Goal: Task Accomplishment & Management: Manage account settings

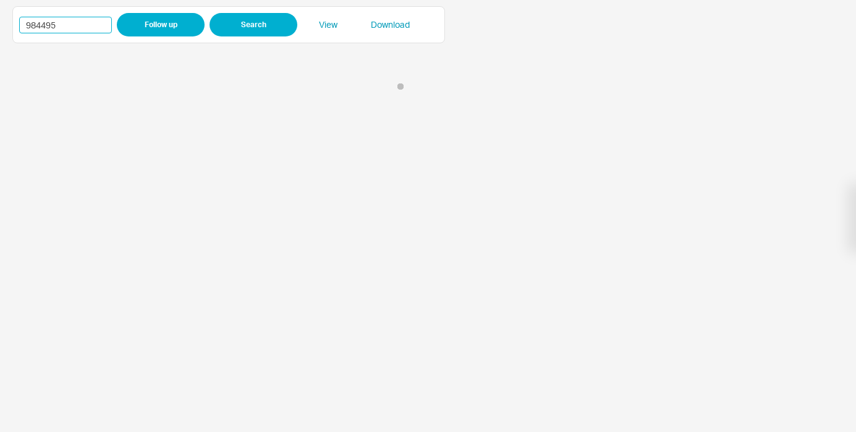
click at [43, 26] on input "984495" at bounding box center [65, 25] width 93 height 17
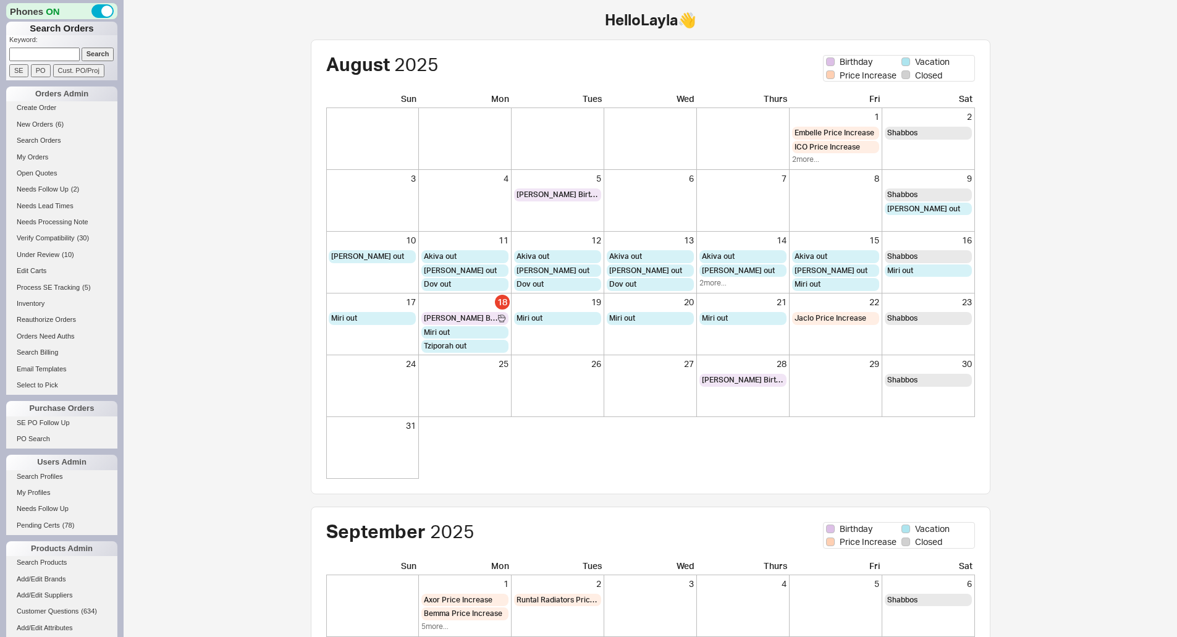
click at [57, 46] on p "Keyword:" at bounding box center [63, 41] width 108 height 12
drag, startPoint x: 60, startPoint y: 51, endPoint x: 74, endPoint y: 52, distance: 14.2
click at [60, 51] on input at bounding box center [44, 54] width 70 height 13
paste input "934218"
type input "934218"
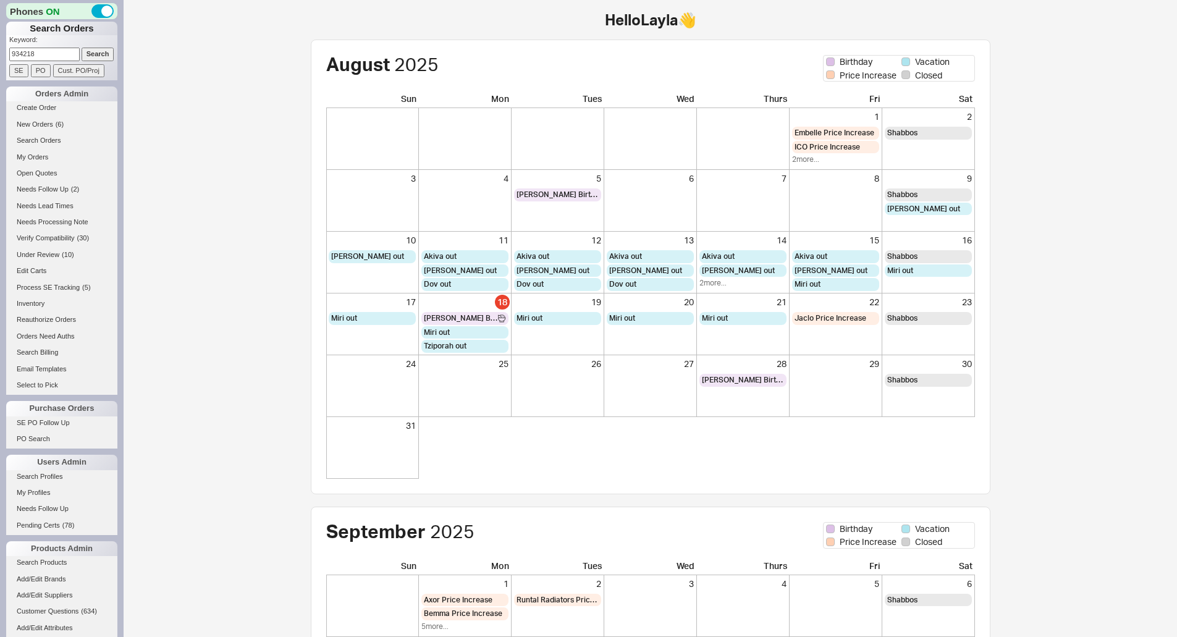
click at [82, 52] on input "Search" at bounding box center [98, 54] width 33 height 13
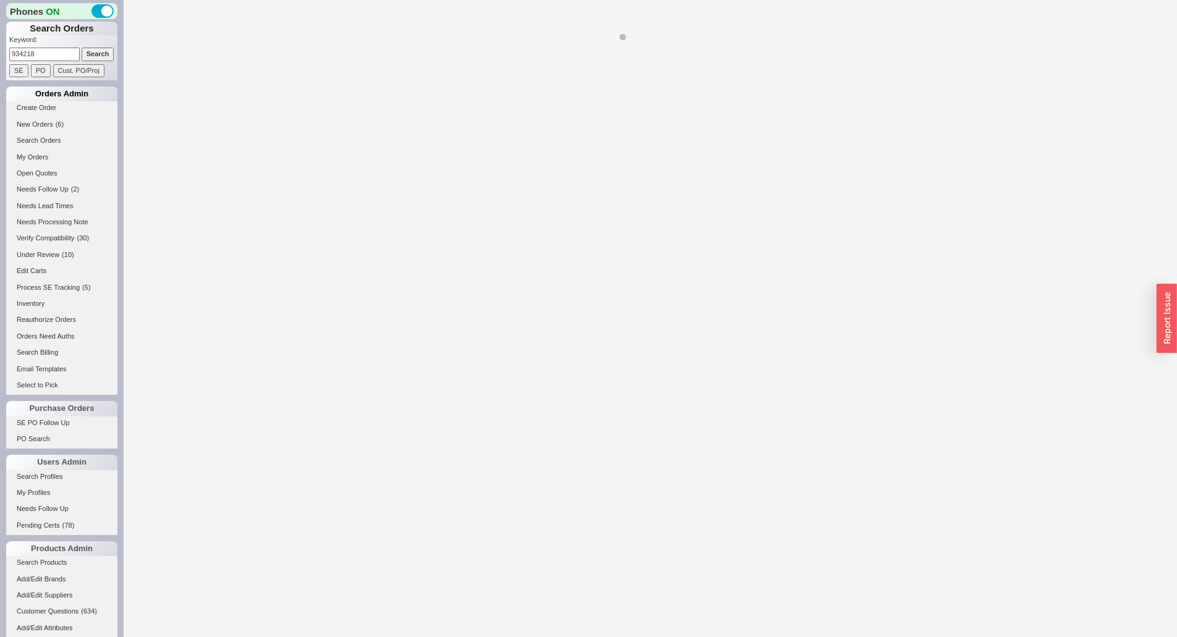
select select "LOW"
select select "3"
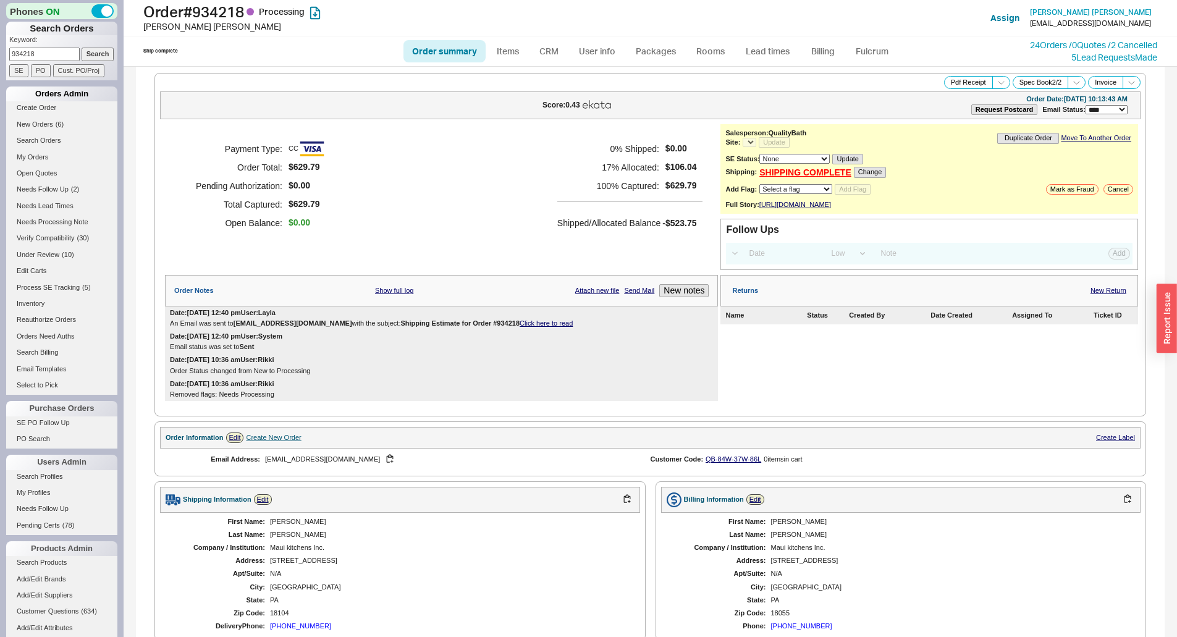
select select "*"
click at [689, 295] on button "New notes" at bounding box center [683, 290] width 49 height 13
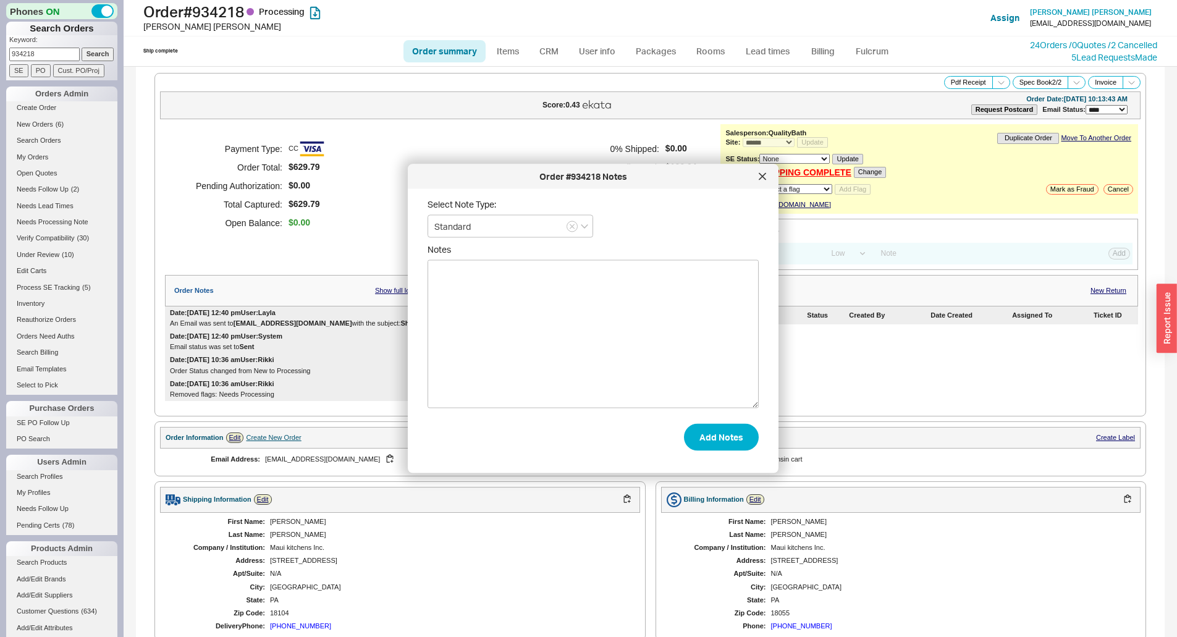
click at [654, 360] on textarea "Notes" at bounding box center [593, 334] width 331 height 148
type textarea "Since this is on backorder, can we please cancel the entire order?"
click at [709, 438] on button "Add Notes" at bounding box center [721, 436] width 75 height 27
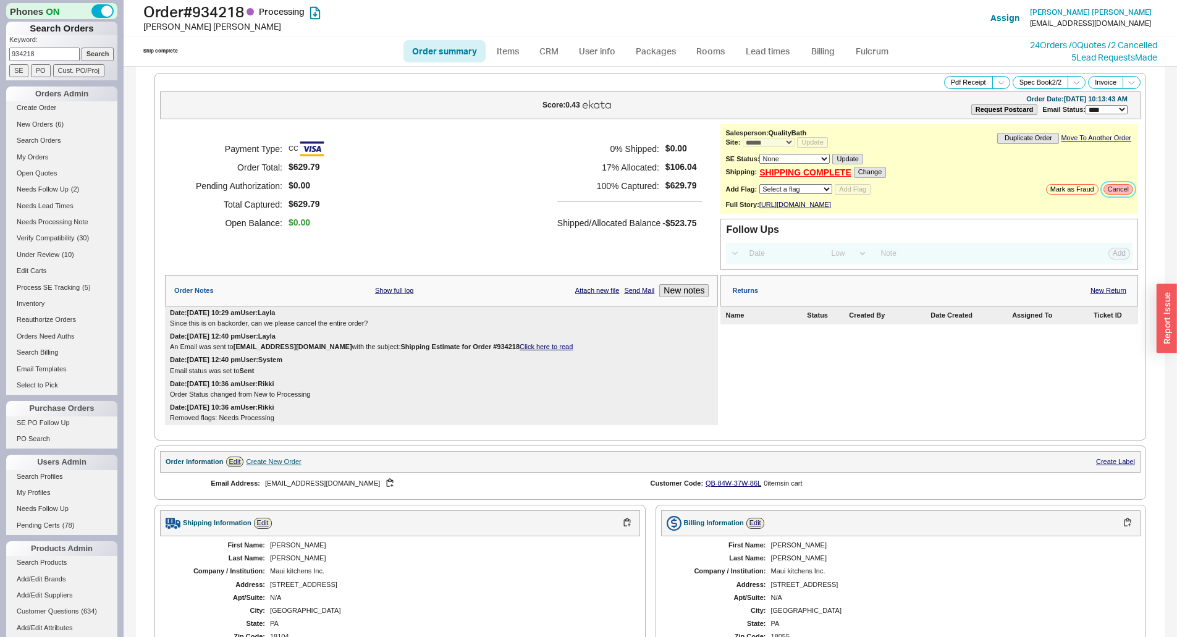
click at [1110, 193] on button "Cancel" at bounding box center [1119, 189] width 30 height 11
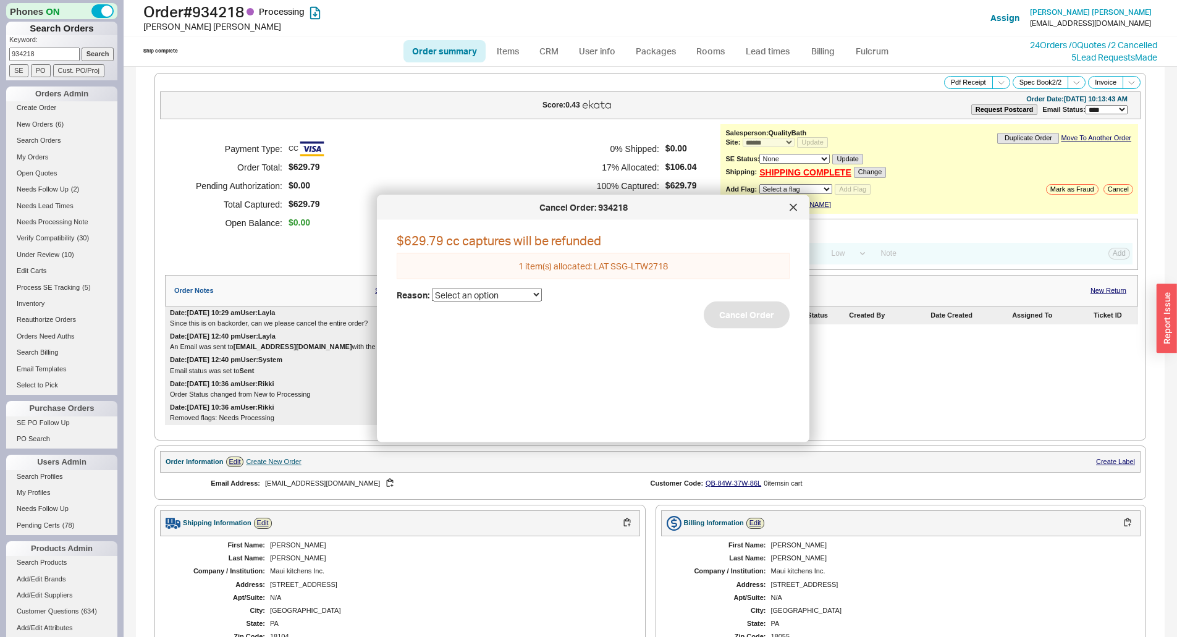
click at [451, 302] on div "$629.79 cc captures will be refunded 1 item(s) allocated: LAT SSG-LTW2718 Reaso…" at bounding box center [603, 326] width 413 height 193
click at [465, 297] on select "Select an option Cancelled Return Combined Lead time Discontinued Sales rep/Web…" at bounding box center [487, 294] width 110 height 13
select select "25"
click at [432, 288] on select "Select an option Cancelled Return Combined Lead time Discontinued Sales rep/Web…" at bounding box center [487, 294] width 110 height 13
click at [717, 324] on button "Cancel Order" at bounding box center [747, 314] width 86 height 27
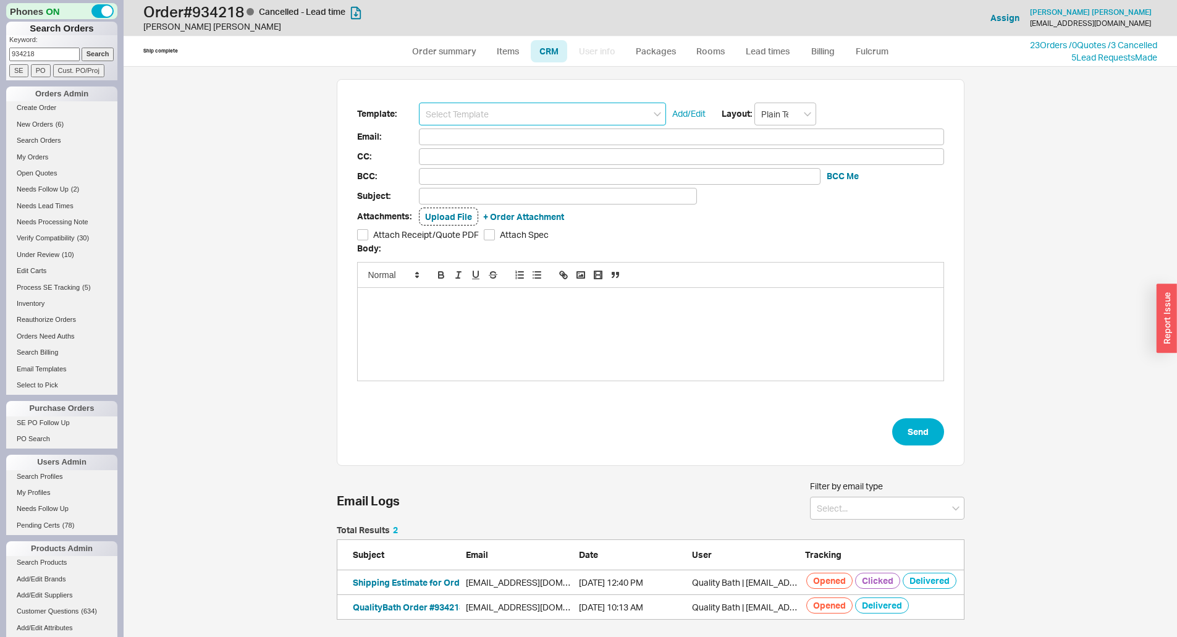
scroll to position [85, 619]
click at [458, 113] on input at bounding box center [542, 114] width 247 height 23
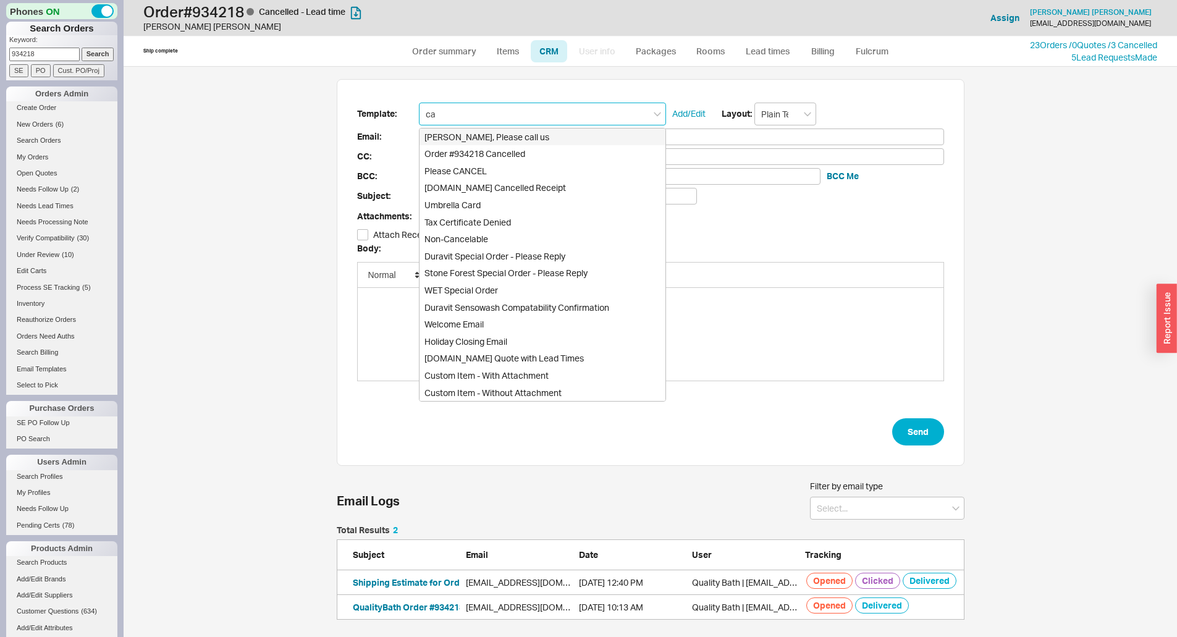
type input "can"
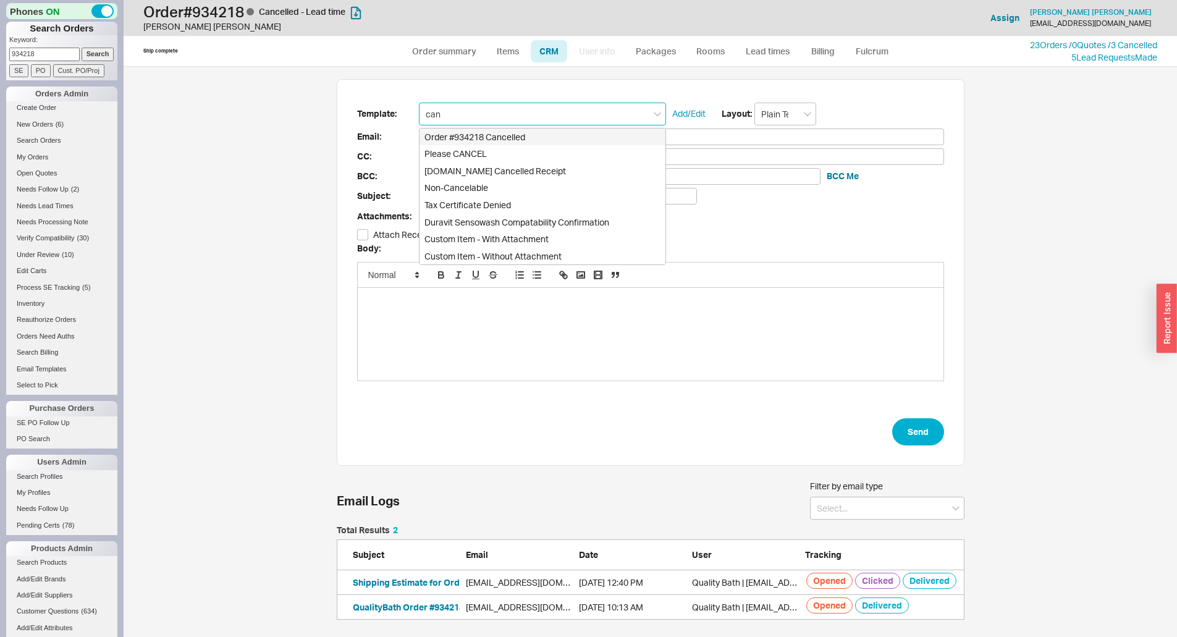
click at [534, 138] on div "Order #934218 Cancelled" at bounding box center [543, 137] width 246 height 17
type input "mauikitchens@gmail.com"
type input "Order #934218 Cancelled"
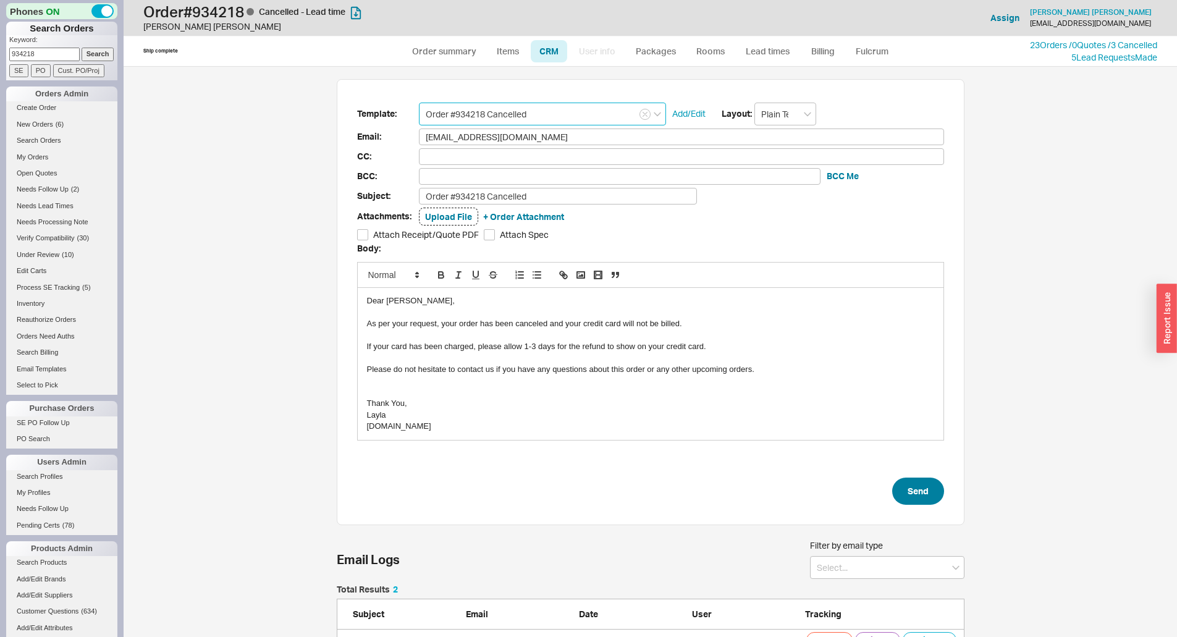
type input "Order #934218 Cancelled"
click at [919, 495] on button "Send" at bounding box center [918, 491] width 52 height 27
select select "*"
select select "LOW"
select select "3"
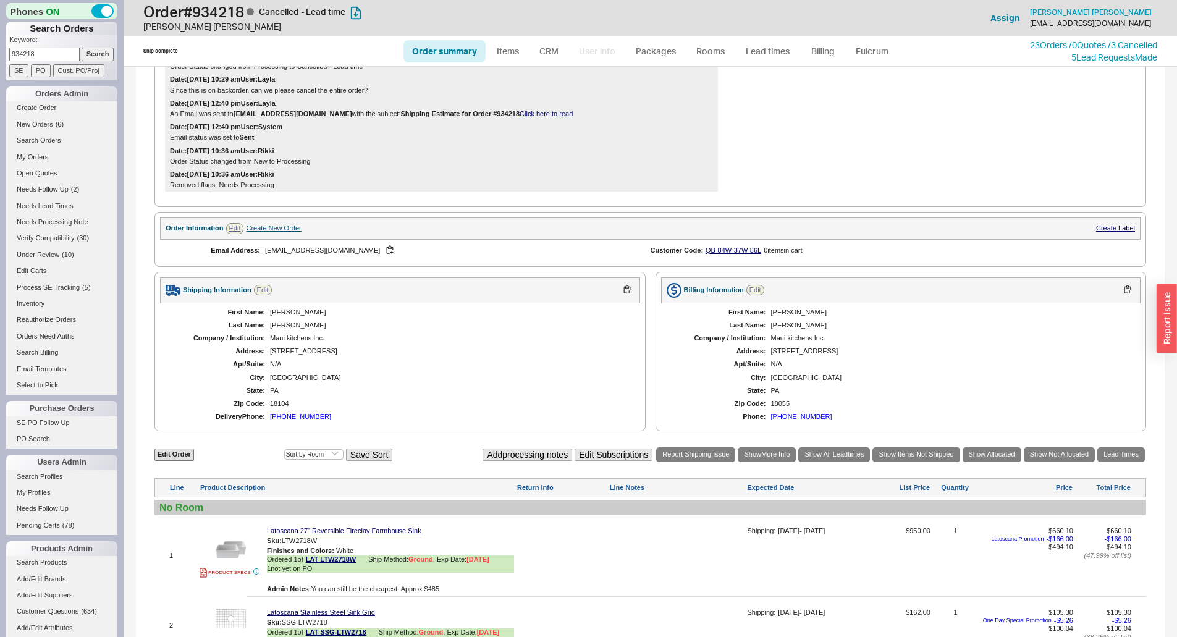
scroll to position [482, 0]
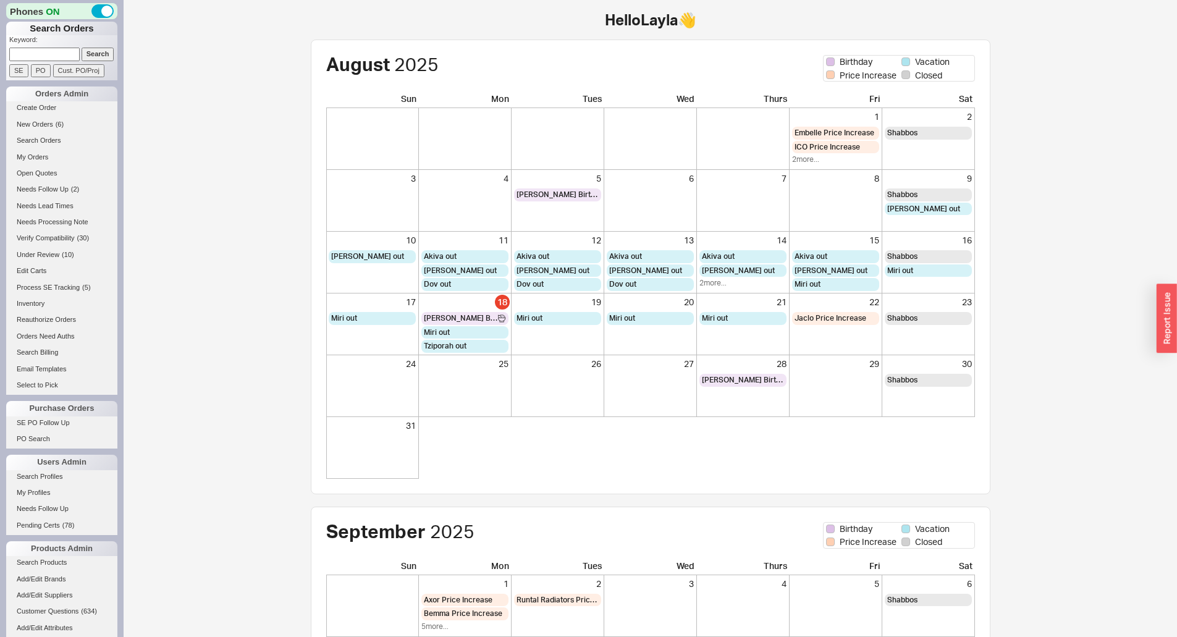
click at [62, 56] on input at bounding box center [44, 54] width 70 height 13
paste input "932167"
type input "932167"
click at [93, 54] on input "Search" at bounding box center [98, 54] width 33 height 13
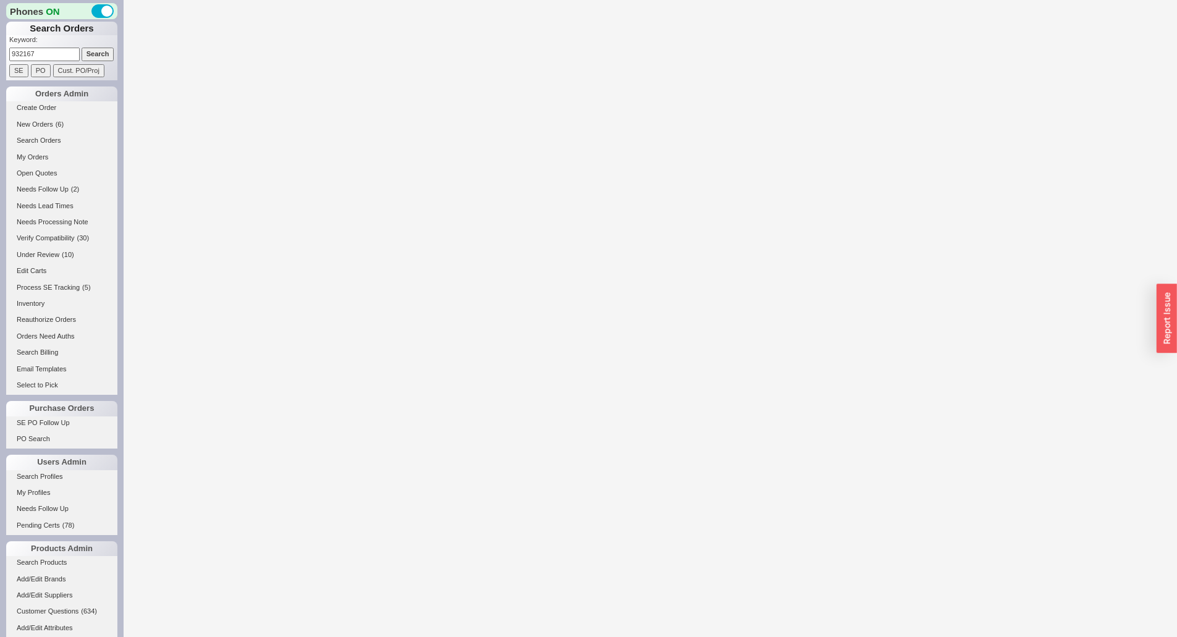
select select "LOW"
select select "3"
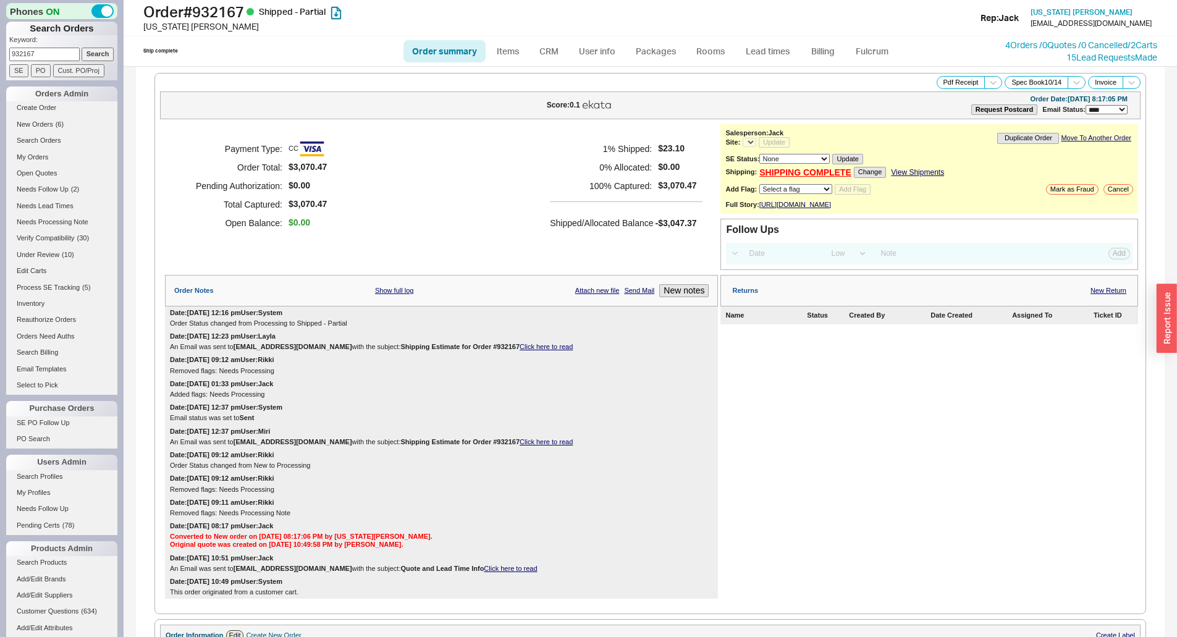
select select "*"
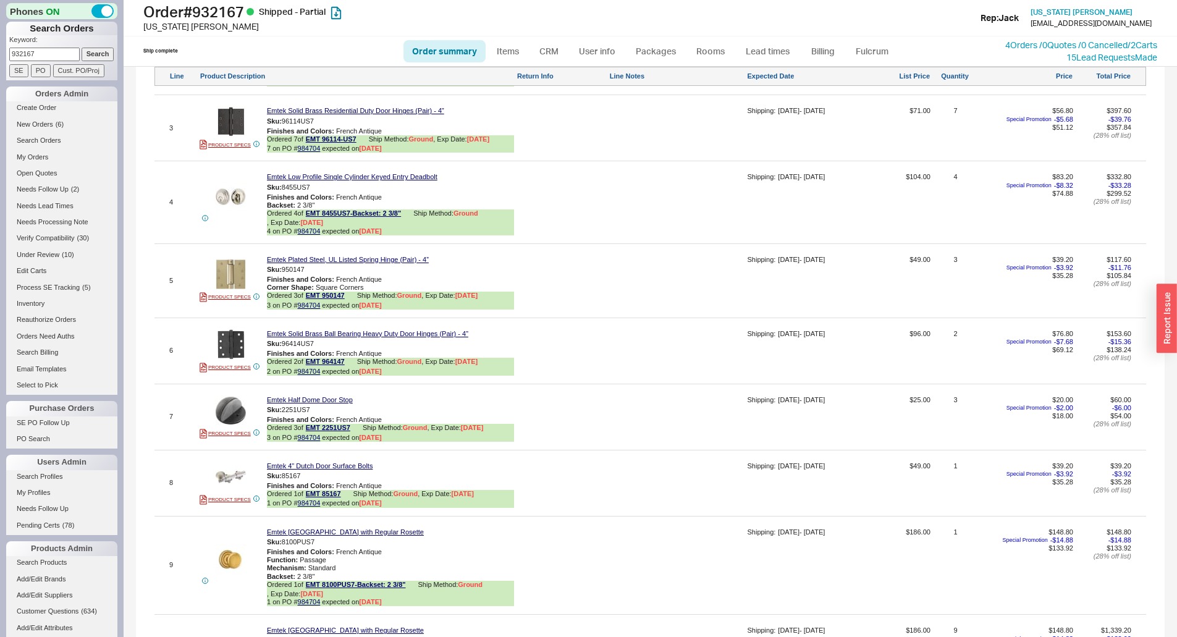
scroll to position [811, 0]
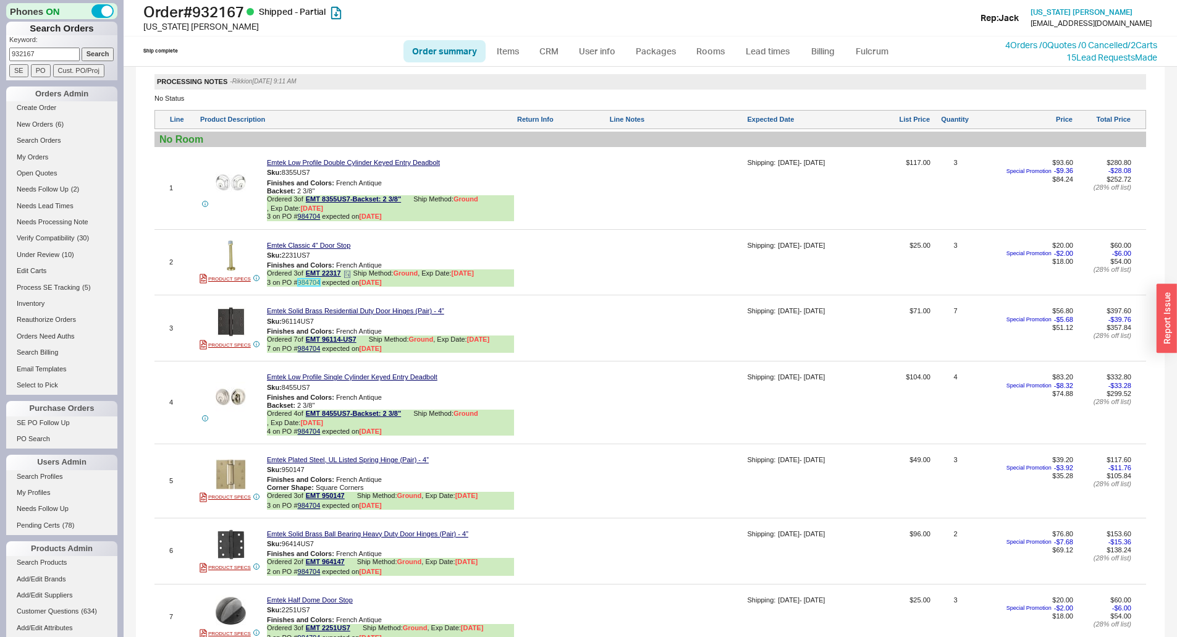
click at [306, 286] on link "984704" at bounding box center [309, 282] width 23 height 7
click at [627, 515] on div at bounding box center [676, 485] width 135 height 59
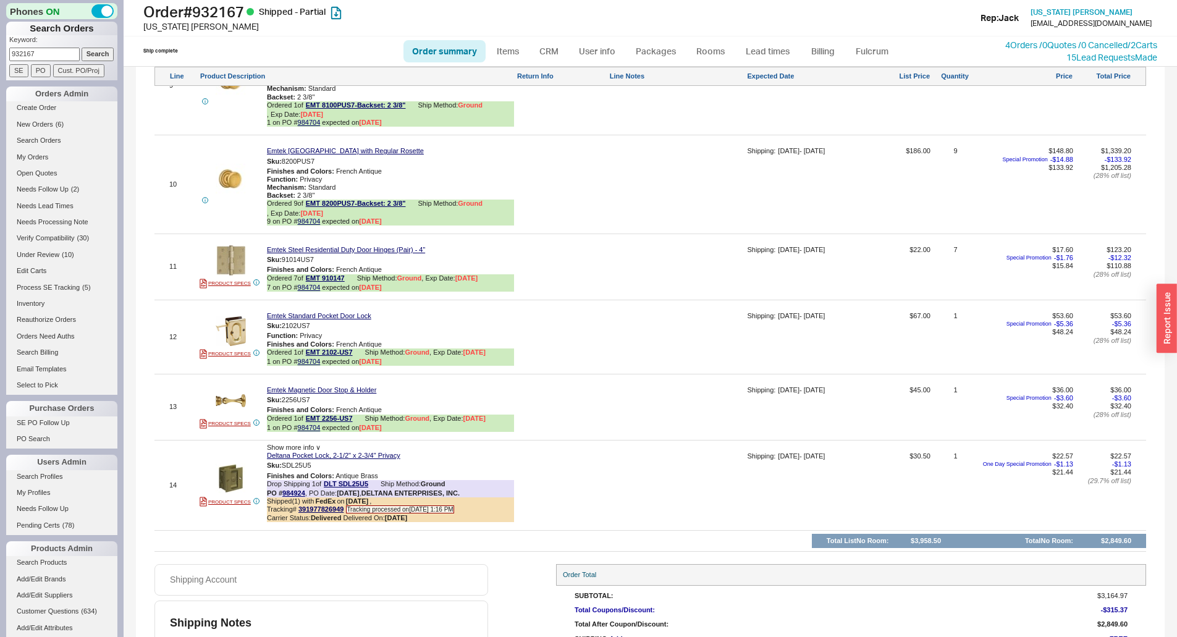
scroll to position [1553, 0]
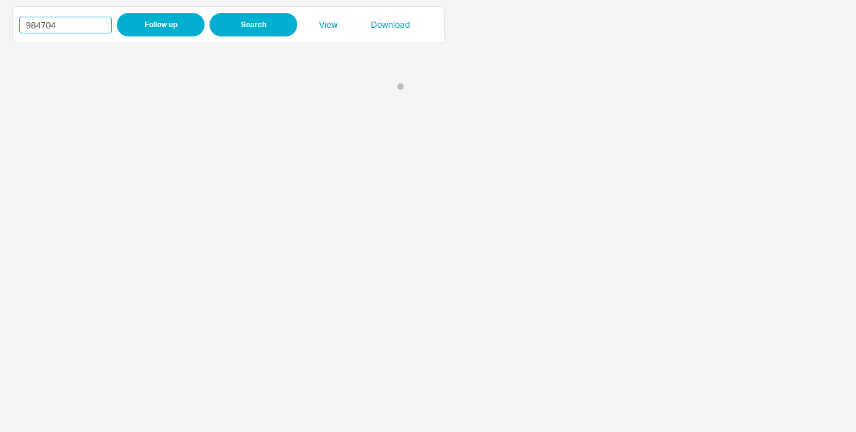
click at [58, 24] on input "984704" at bounding box center [65, 25] width 93 height 17
click at [49, 23] on input "984704" at bounding box center [65, 25] width 93 height 17
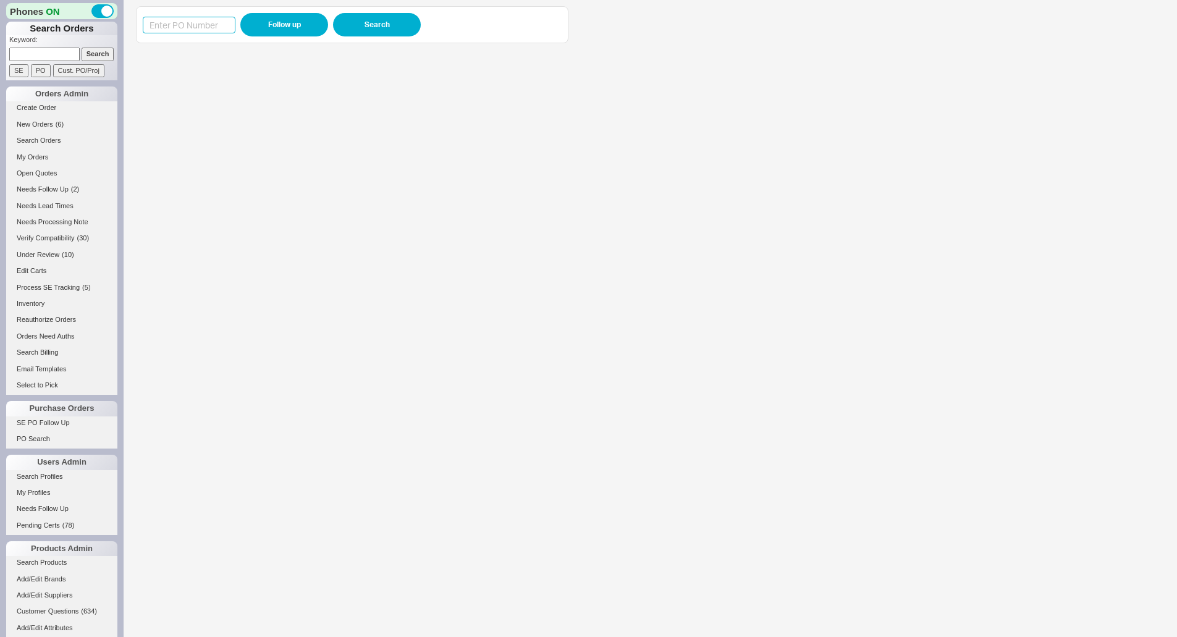
drag, startPoint x: 197, startPoint y: 32, endPoint x: 220, endPoint y: 25, distance: 23.9
click at [197, 31] on input at bounding box center [189, 25] width 93 height 17
paste input "985323"
type input "985323"
click at [255, 22] on button "Follow up" at bounding box center [284, 24] width 88 height 23
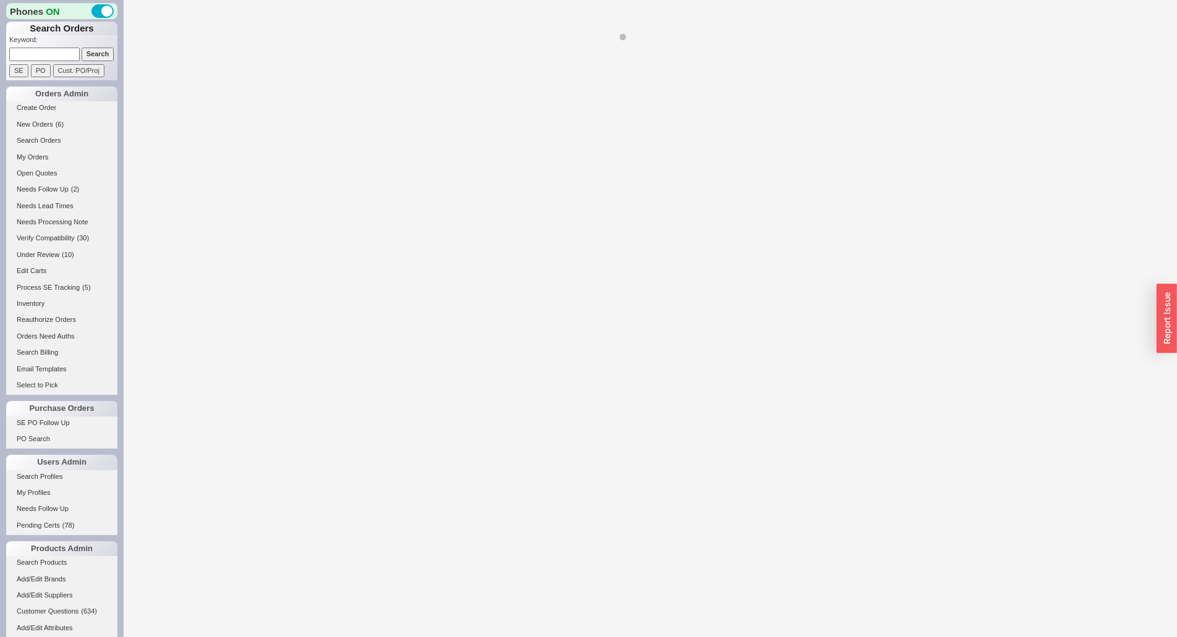
select select "LOW"
select select "3"
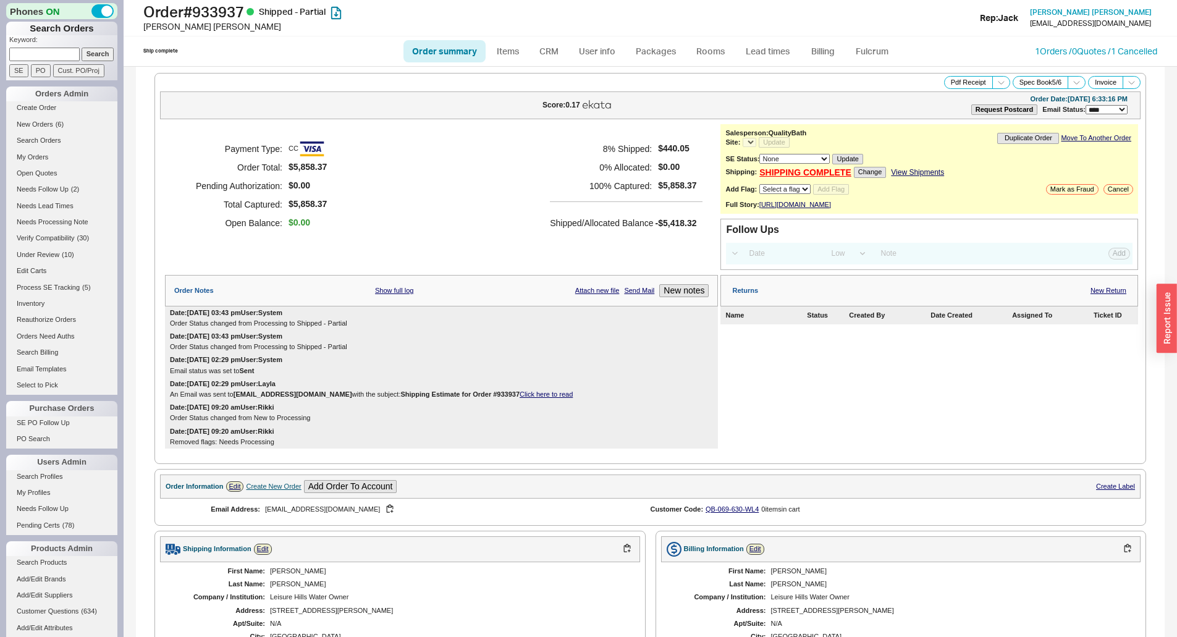
select select "*"
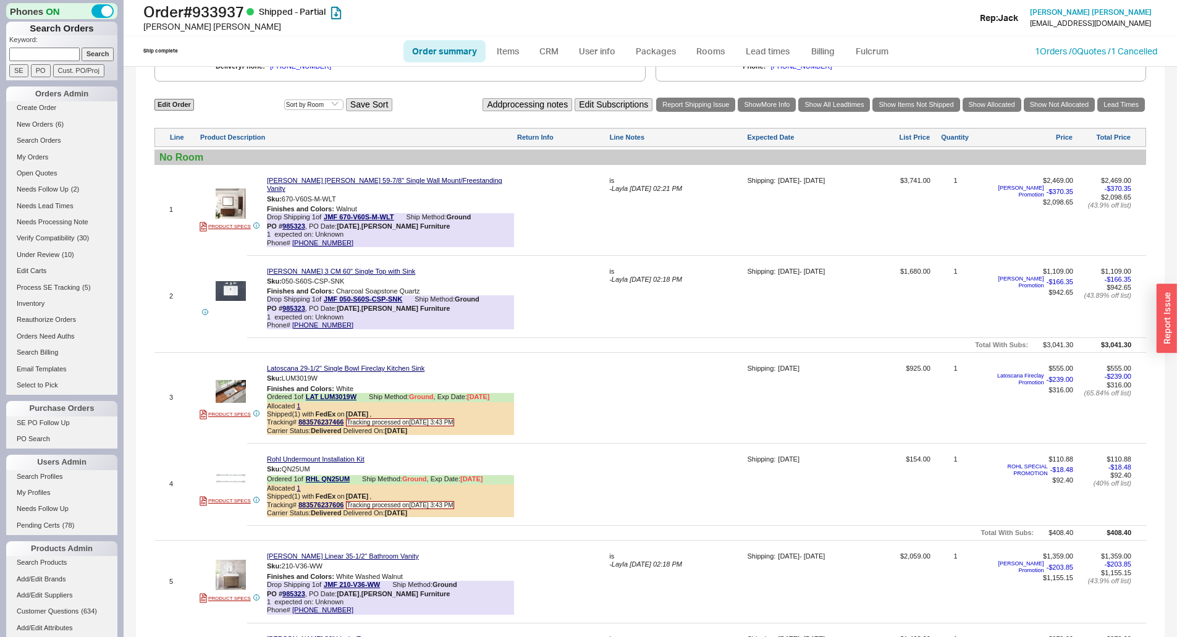
scroll to position [742, 0]
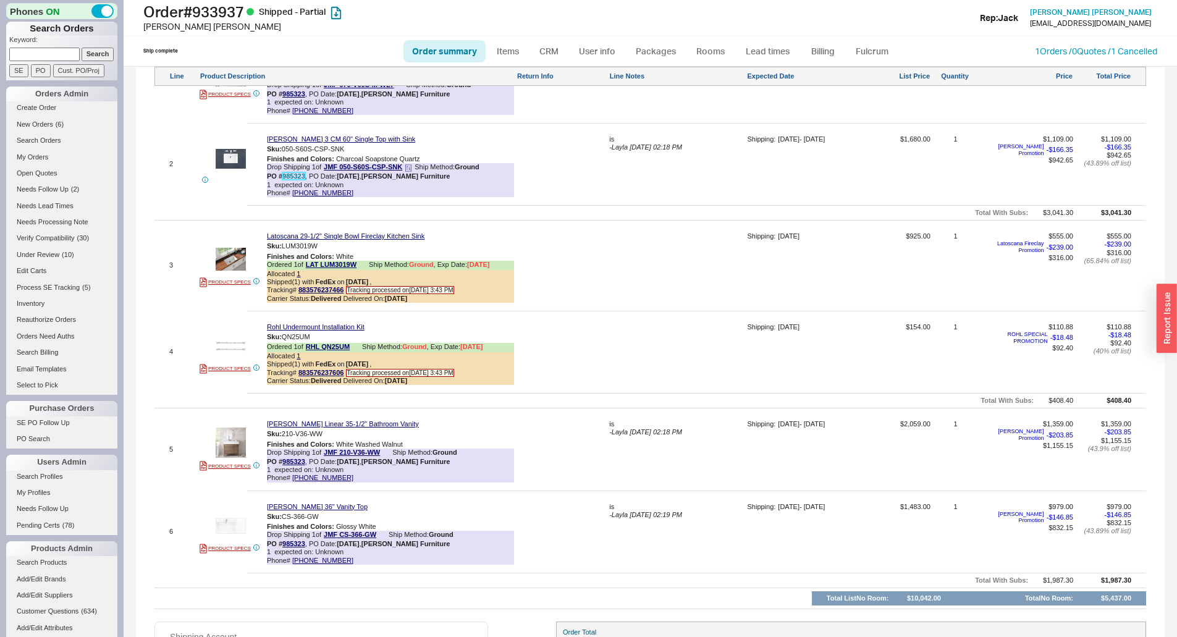
click at [290, 174] on link "985323" at bounding box center [293, 175] width 23 height 7
click at [667, 525] on div "is - Layla 08/14/2025 02:19 PM" at bounding box center [676, 536] width 135 height 67
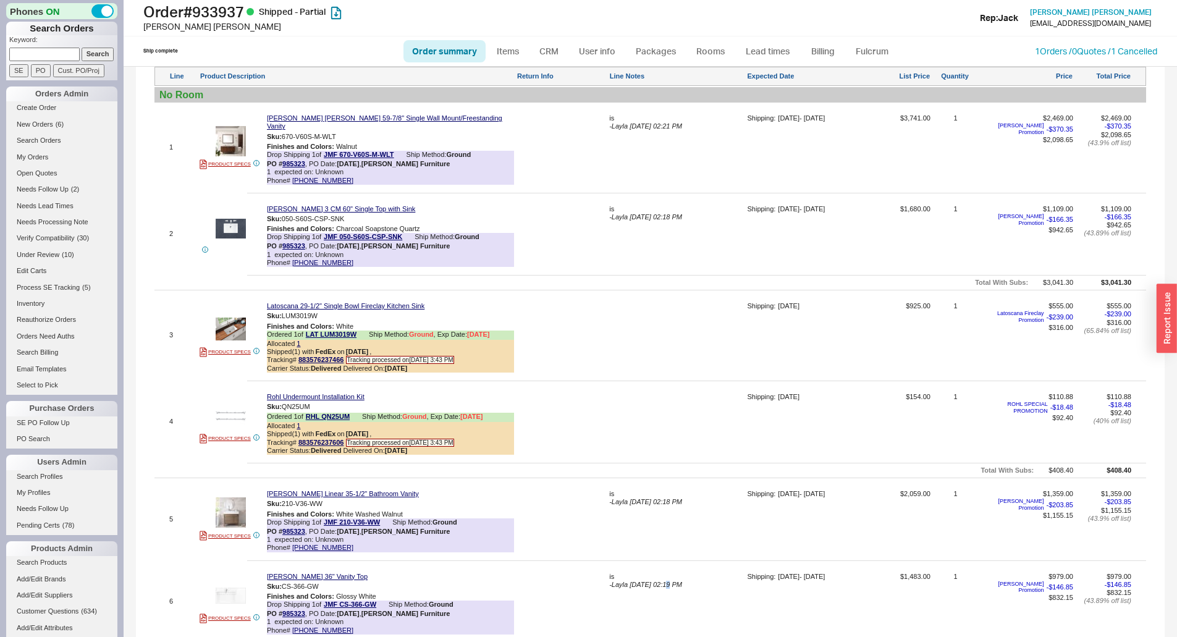
scroll to position [556, 0]
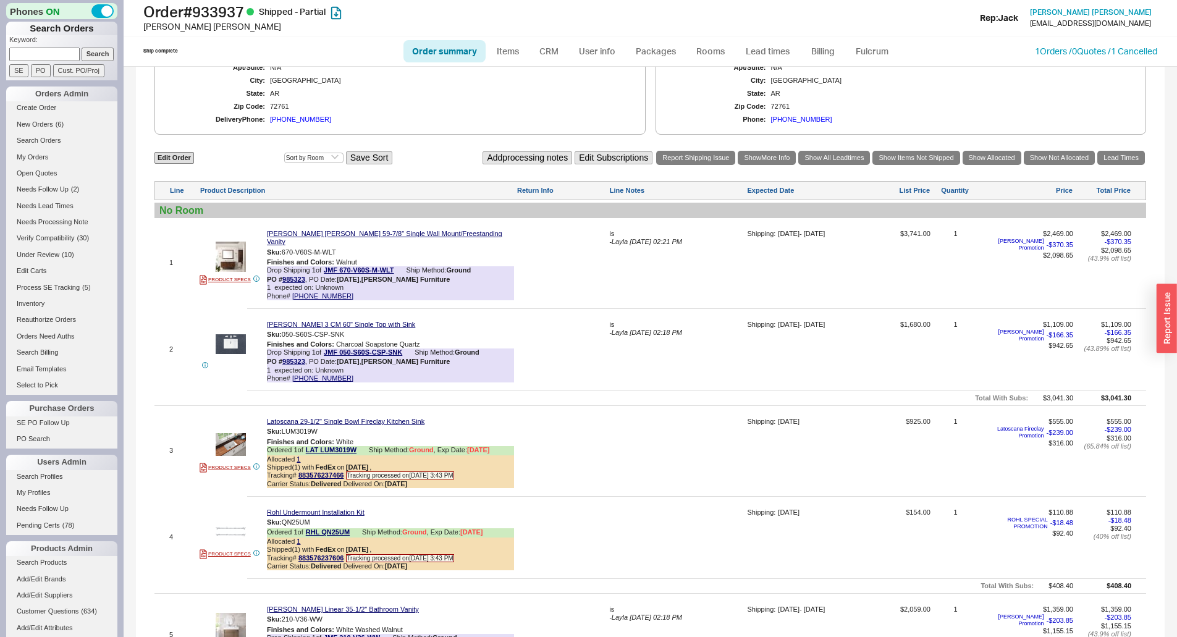
click at [658, 488] on div at bounding box center [676, 455] width 135 height 75
click at [619, 238] on div "is" at bounding box center [676, 234] width 135 height 8
click at [619, 239] on textarea "is" at bounding box center [676, 240] width 135 height 20
drag, startPoint x: 626, startPoint y: 237, endPoint x: 626, endPoint y: 243, distance: 6.8
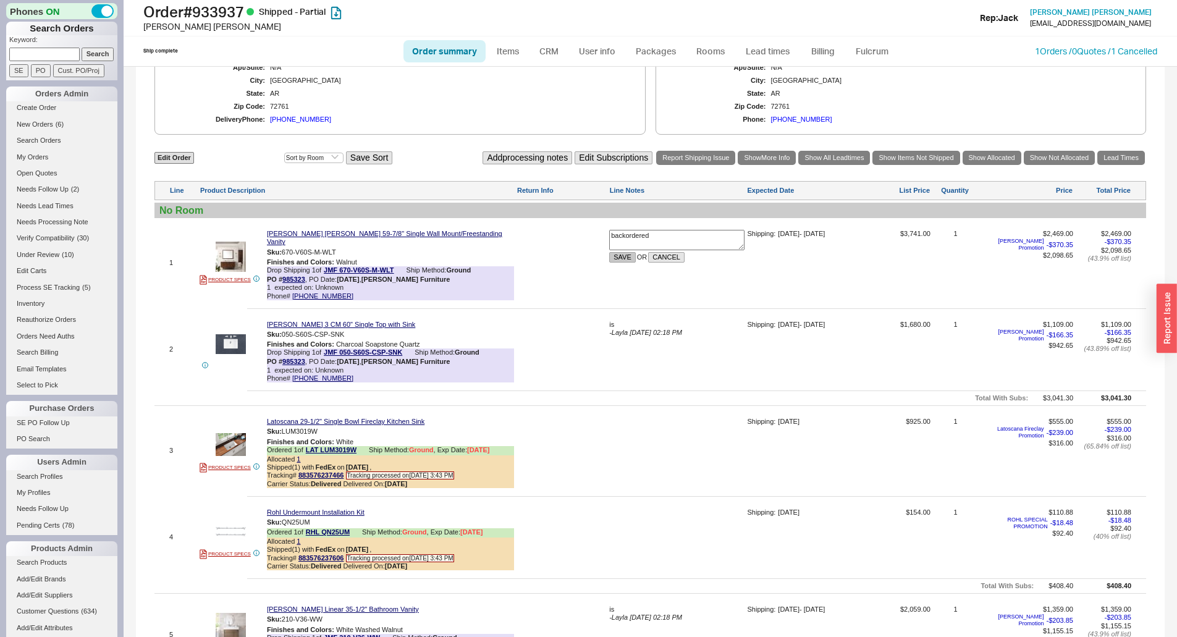
type textarea "backordered"
click at [628, 263] on button "SAVE" at bounding box center [622, 257] width 27 height 11
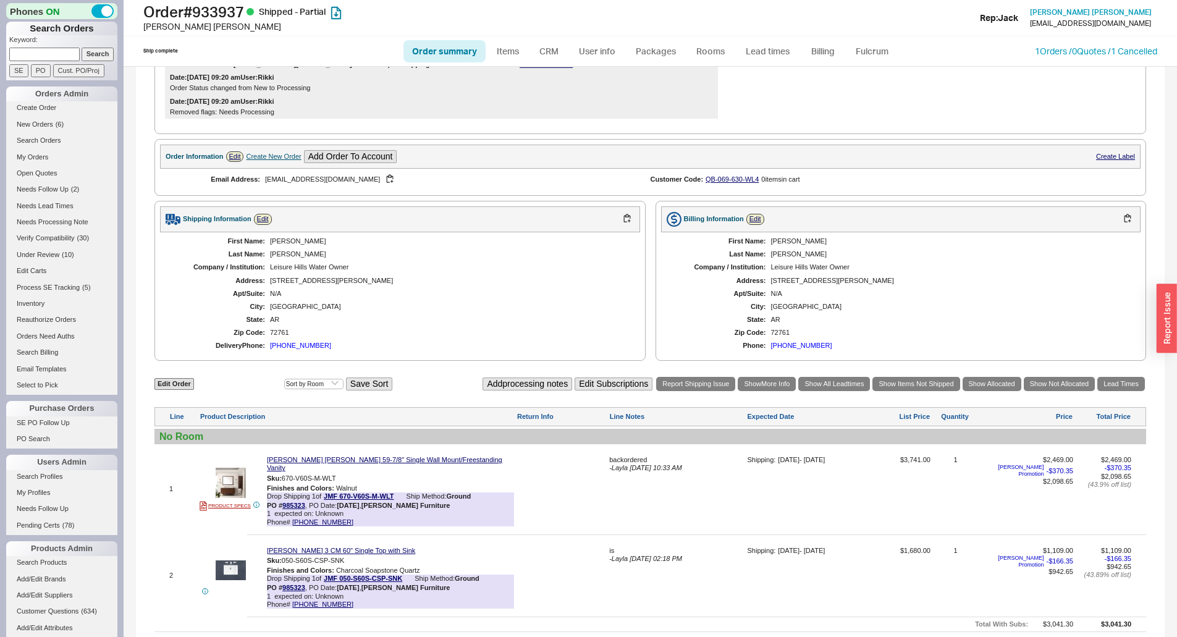
scroll to position [185, 0]
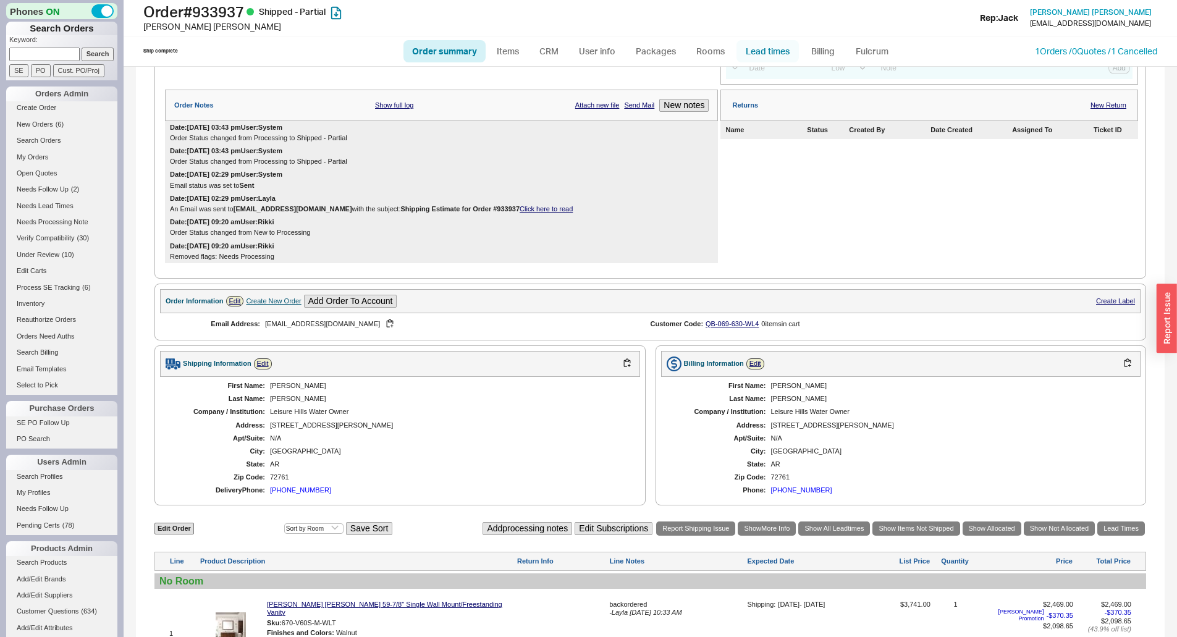
click at [774, 59] on link "Lead times" at bounding box center [768, 51] width 62 height 22
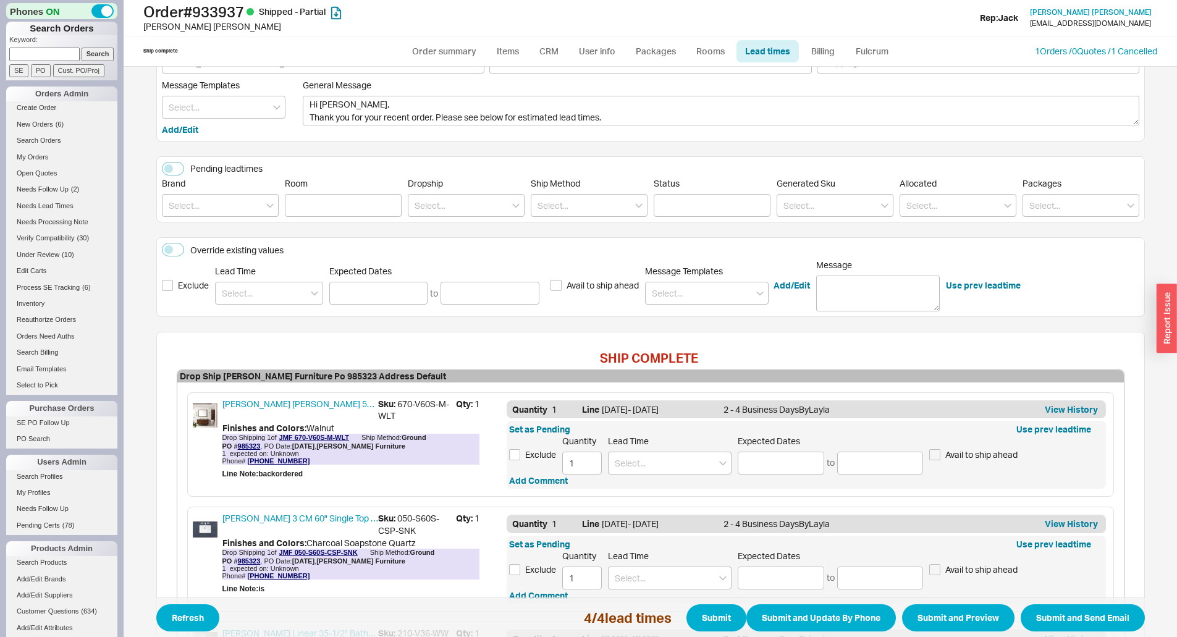
scroll to position [309, 0]
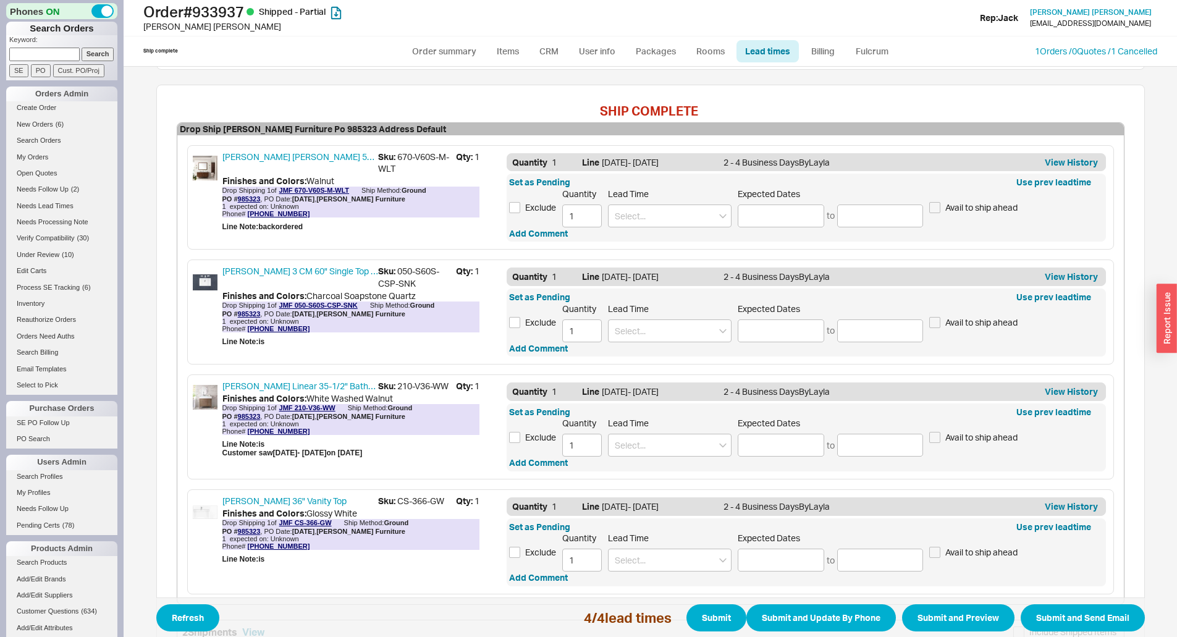
click at [651, 231] on div "Set as Pending Use prev leadtime Exclude Quantity 1 Lead Time Expected Dates to…" at bounding box center [806, 208] width 599 height 68
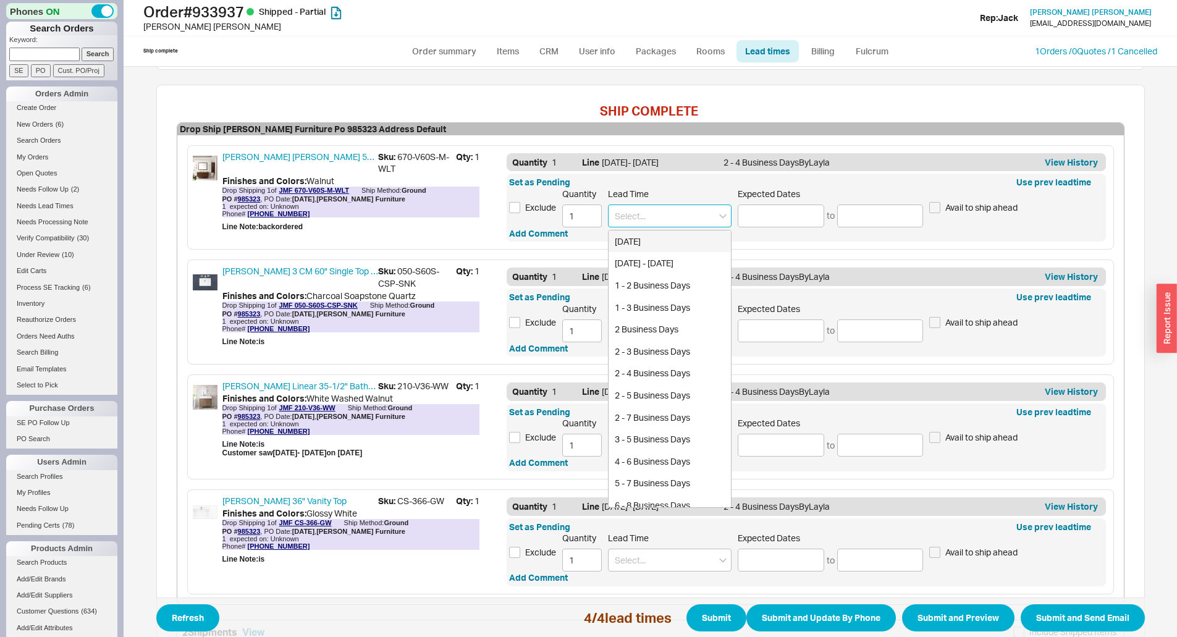
click at [661, 222] on input at bounding box center [670, 216] width 124 height 23
click at [750, 229] on div "Set as Pending Use prev leadtime Exclude Quantity 1 Lead Time Today Today - Tom…" at bounding box center [806, 208] width 599 height 68
click at [687, 224] on input at bounding box center [670, 216] width 124 height 23
drag, startPoint x: 737, startPoint y: 206, endPoint x: 749, endPoint y: 208, distance: 12.5
click at [738, 206] on input at bounding box center [781, 216] width 87 height 23
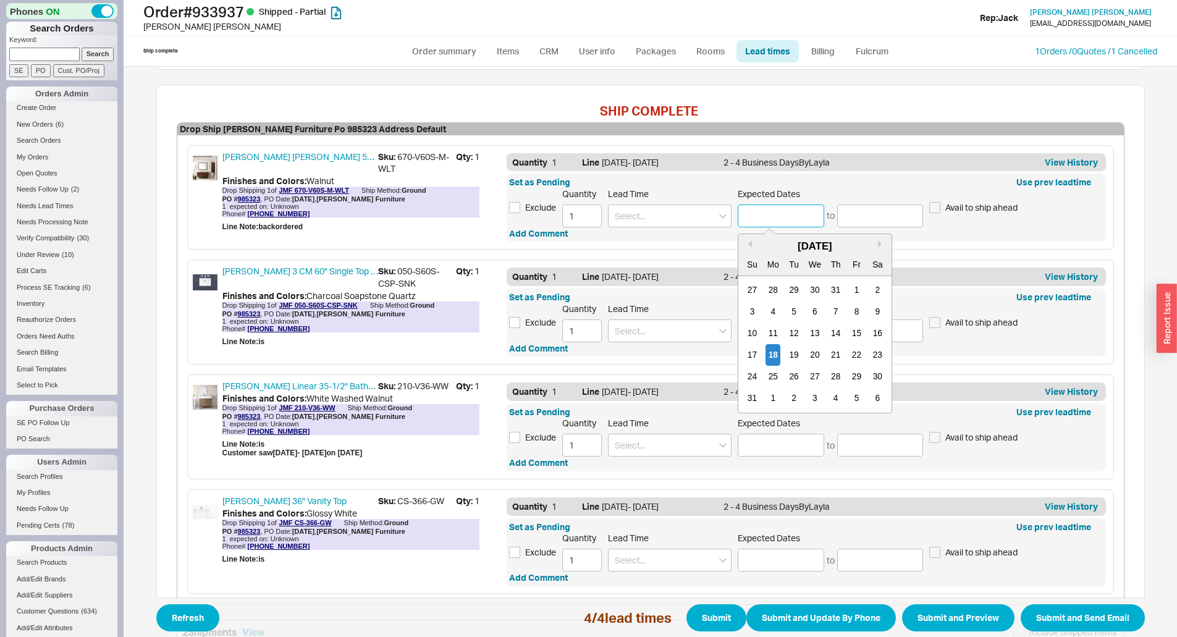
click at [751, 208] on input at bounding box center [781, 216] width 87 height 23
click at [872, 246] on div "August 2025" at bounding box center [814, 246] width 153 height 15
click at [878, 244] on button "Next month" at bounding box center [881, 243] width 7 height 7
click at [878, 243] on button "Next month" at bounding box center [881, 243] width 7 height 7
click at [837, 291] on div "2" at bounding box center [836, 290] width 15 height 22
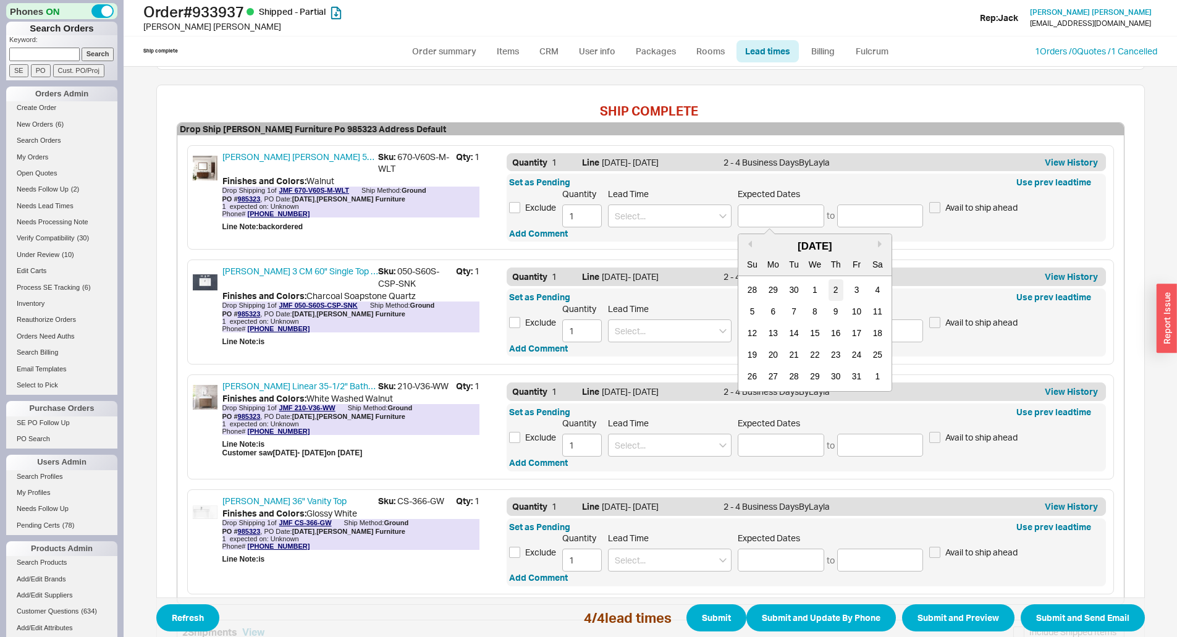
type input "10/02/2025"
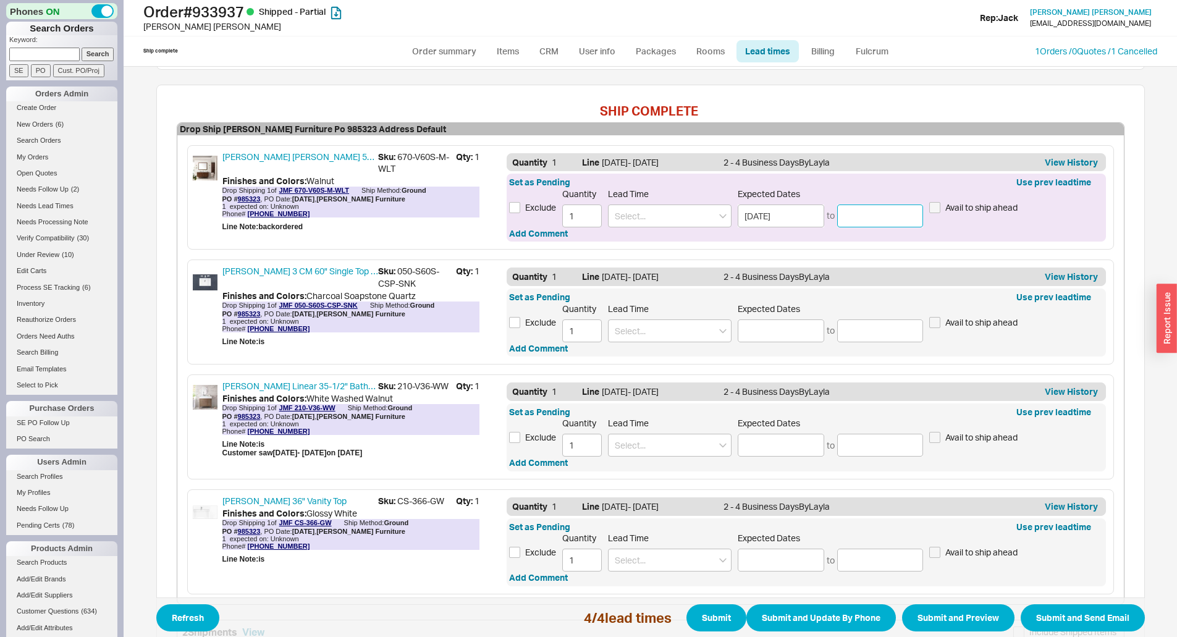
click at [899, 208] on input at bounding box center [880, 216] width 87 height 23
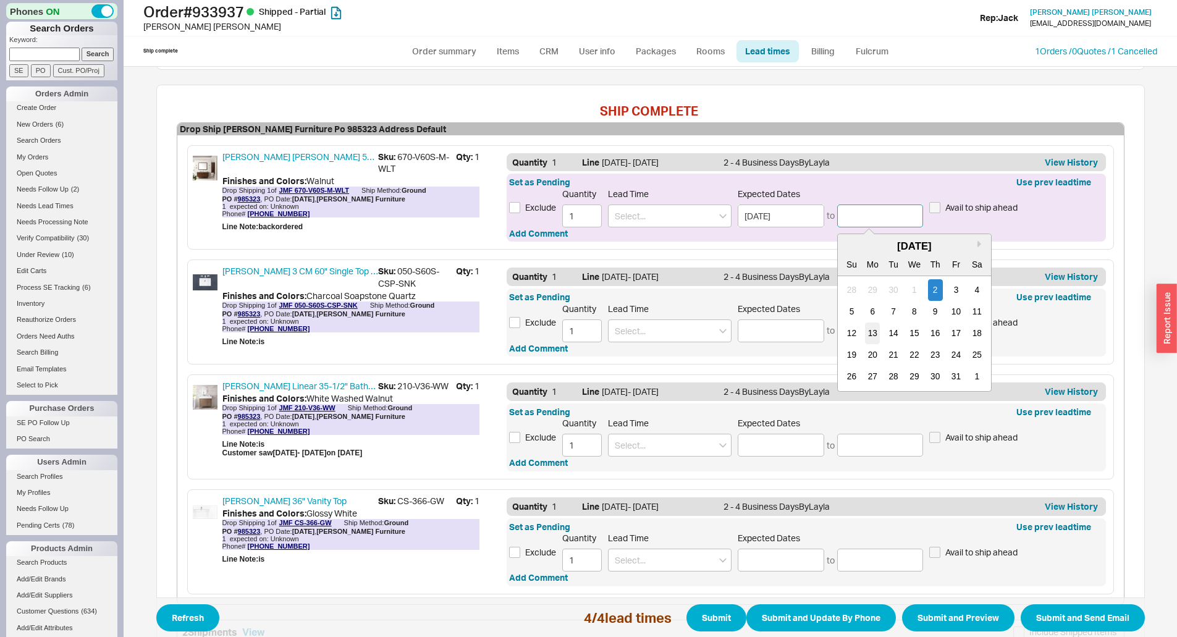
click at [867, 334] on div "13" at bounding box center [872, 334] width 15 height 22
type input "10/13/2025"
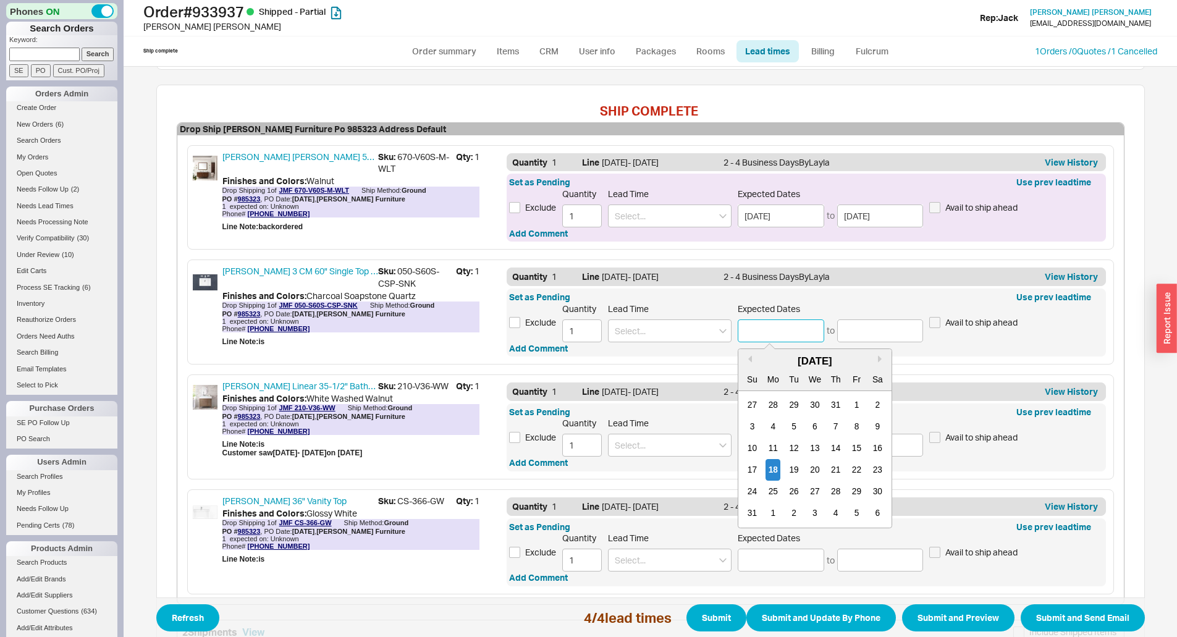
click at [792, 339] on input at bounding box center [781, 330] width 87 height 23
click at [878, 359] on button "Next month" at bounding box center [881, 358] width 7 height 7
click at [834, 402] on div "2" at bounding box center [836, 405] width 15 height 22
type input "10/02/2025"
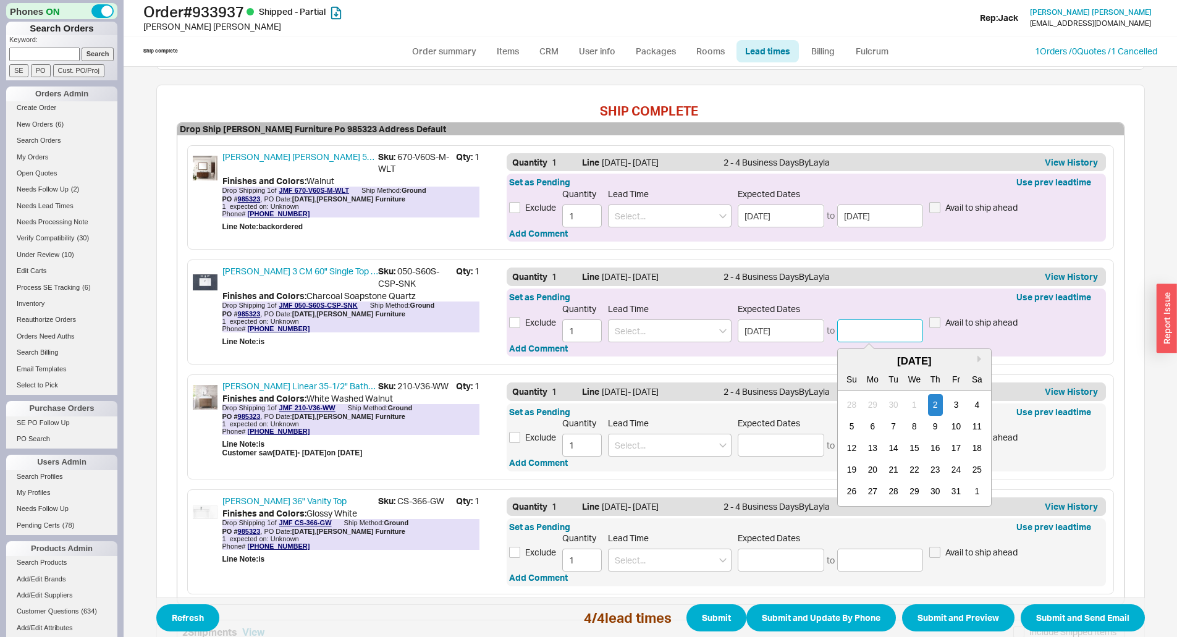
click at [892, 341] on input at bounding box center [880, 330] width 87 height 23
click at [872, 450] on div "13" at bounding box center [872, 448] width 15 height 22
type input "10/13/2025"
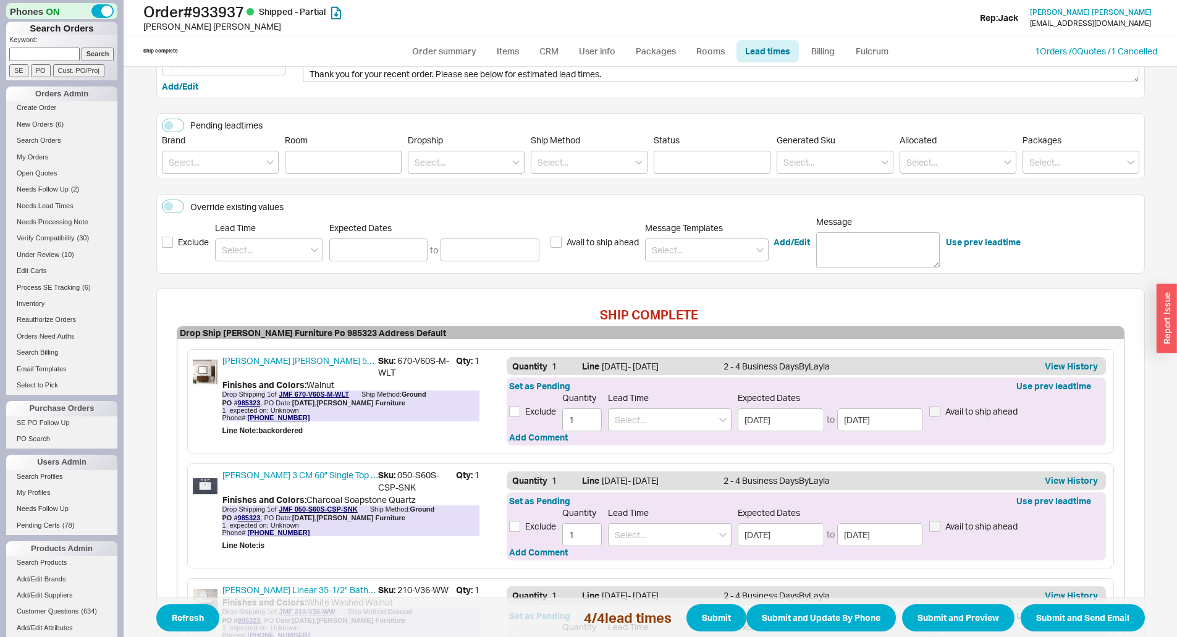
scroll to position [62, 0]
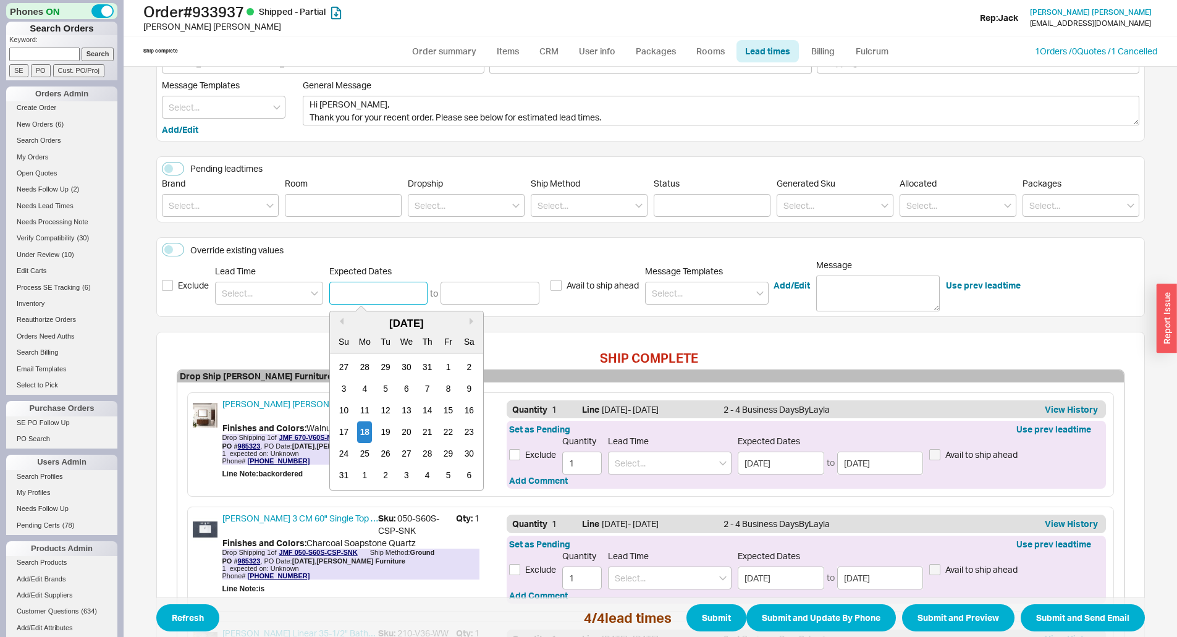
click at [397, 294] on input at bounding box center [378, 293] width 99 height 23
click at [469, 321] on button "Next month" at bounding box center [472, 321] width 7 height 7
click at [420, 368] on div "2" at bounding box center [427, 368] width 15 height 22
type input "10/02/2025"
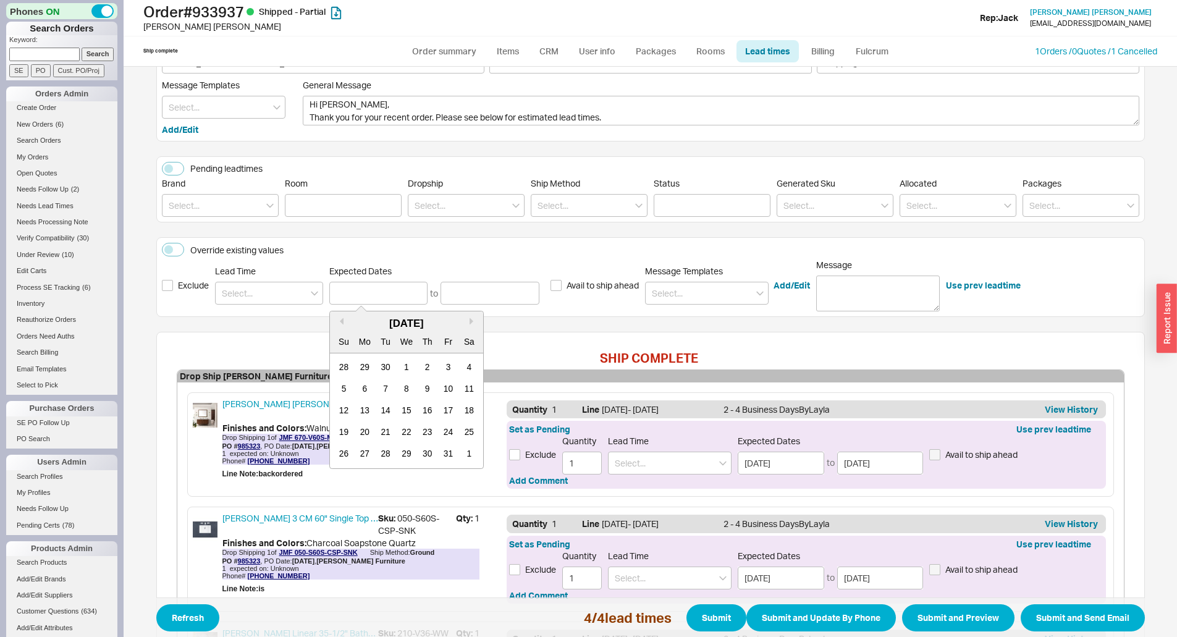
type input "10/02/2025"
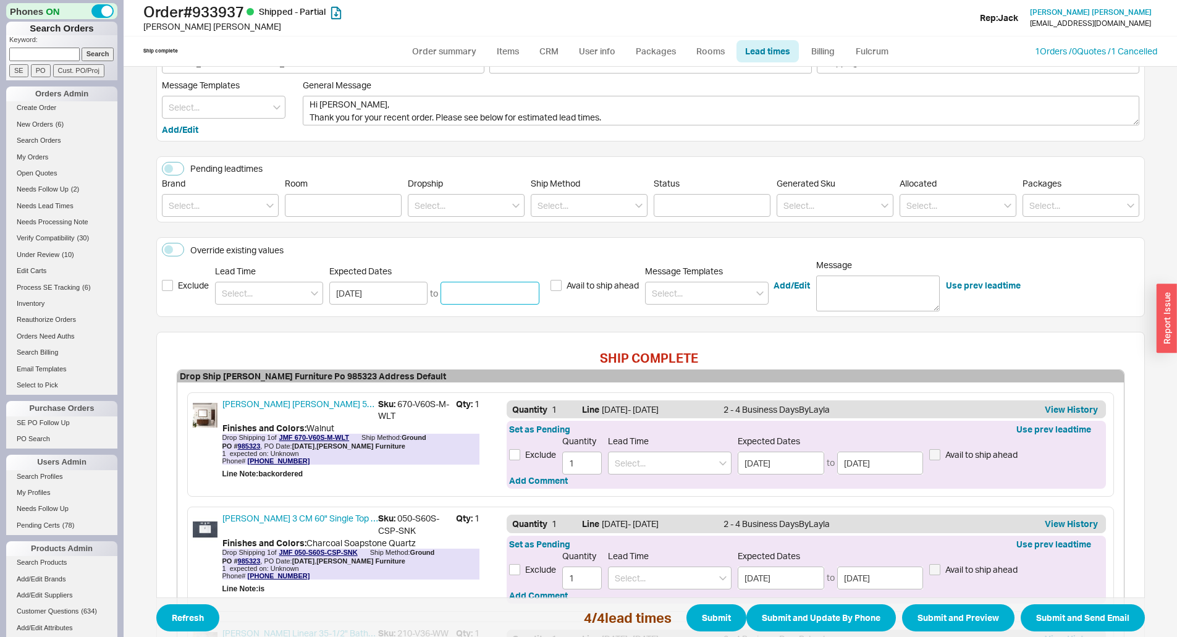
click at [473, 284] on input at bounding box center [490, 293] width 99 height 23
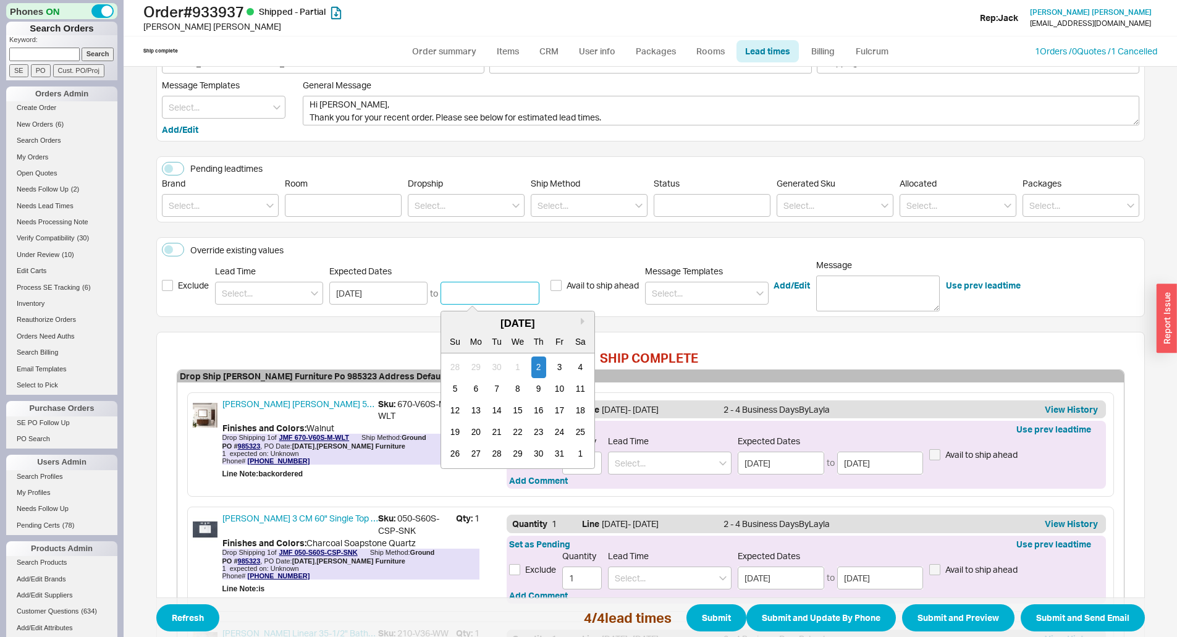
click at [470, 409] on div "13" at bounding box center [475, 411] width 15 height 22
type input "10/13/2025"
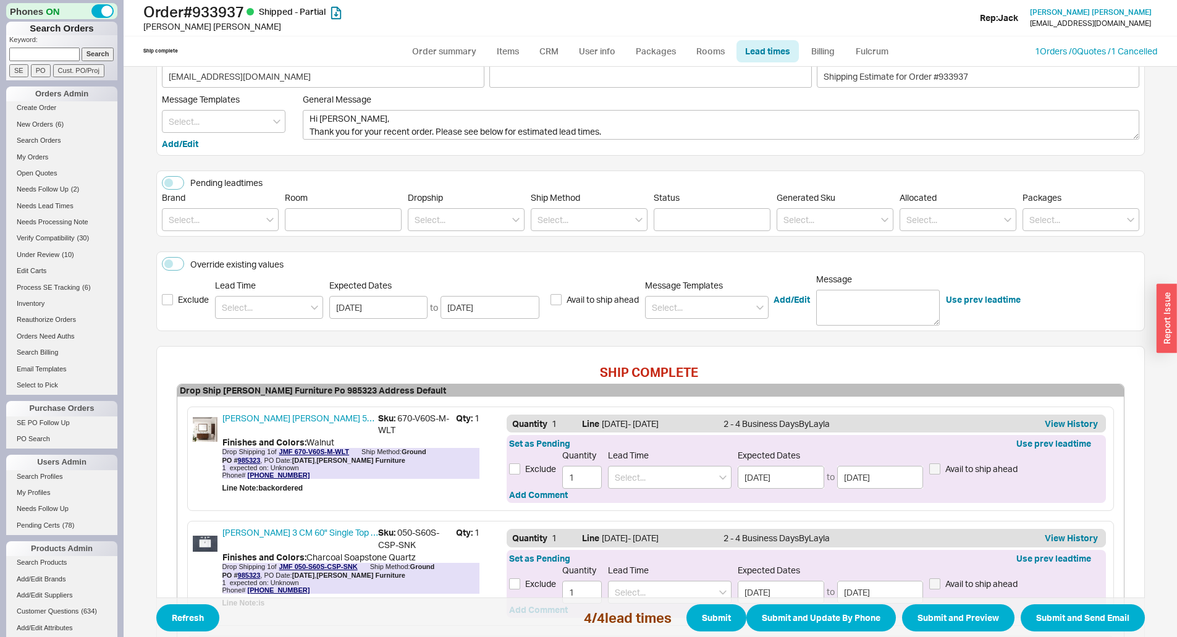
scroll to position [0, 0]
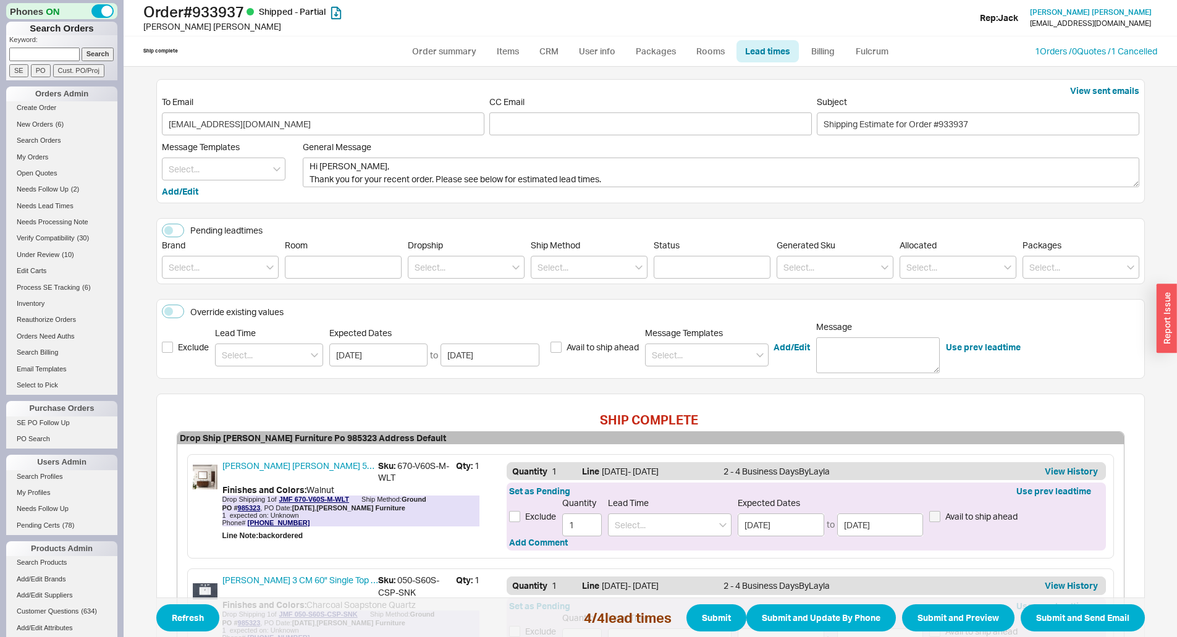
click at [239, 187] on div "Message Templates Add/Edit" at bounding box center [232, 170] width 141 height 56
click at [238, 177] on input at bounding box center [224, 169] width 124 height 23
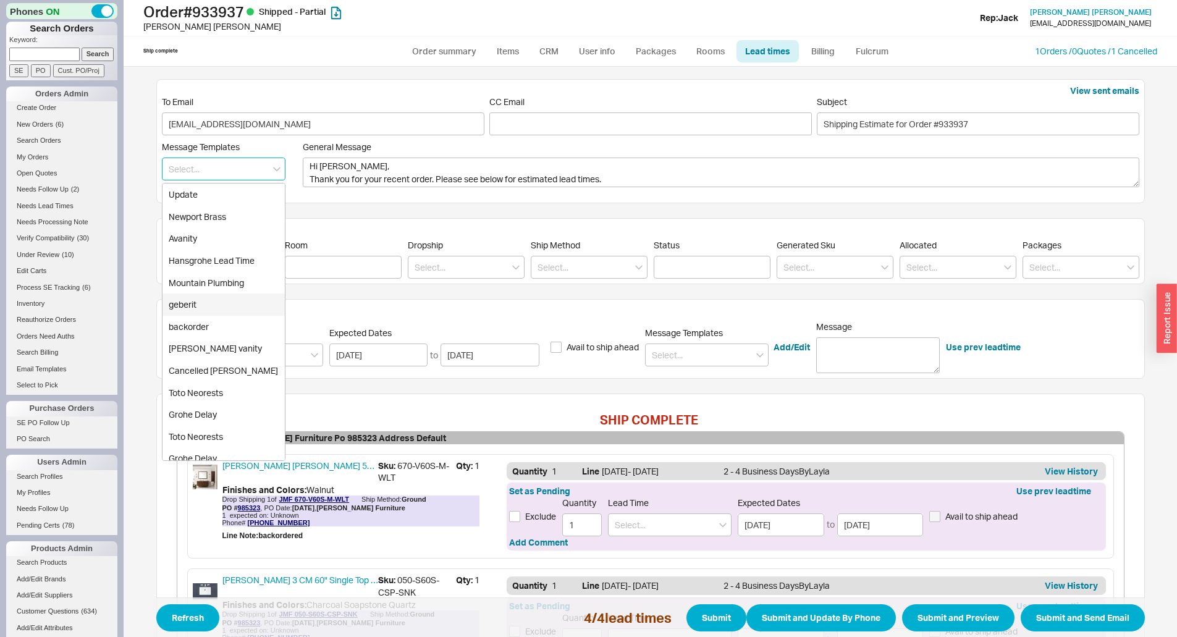
click at [208, 306] on div "geberit" at bounding box center [224, 305] width 122 height 22
type textarea "Hi Amy, Geberit informed us that the flush plate has been delayed in production…"
type input "geberit"
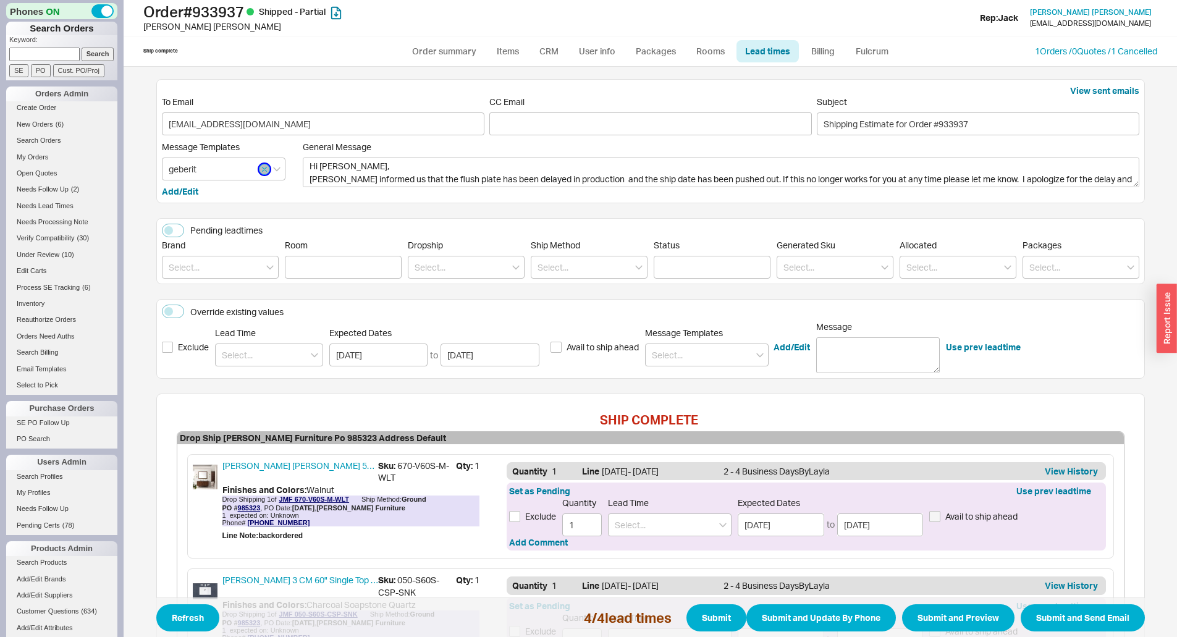
click at [259, 168] on button "button" at bounding box center [264, 169] width 11 height 11
type textarea "Hi Amy, Thank you for your recent order. Please see below for estimated lead ti…"
drag, startPoint x: 249, startPoint y: 169, endPoint x: 244, endPoint y: 175, distance: 7.9
click at [248, 169] on input at bounding box center [224, 169] width 124 height 23
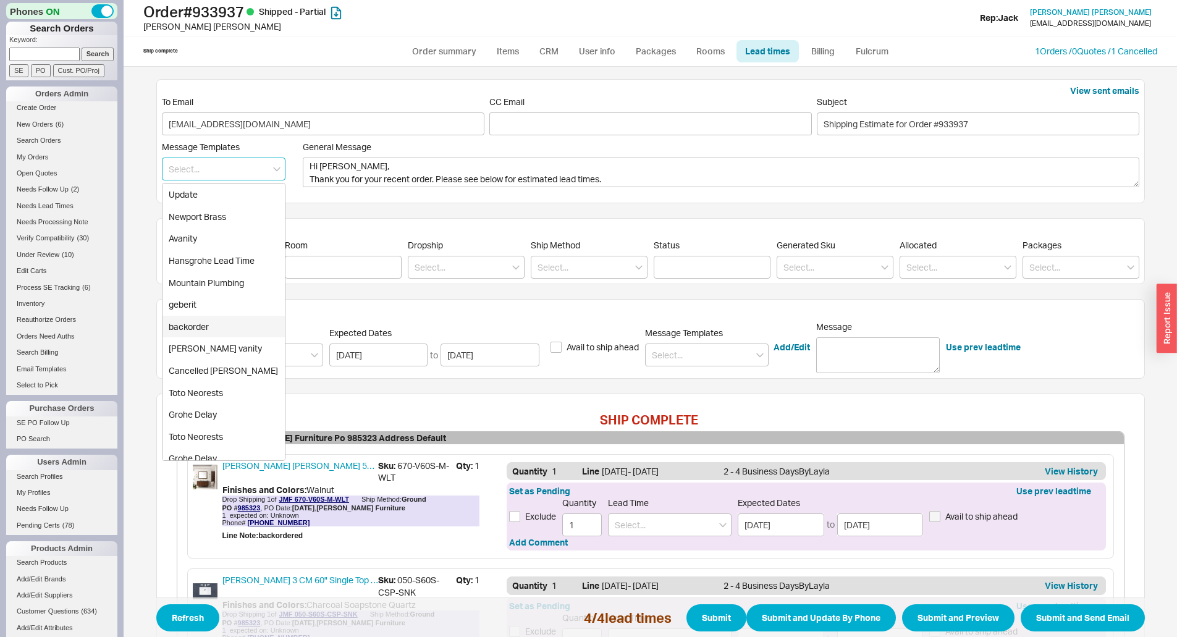
drag, startPoint x: 203, startPoint y: 322, endPoint x: 352, endPoint y: 206, distance: 188.9
click at [205, 319] on div "backorder" at bounding box center [224, 327] width 122 height 22
type textarea "Hi Amy, *brand* has informed us that the item is on backorder. If the date no l…"
type input "backorder"
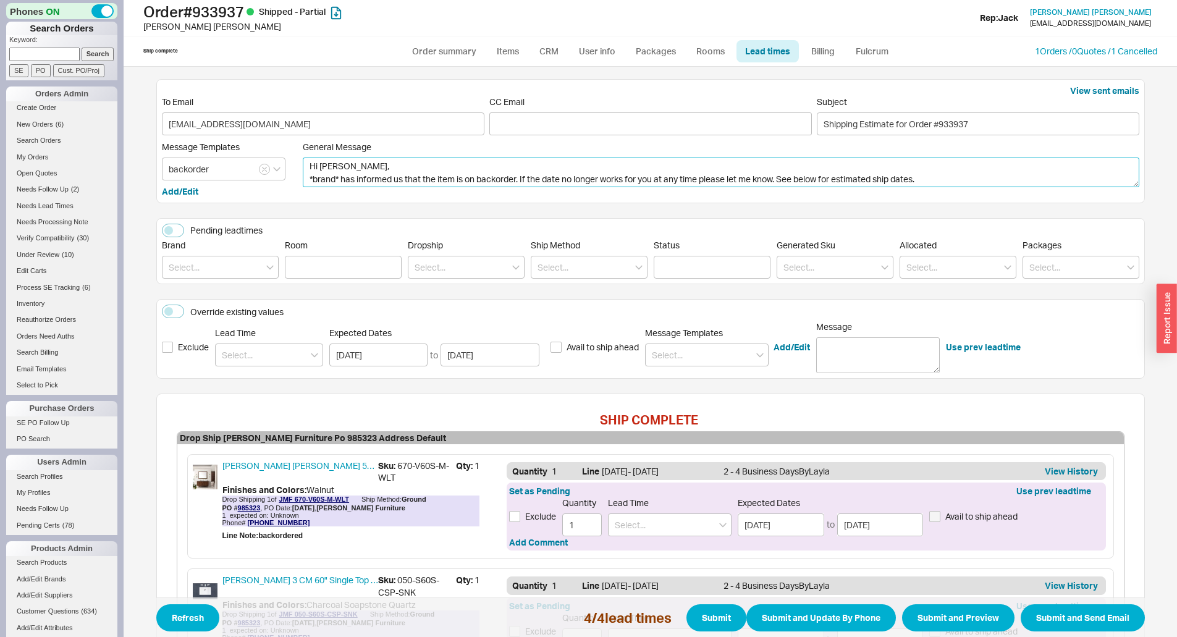
click at [303, 184] on textarea "Hi Amy, *brand* has informed us that the item is on backorder. If the date no l…" at bounding box center [721, 173] width 837 height 30
drag, startPoint x: 439, startPoint y: 179, endPoint x: 445, endPoint y: 179, distance: 6.2
click at [603, 180] on textarea "Hi Amy, Please disregard the previous lead time email. Unfortunately James Mari…" at bounding box center [721, 173] width 837 height 30
click at [603, 179] on textarea "Hi Amy, Please disregard the previous lead time email. Unfortunately James Mari…" at bounding box center [721, 173] width 837 height 30
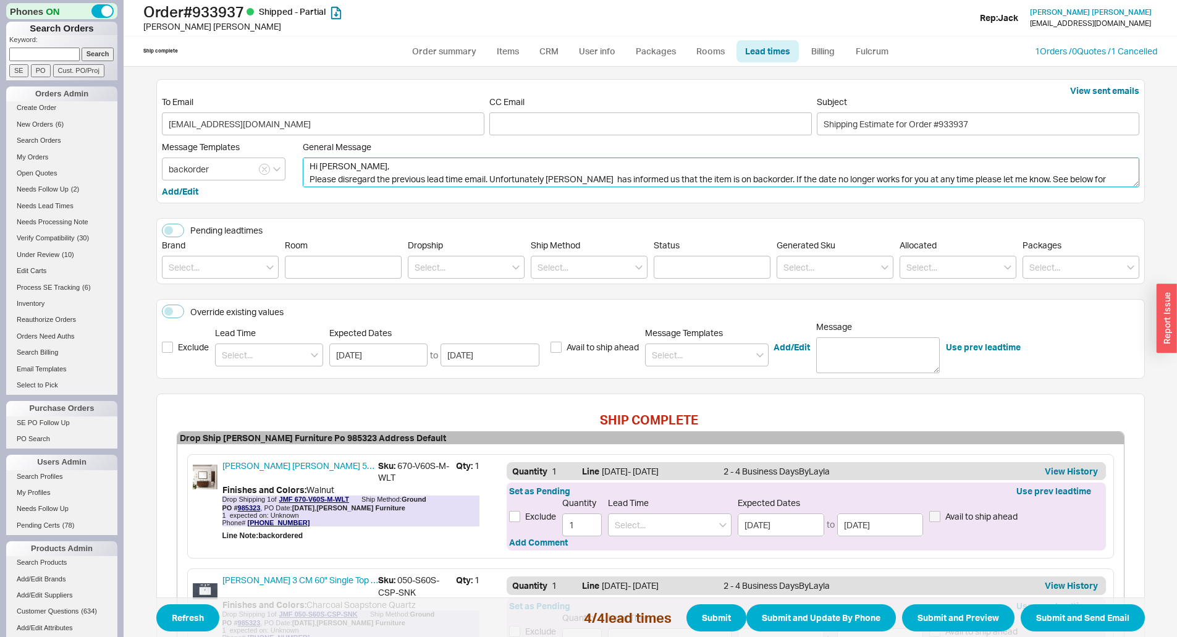
click at [603, 179] on textarea "Hi Amy, Please disregard the previous lead time email. Unfortunately James Mari…" at bounding box center [721, 173] width 837 height 30
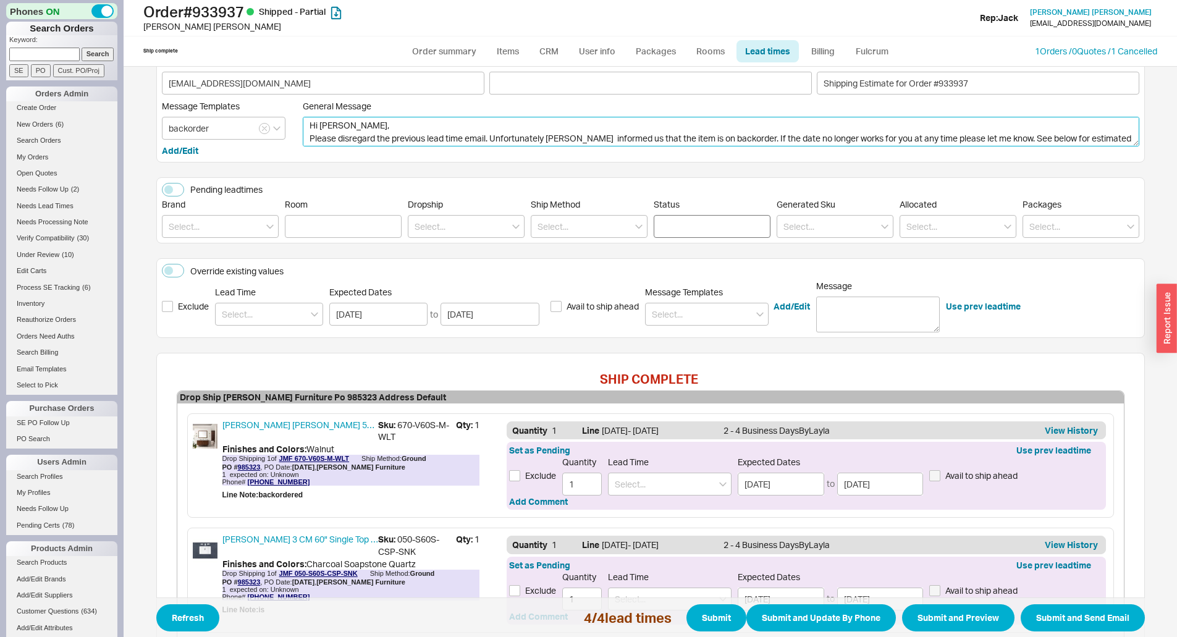
scroll to position [62, 0]
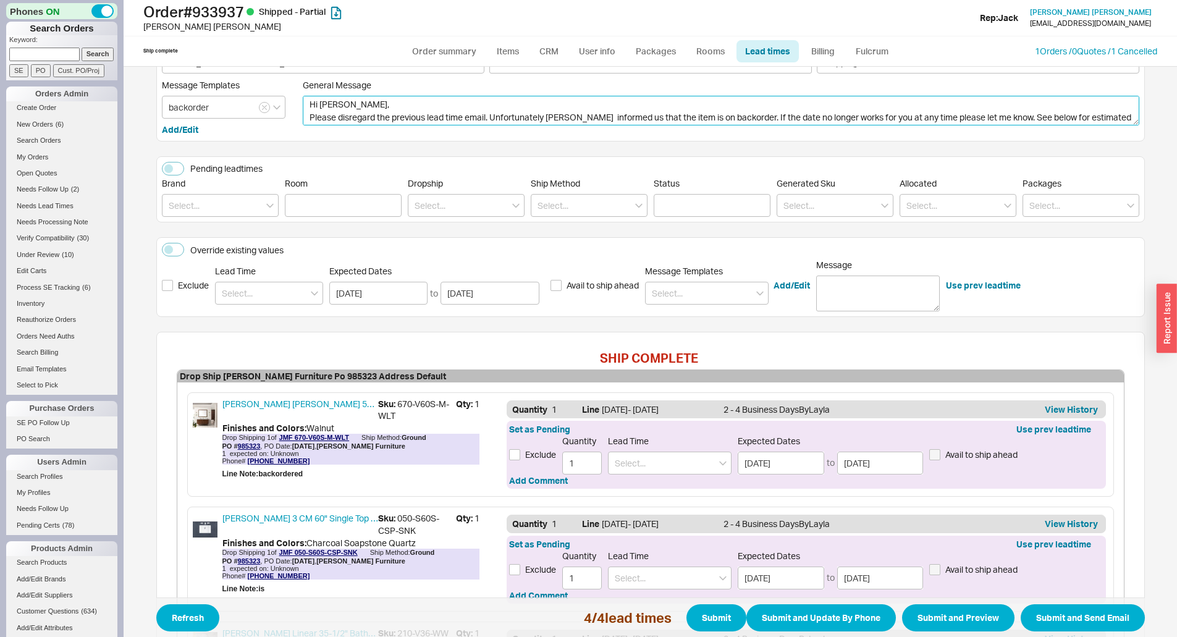
click at [682, 117] on textarea "Hi Amy, Please disregard the previous lead time email. Unfortunately James Mari…" at bounding box center [721, 111] width 837 height 30
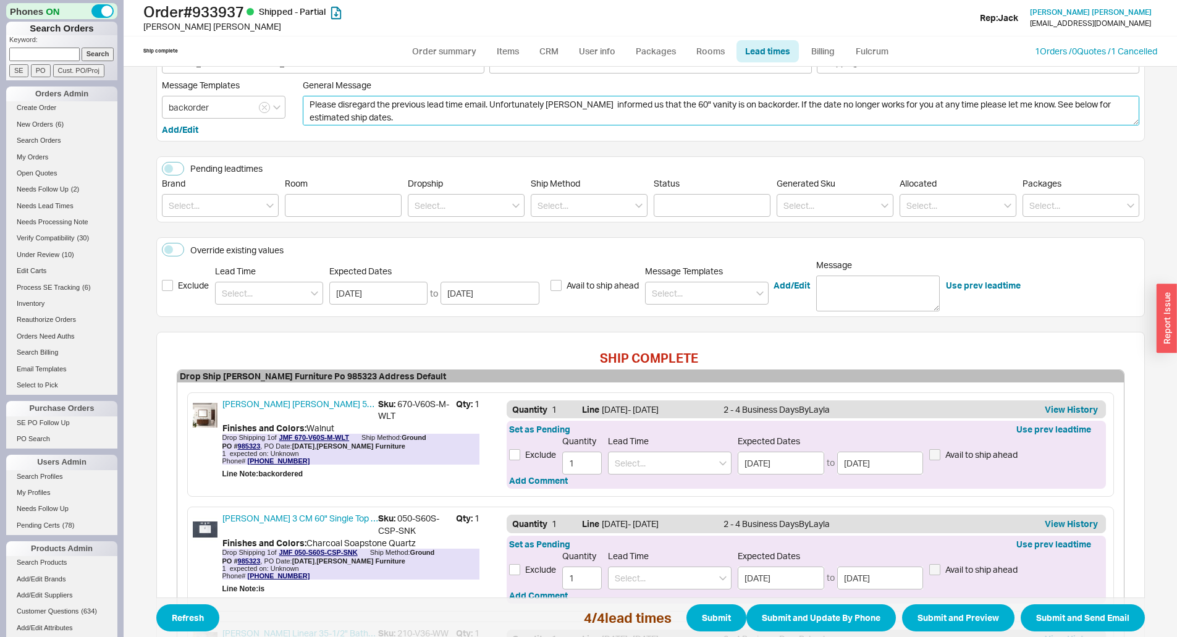
drag, startPoint x: 300, startPoint y: 115, endPoint x: 831, endPoint y: 125, distance: 530.9
click at [831, 125] on textarea "Hi Amy, Please disregard the previous lead time email. Unfortunately James Mari…" at bounding box center [721, 111] width 837 height 30
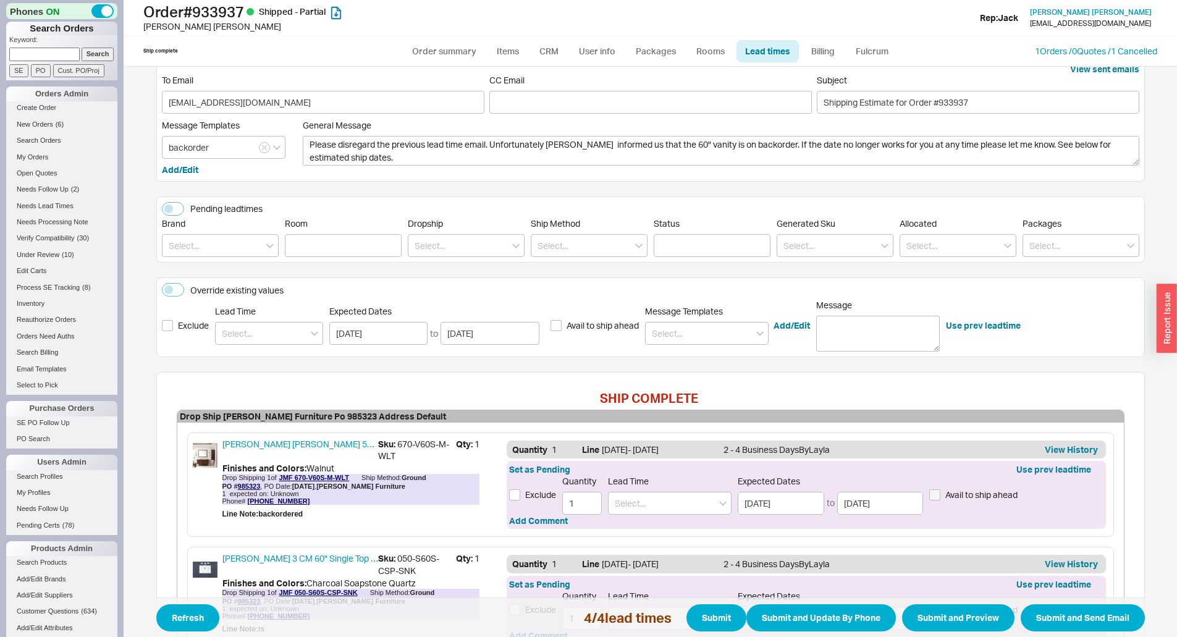
scroll to position [0, 0]
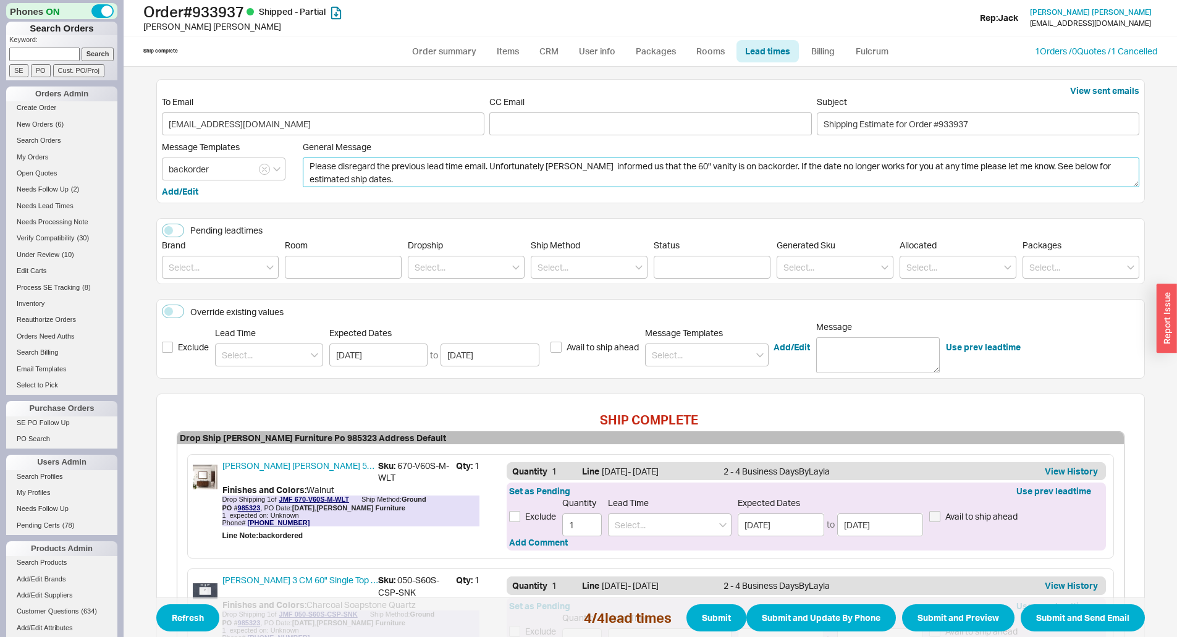
click at [588, 174] on textarea "Hi Amy, Please disregard the previous lead time email. Unfortunately James Mari…" at bounding box center [721, 173] width 837 height 30
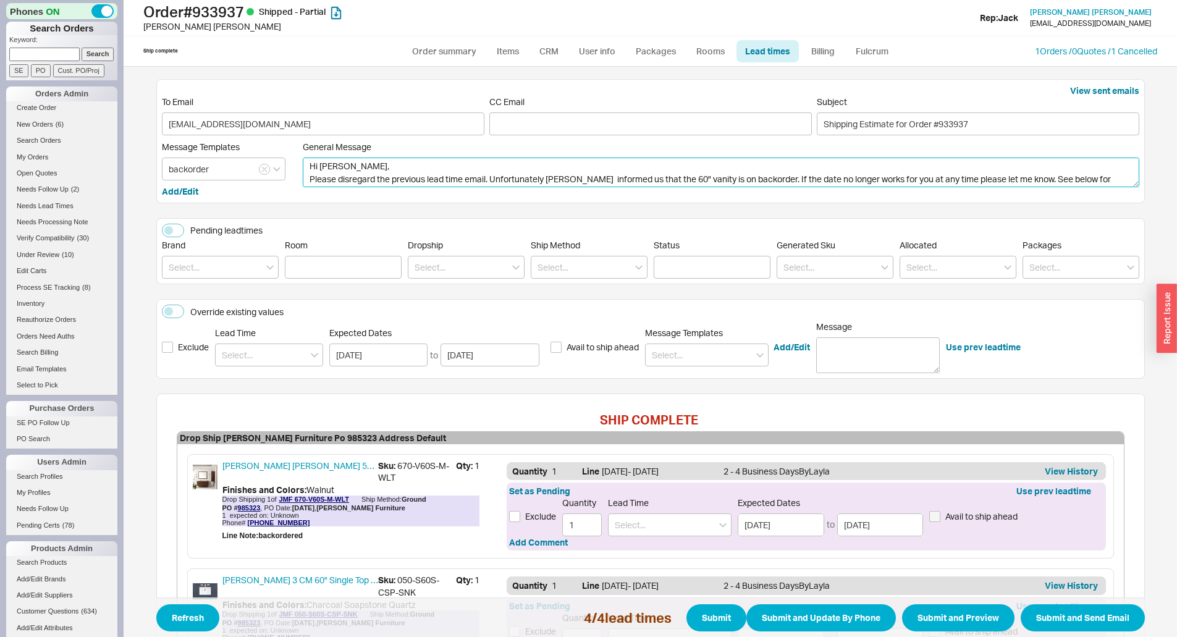
scroll to position [13, 0]
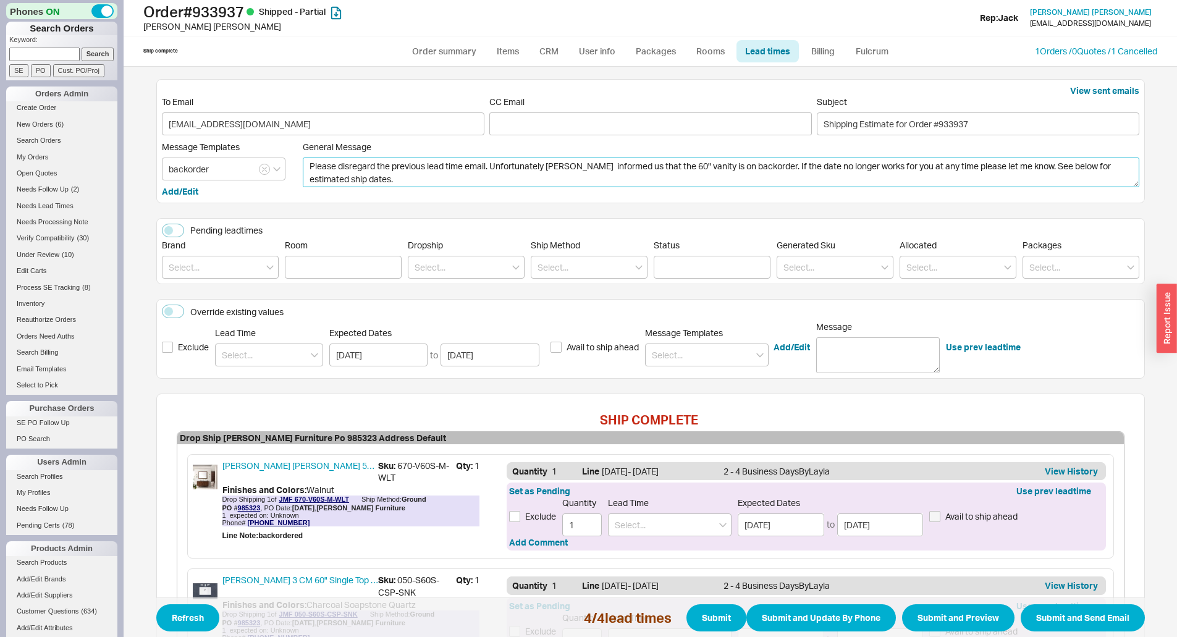
drag, startPoint x: 780, startPoint y: 166, endPoint x: 801, endPoint y: 191, distance: 32.4
click at [801, 191] on label "General Message Hi Amy, Please disregard the previous lead time email. Unfortun…" at bounding box center [721, 170] width 837 height 56
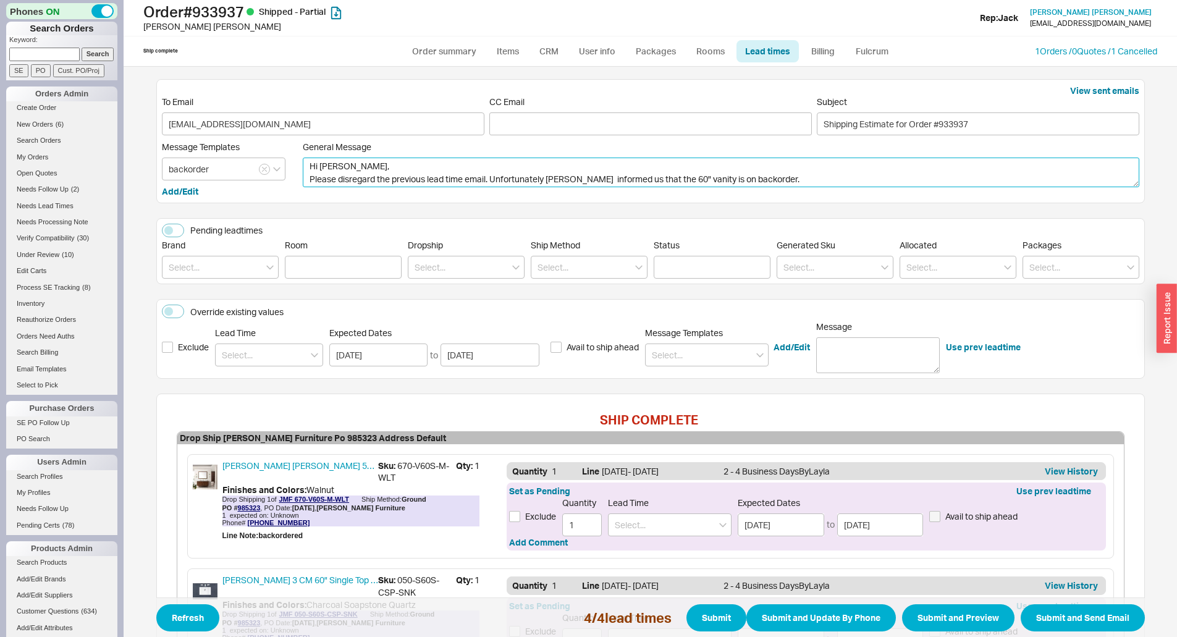
scroll to position [0, 0]
paste textarea "If you need the 36" vanity to ship sooner, please let me know. Also, if the est…"
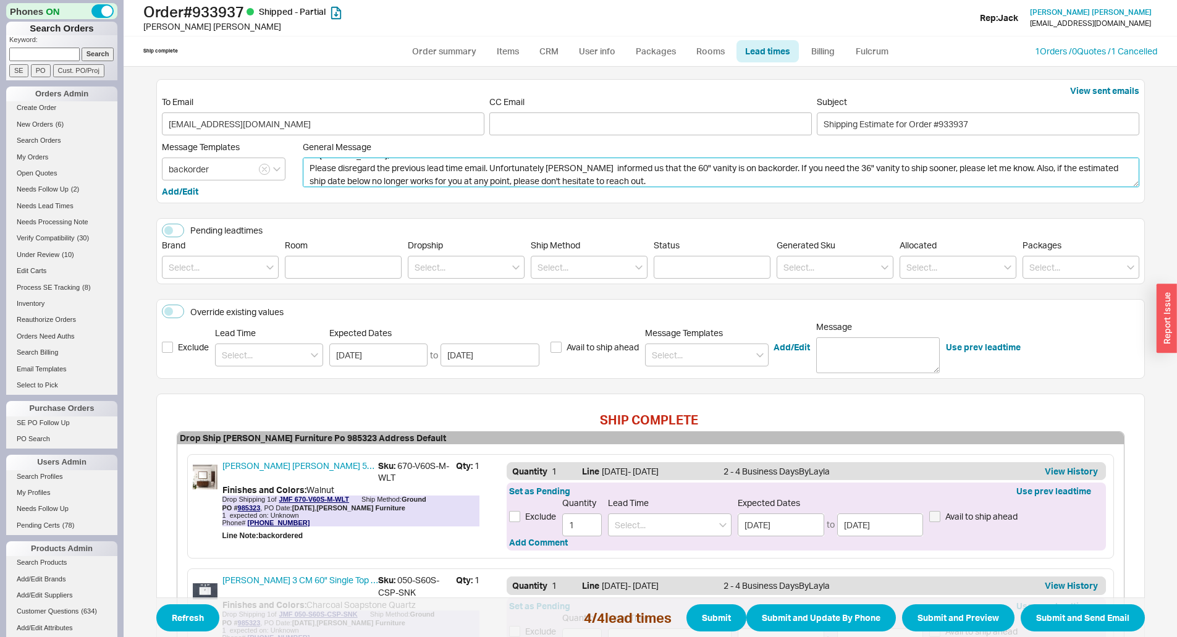
click at [587, 171] on textarea "Hi Amy, Please disregard the previous lead time email. Unfortunately James Mari…" at bounding box center [721, 173] width 837 height 30
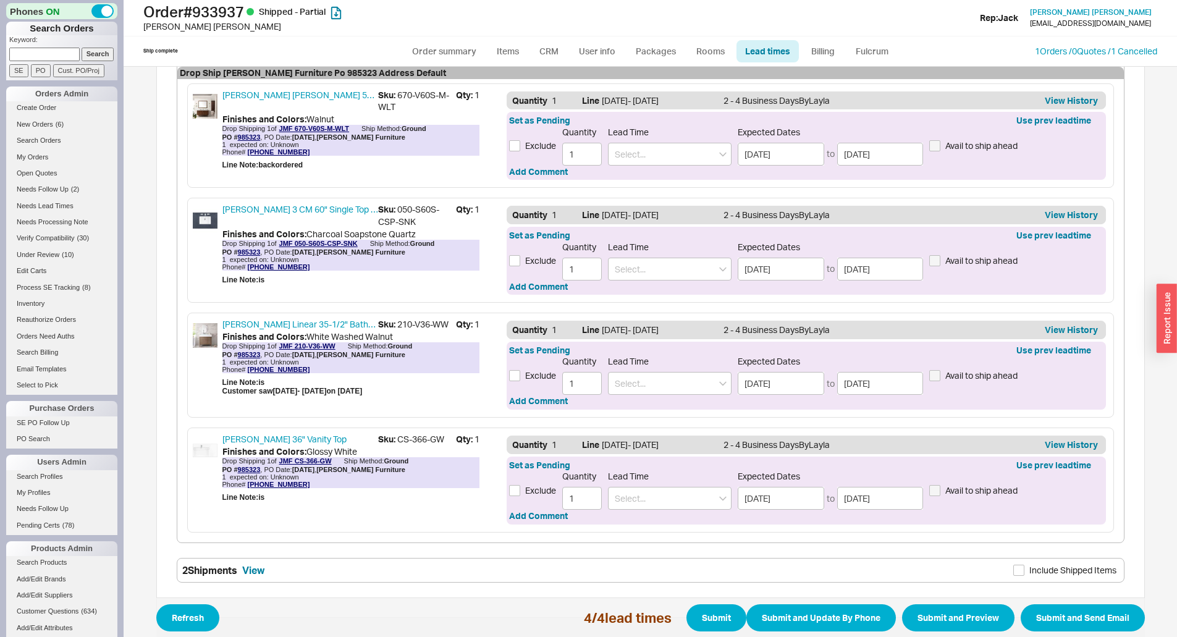
scroll to position [0, 0]
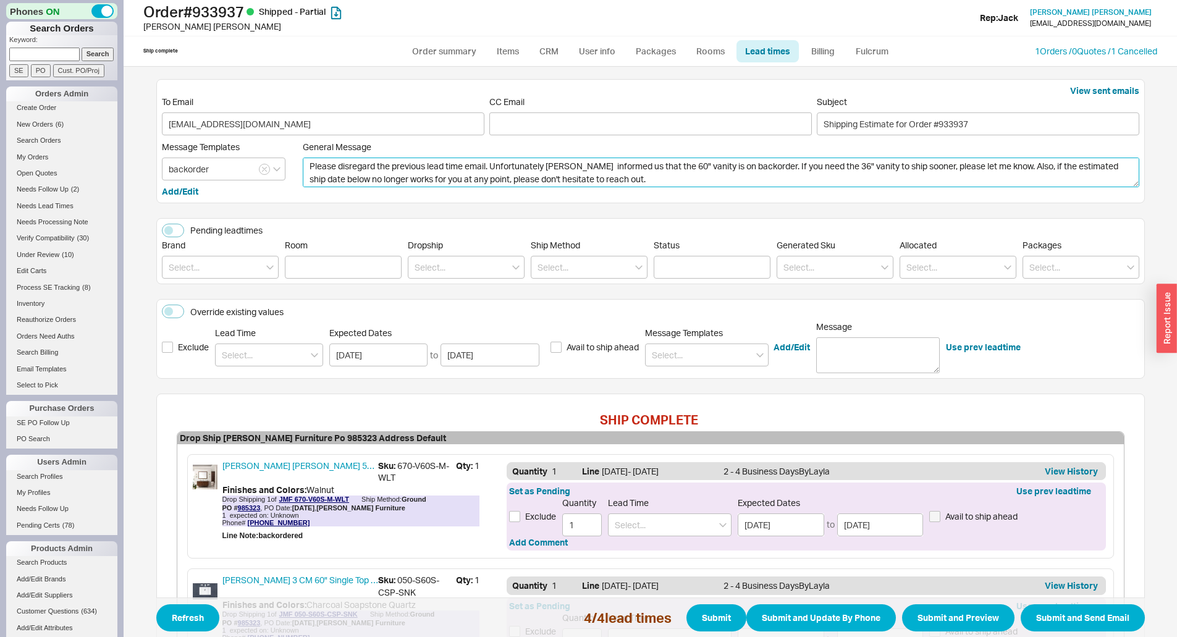
click at [664, 182] on textarea "Hi Amy, Please disregard the previous lead time email. Unfortunately James Mart…" at bounding box center [721, 173] width 837 height 30
click at [772, 179] on textarea "Hi Amy, Please disregard the previous lead time email. Unfortunately James Mart…" at bounding box center [721, 173] width 837 height 30
click at [817, 179] on textarea "Hi Amy, Please disregard the previous lead time email. Unfortunately James Mart…" at bounding box center [721, 173] width 837 height 30
click at [924, 615] on button "Submit and Preview" at bounding box center [958, 617] width 112 height 27
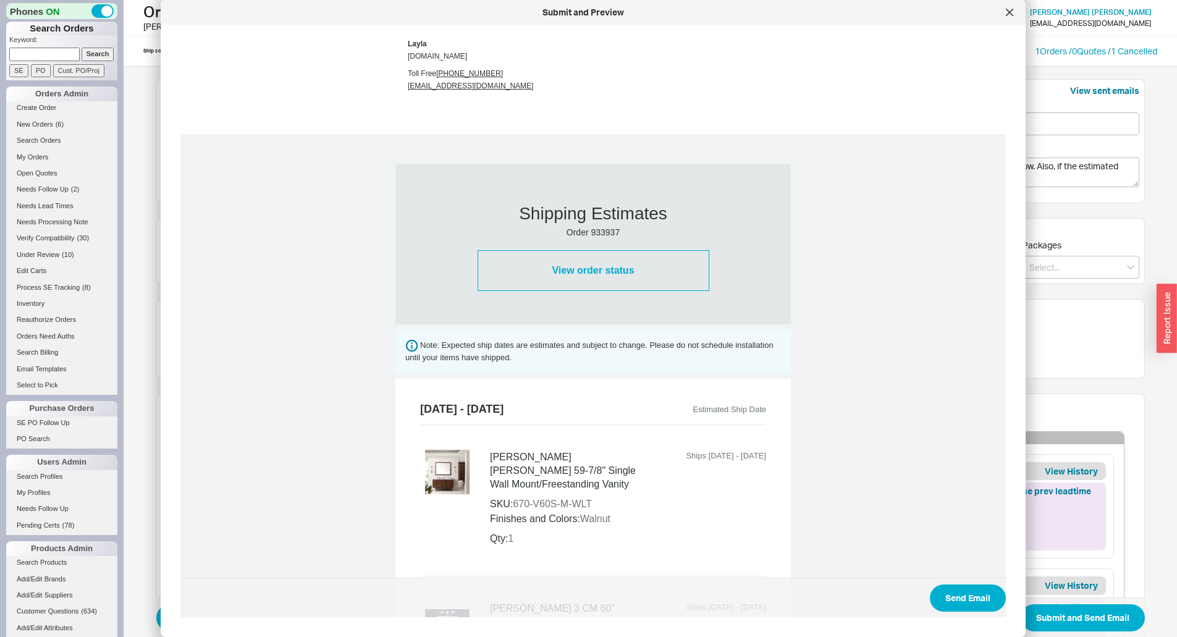
scroll to position [371, 0]
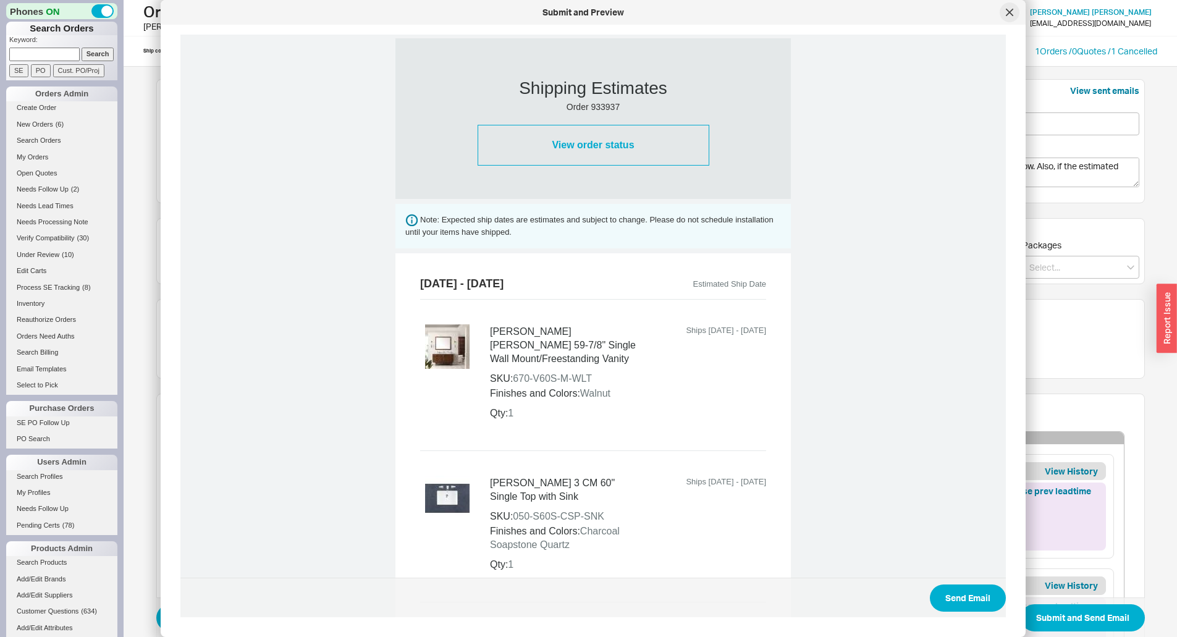
click at [1018, 10] on div at bounding box center [1010, 12] width 20 height 20
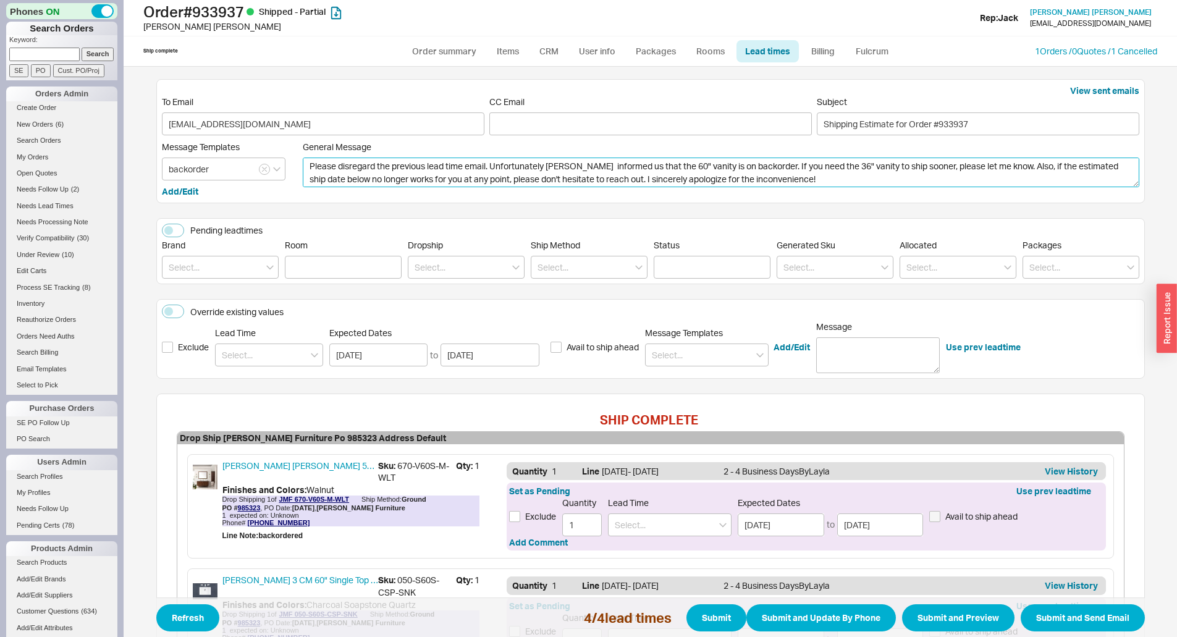
click at [779, 172] on textarea "Hi Amy, Please disregard the previous lead time email. Unfortunately James Mart…" at bounding box center [721, 173] width 837 height 30
click at [784, 167] on textarea "Hi Amy, Please disregard the previous lead time email. Unfortunately James Mart…" at bounding box center [721, 173] width 837 height 30
click at [781, 168] on textarea "Hi Amy, Please disregard the previous lead time email. Unfortunately James Mart…" at bounding box center [721, 173] width 837 height 30
click at [342, 182] on textarea "Hi Amy, Please disregard the previous lead time email. Unfortunately James Mart…" at bounding box center [721, 173] width 837 height 30
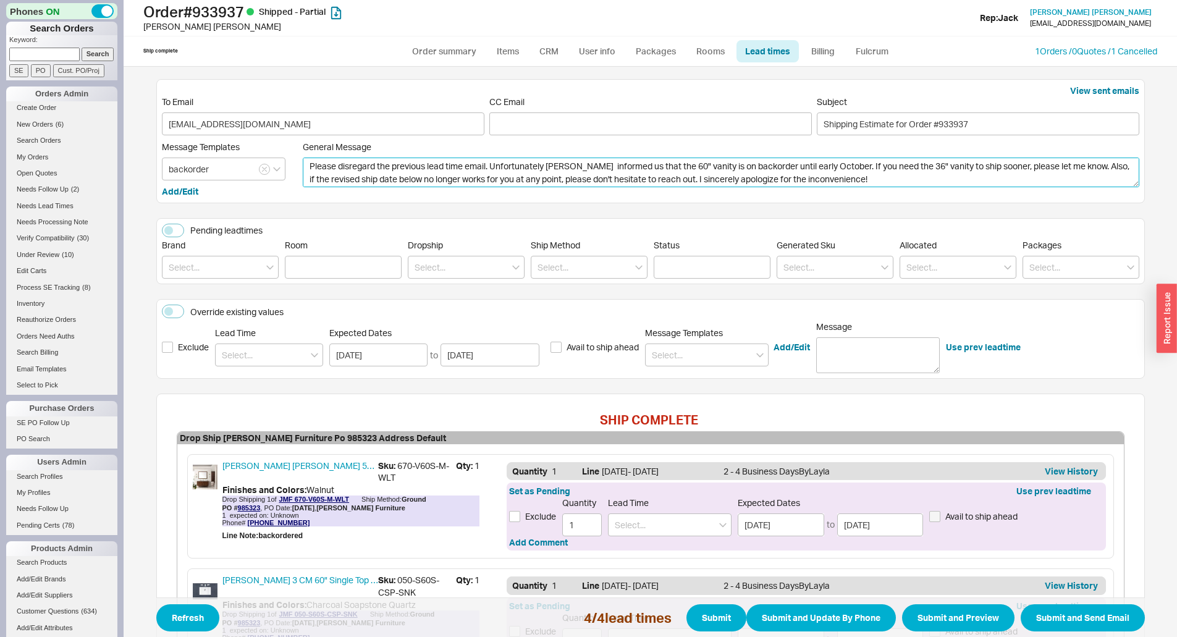
click at [400, 180] on textarea "Hi Amy, Please disregard the previous lead time email. Unfortunately James Mart…" at bounding box center [721, 173] width 837 height 30
type textarea "Hi Amy, Please disregard the previous lead time email. Unfortunately James Mart…"
click at [948, 612] on button "Submit and Preview" at bounding box center [958, 617] width 112 height 27
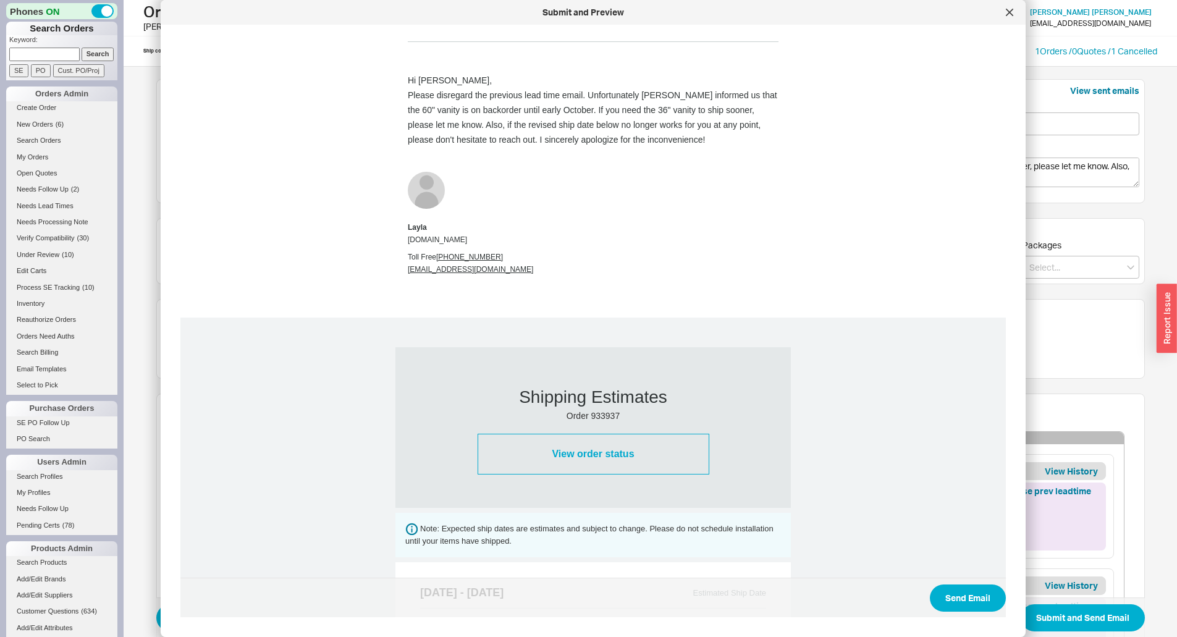
scroll to position [0, 0]
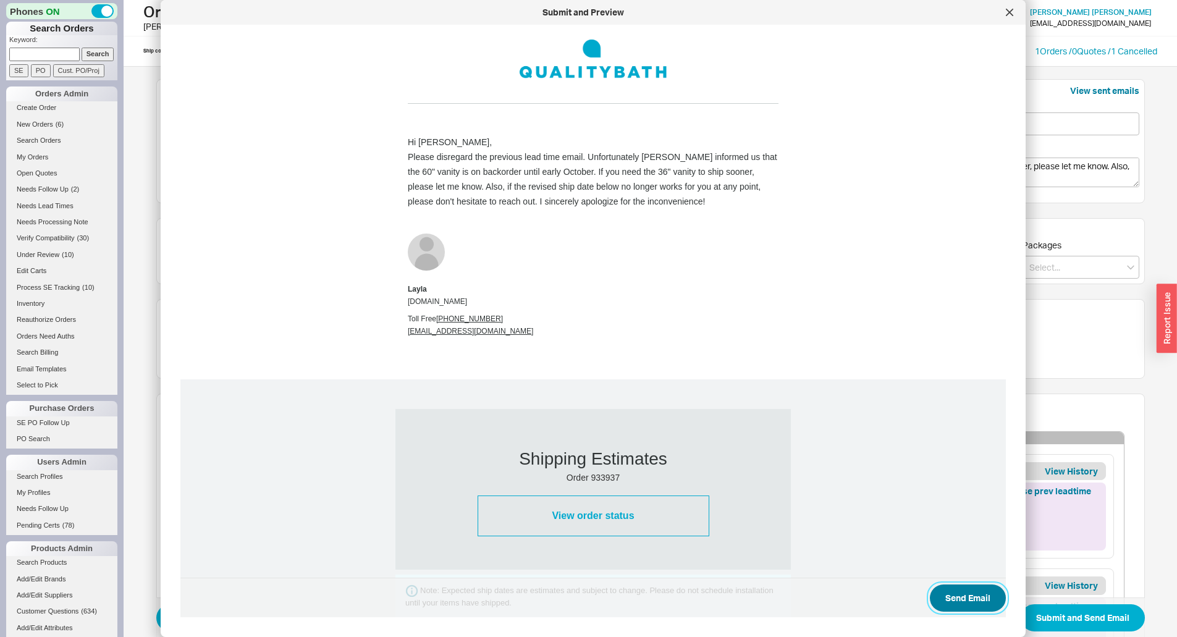
click at [942, 593] on button "Send Email" at bounding box center [968, 598] width 76 height 27
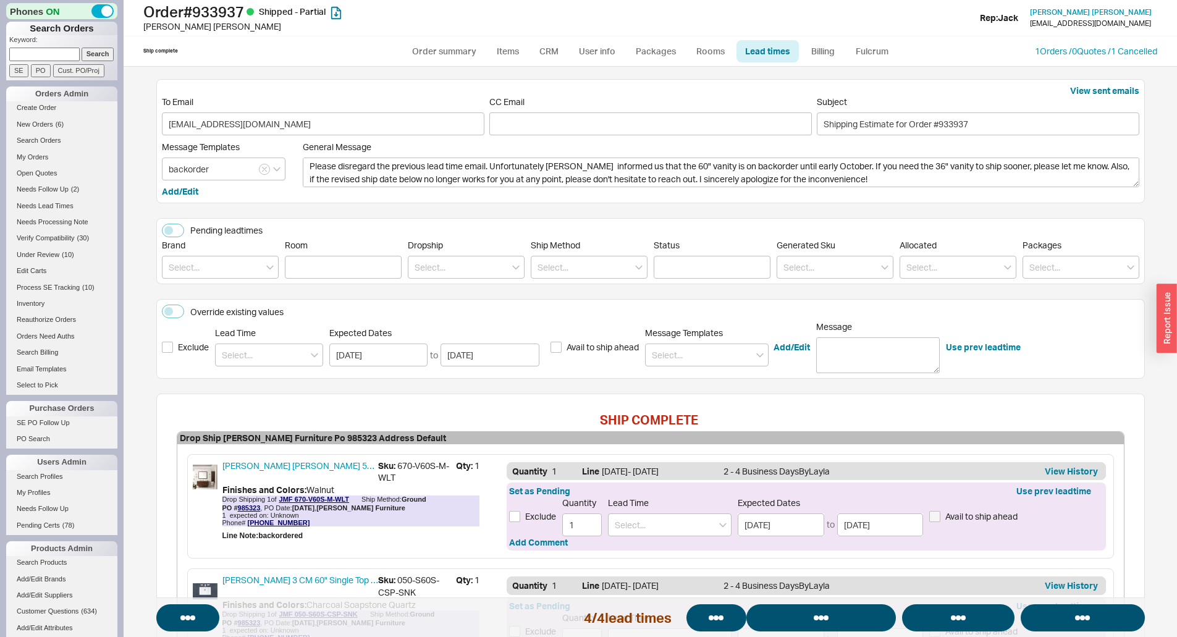
select select "*"
select select "LOW"
select select "3"
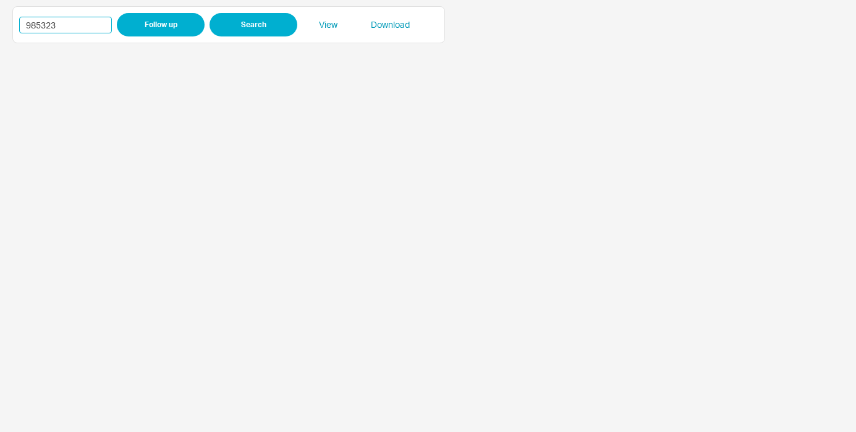
click at [39, 24] on input "985323" at bounding box center [65, 25] width 93 height 17
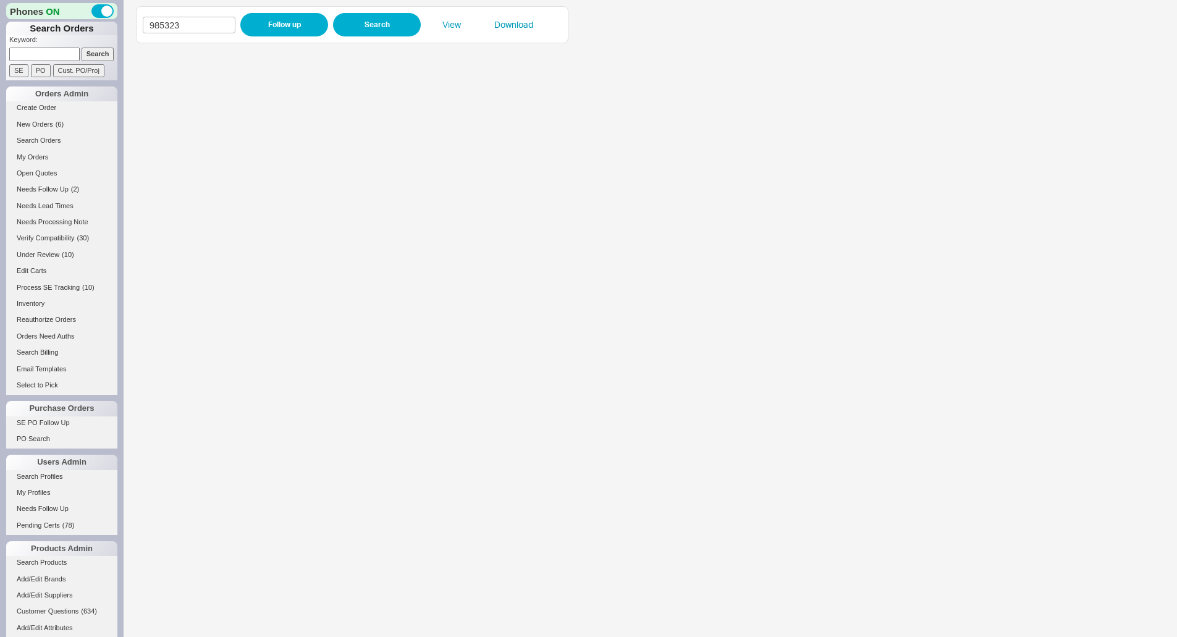
drag, startPoint x: 43, startPoint y: 55, endPoint x: 51, endPoint y: 55, distance: 7.4
click at [44, 55] on input at bounding box center [44, 54] width 70 height 13
paste input "934186"
type input "934186"
click at [98, 55] on input "Search" at bounding box center [98, 54] width 33 height 13
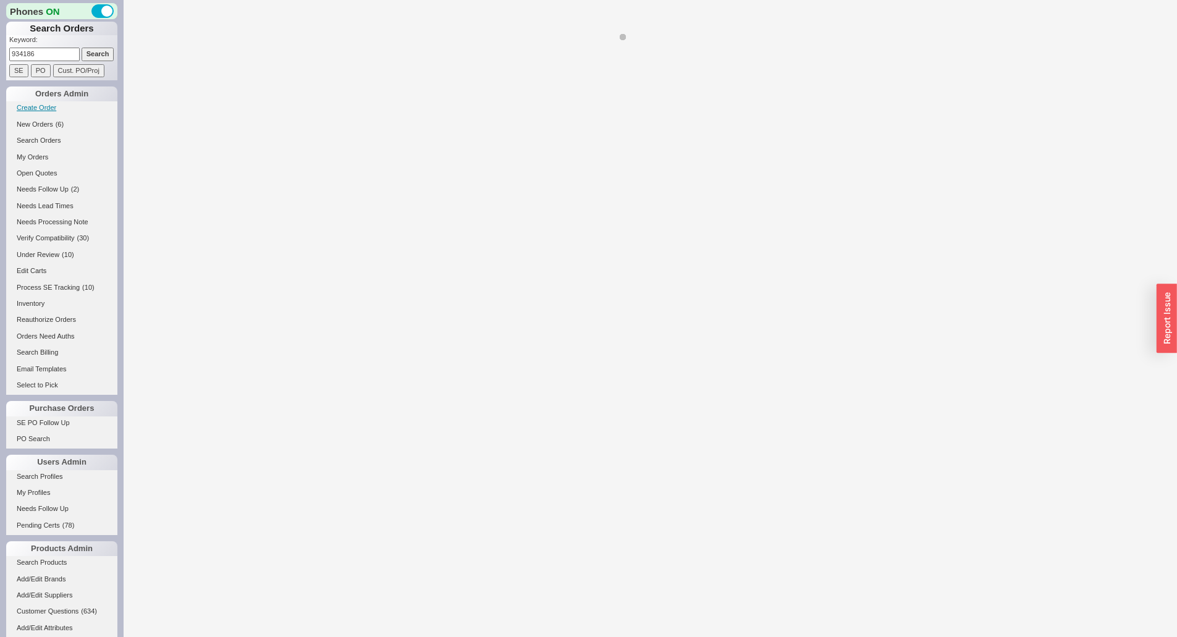
select select "LOW"
select select "3"
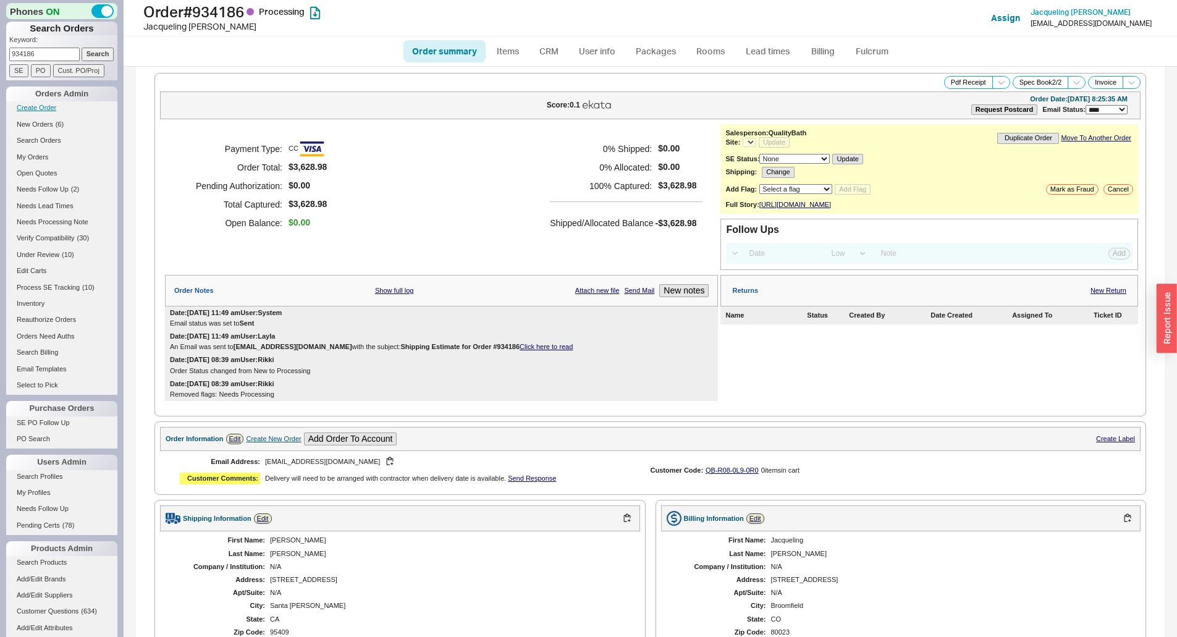
select select "*"
click at [678, 297] on button "New notes" at bounding box center [683, 290] width 49 height 13
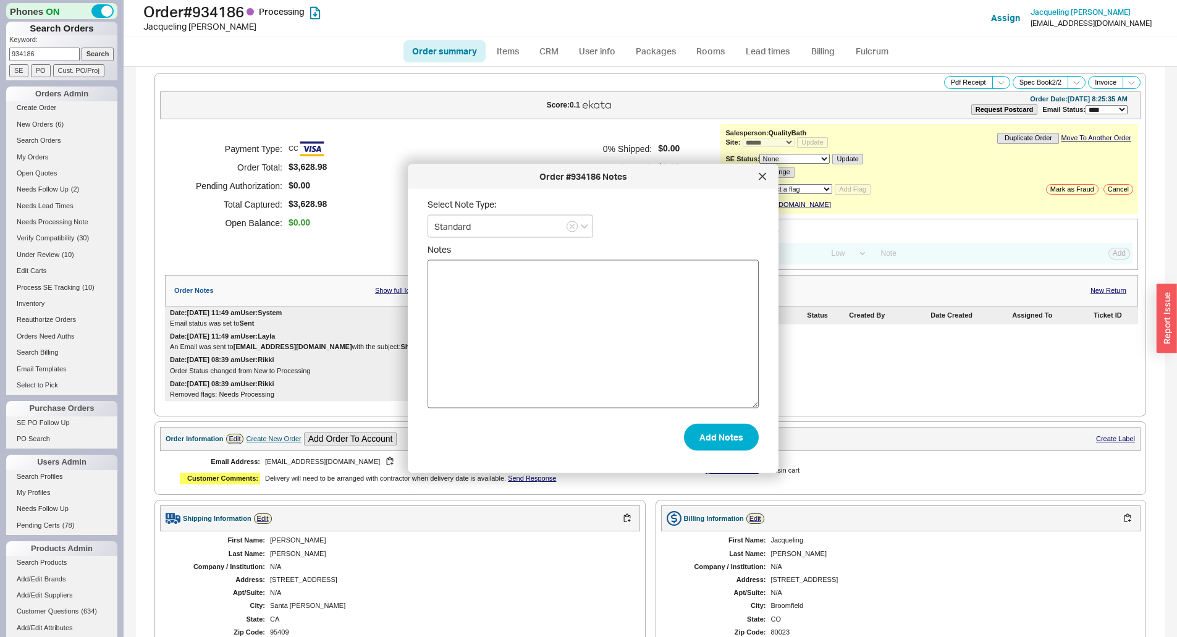
click at [656, 342] on textarea "Notes" at bounding box center [593, 334] width 331 height 148
type textarea "Please cancel this order."
click at [698, 448] on button "Add Notes" at bounding box center [721, 436] width 75 height 27
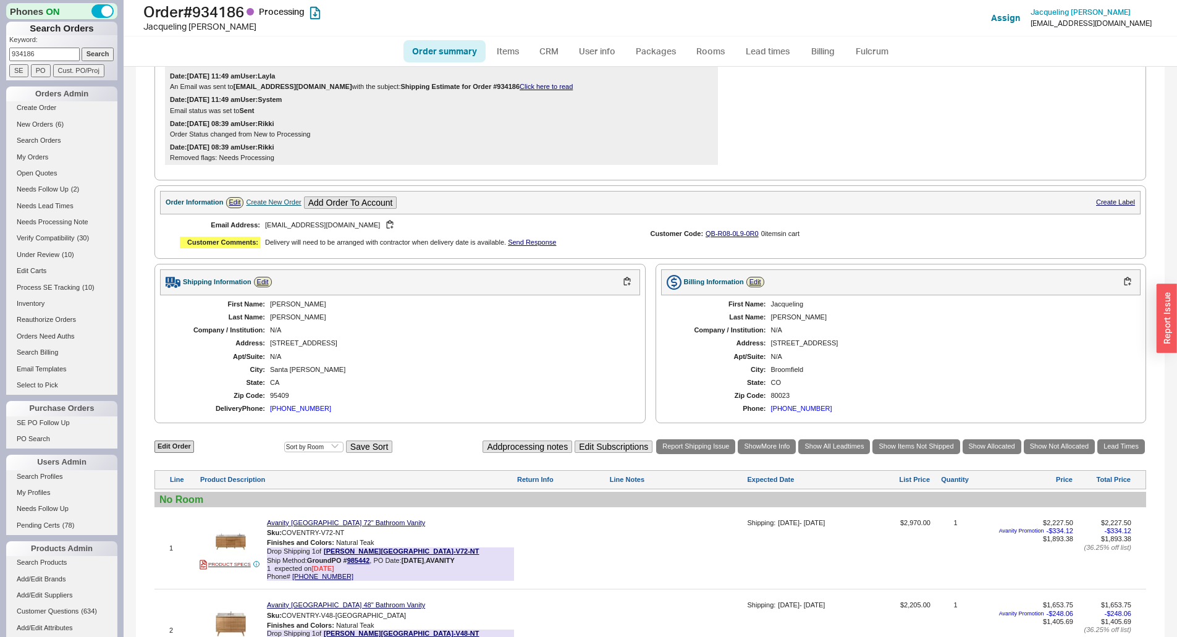
scroll to position [433, 0]
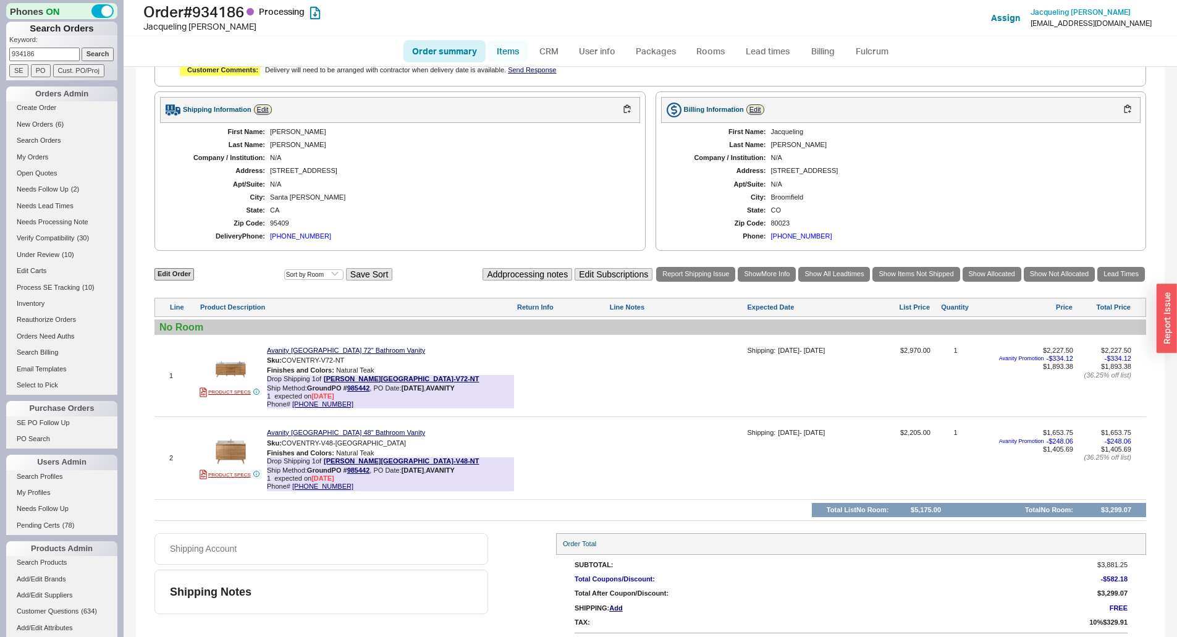
click at [524, 51] on link "Items" at bounding box center [508, 51] width 40 height 22
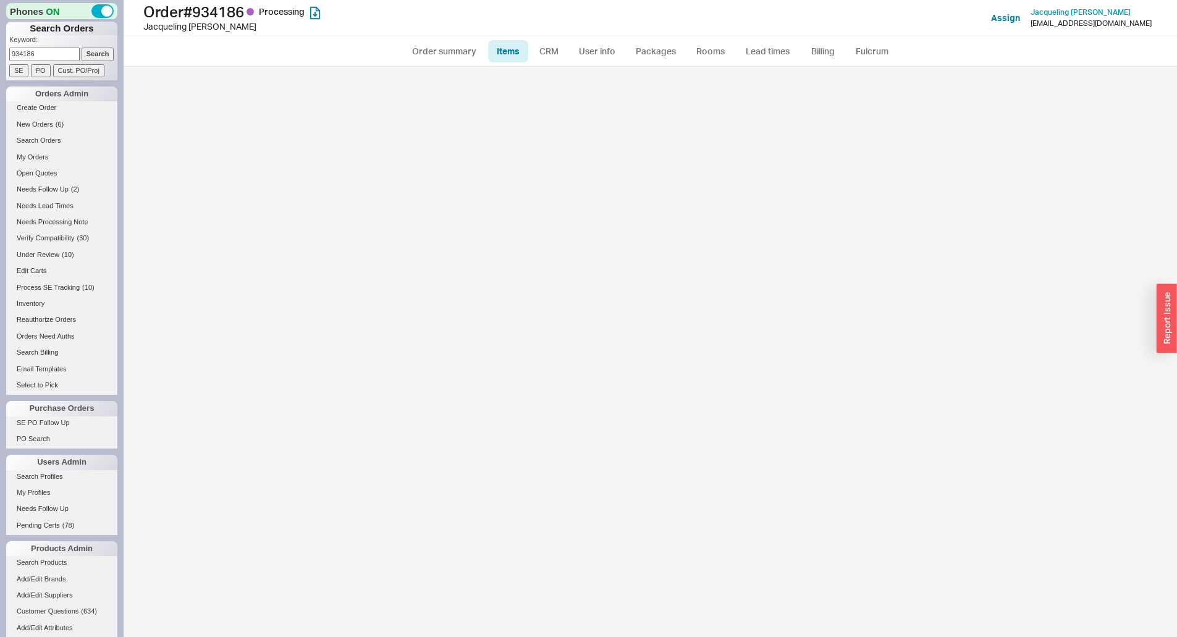
select select "3"
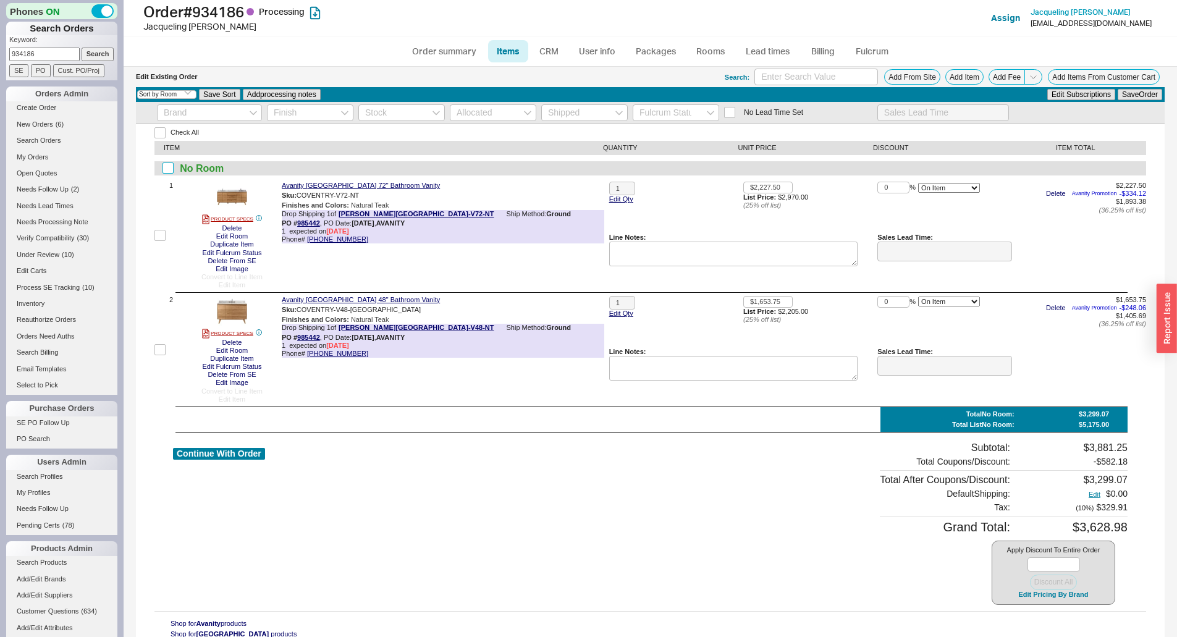
click at [172, 167] on input "checkbox" at bounding box center [168, 168] width 11 height 11
checkbox input "true"
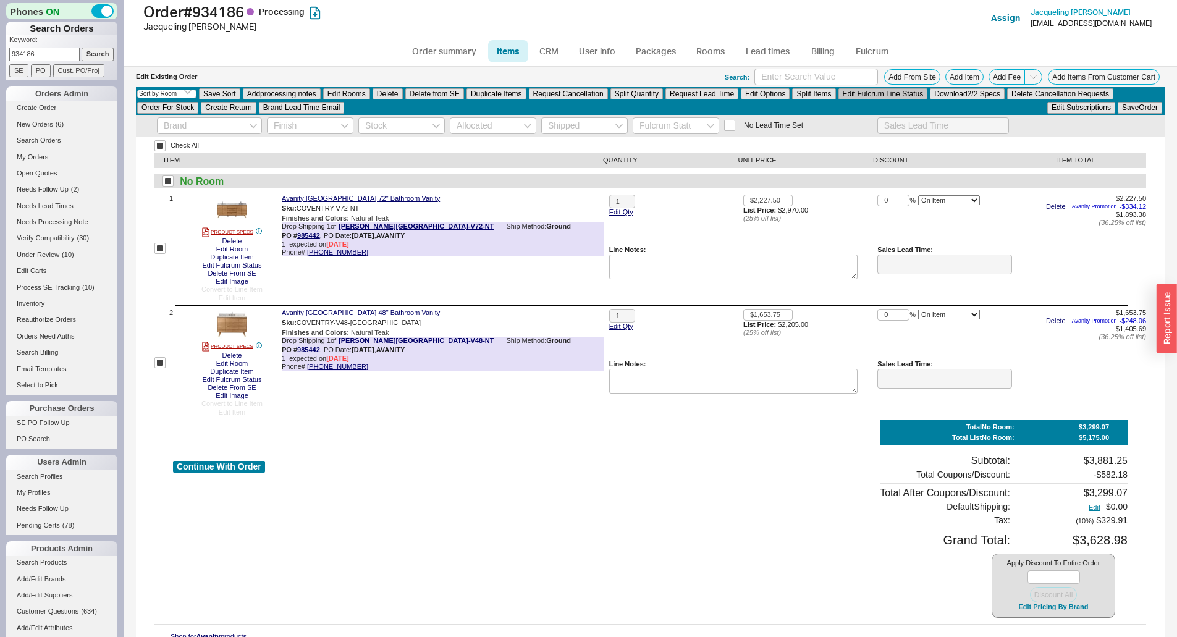
click at [870, 96] on button "Edit Fulcrum Line Status" at bounding box center [884, 93] width 90 height 11
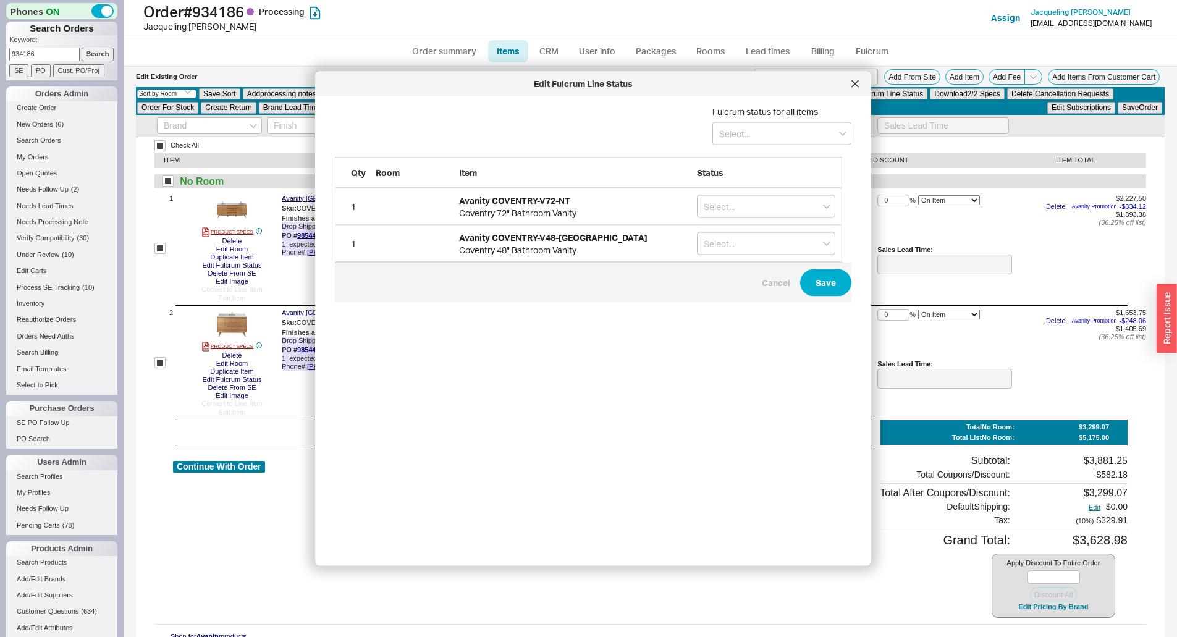
scroll to position [431, 518]
drag, startPoint x: 711, startPoint y: 133, endPoint x: 726, endPoint y: 146, distance: 20.2
click at [712, 133] on input at bounding box center [781, 133] width 139 height 23
click at [726, 182] on div "On Hold" at bounding box center [782, 181] width 138 height 22
type input "On Hold"
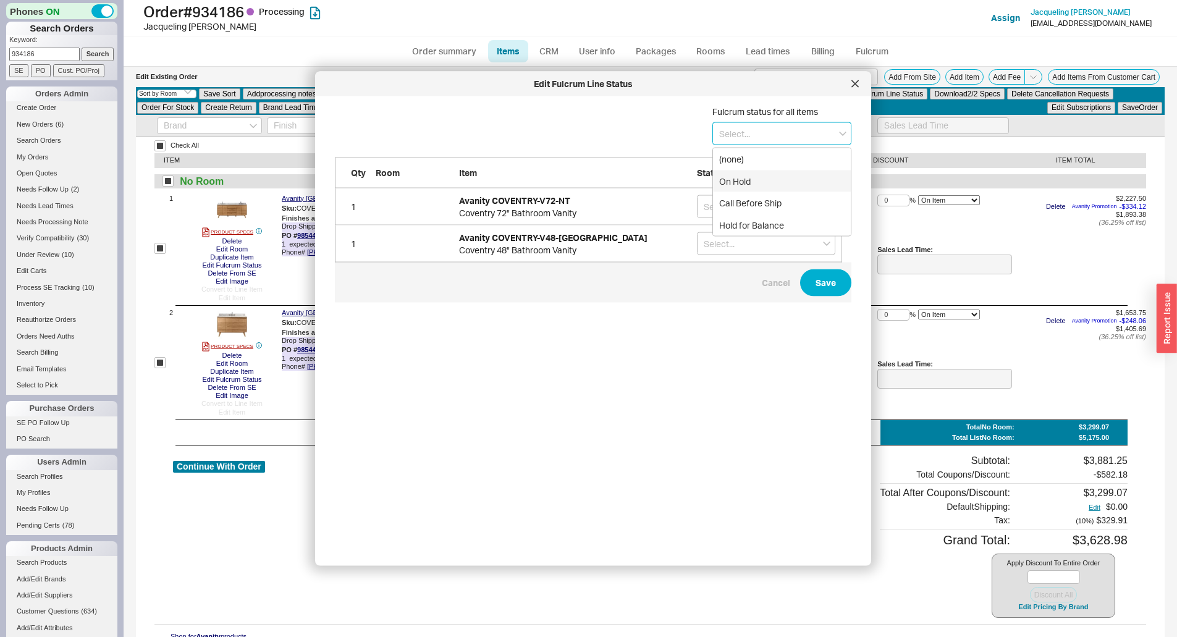
type input "On Hold"
click at [814, 284] on button "Save" at bounding box center [825, 282] width 51 height 27
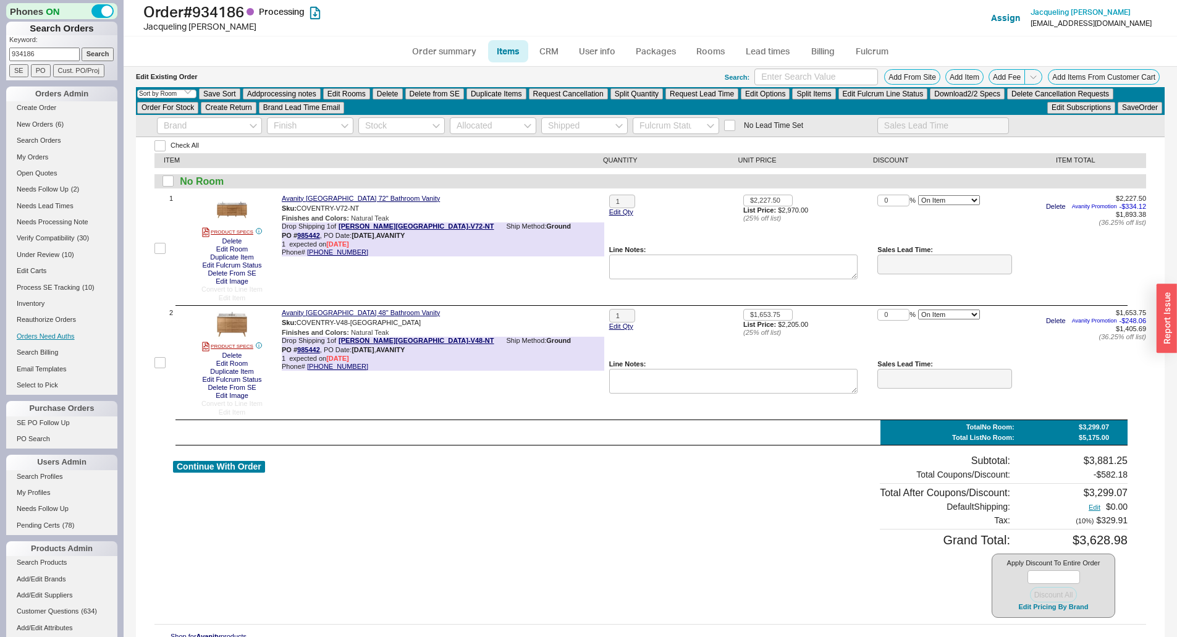
checkbox input "false"
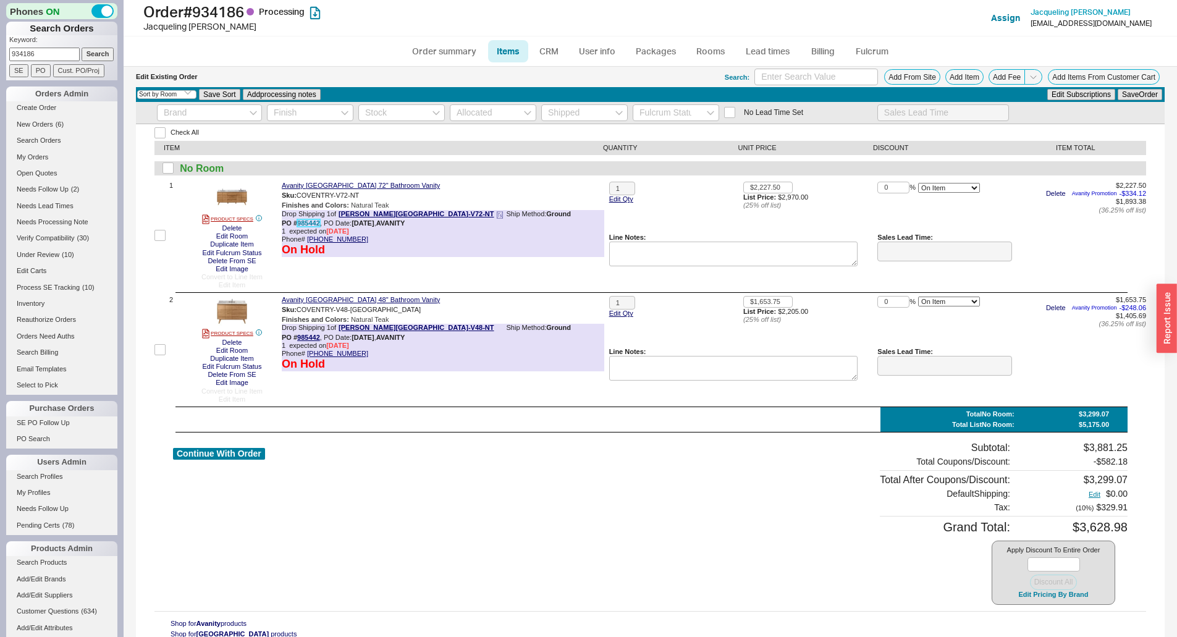
click at [306, 225] on link "985442" at bounding box center [308, 222] width 23 height 7
click at [324, 484] on div "Continue With Order Subtotal: $3,881.25 Total Coupons/Discount: - $582.18 Total…" at bounding box center [650, 523] width 955 height 163
click at [209, 13] on h1 "Order # 934186 Processing" at bounding box center [367, 11] width 449 height 17
copy h1 "934186"
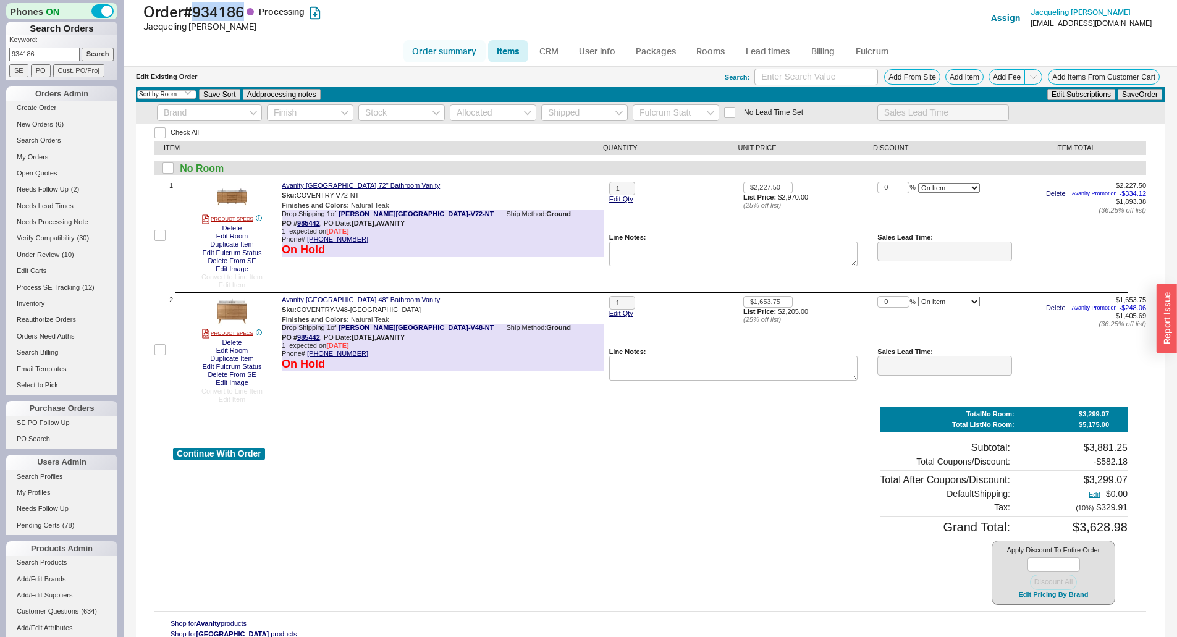
drag, startPoint x: 424, startPoint y: 61, endPoint x: 429, endPoint y: 55, distance: 8.3
click at [424, 61] on link "Order summary" at bounding box center [445, 51] width 82 height 22
select select "*"
select select "LOW"
select select "3"
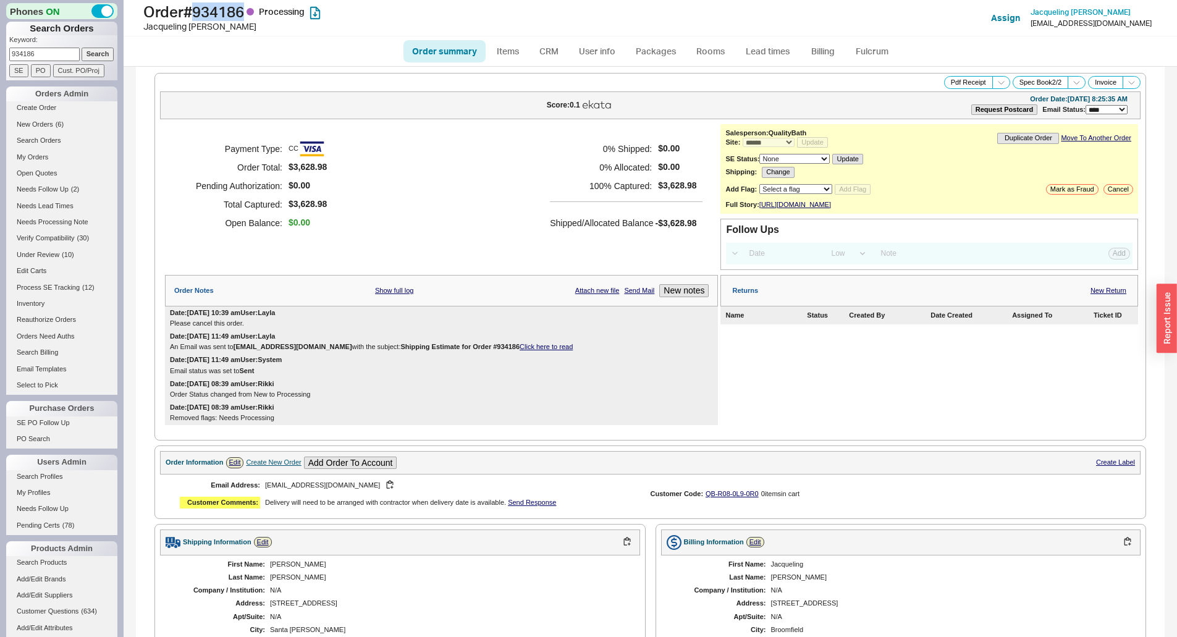
click at [429, 55] on link "Order summary" at bounding box center [445, 51] width 82 height 22
select select "*"
select select "LOW"
select select "3"
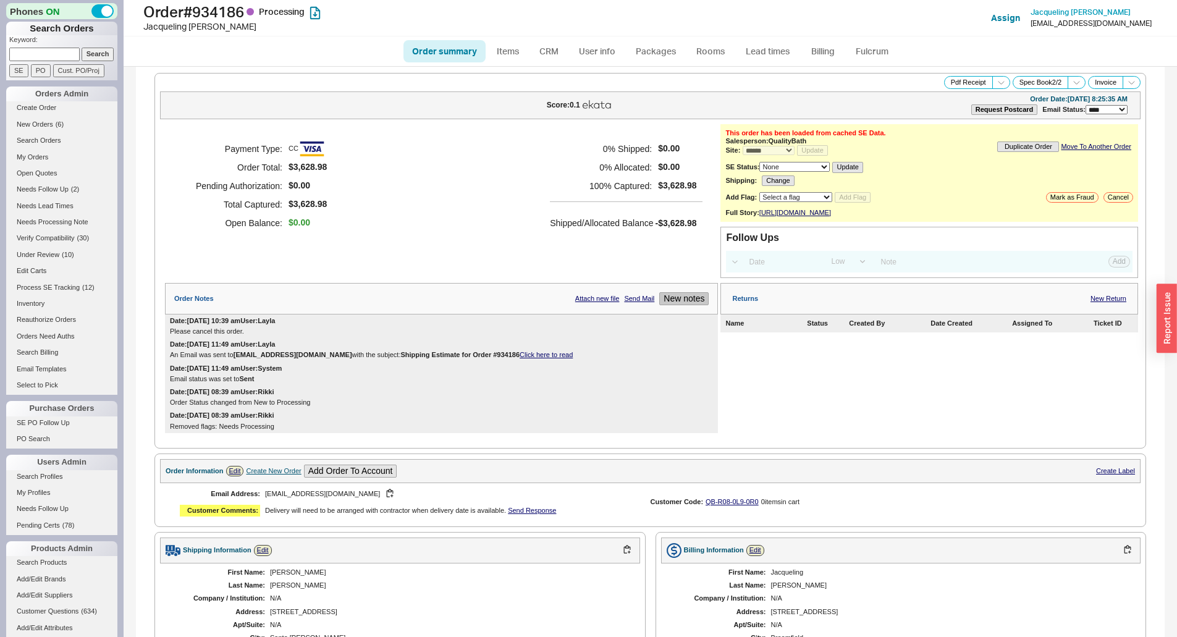
drag, startPoint x: 664, startPoint y: 317, endPoint x: 667, endPoint y: 309, distance: 8.8
click at [664, 315] on div "Order Notes Attach new file Send Mail New notes" at bounding box center [441, 299] width 553 height 32
click at [669, 305] on button "New notes" at bounding box center [683, 298] width 49 height 13
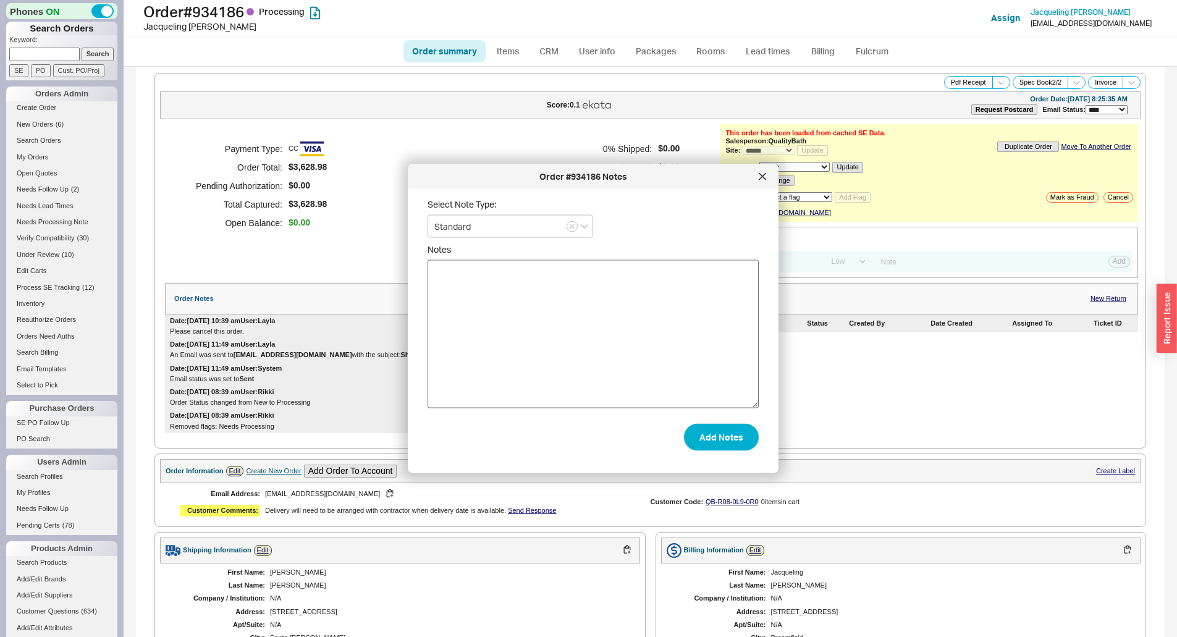
click at [664, 329] on textarea "Notes" at bounding box center [593, 334] width 331 height 148
click at [469, 279] on textarea "emailed ajacky" at bounding box center [593, 334] width 331 height 148
type textarea "emailed jacky"
drag, startPoint x: 738, startPoint y: 445, endPoint x: 651, endPoint y: 453, distance: 87.5
click at [738, 445] on button "Add Notes" at bounding box center [721, 436] width 75 height 27
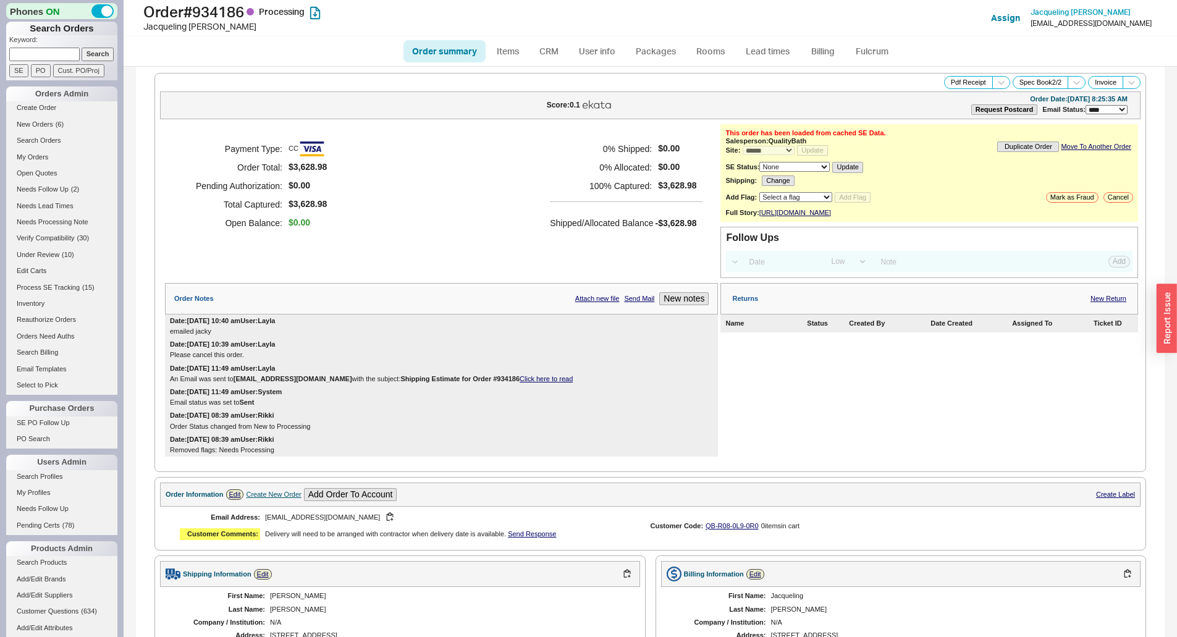
scroll to position [522, 0]
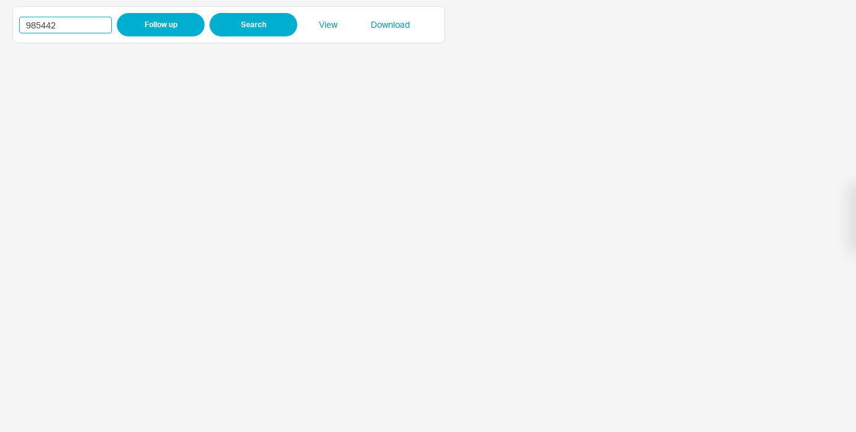
click at [39, 28] on input "985442" at bounding box center [65, 25] width 93 height 17
click at [38, 28] on input "985442" at bounding box center [65, 25] width 93 height 17
click at [40, 25] on input "985442" at bounding box center [65, 25] width 93 height 17
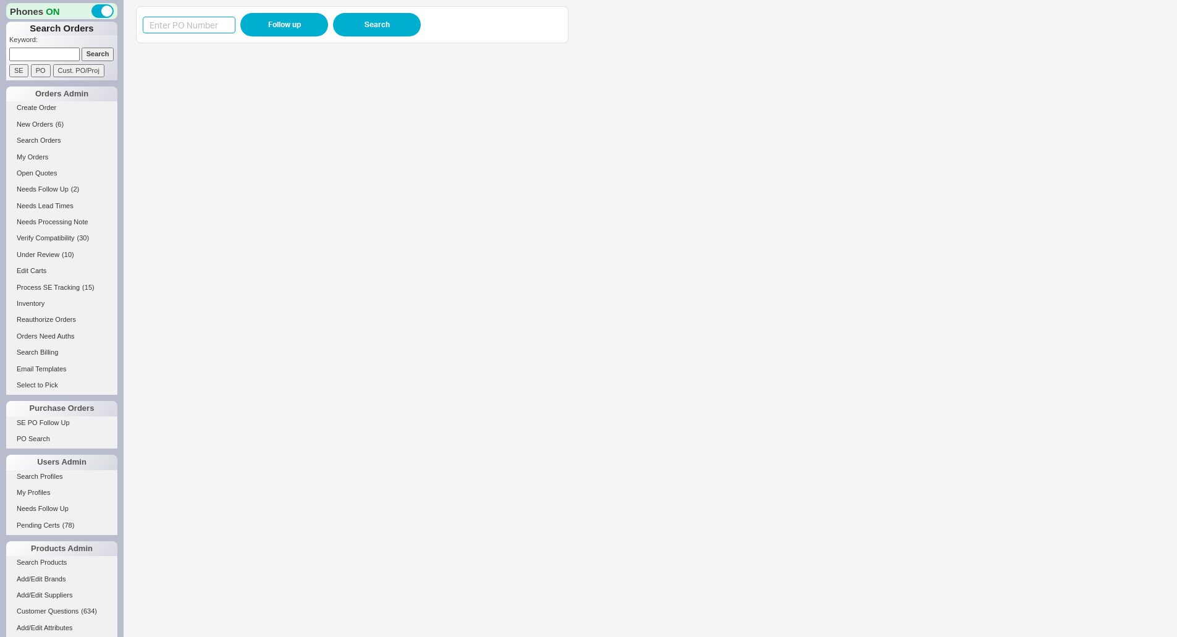
click at [182, 22] on input at bounding box center [189, 25] width 93 height 17
paste input "985497"
type input "985497"
click at [260, 28] on button "Follow up" at bounding box center [284, 24] width 88 height 23
click at [218, 19] on input "985497" at bounding box center [189, 25] width 93 height 17
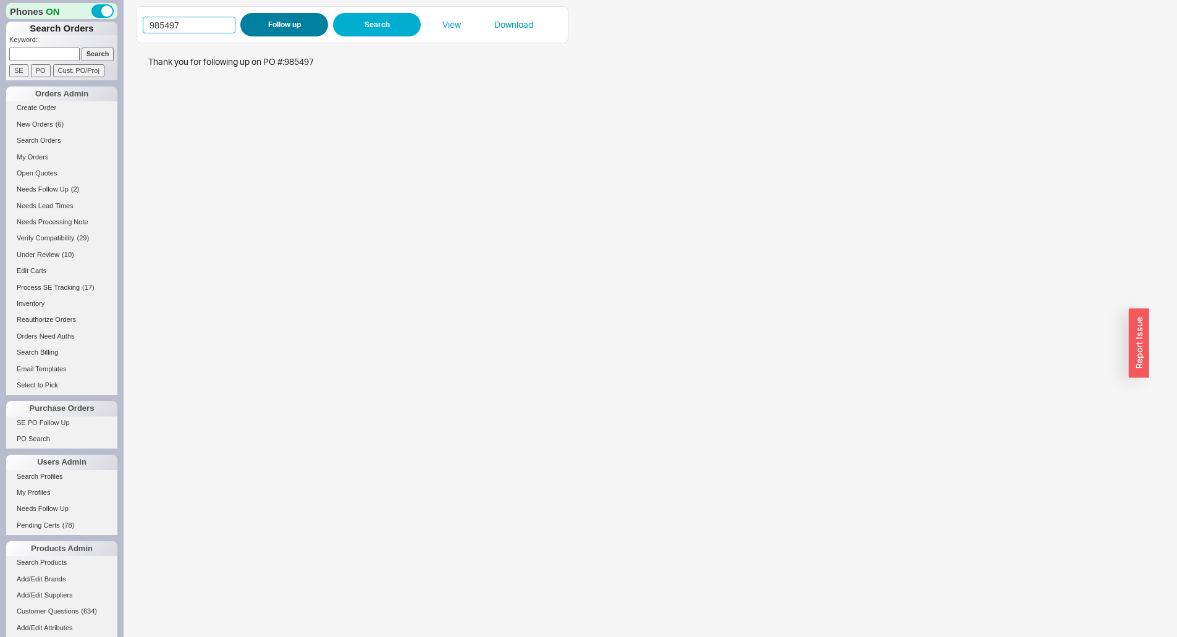
drag, startPoint x: 218, startPoint y: 19, endPoint x: 258, endPoint y: 23, distance: 40.4
click at [219, 20] on input "985497" at bounding box center [189, 25] width 93 height 17
paste input "320"
type input "985320"
click at [258, 23] on button "Follow up" at bounding box center [284, 24] width 88 height 23
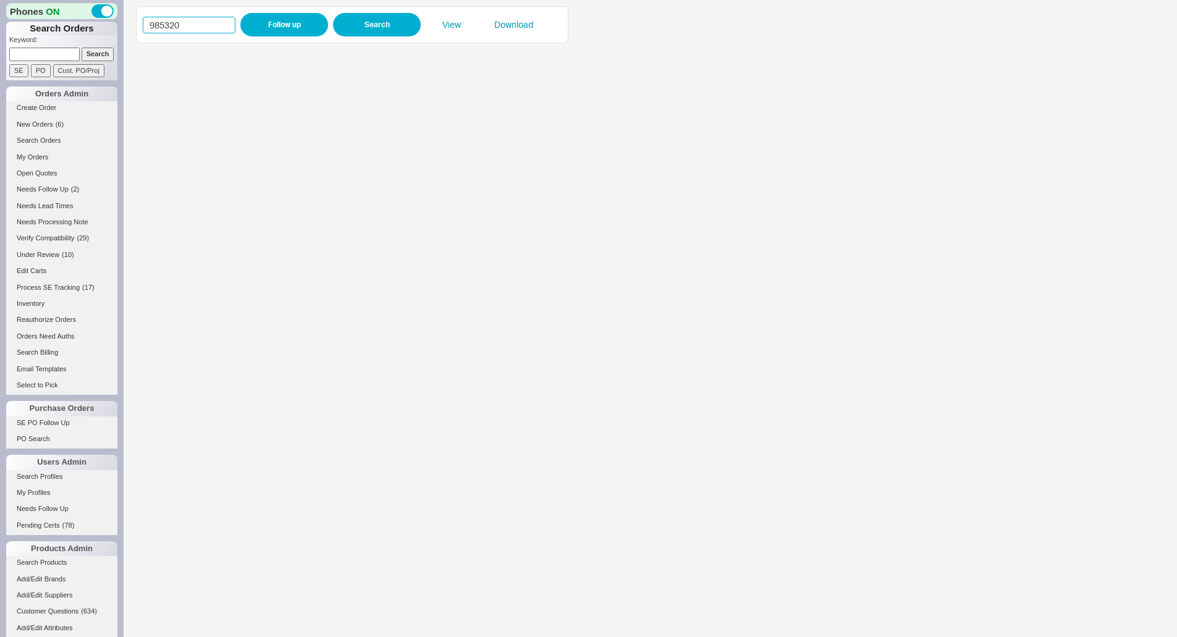
click at [164, 22] on input "985320" at bounding box center [189, 25] width 93 height 17
click at [166, 23] on input "985320" at bounding box center [189, 25] width 93 height 17
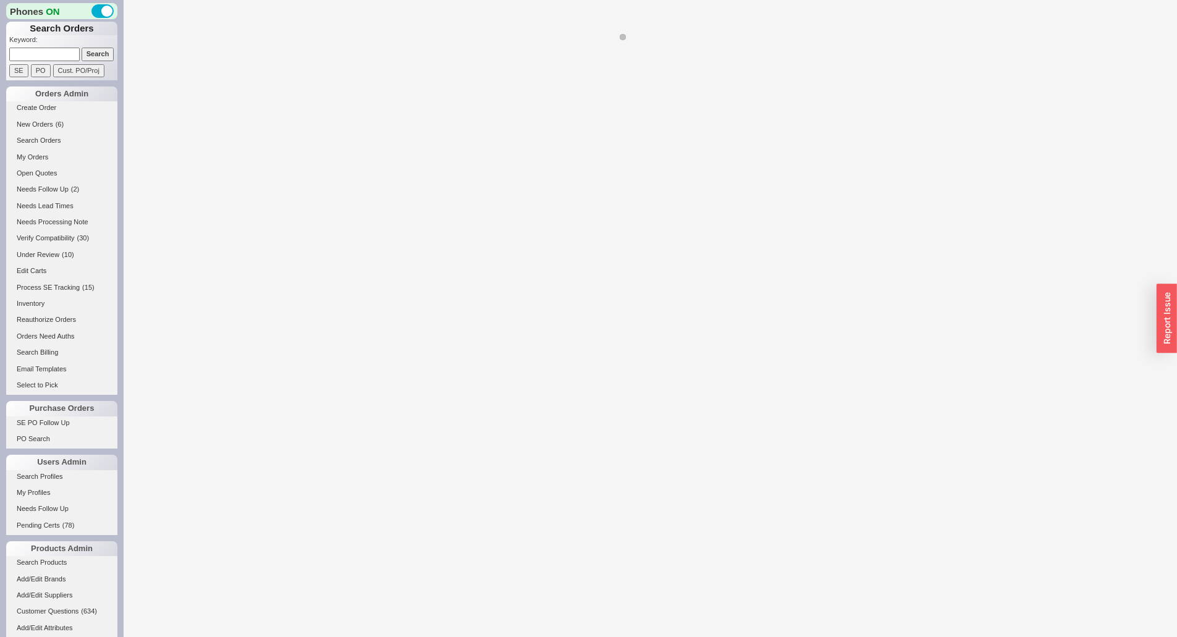
select select "*"
select select "LOW"
select select "3"
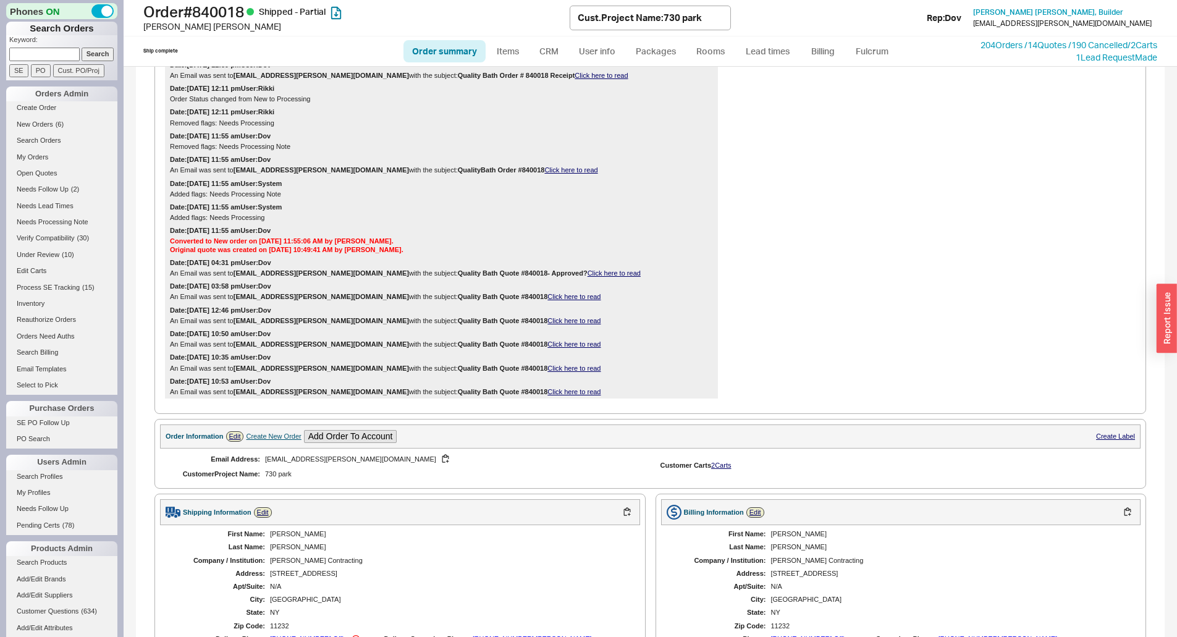
scroll to position [950, 0]
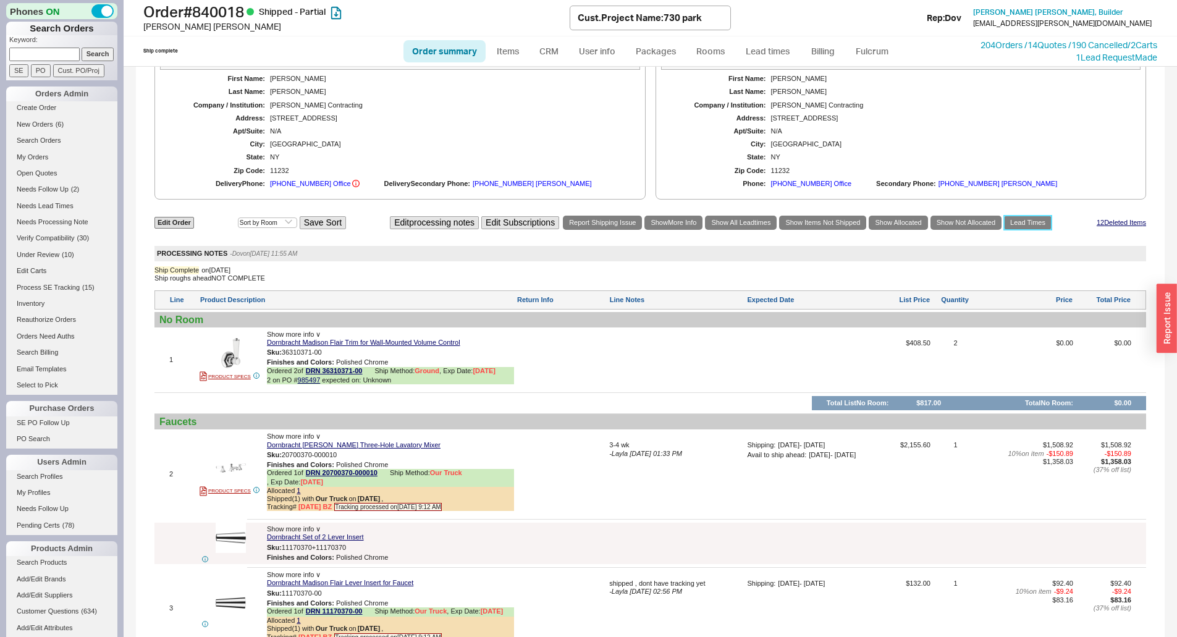
click at [1027, 216] on link "Lead Times" at bounding box center [1028, 223] width 48 height 14
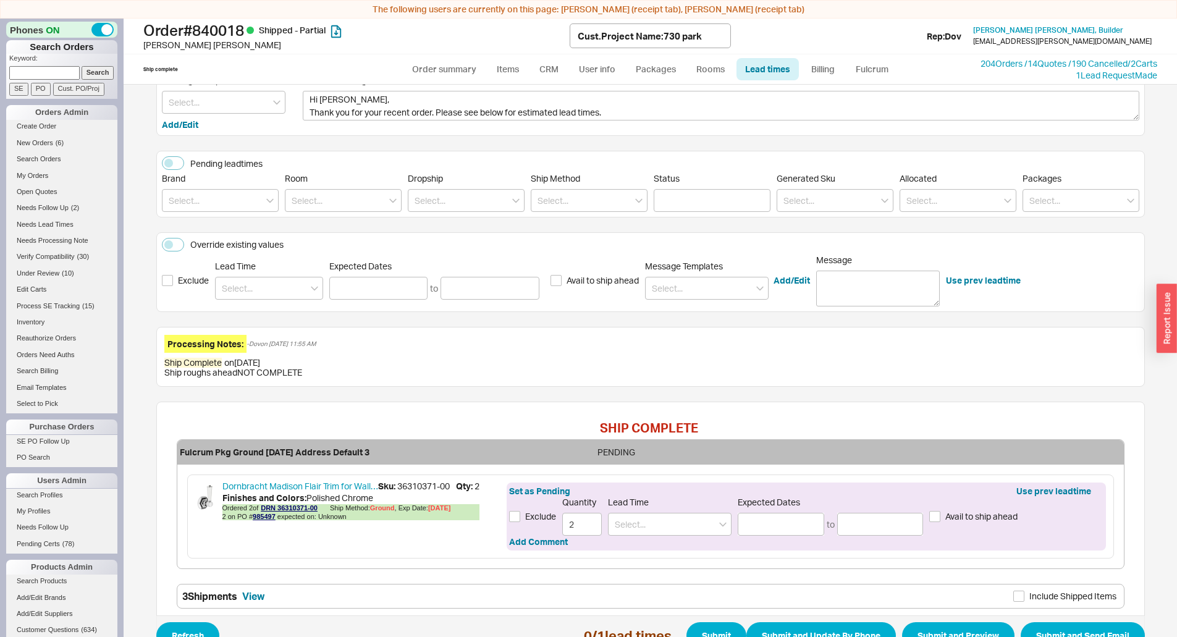
scroll to position [141, 0]
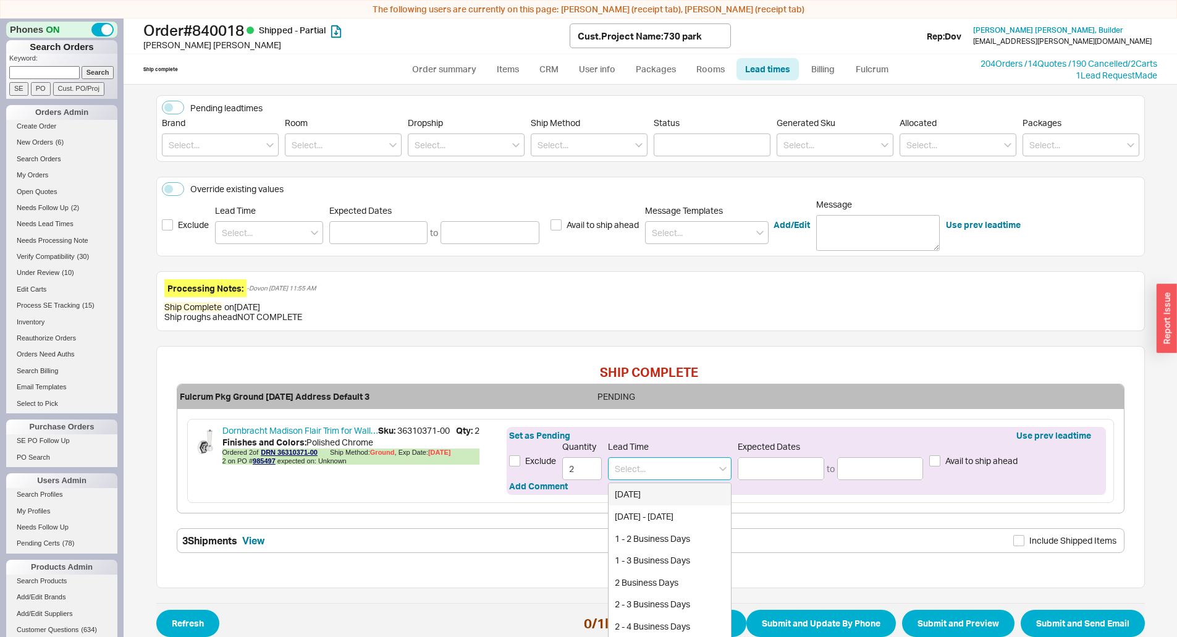
click at [672, 465] on input at bounding box center [670, 468] width 124 height 23
type input "7"
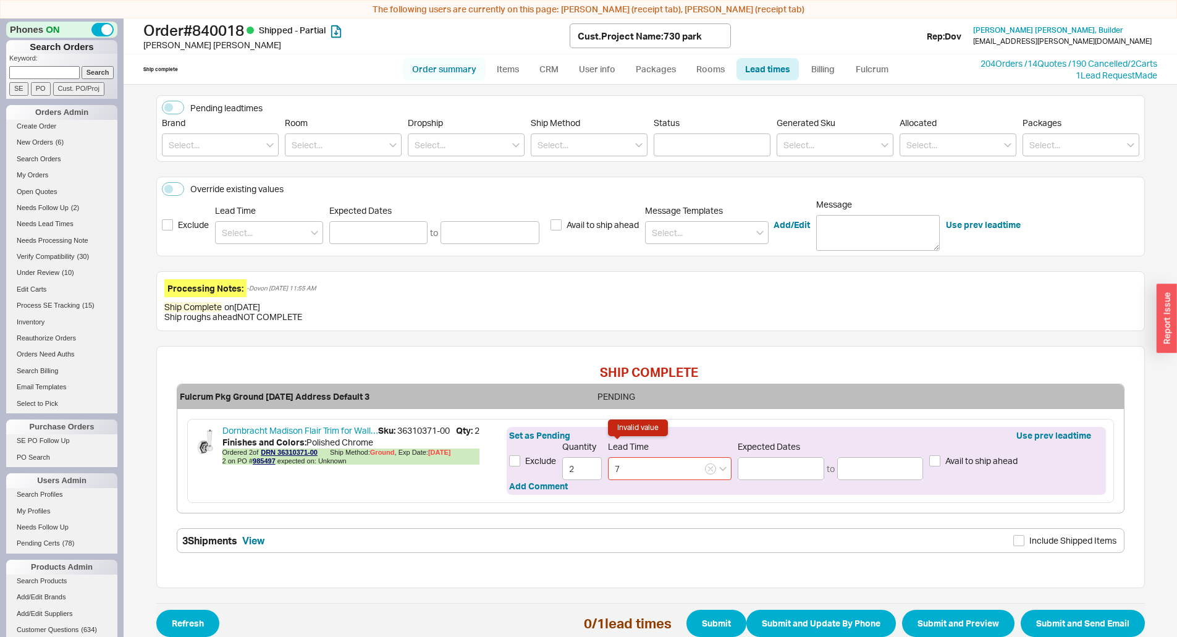
click at [442, 64] on link "Order summary" at bounding box center [445, 69] width 82 height 22
select select "*"
select select "LOW"
select select "3"
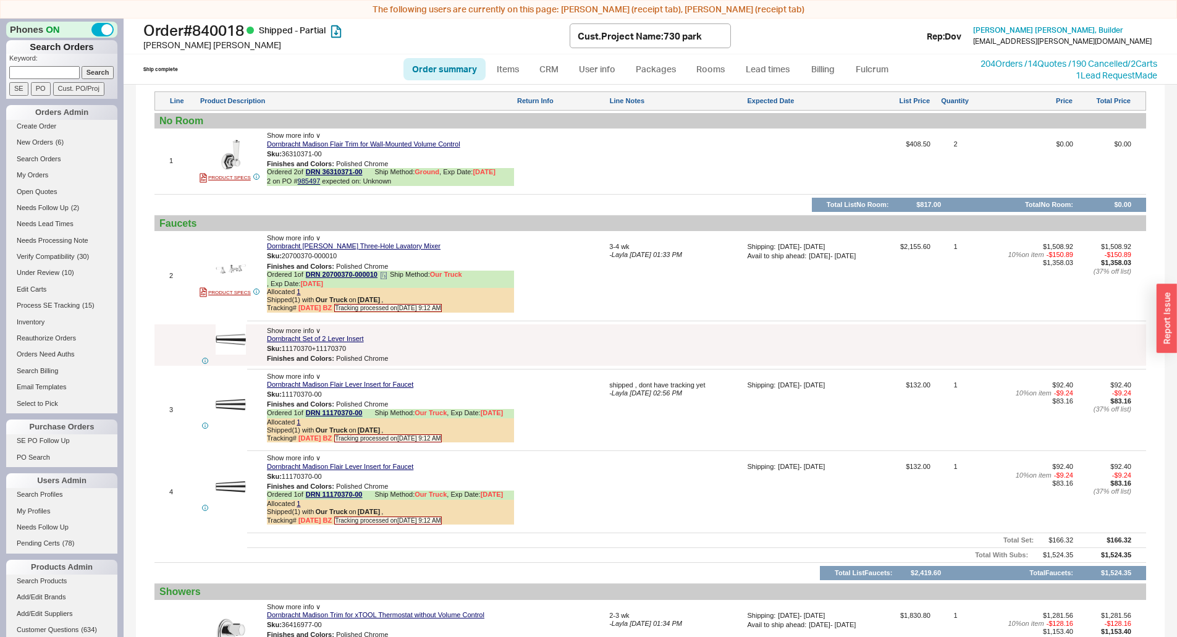
scroll to position [1112, 0]
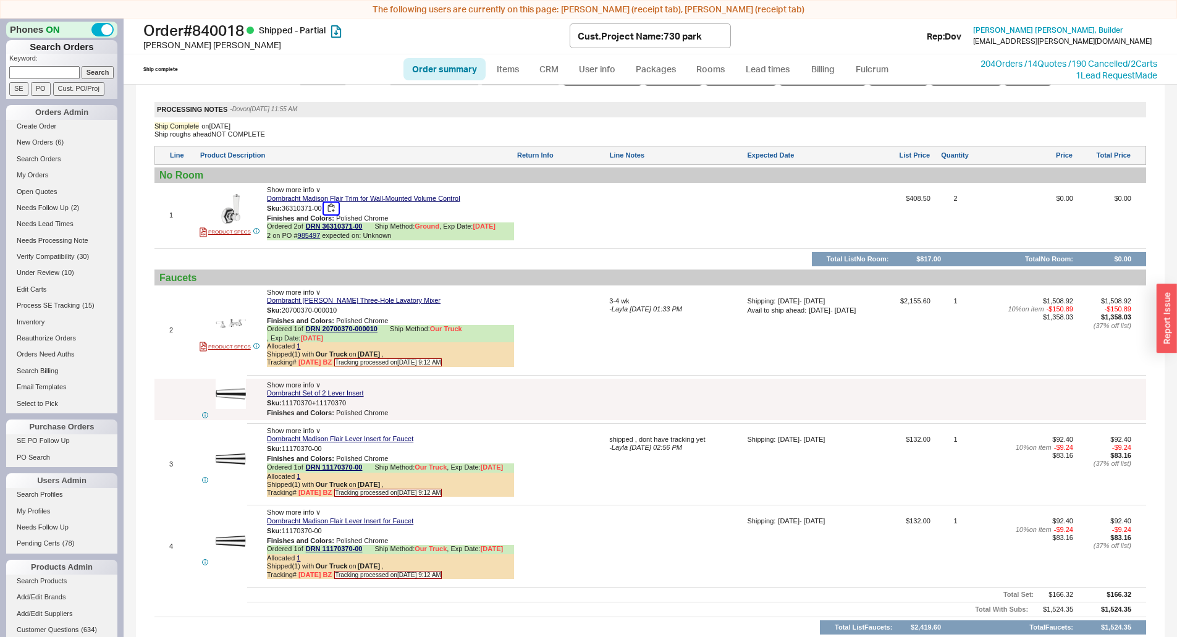
click at [330, 206] on button "button" at bounding box center [331, 209] width 15 height 12
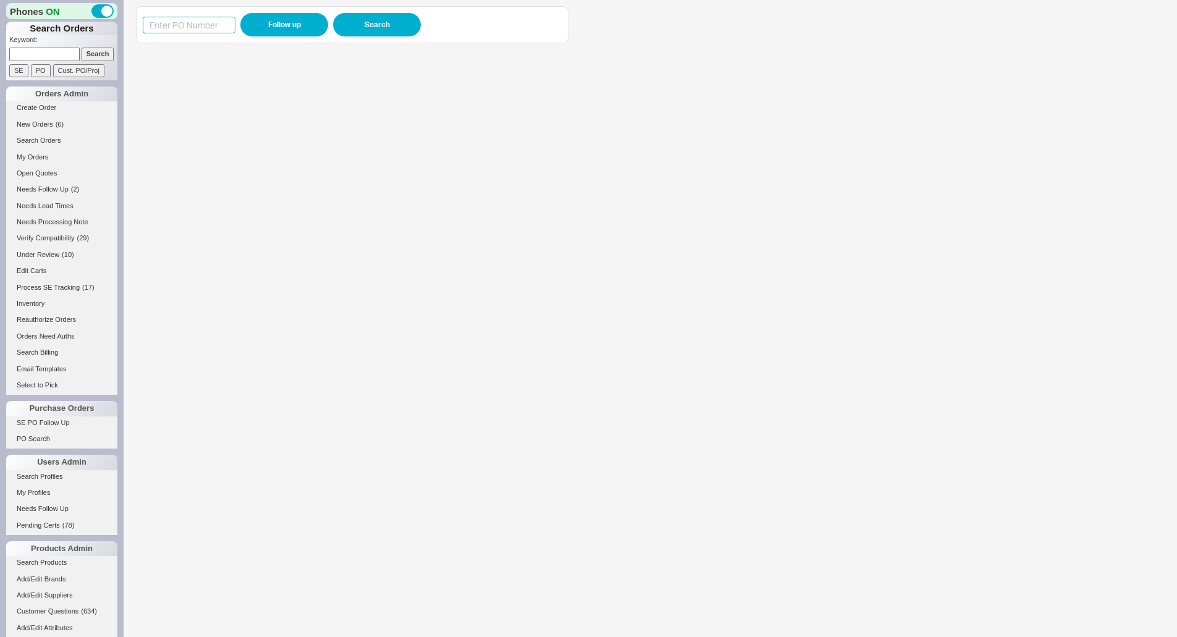
drag, startPoint x: 199, startPoint y: 21, endPoint x: 218, endPoint y: 21, distance: 19.2
click at [203, 21] on input at bounding box center [189, 25] width 93 height 17
paste input "973662"
type input "973662"
click at [256, 22] on button "Follow up" at bounding box center [284, 24] width 88 height 23
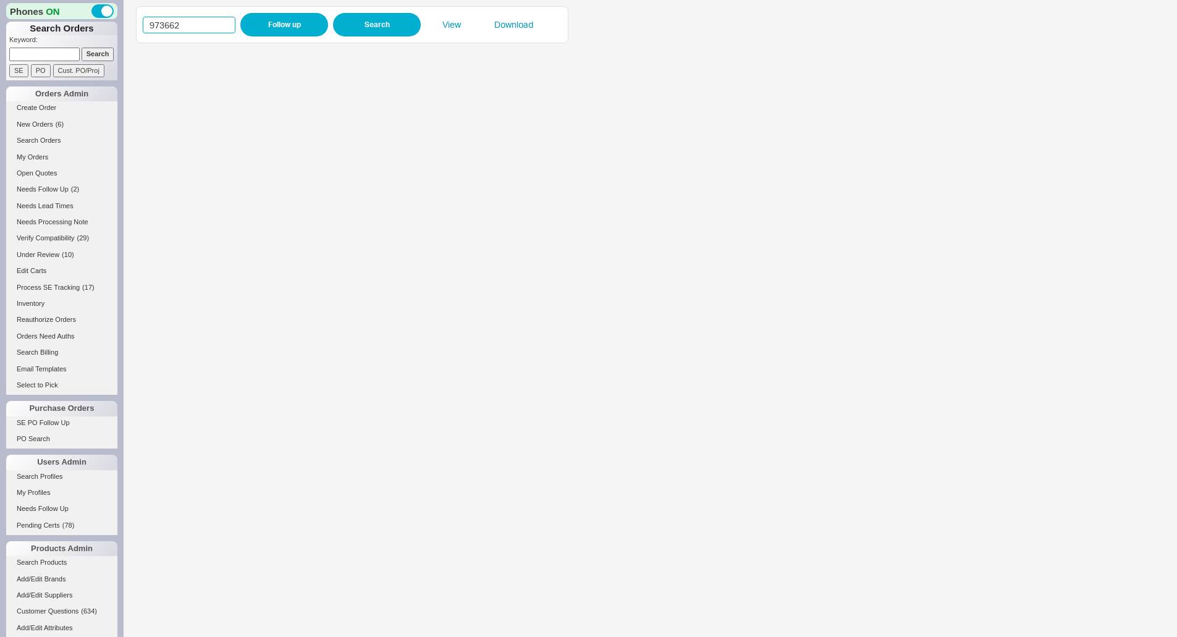
click at [168, 28] on input "973662" at bounding box center [189, 25] width 93 height 17
click at [167, 28] on input "973662" at bounding box center [189, 25] width 93 height 17
click at [188, 22] on input "973662" at bounding box center [189, 25] width 93 height 17
drag, startPoint x: 188, startPoint y: 22, endPoint x: 270, endPoint y: 25, distance: 81.6
click at [190, 22] on input "973662" at bounding box center [189, 25] width 93 height 17
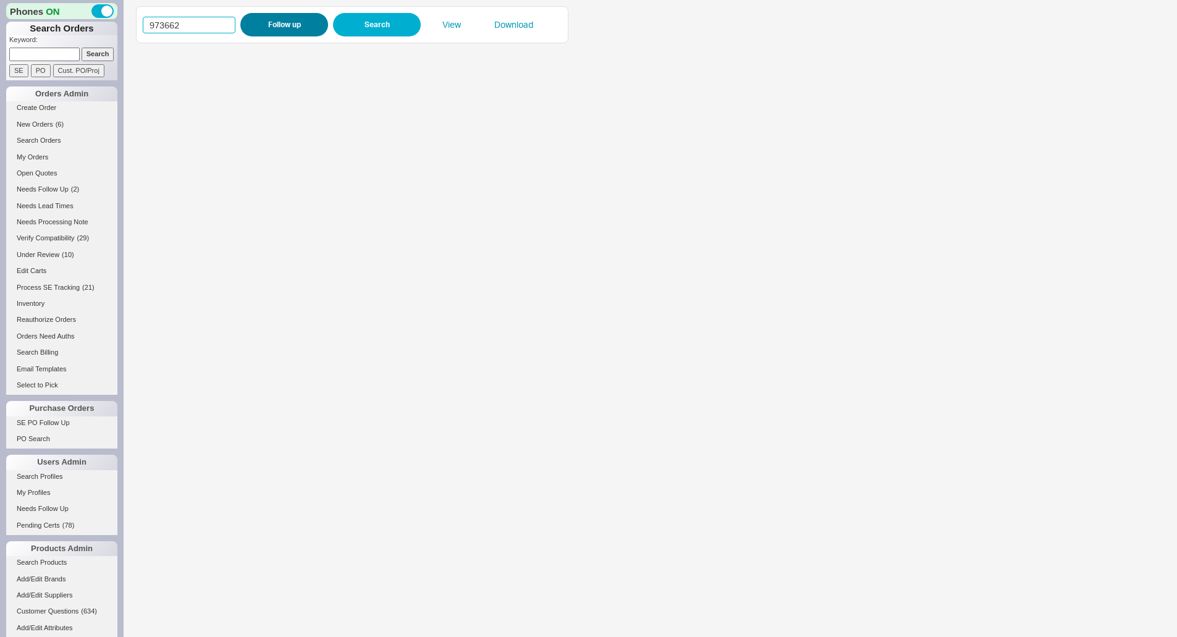
paste input "85433"
type input "985433"
click at [270, 25] on button "Follow up" at bounding box center [284, 24] width 88 height 23
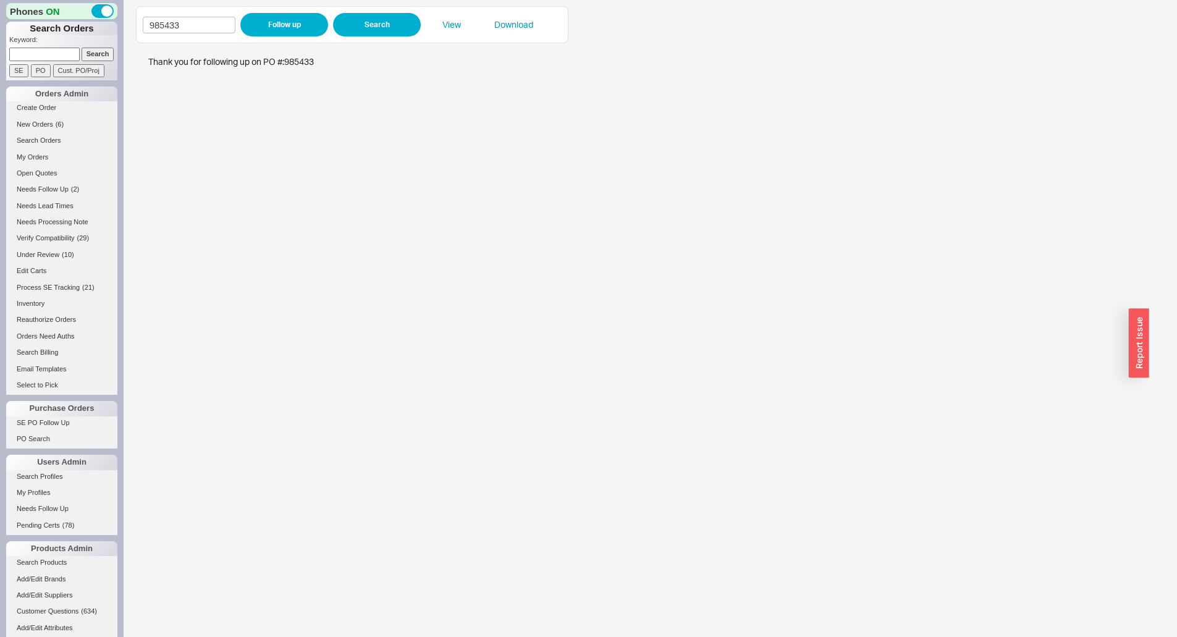
click at [33, 45] on p "Keyword:" at bounding box center [63, 41] width 108 height 12
click at [36, 48] on form "Keyword: Search SE PO Cust. PO/Proj" at bounding box center [63, 56] width 108 height 42
click at [54, 57] on input at bounding box center [44, 54] width 70 height 13
paste input "933254"
type input "933254"
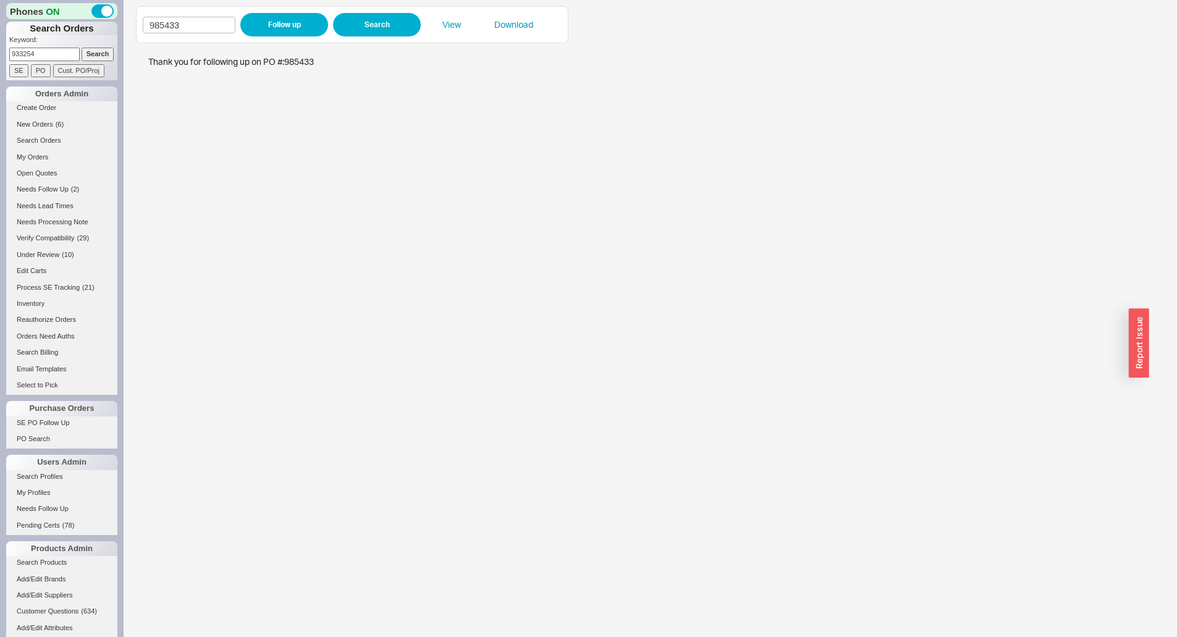
click at [102, 51] on input "Search" at bounding box center [98, 54] width 33 height 13
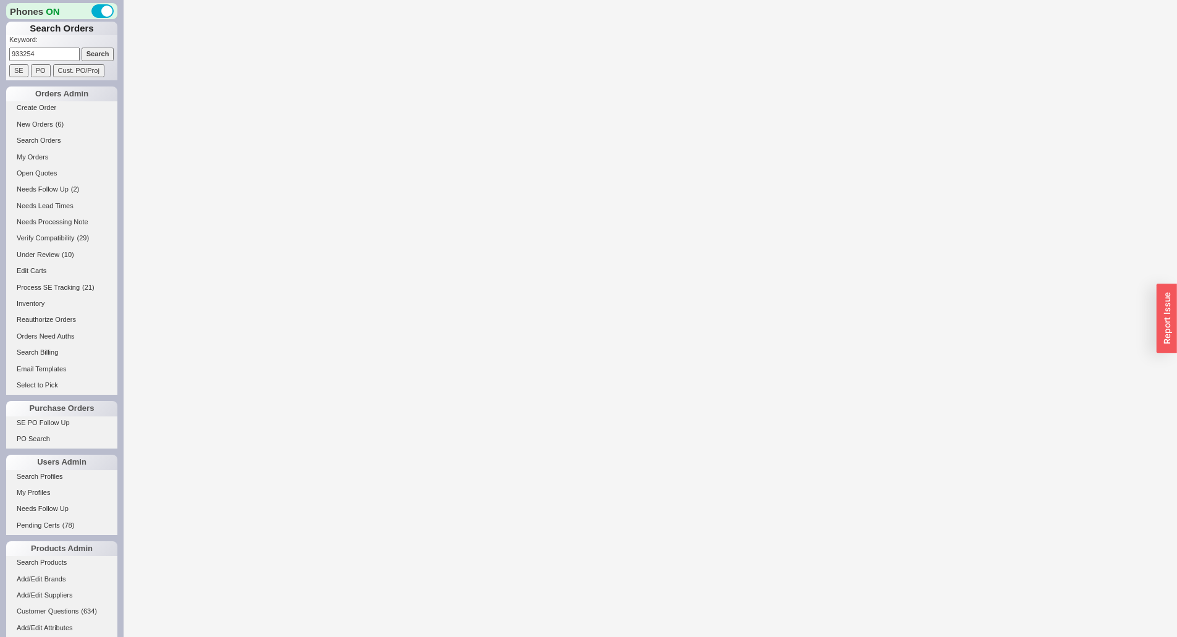
select select "LOW"
select select "3"
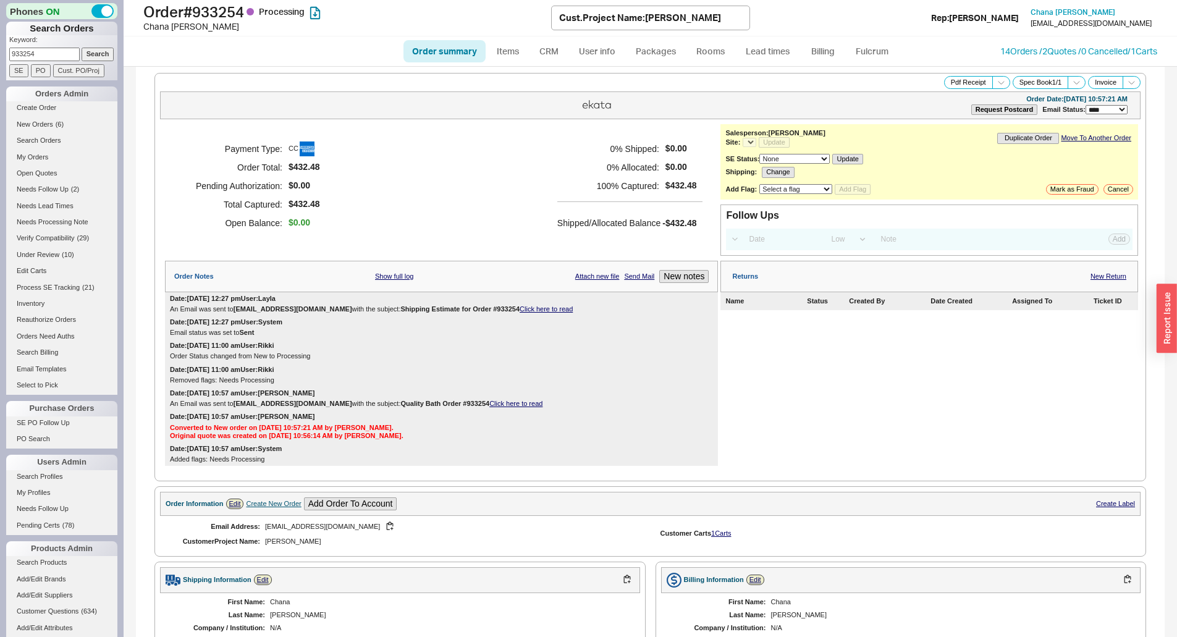
select select "*"
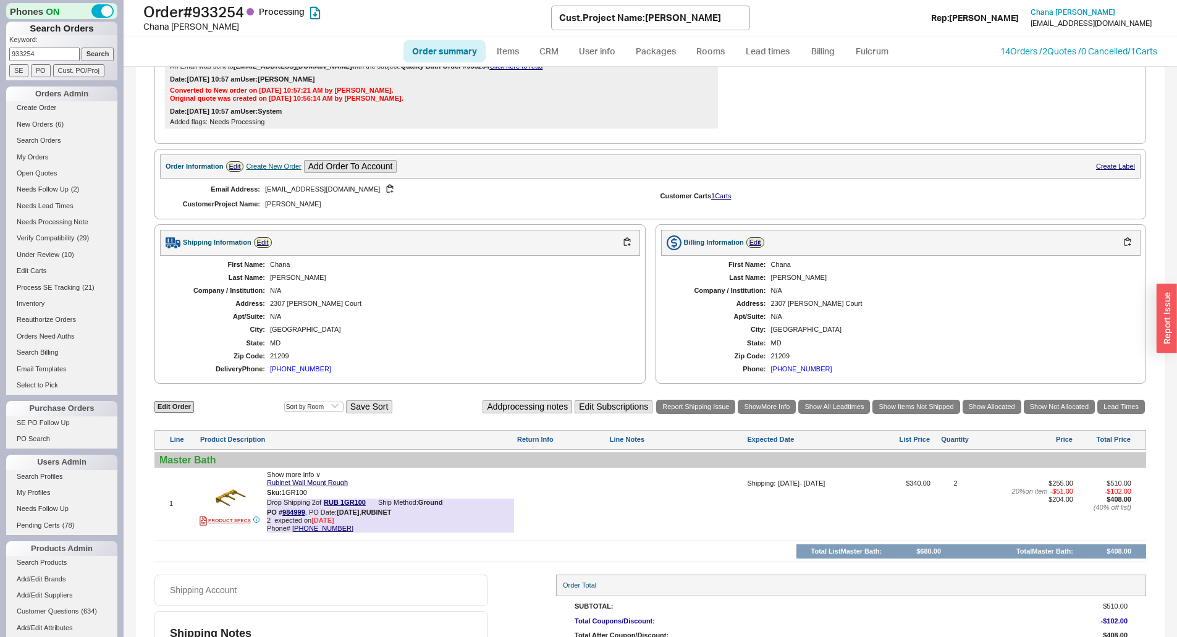
scroll to position [402, 0]
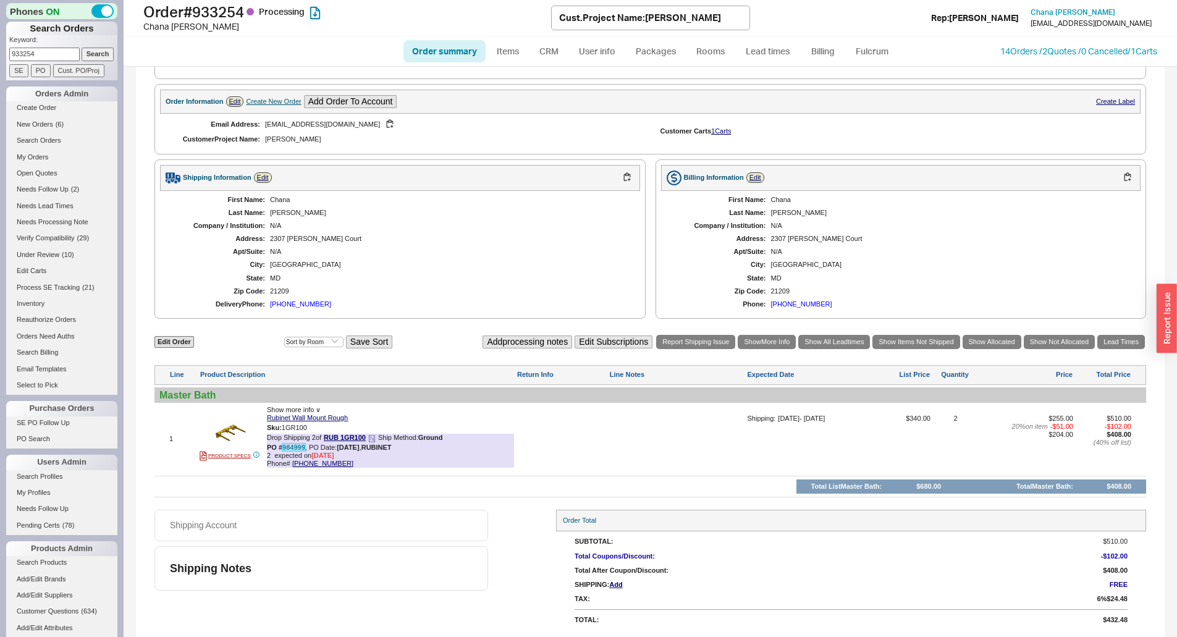
click at [302, 446] on link "984999" at bounding box center [293, 447] width 23 height 7
click at [394, 559] on div "Shipping Notes" at bounding box center [321, 568] width 334 height 44
click at [304, 452] on span "expected on 8/18/25" at bounding box center [303, 456] width 59 height 8
click at [290, 450] on link "984999" at bounding box center [293, 447] width 23 height 7
drag, startPoint x: 373, startPoint y: 548, endPoint x: 261, endPoint y: 514, distance: 116.9
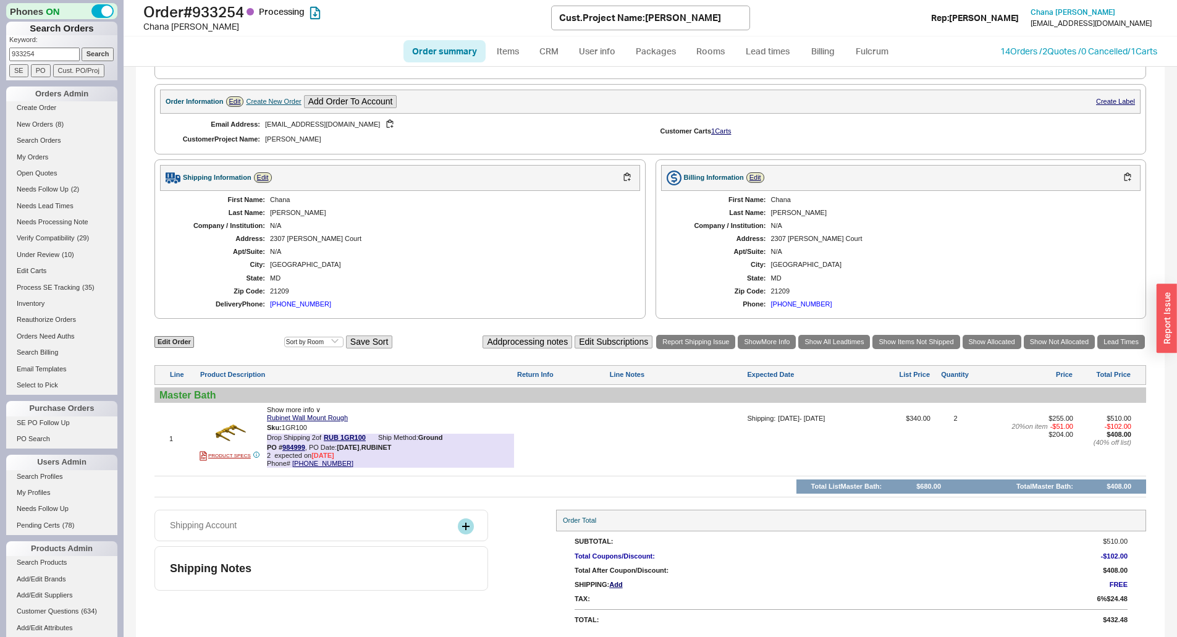
click at [372, 547] on div "Shipping Notes" at bounding box center [321, 568] width 334 height 44
click at [285, 294] on div "21209" at bounding box center [449, 291] width 358 height 8
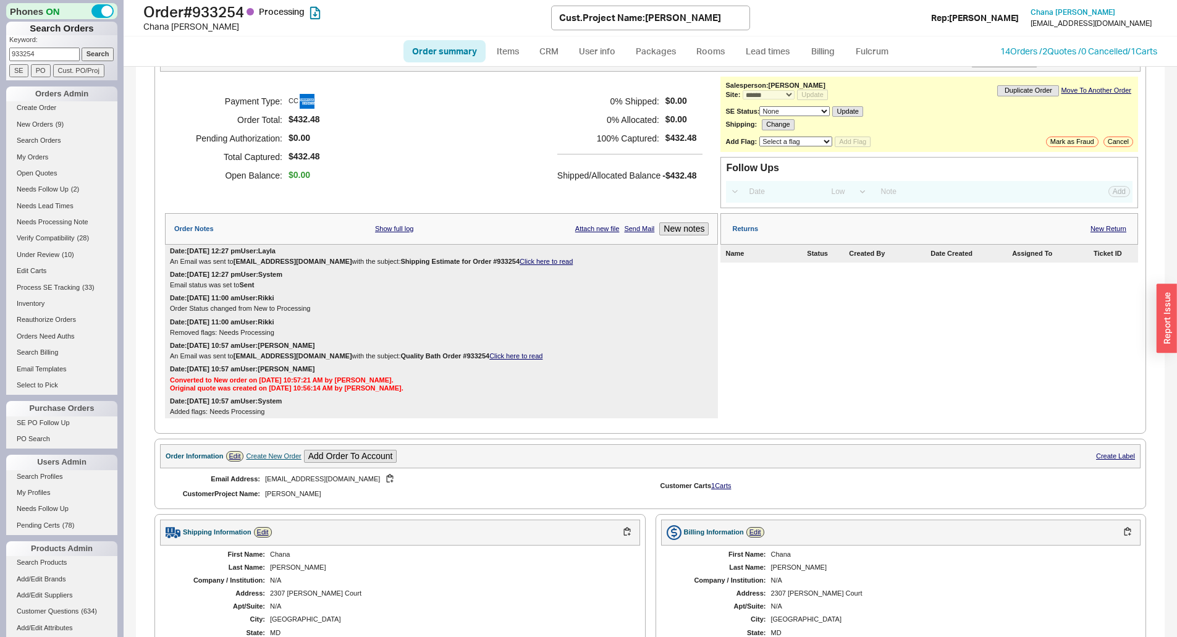
scroll to position [0, 0]
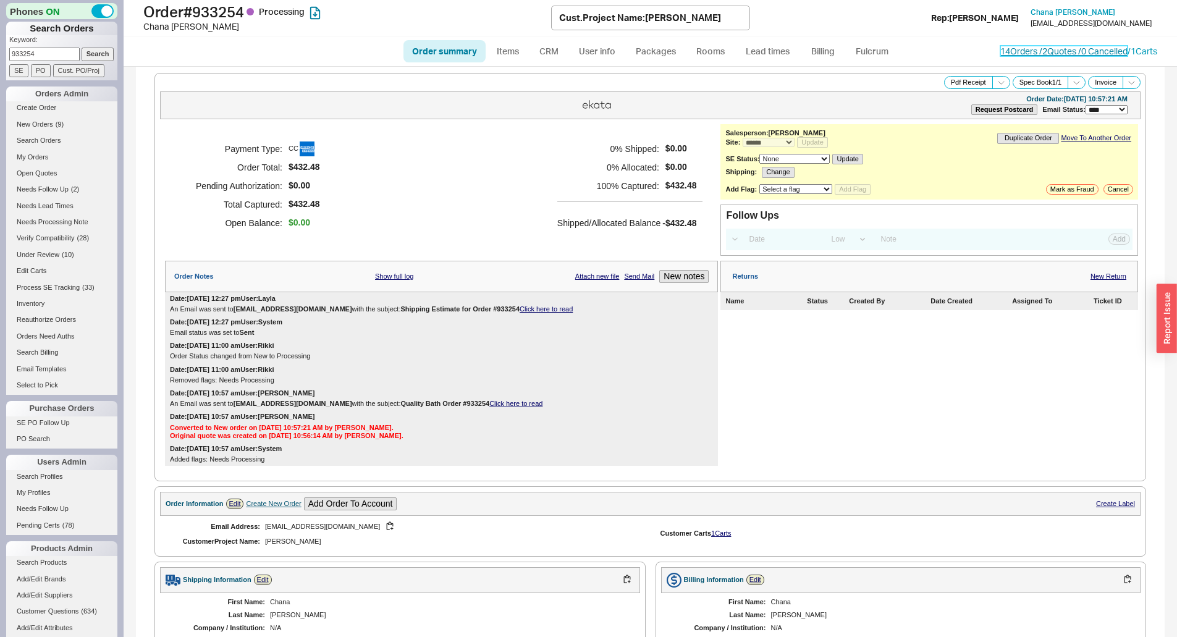
click at [1019, 54] on link "14 Orders / 2 Quotes / 0 Cancelled" at bounding box center [1063, 51] width 127 height 11
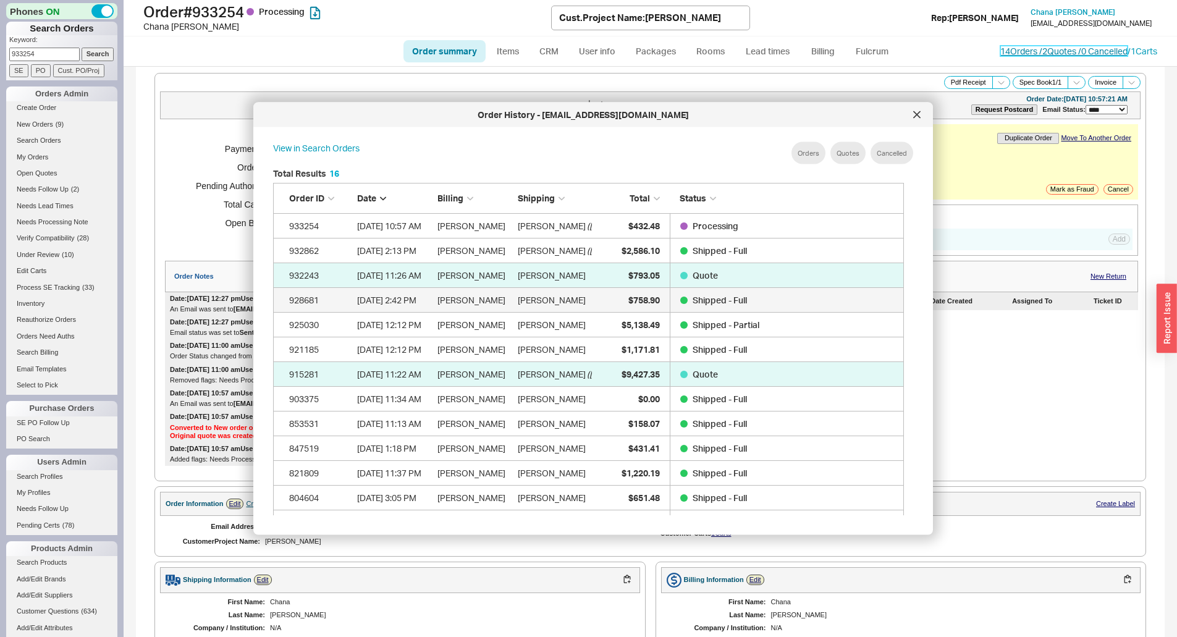
scroll to position [369, 641]
click at [1097, 451] on div "Returns New Return Name Status Created By Date Created Assigned To Ticket ID" at bounding box center [929, 364] width 418 height 206
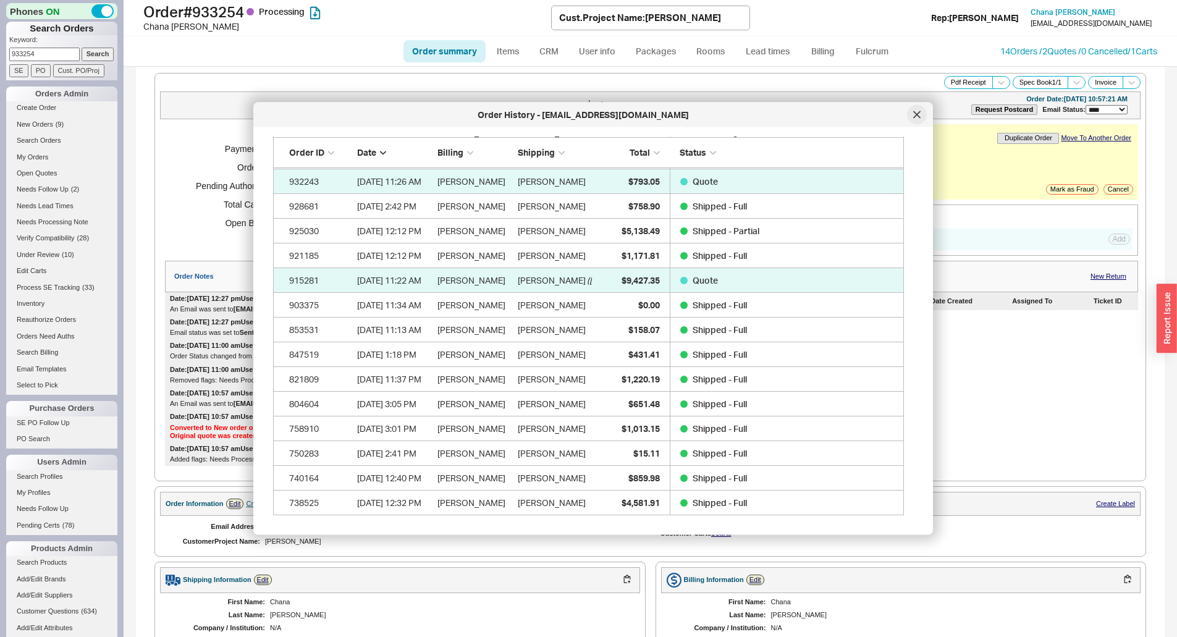
click at [921, 119] on div at bounding box center [917, 115] width 20 height 20
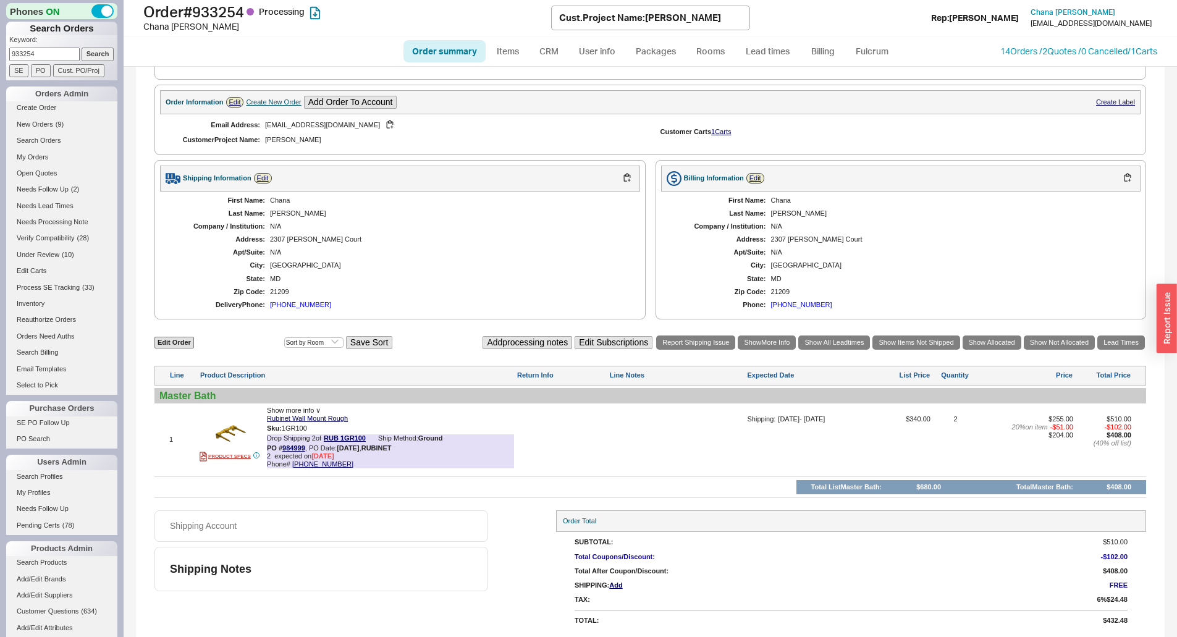
scroll to position [402, 0]
click at [389, 424] on button "800-461-5901" at bounding box center [398, 421] width 65 height 12
click at [378, 416] on button "800-461-5901" at bounding box center [398, 421] width 65 height 12
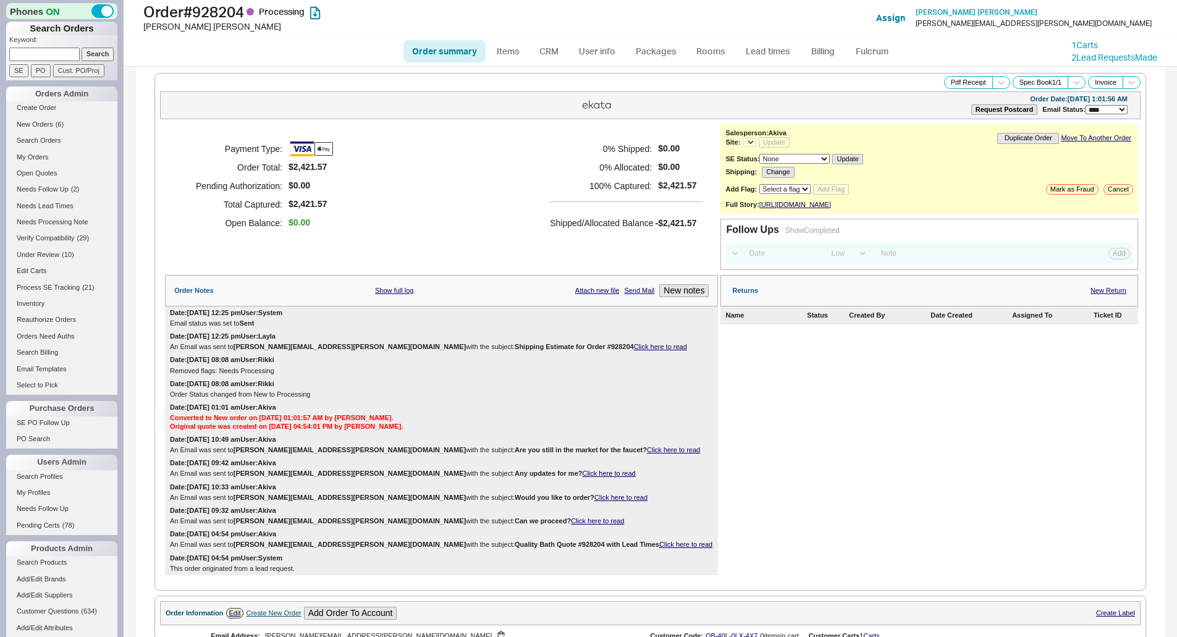
select select "LOW"
select select "3"
select select "*"
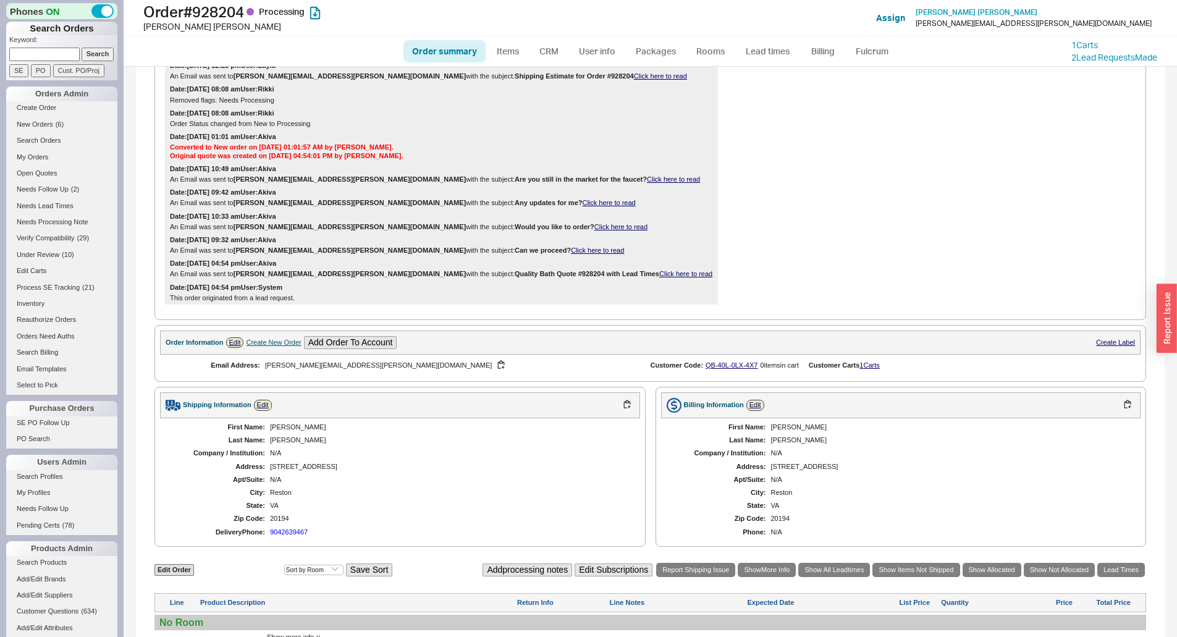
scroll to position [486, 0]
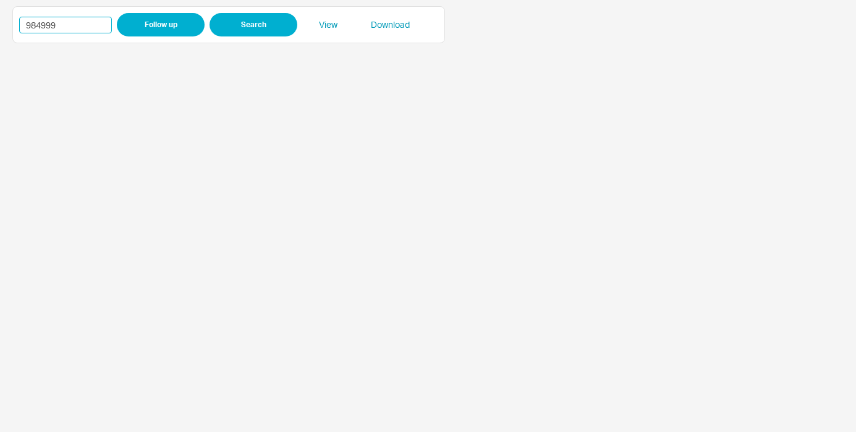
click at [43, 33] on input "984999" at bounding box center [65, 25] width 93 height 17
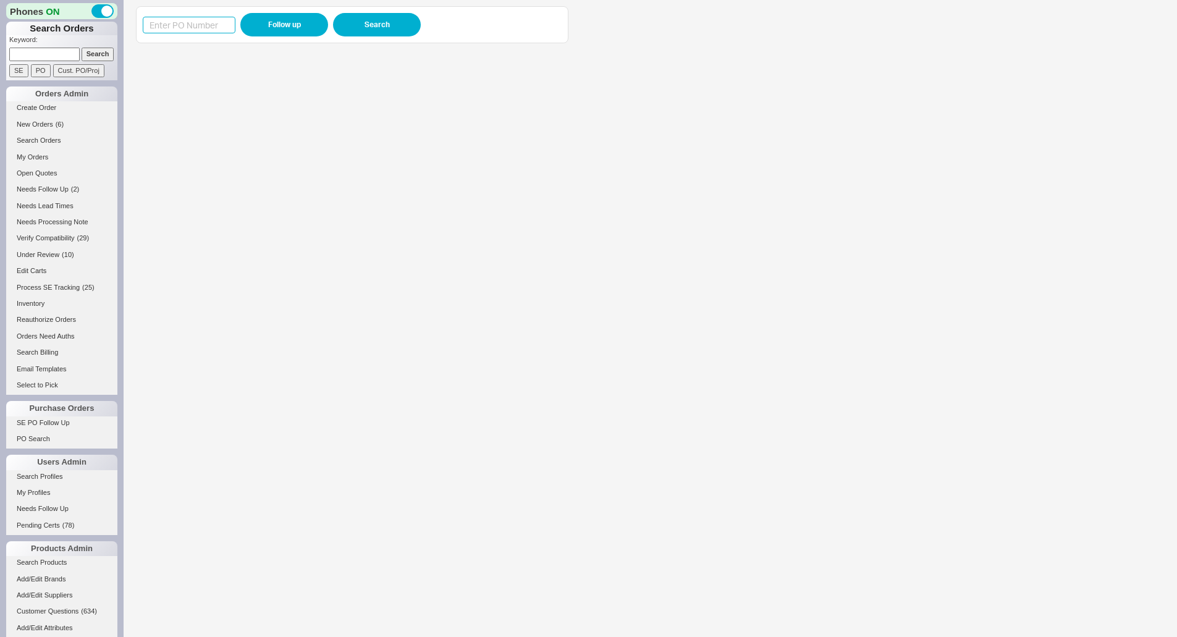
drag, startPoint x: 0, startPoint y: 0, endPoint x: 171, endPoint y: 29, distance: 173.0
click at [171, 29] on input at bounding box center [189, 25] width 93 height 17
paste input "978671"
type input "978671"
click at [282, 28] on button "Follow up" at bounding box center [284, 24] width 88 height 23
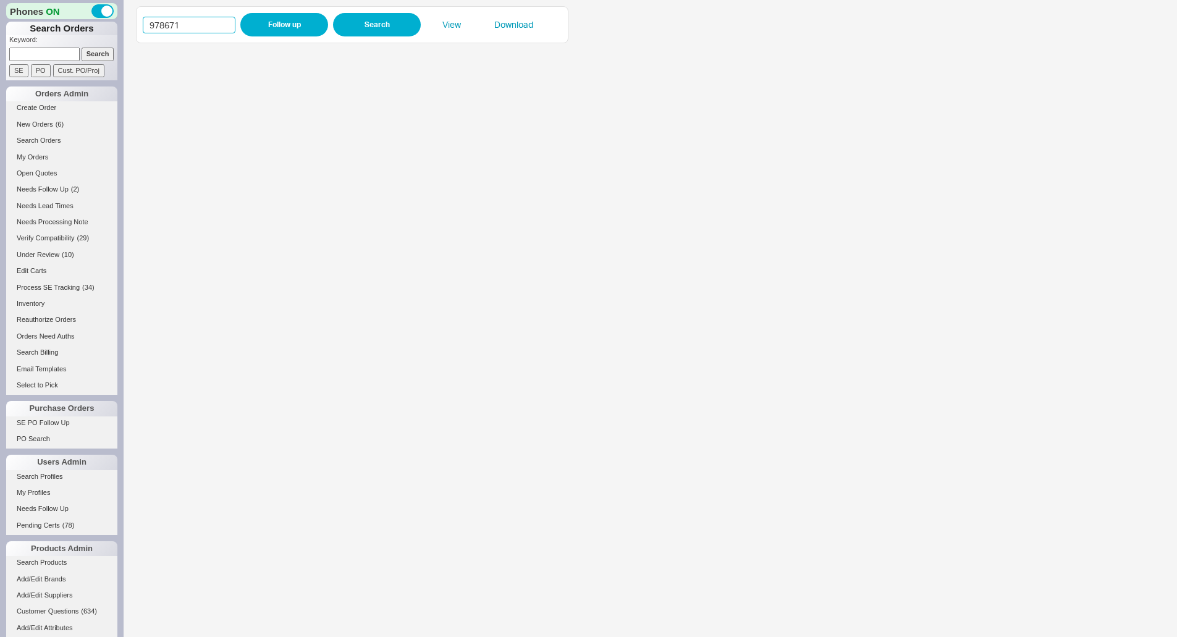
click at [171, 25] on input "978671" at bounding box center [189, 25] width 93 height 17
click at [274, 25] on button "Follow up" at bounding box center [284, 24] width 88 height 23
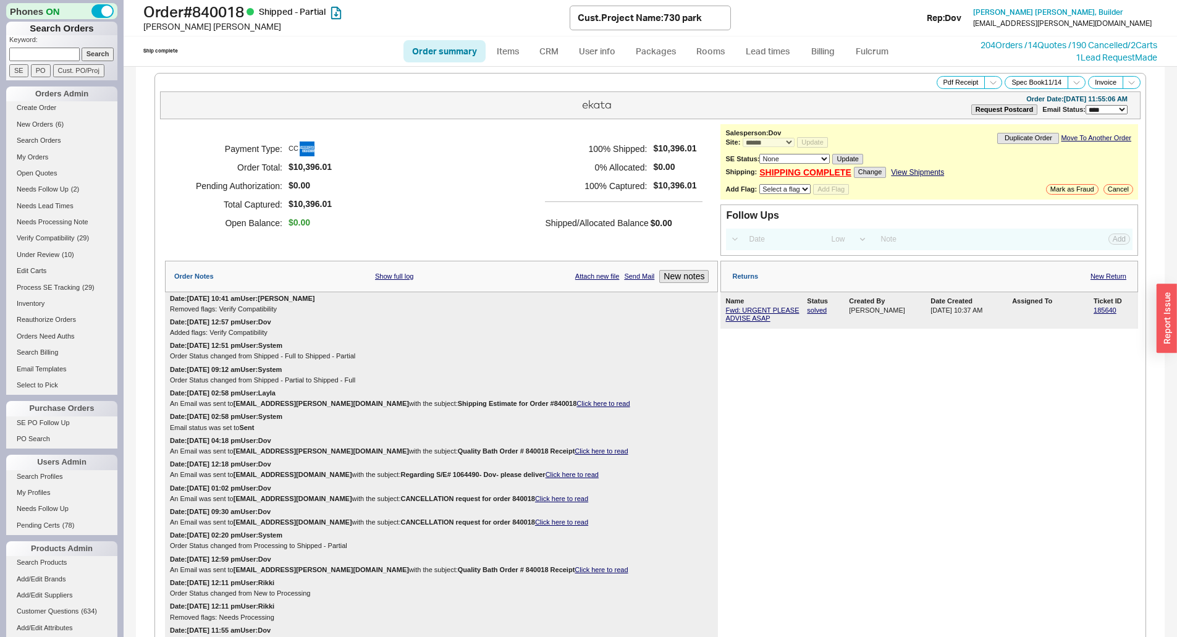
select select "*"
select select "LOW"
select select "3"
click at [773, 49] on link "Lead times" at bounding box center [768, 51] width 62 height 22
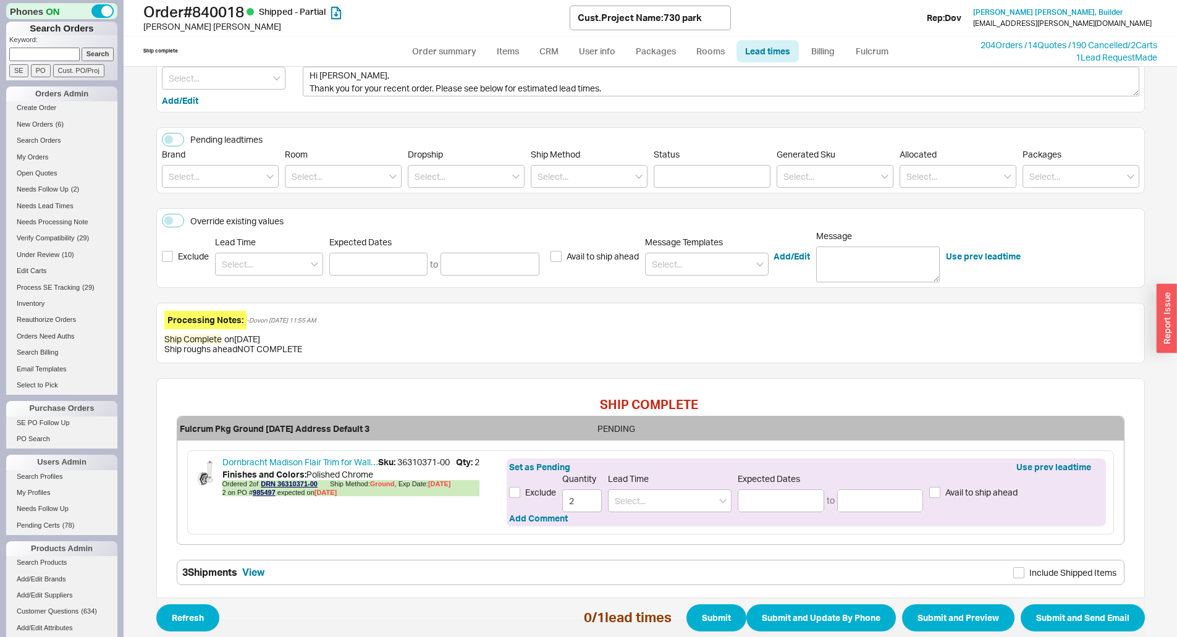
scroll to position [142, 0]
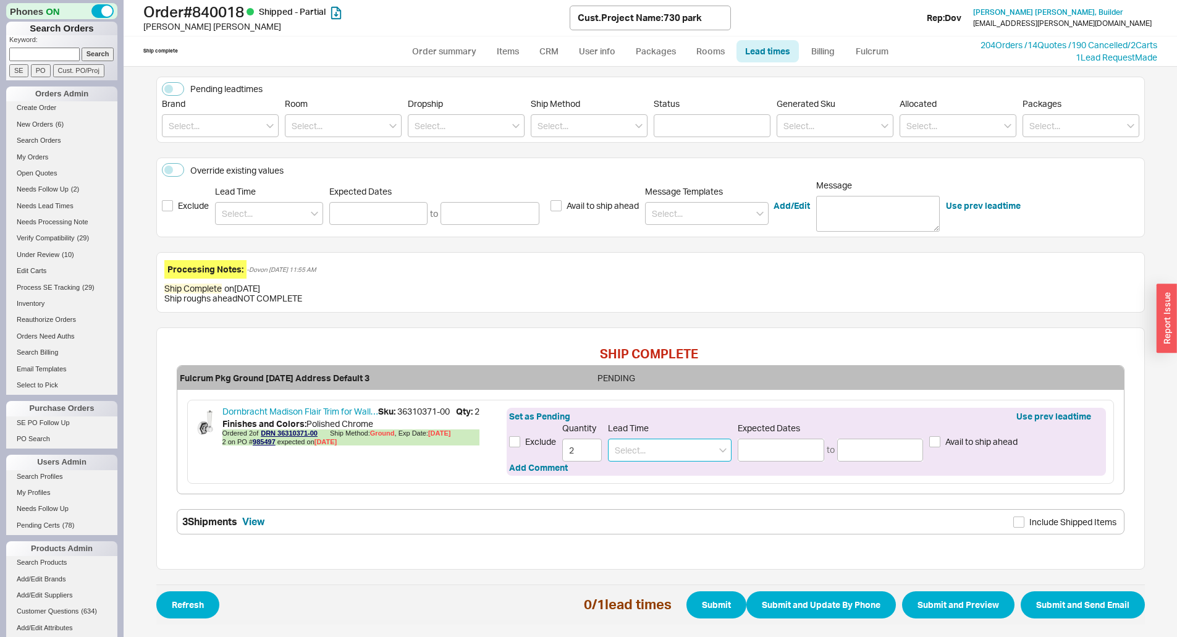
click at [654, 455] on input at bounding box center [670, 450] width 124 height 23
click at [651, 478] on div "7 - 10 Business Days" at bounding box center [670, 476] width 122 height 22
type input "7 - 10 Business Days"
type input "08/27/2025"
type input "09/02/2025"
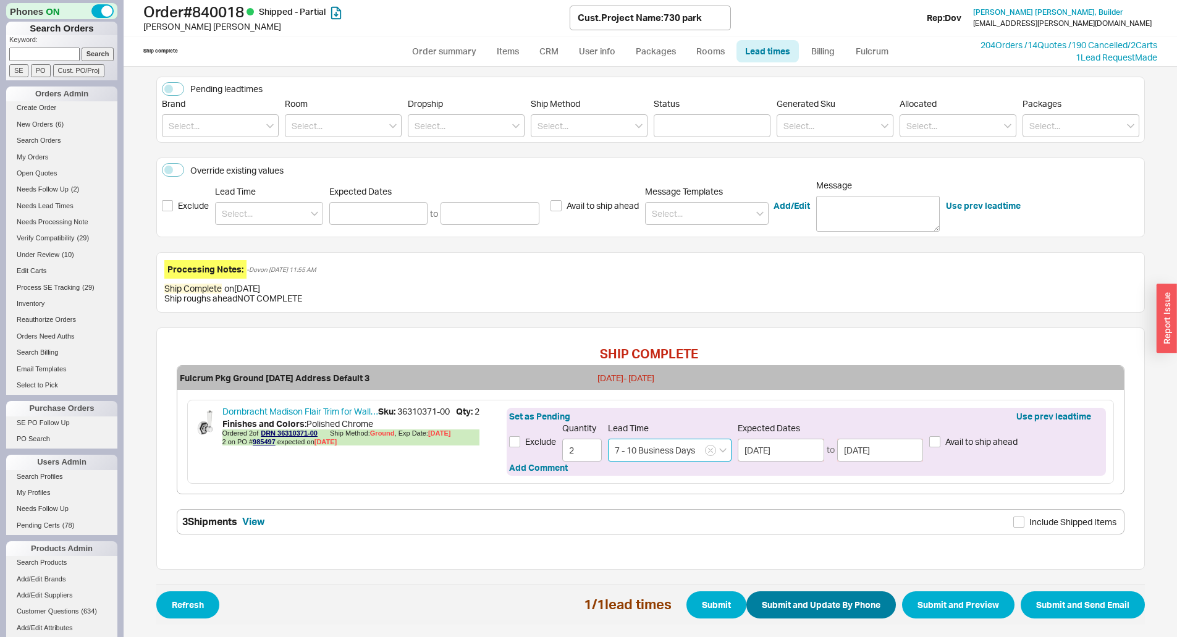
type input "7 - 10 Business Days"
click at [798, 599] on button "Submit and Update By Phone" at bounding box center [821, 604] width 150 height 27
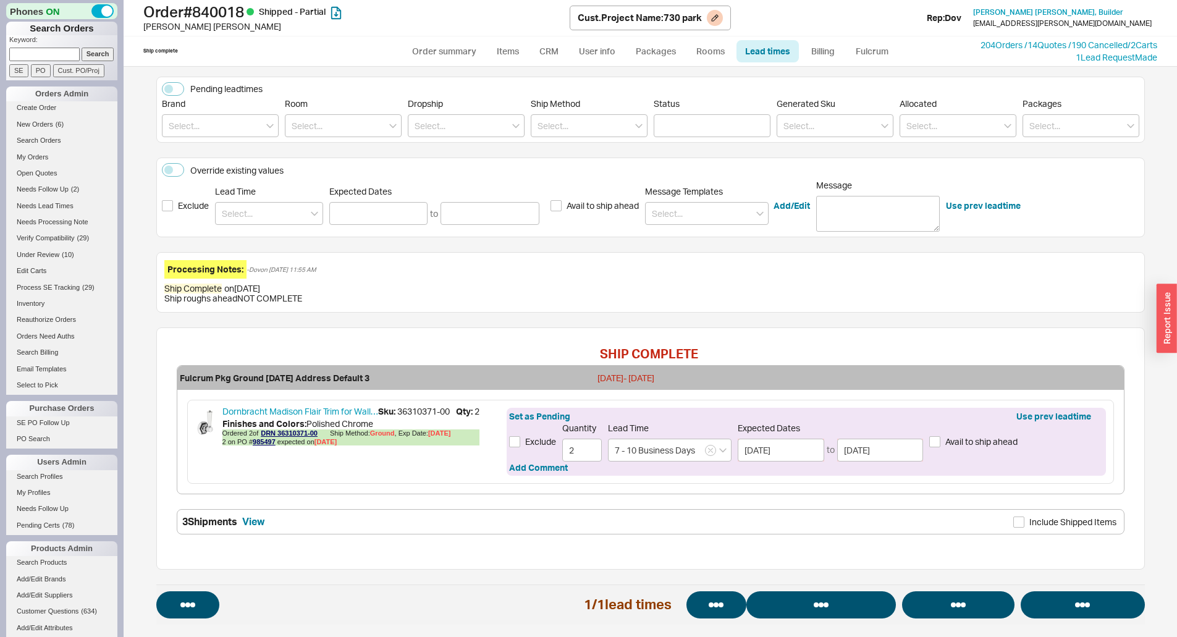
select select "*"
select select "LOW"
select select "3"
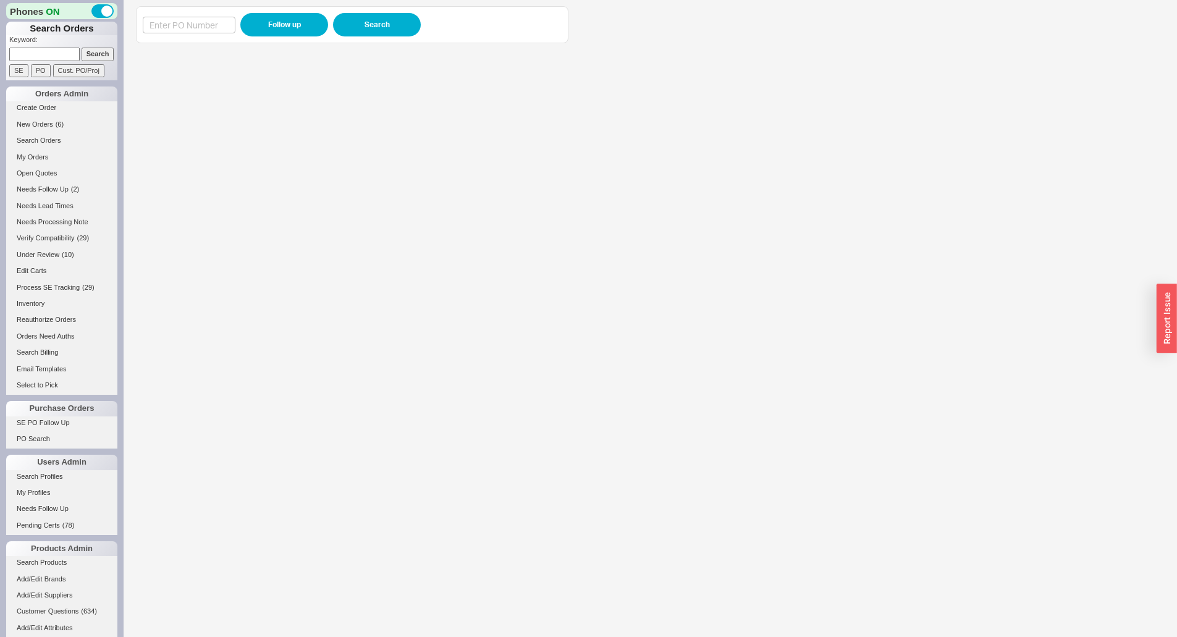
click at [166, 40] on div "Follow up Search" at bounding box center [352, 24] width 433 height 37
drag, startPoint x: 65, startPoint y: 54, endPoint x: 85, endPoint y: 54, distance: 19.2
click at [66, 54] on input at bounding box center [44, 54] width 70 height 13
paste input "853079"
type input "853079"
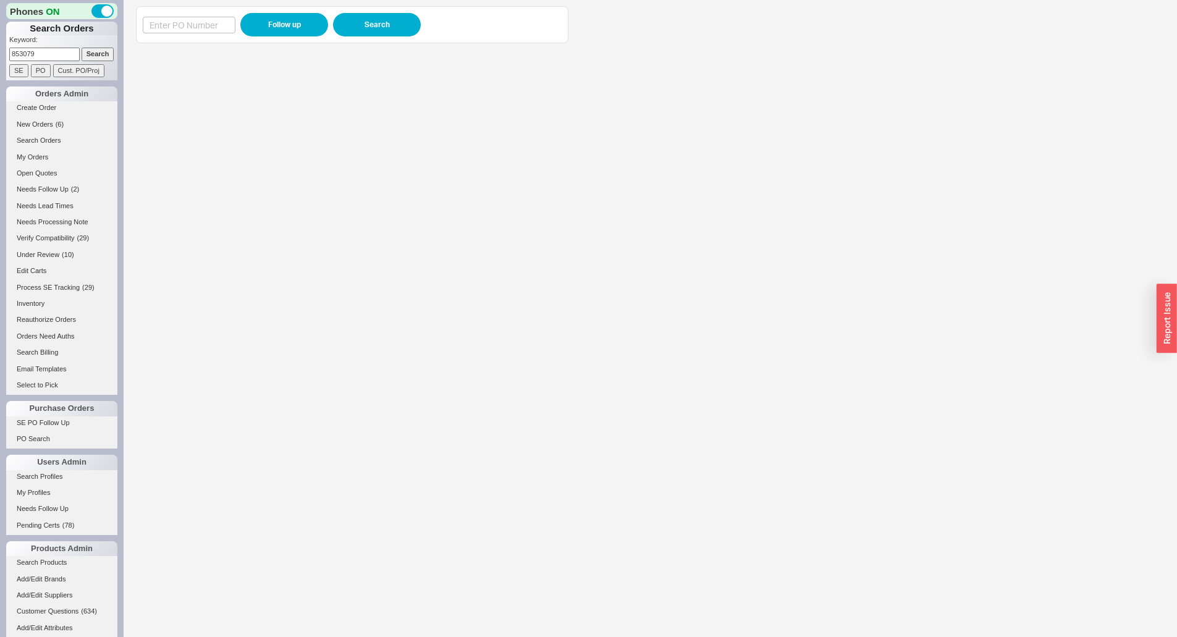
click at [94, 54] on input "Search" at bounding box center [98, 54] width 33 height 13
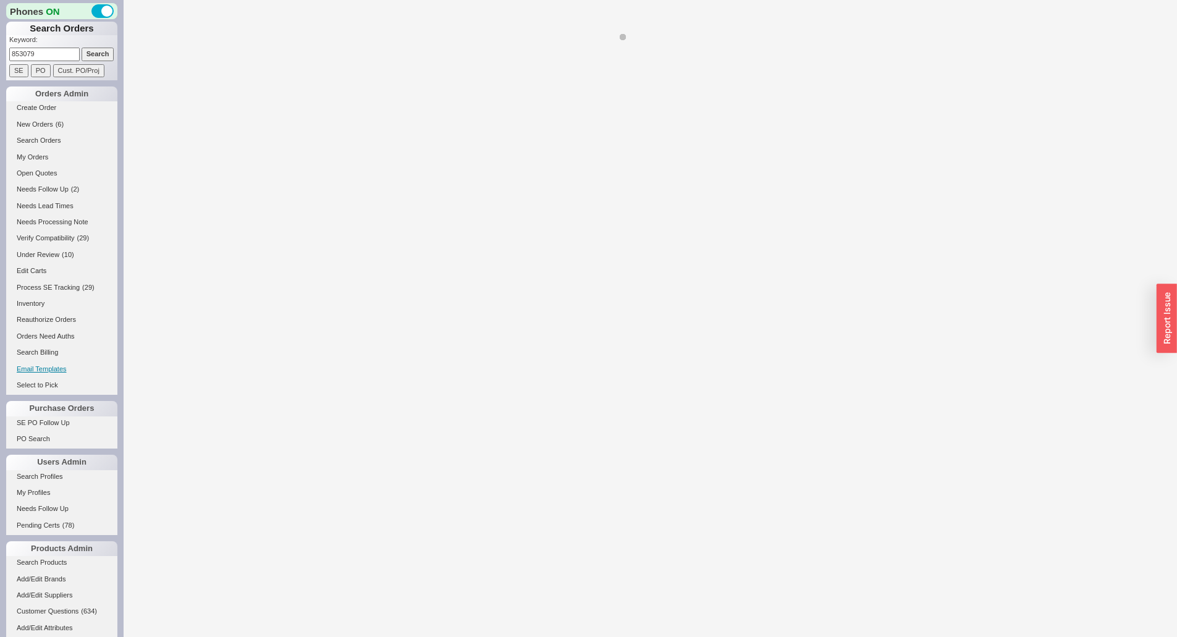
select select "*"
select select "LOW"
select select "3"
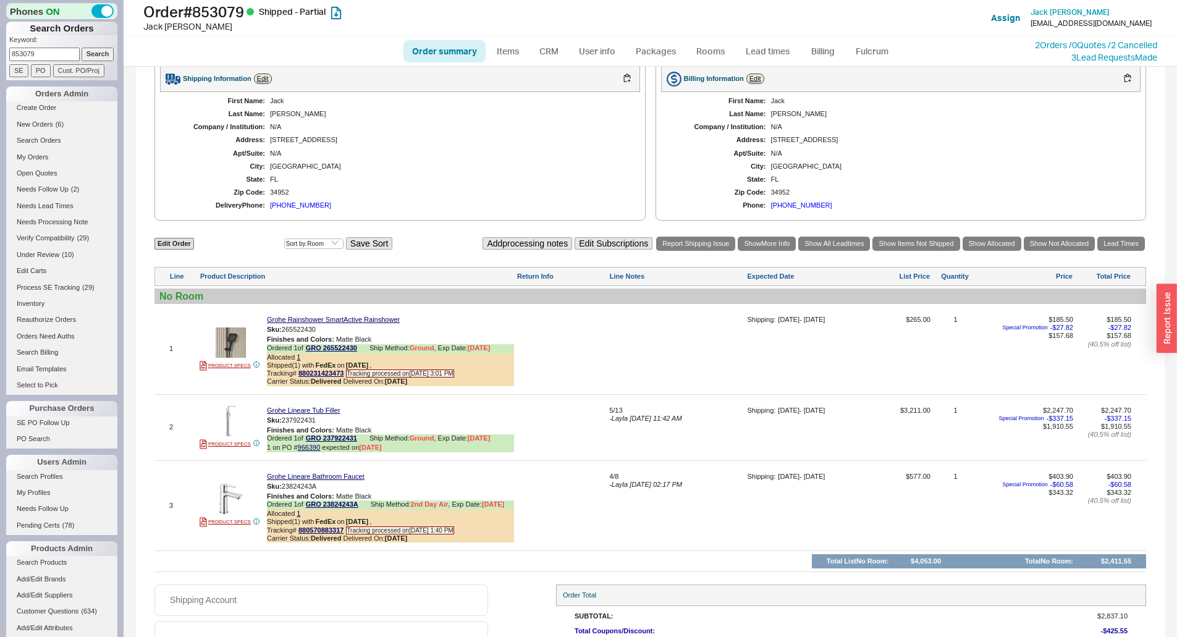
scroll to position [862, 0]
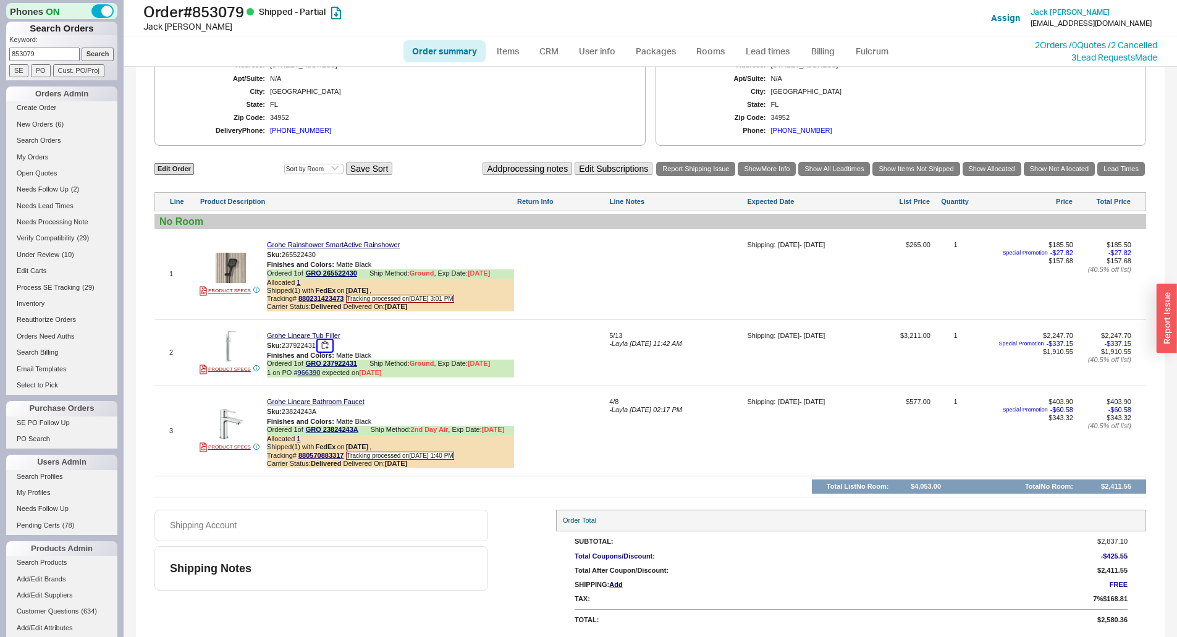
click at [329, 343] on button "button" at bounding box center [325, 346] width 15 height 12
click at [316, 373] on link "966390" at bounding box center [309, 372] width 23 height 7
click at [392, 531] on div "Shipping Account" at bounding box center [321, 526] width 334 height 32
click at [328, 347] on button "button" at bounding box center [325, 346] width 15 height 12
drag, startPoint x: 615, startPoint y: 363, endPoint x: 619, endPoint y: 347, distance: 15.9
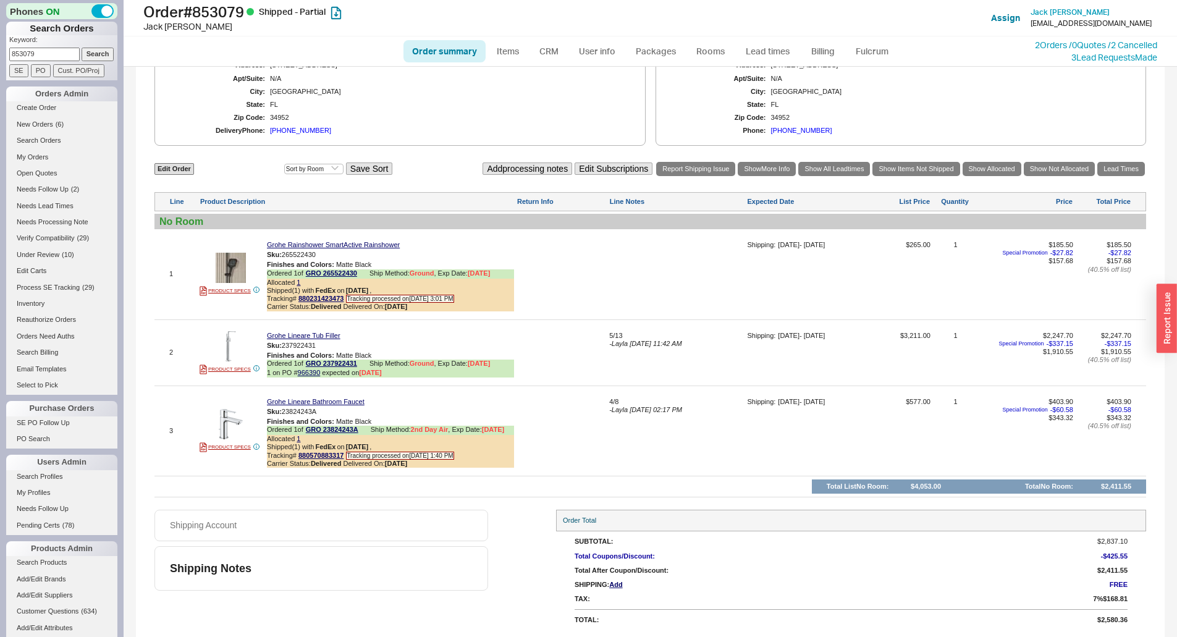
click at [617, 353] on div "5/13 - Layla 03/26/2025 11:42 AM" at bounding box center [676, 357] width 135 height 51
click at [619, 347] on span "- Layla 03/26/2025 11:42 AM" at bounding box center [645, 343] width 72 height 7
click at [619, 347] on textarea "5/13" at bounding box center [676, 342] width 135 height 20
type textarea "10/21"
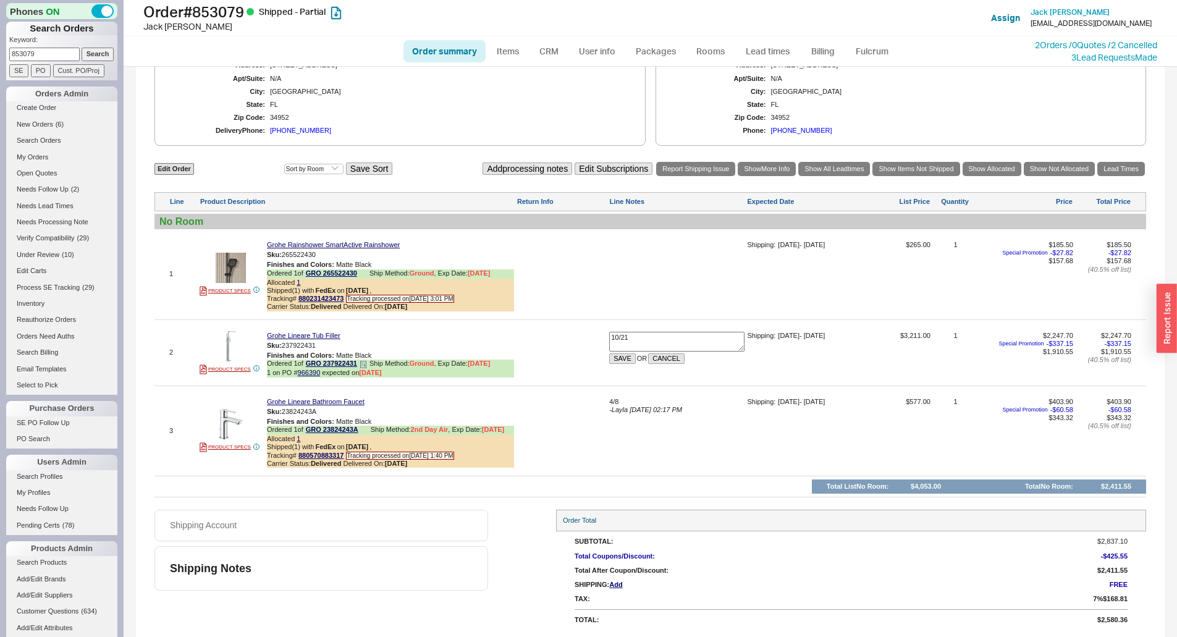
drag, startPoint x: 615, startPoint y: 357, endPoint x: 345, endPoint y: 373, distance: 270.5
click at [615, 357] on button "SAVE" at bounding box center [622, 358] width 27 height 11
click at [326, 345] on button "button" at bounding box center [325, 346] width 15 height 12
click at [308, 377] on span "1 on PO # 966390" at bounding box center [293, 373] width 53 height 8
click at [310, 374] on link "966390" at bounding box center [309, 372] width 23 height 7
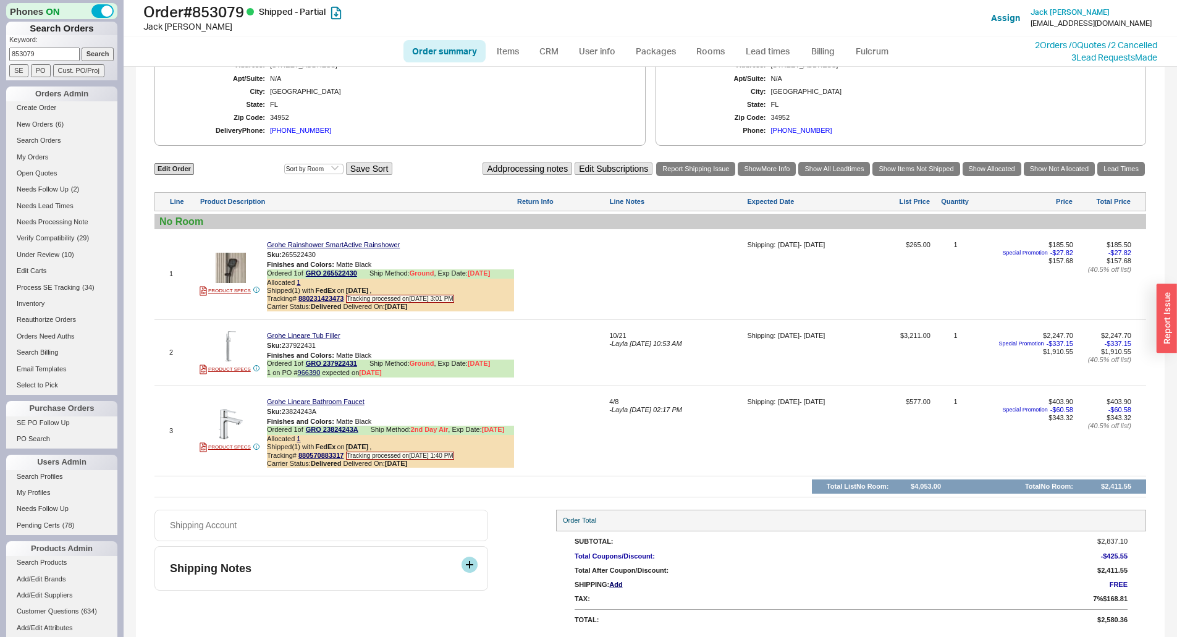
drag, startPoint x: 371, startPoint y: 560, endPoint x: 296, endPoint y: 581, distance: 78.3
click at [371, 560] on div "Shipping Notes" at bounding box center [321, 568] width 334 height 44
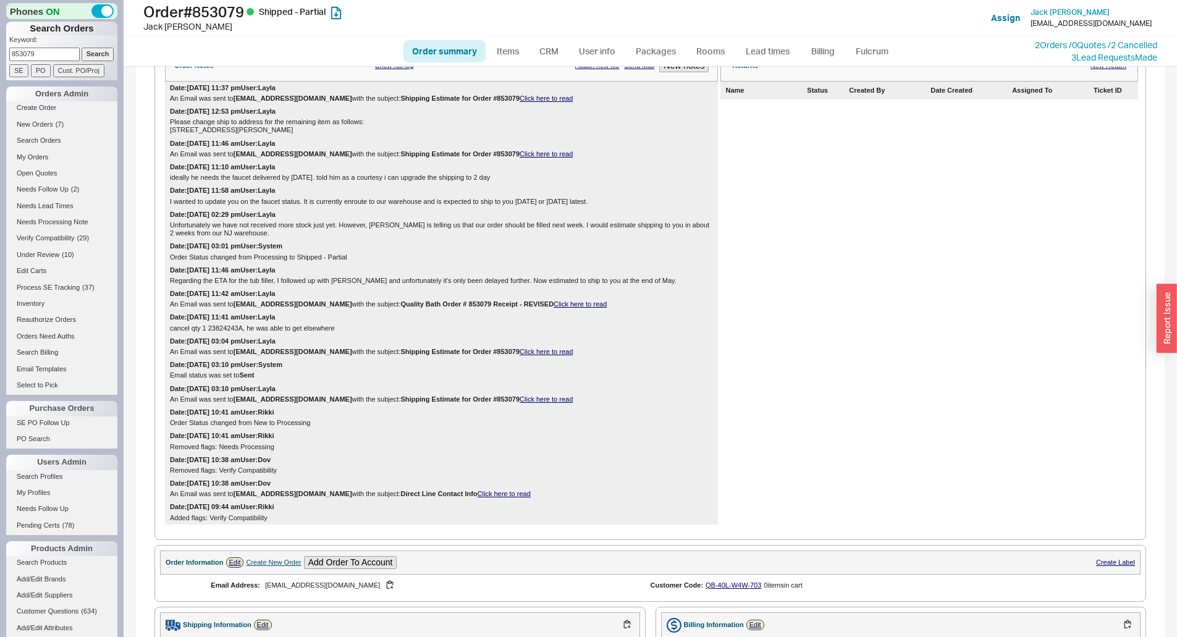
scroll to position [429, 0]
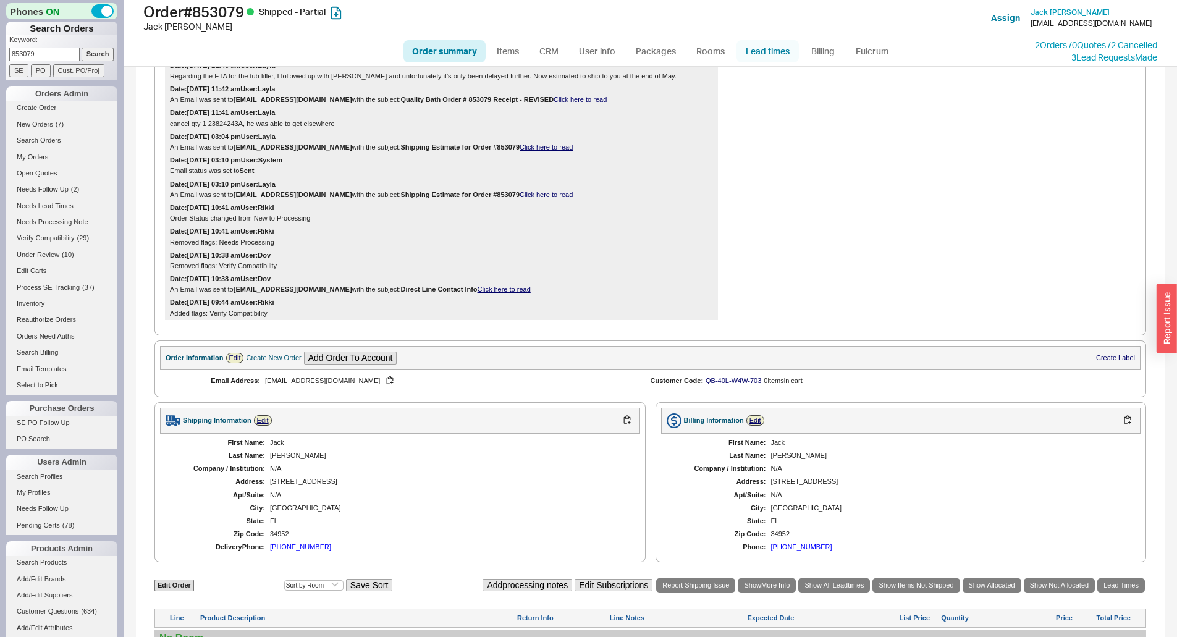
click at [763, 53] on link "Lead times" at bounding box center [768, 51] width 62 height 22
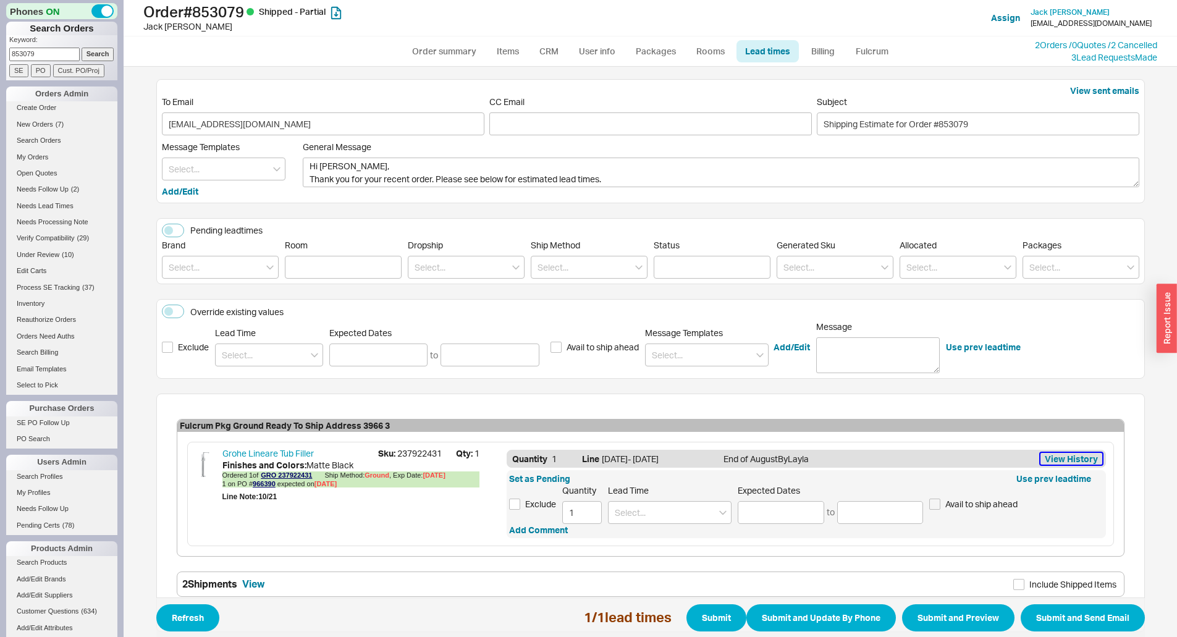
click at [1092, 458] on button "View History" at bounding box center [1072, 459] width 62 height 12
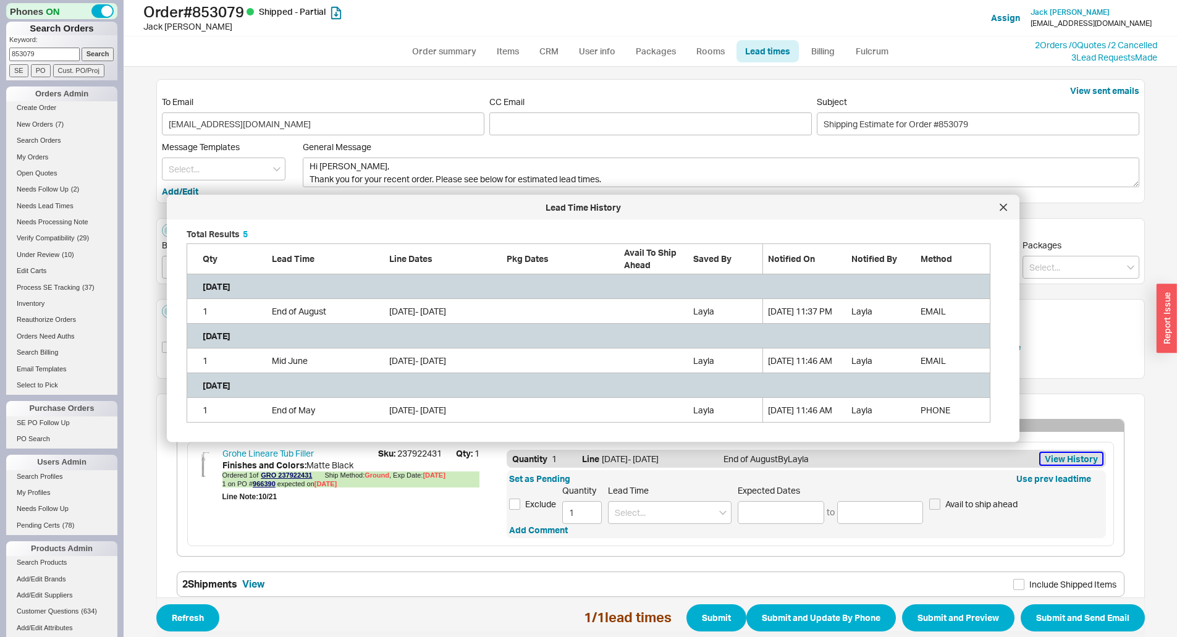
scroll to position [184, 814]
drag, startPoint x: 413, startPoint y: 534, endPoint x: 404, endPoint y: 531, distance: 9.2
click at [406, 532] on div "Grohe Lineare Tub Filler Sku: 237922431 Qty: 1 Finishes and Colors : Matte Blac…" at bounding box center [350, 494] width 257 height 94
click at [411, 457] on span "Sku: 237922431" at bounding box center [417, 453] width 78 height 12
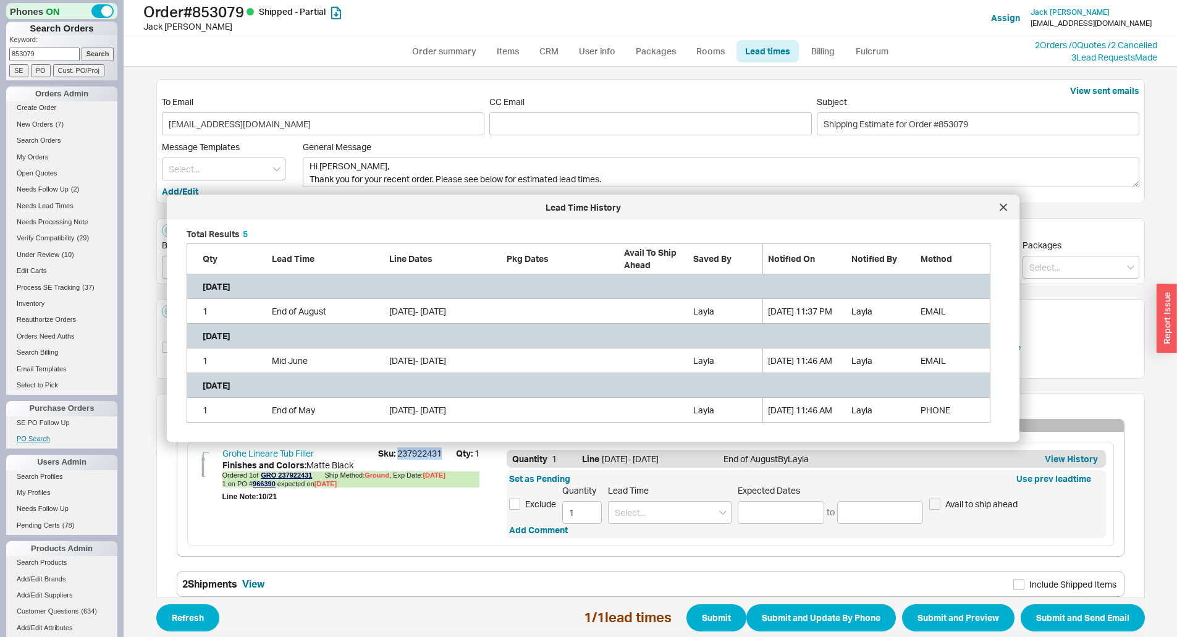
copy span "237922431"
click at [1009, 216] on div "Lead Time History" at bounding box center [593, 207] width 853 height 25
click at [1008, 209] on div at bounding box center [1004, 208] width 20 height 20
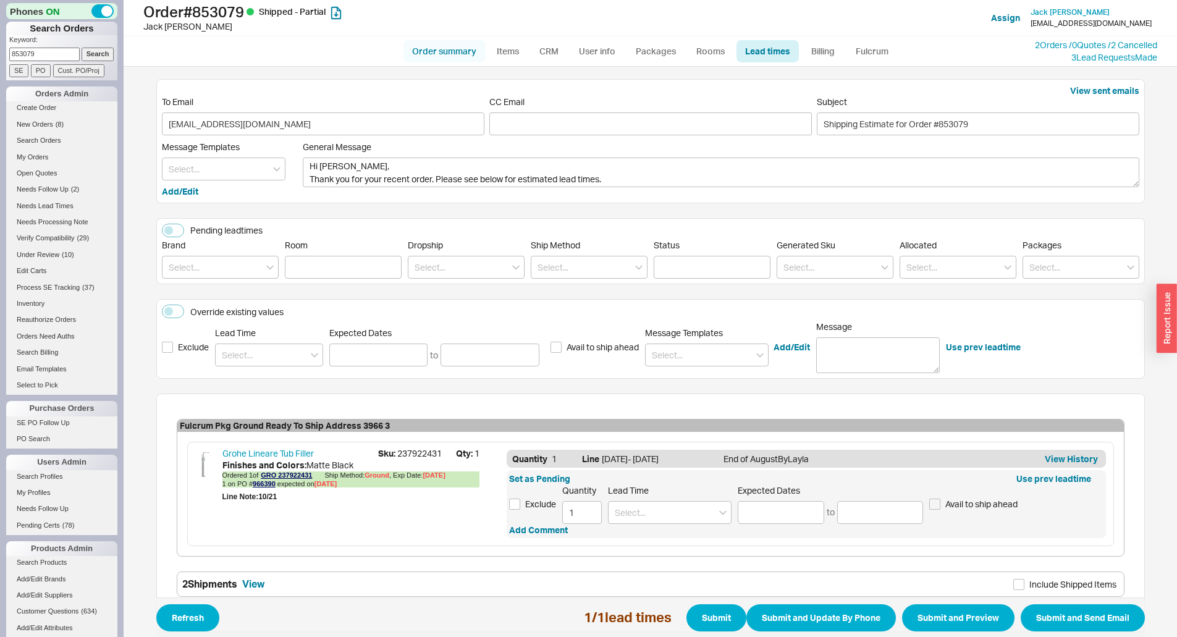
click at [436, 45] on link "Order summary" at bounding box center [445, 51] width 82 height 22
select select "*"
select select "LOW"
select select "3"
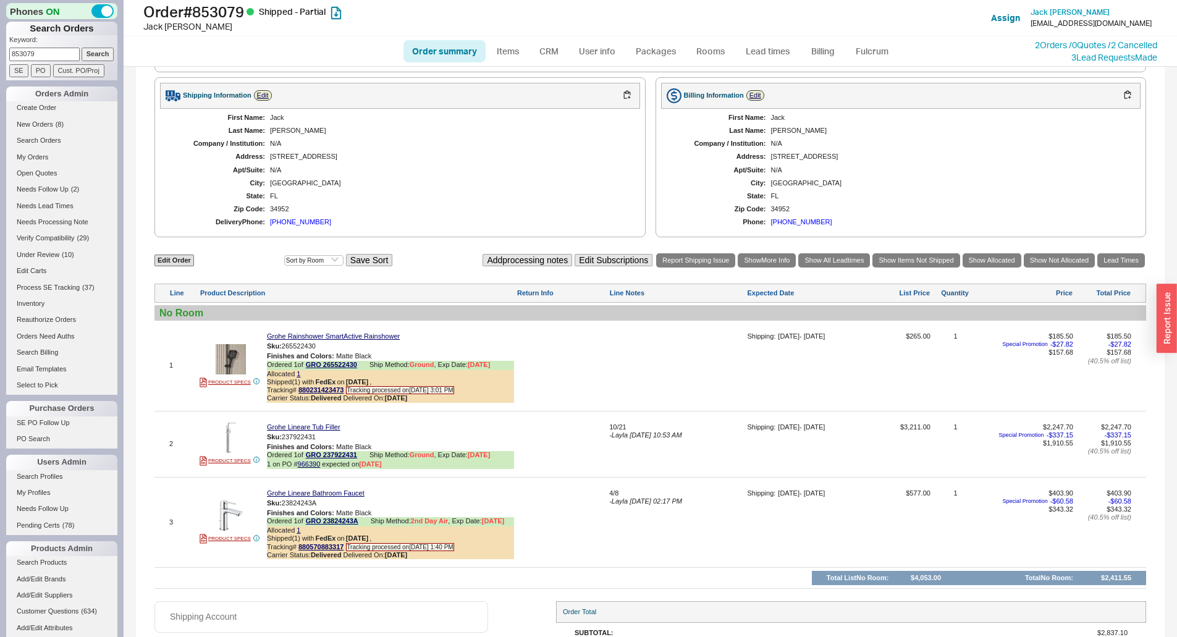
scroll to position [862, 0]
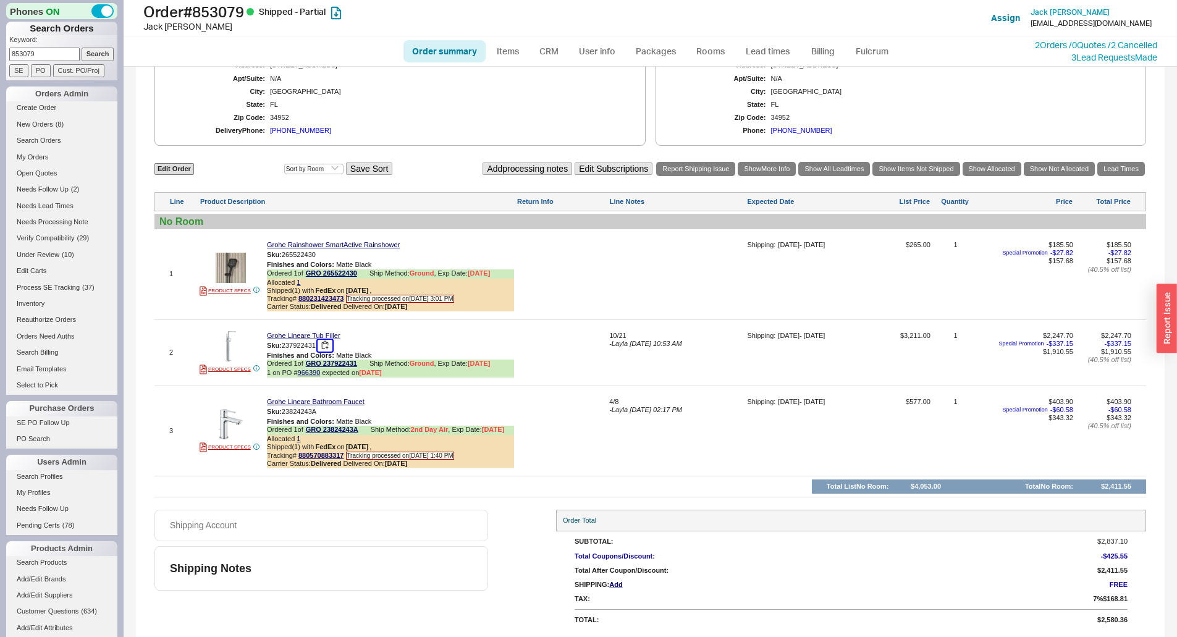
click at [330, 345] on button "button" at bounding box center [325, 346] width 15 height 12
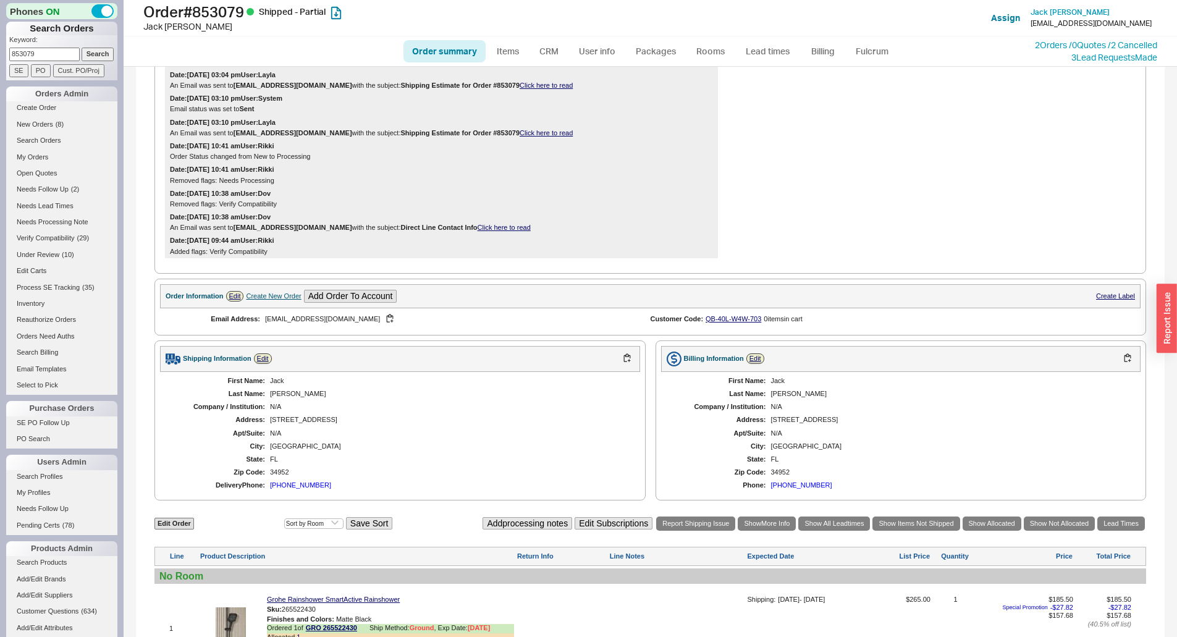
scroll to position [120, 0]
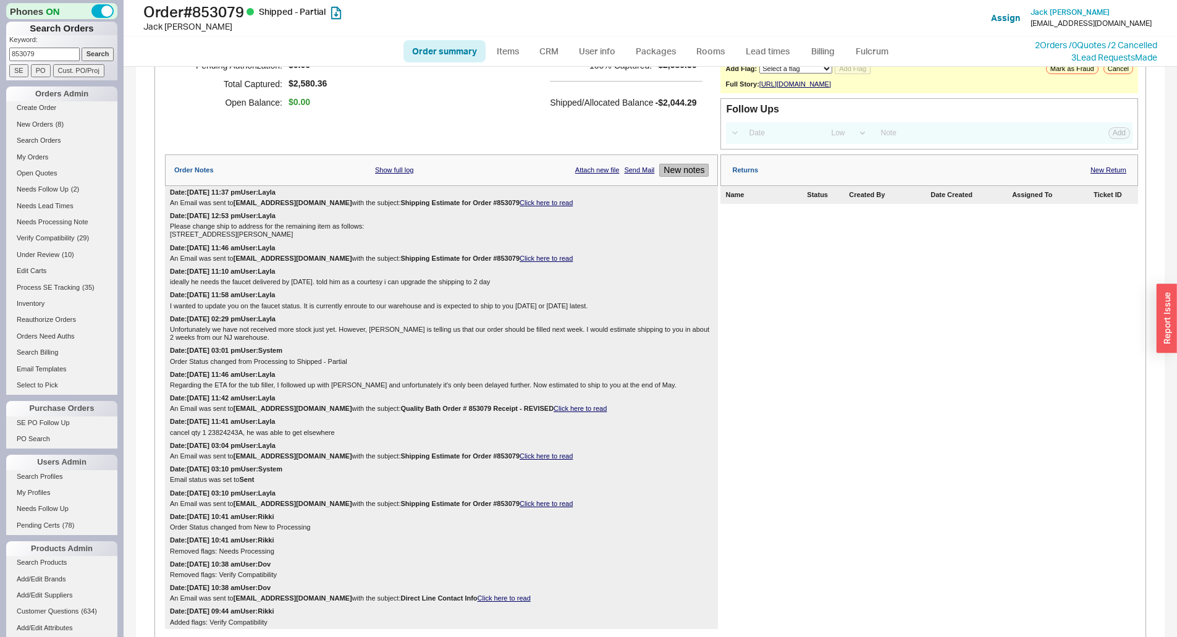
click at [689, 177] on button "New notes" at bounding box center [683, 170] width 49 height 13
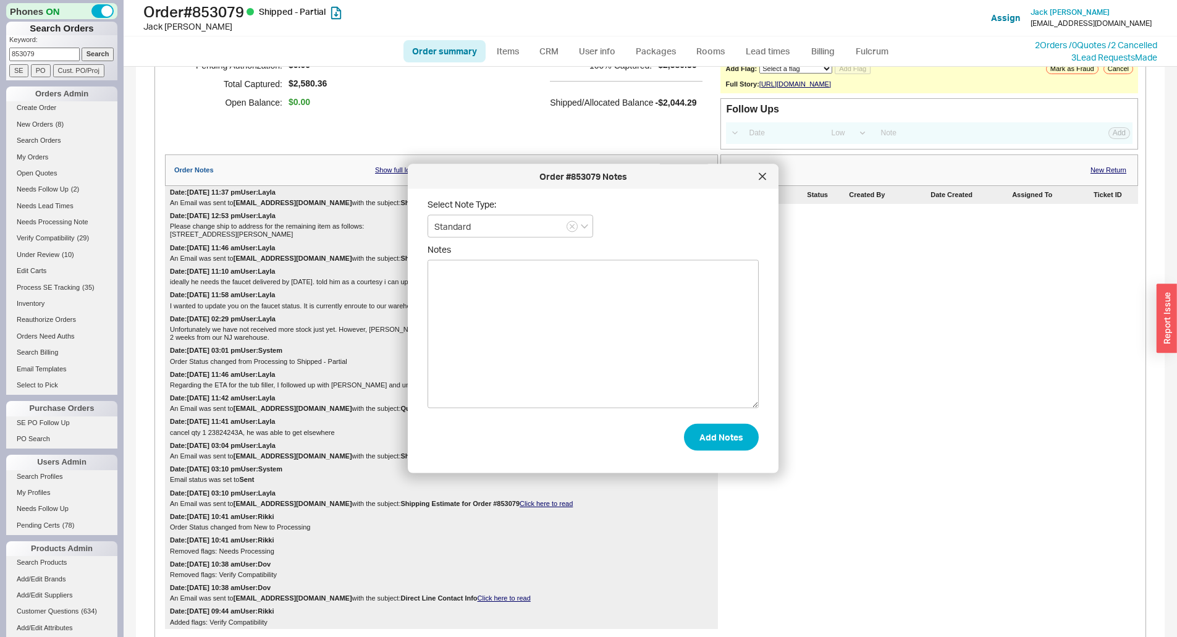
click at [672, 251] on span "Notes" at bounding box center [593, 249] width 331 height 11
click at [672, 260] on textarea "Notes" at bounding box center [593, 334] width 331 height 148
paste textarea "Unfortunately it is still on backorder and has been delayed once again. They ar…"
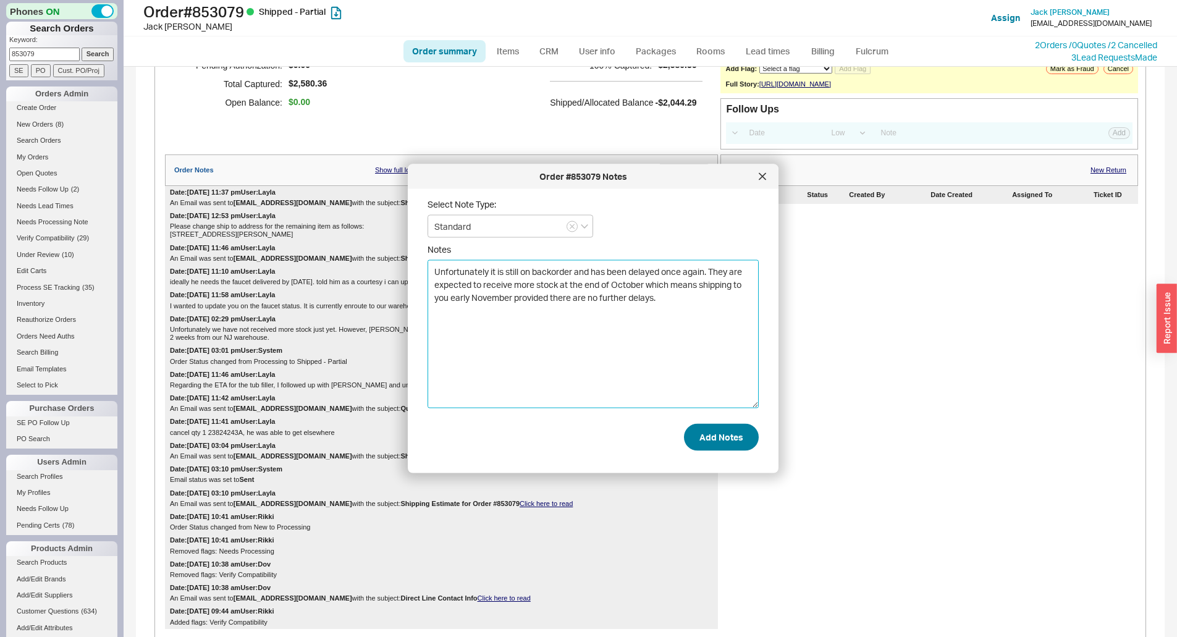
type textarea "Unfortunately it is still on backorder and has been delayed once again. They ar…"
click at [707, 446] on button "Add Notes" at bounding box center [721, 436] width 75 height 27
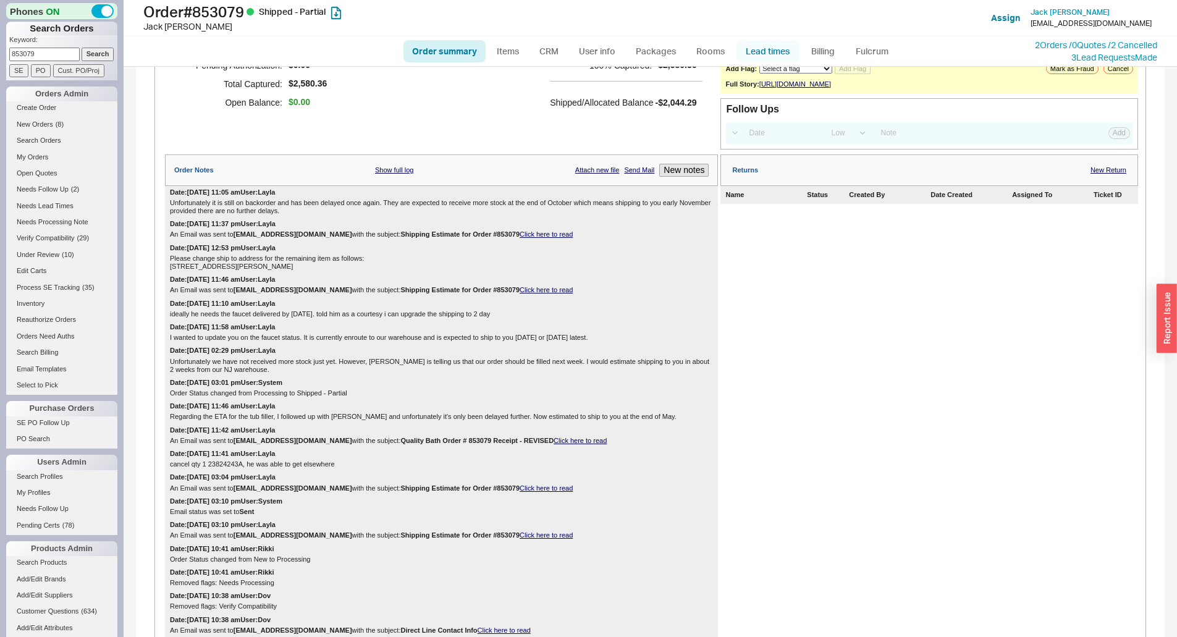
click at [780, 54] on link "Lead times" at bounding box center [768, 51] width 62 height 22
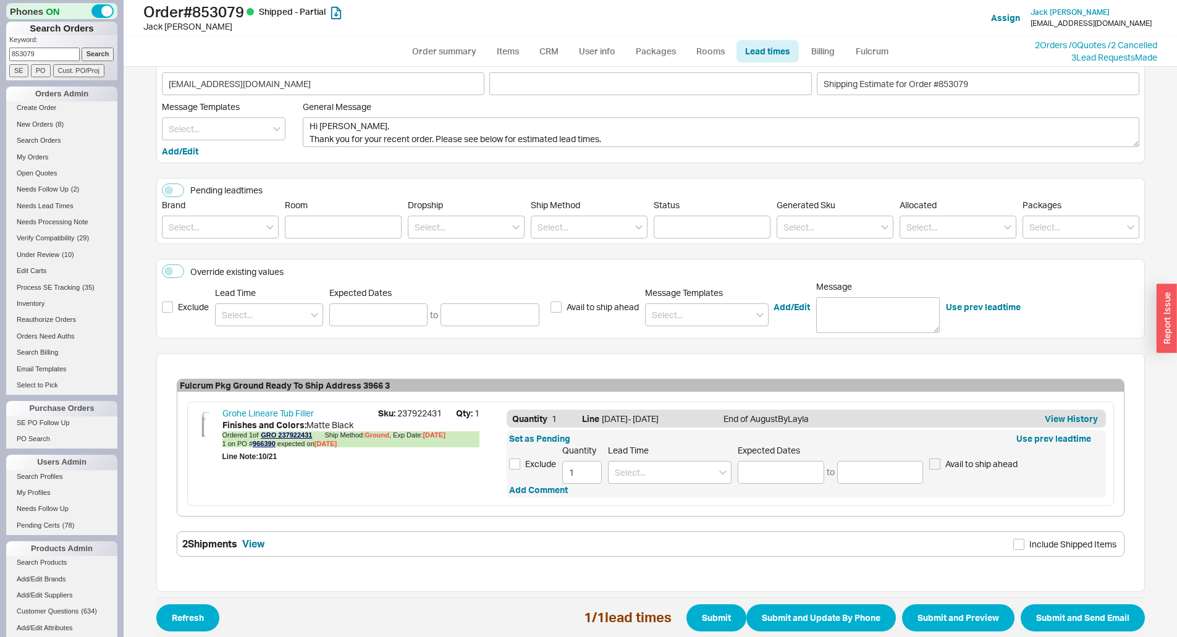
scroll to position [62, 0]
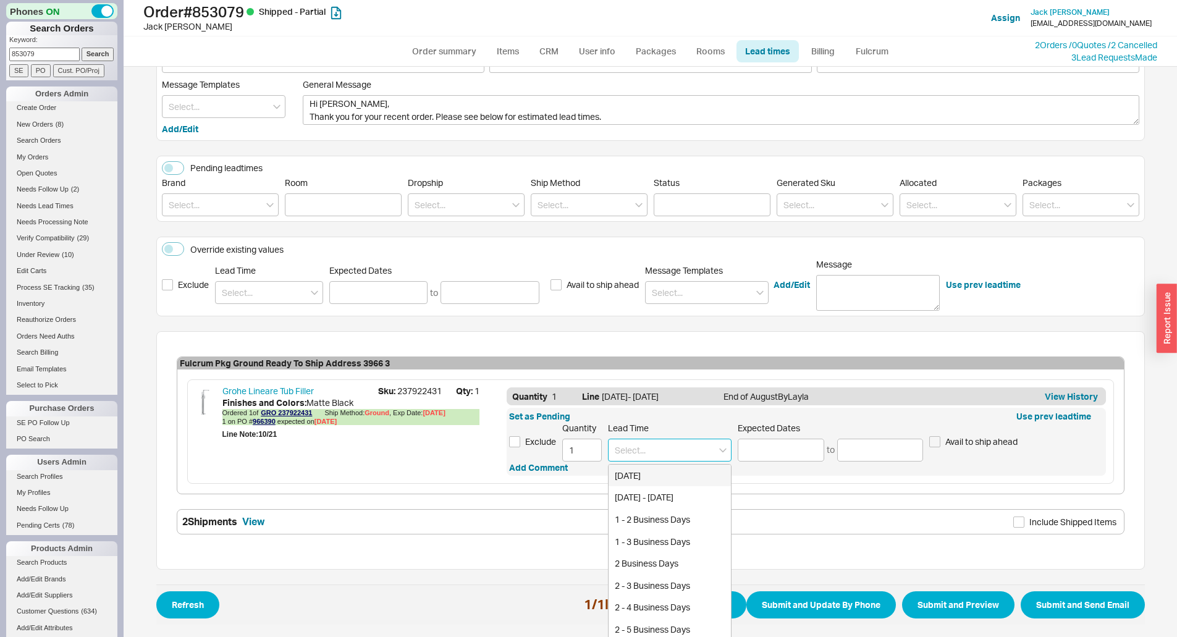
click at [674, 444] on input at bounding box center [670, 450] width 124 height 23
drag, startPoint x: 685, startPoint y: 416, endPoint x: 669, endPoint y: 452, distance: 39.3
click at [682, 421] on div "Set as Pending Use prev leadtime" at bounding box center [806, 416] width 594 height 12
click at [668, 452] on input at bounding box center [670, 450] width 124 height 23
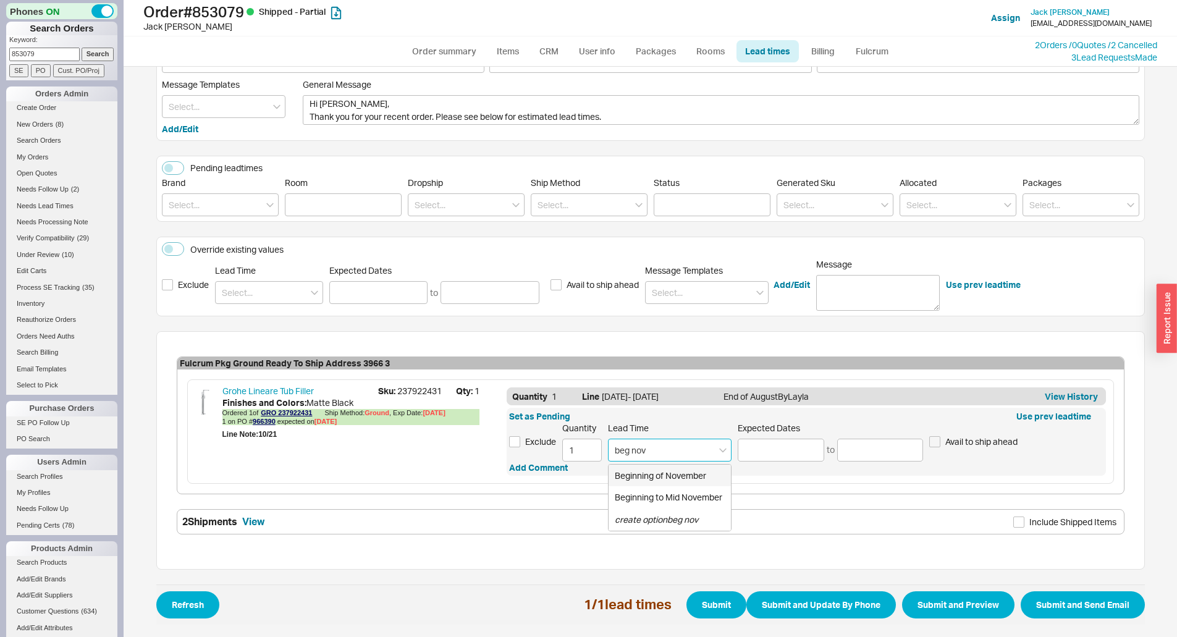
click at [647, 475] on div "Beginning of November" at bounding box center [670, 476] width 122 height 22
type input "Beginning of November"
type input "11/01/2025"
type input "11/08/2025"
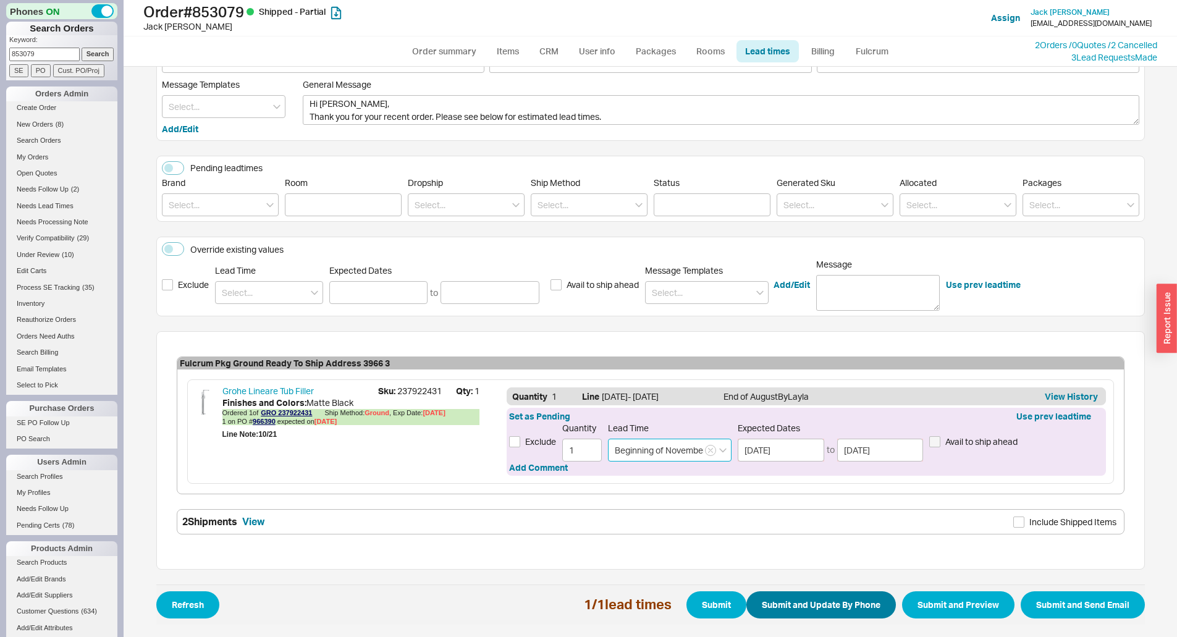
type input "Beginning of November"
click at [801, 601] on button "Submit and Update By Phone" at bounding box center [821, 604] width 150 height 27
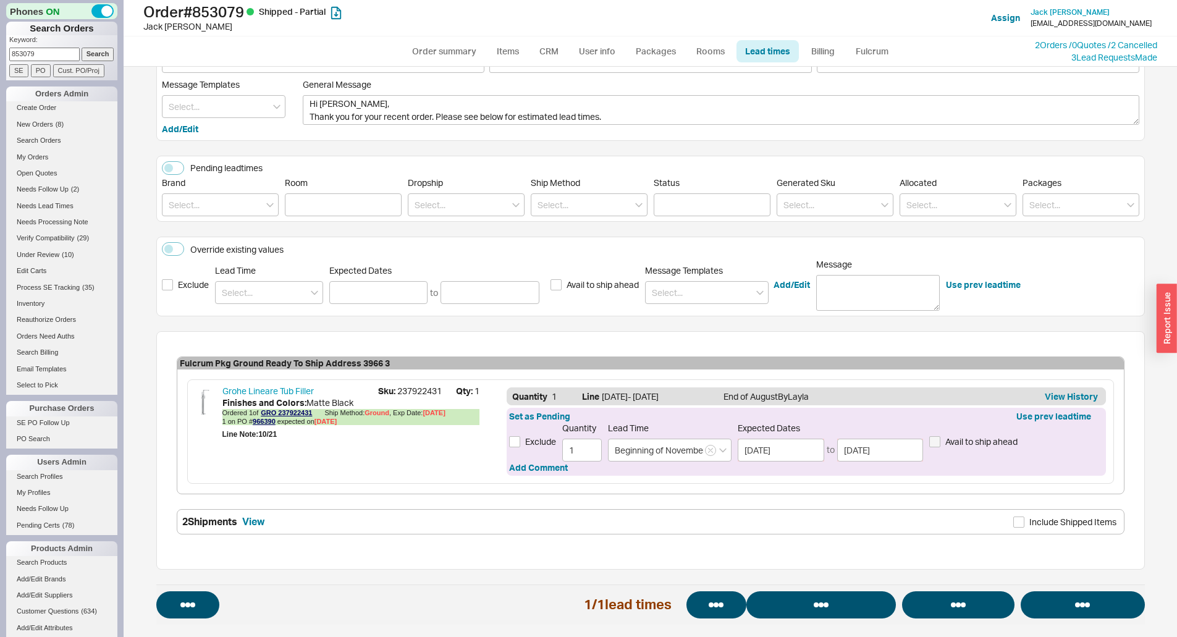
select select "*"
select select "LOW"
select select "3"
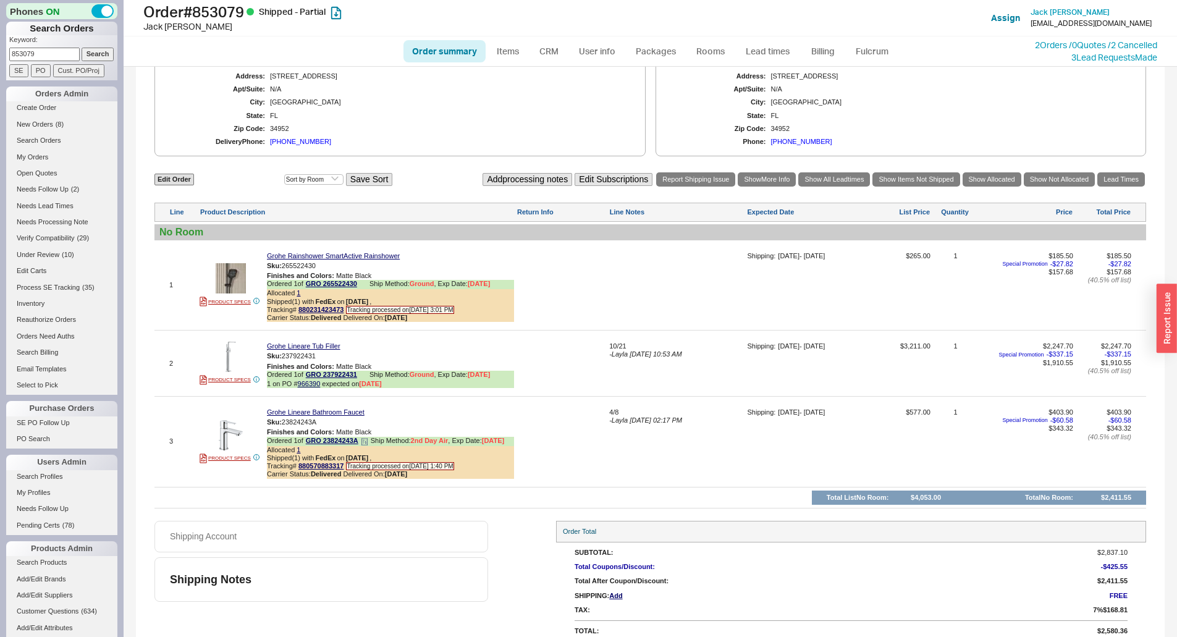
scroll to position [894, 0]
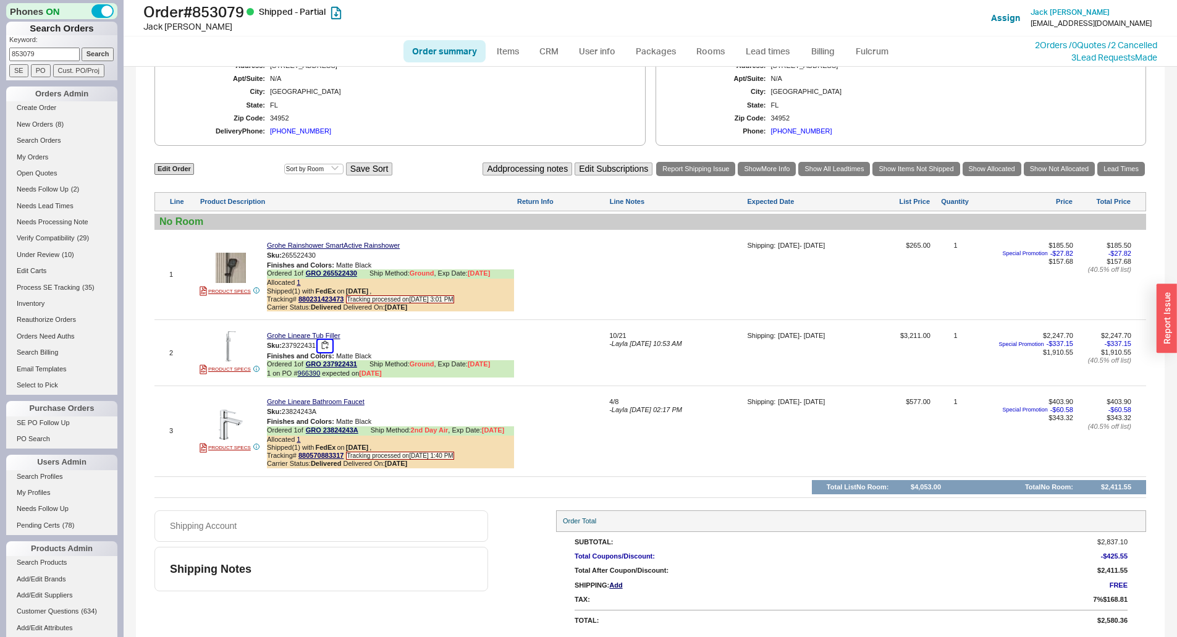
click at [327, 345] on button "button" at bounding box center [325, 346] width 15 height 12
click at [306, 377] on span "1 on PO # 966390" at bounding box center [293, 374] width 53 height 8
click at [307, 374] on link "966390" at bounding box center [309, 373] width 23 height 7
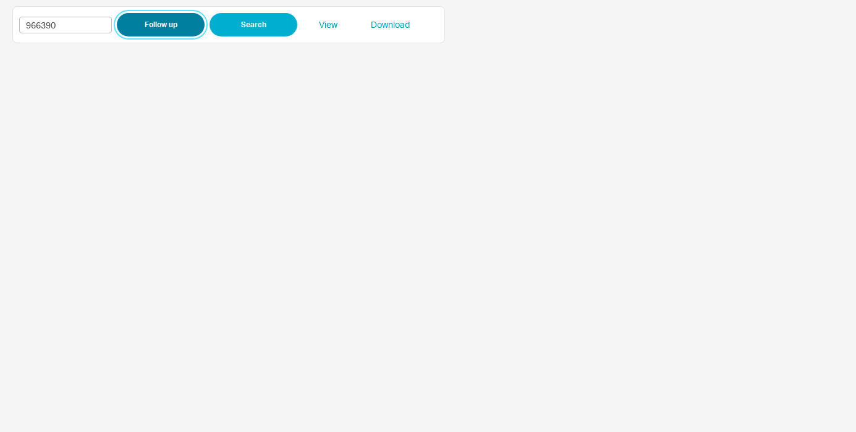
click at [151, 29] on button "Follow up" at bounding box center [161, 24] width 88 height 23
click at [44, 23] on input "966390" at bounding box center [65, 25] width 93 height 17
click at [44, 25] on input "966390" at bounding box center [65, 25] width 93 height 17
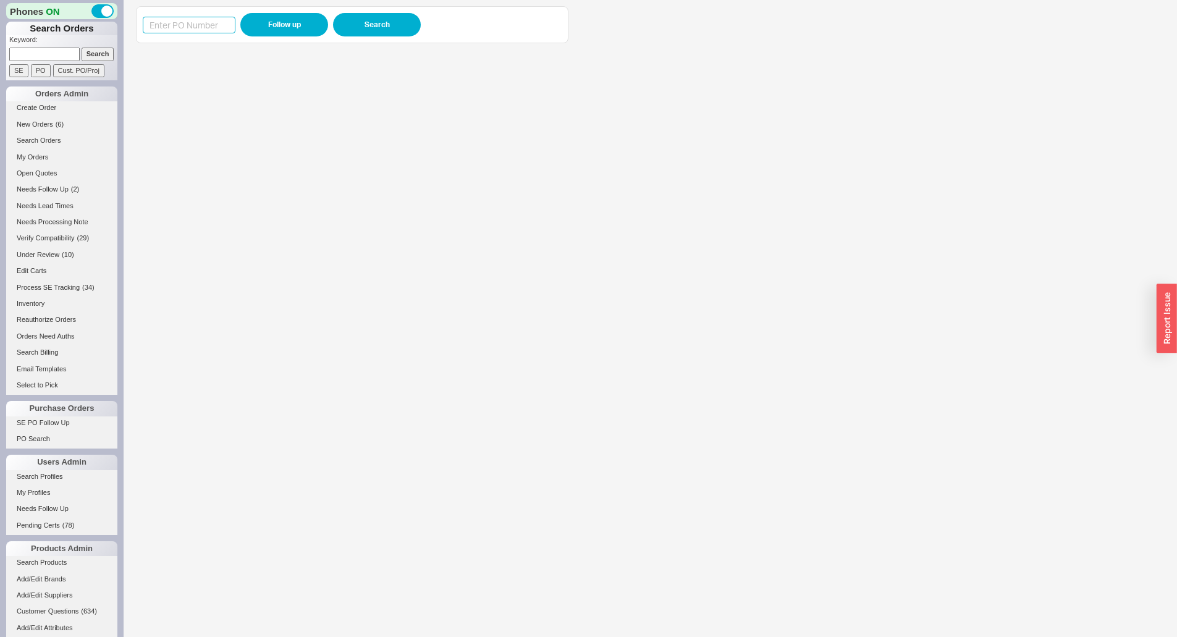
drag, startPoint x: 0, startPoint y: 0, endPoint x: 214, endPoint y: 28, distance: 216.2
click at [208, 28] on input at bounding box center [189, 25] width 93 height 17
paste input "978671"
type input "978671"
click at [261, 30] on button "Follow up" at bounding box center [284, 24] width 88 height 23
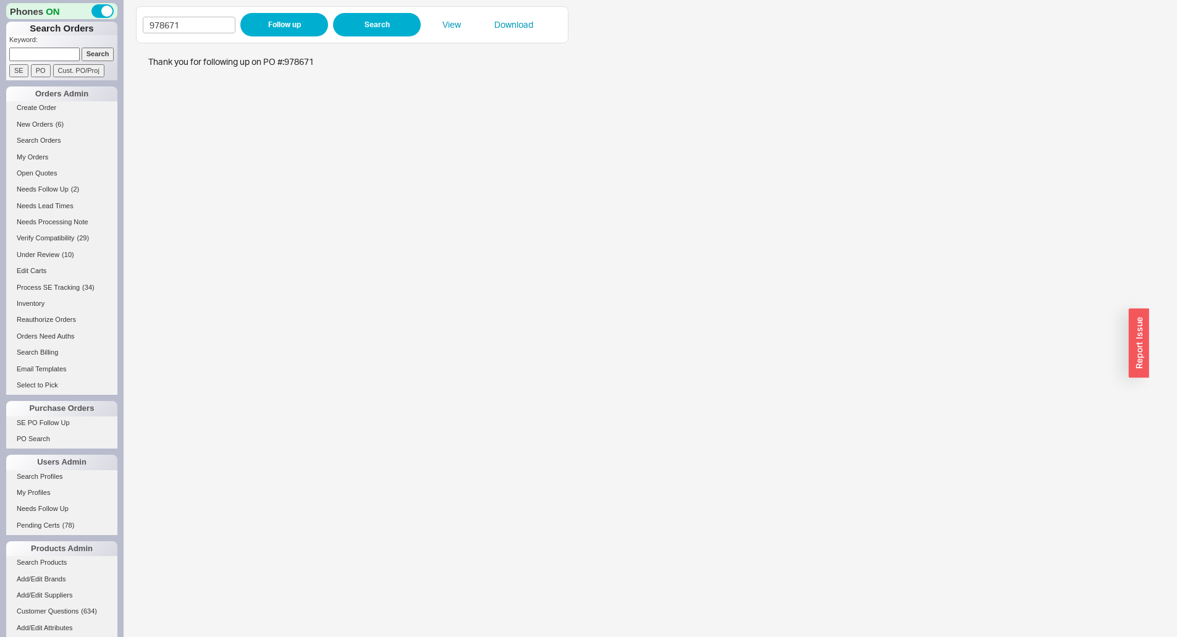
click at [227, 37] on div "978671 Follow up Search View Download" at bounding box center [352, 24] width 433 height 37
click at [225, 30] on input "978671" at bounding box center [189, 25] width 93 height 17
paste input "84888"
type input "984888"
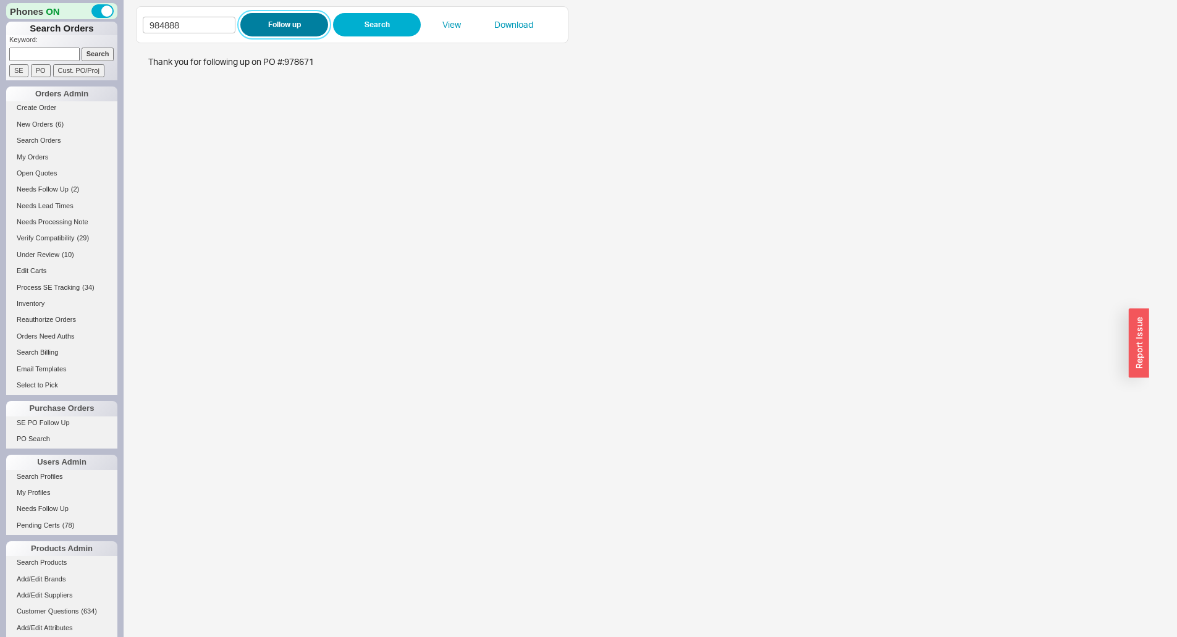
click at [269, 26] on button "Follow up" at bounding box center [284, 24] width 88 height 23
click at [200, 27] on input "984888" at bounding box center [189, 25] width 93 height 17
drag, startPoint x: 200, startPoint y: 27, endPoint x: 254, endPoint y: 23, distance: 54.5
click at [210, 26] on input "984888" at bounding box center [189, 25] width 93 height 17
paste input "5320"
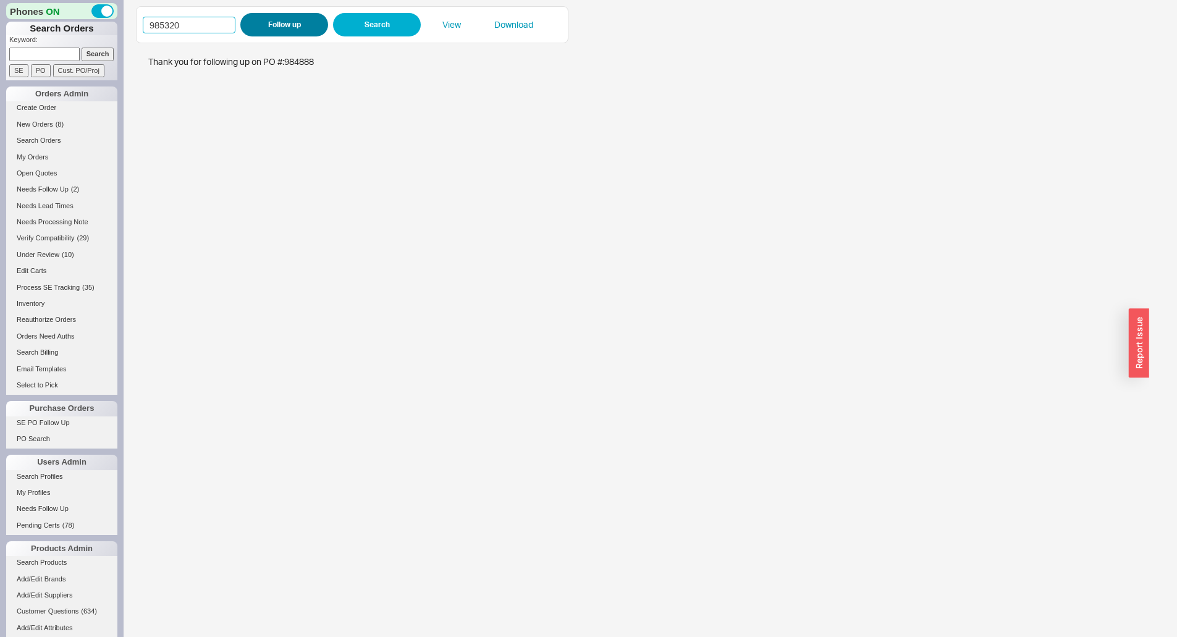
type input "985320"
click at [254, 23] on button "Follow up" at bounding box center [284, 24] width 88 height 23
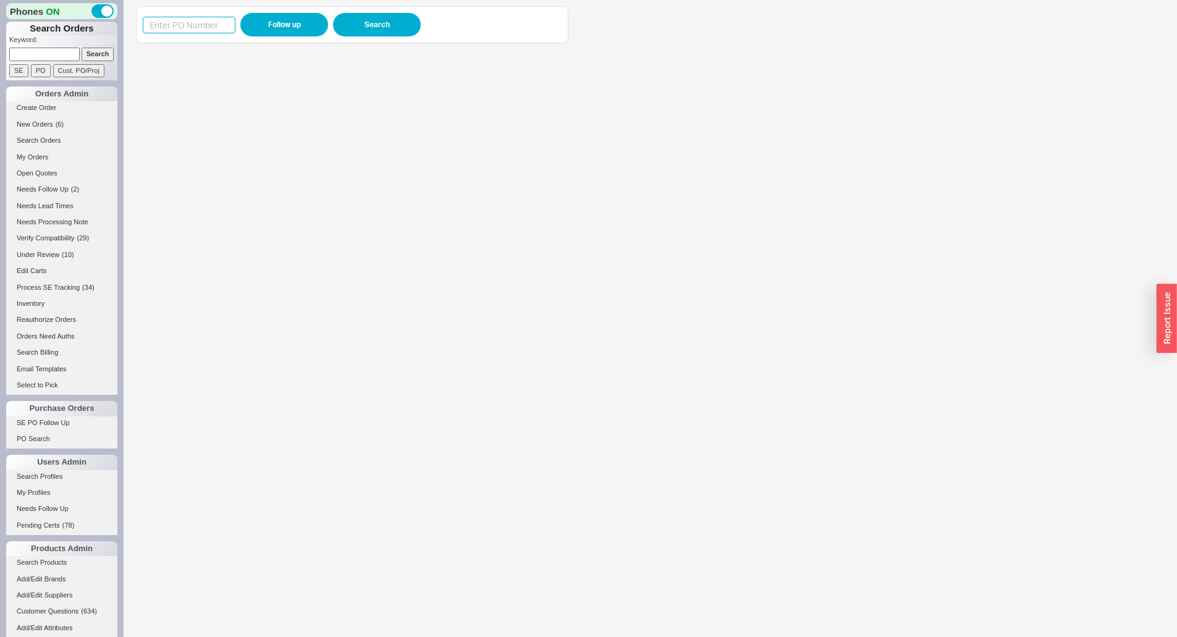
click at [191, 18] on input at bounding box center [189, 25] width 93 height 17
paste input "985320"
type input "985320"
click at [258, 27] on button "Follow up" at bounding box center [284, 24] width 88 height 23
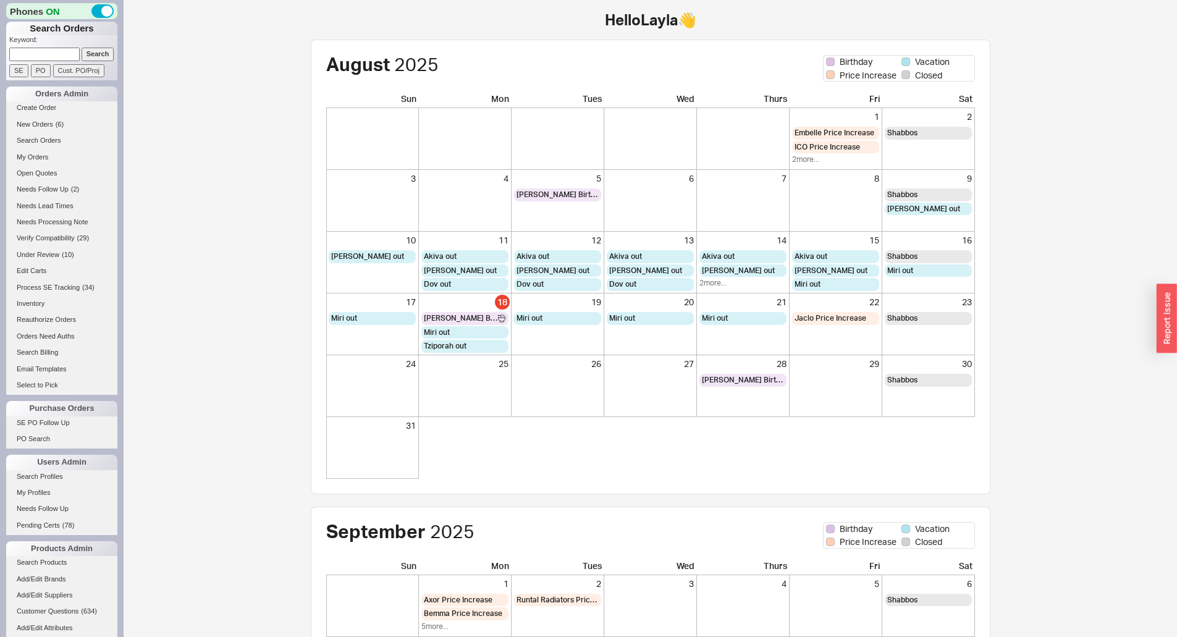
click at [50, 54] on input at bounding box center [44, 54] width 70 height 13
type input "934475"
click at [82, 48] on input "Search" at bounding box center [98, 54] width 33 height 13
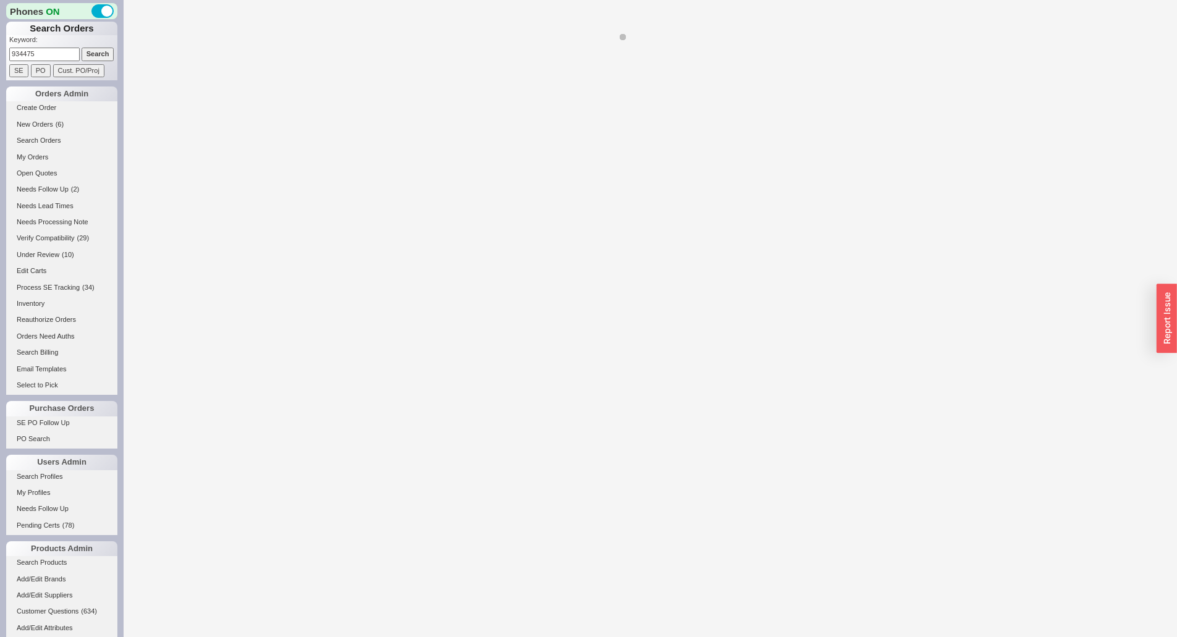
select select "LOW"
select select "3"
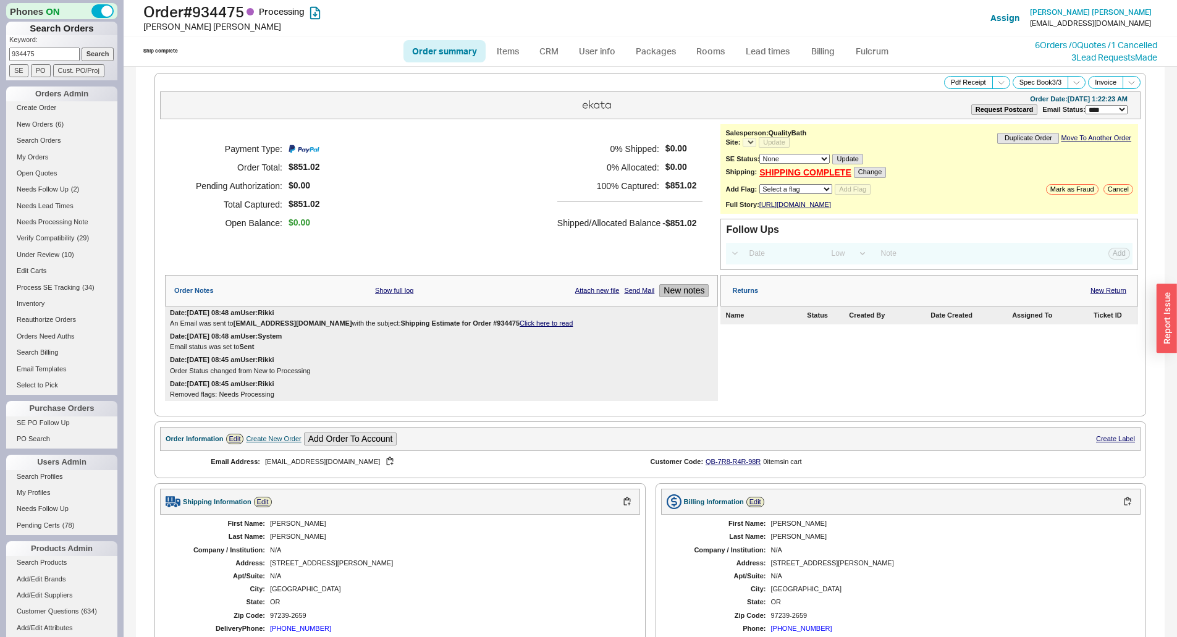
select select "*"
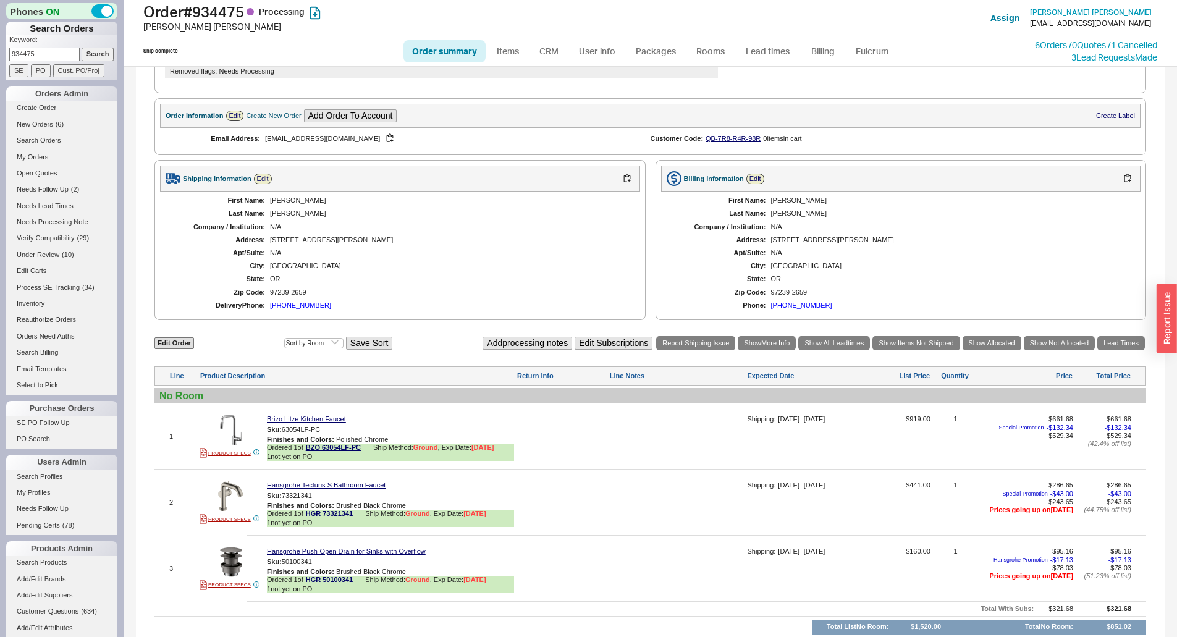
scroll to position [471, 0]
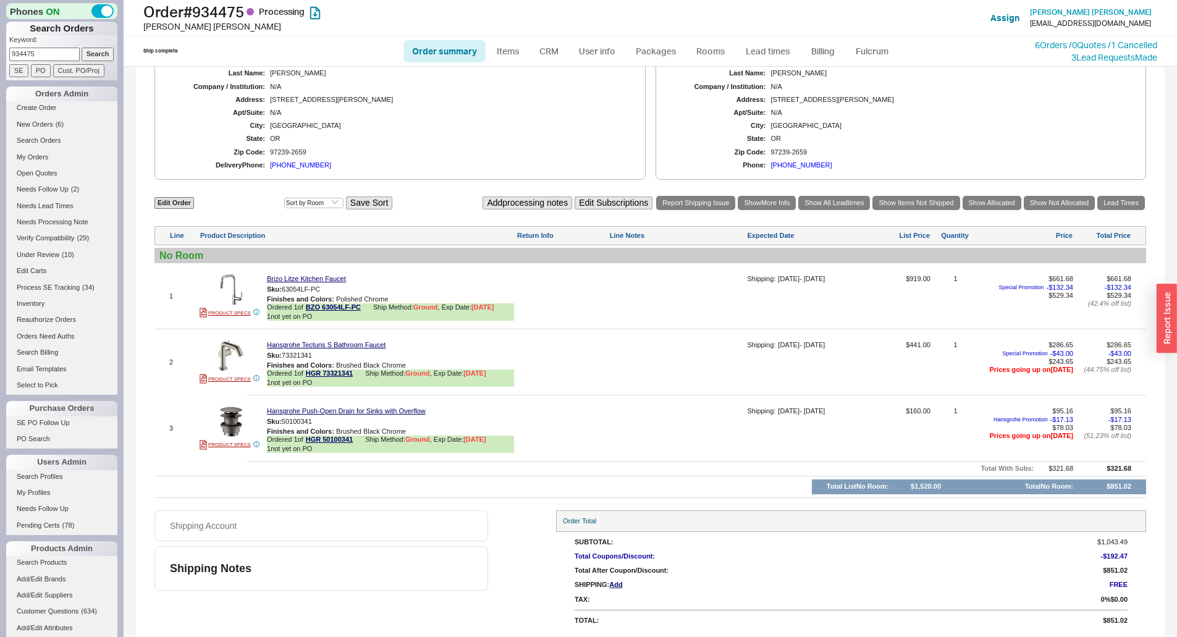
click at [735, 293] on div at bounding box center [676, 300] width 135 height 51
click at [677, 294] on textarea at bounding box center [676, 285] width 135 height 20
type textarea "pn instead"
click at [632, 303] on button "SAVE" at bounding box center [622, 302] width 27 height 11
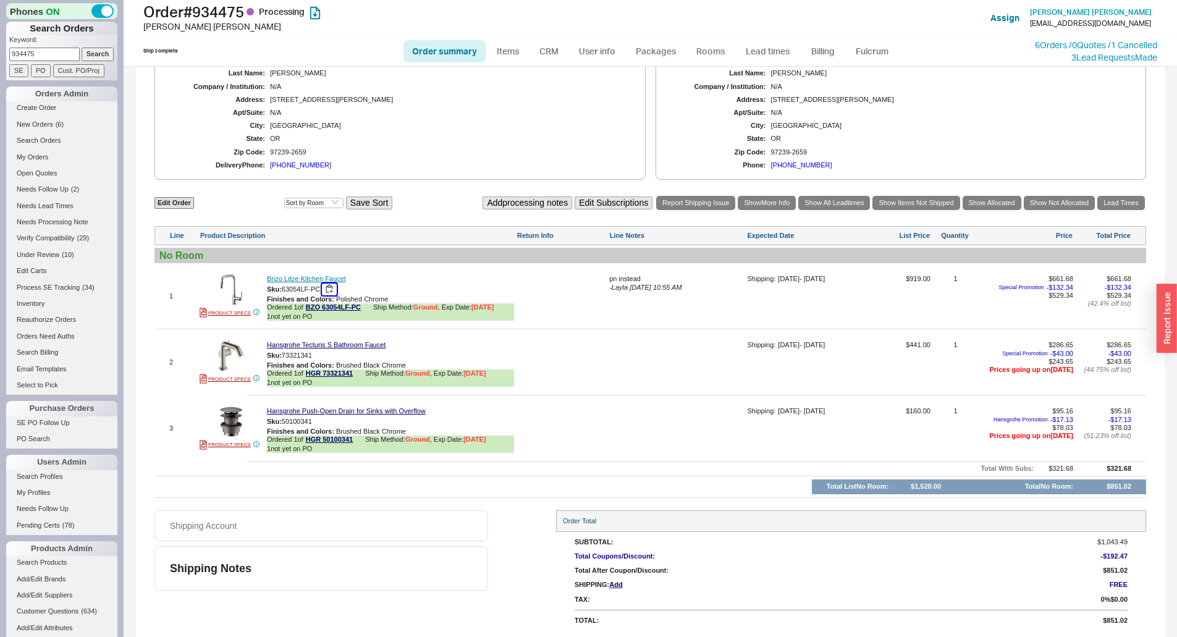
drag, startPoint x: 329, startPoint y: 289, endPoint x: 337, endPoint y: 278, distance: 13.7
click at [329, 289] on button "button" at bounding box center [329, 290] width 15 height 12
click at [338, 275] on link "Brizo Litze Kitchen Faucet" at bounding box center [306, 279] width 79 height 8
click at [496, 51] on link "Items" at bounding box center [508, 51] width 40 height 22
select select "3"
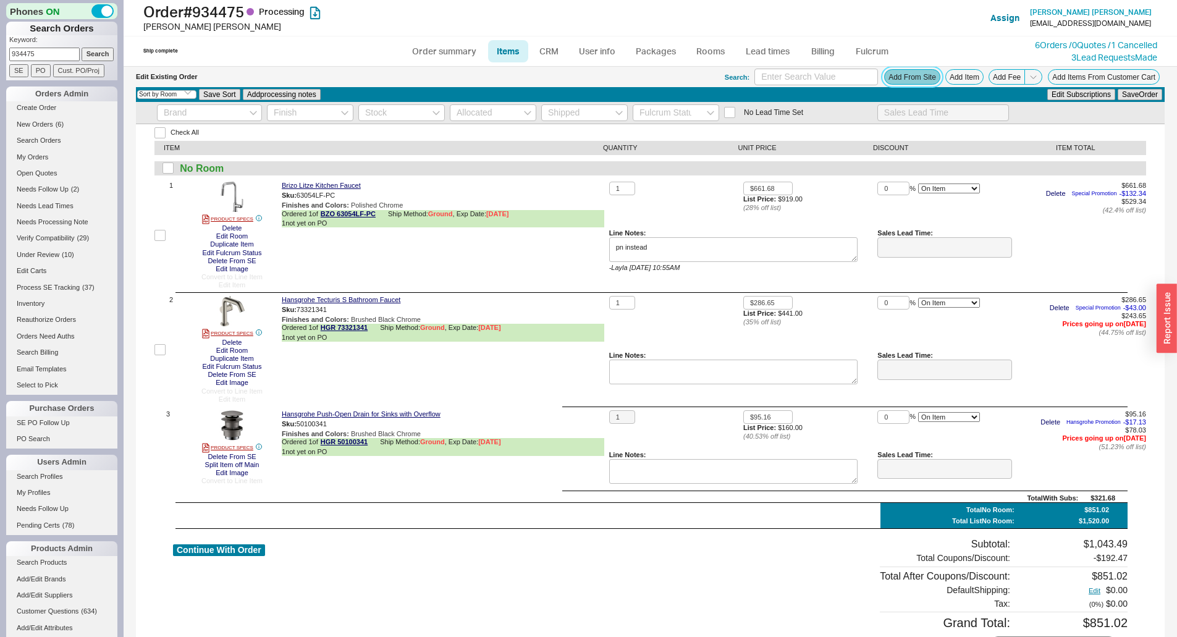
click at [884, 78] on button "Add From Site" at bounding box center [912, 76] width 56 height 15
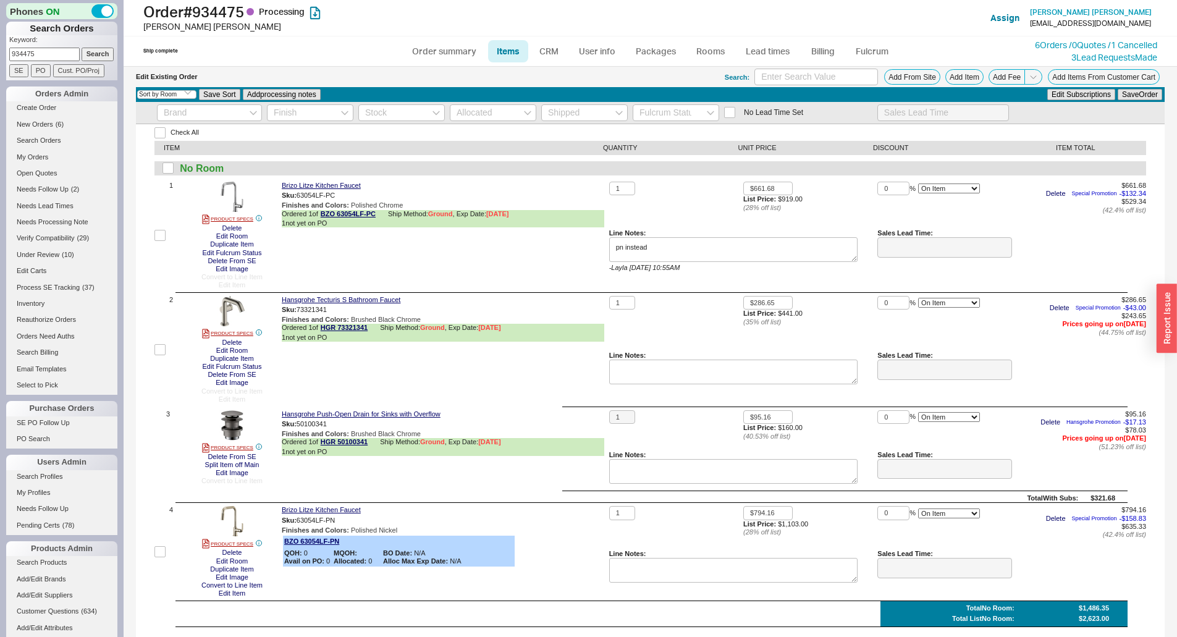
click at [524, 594] on div "Brizo Litze Kitchen Faucet Sku: 63054LF-PN Finishes and Colors : Polished Nicke…" at bounding box center [443, 551] width 323 height 91
click at [237, 227] on button "Delete" at bounding box center [232, 228] width 27 height 8
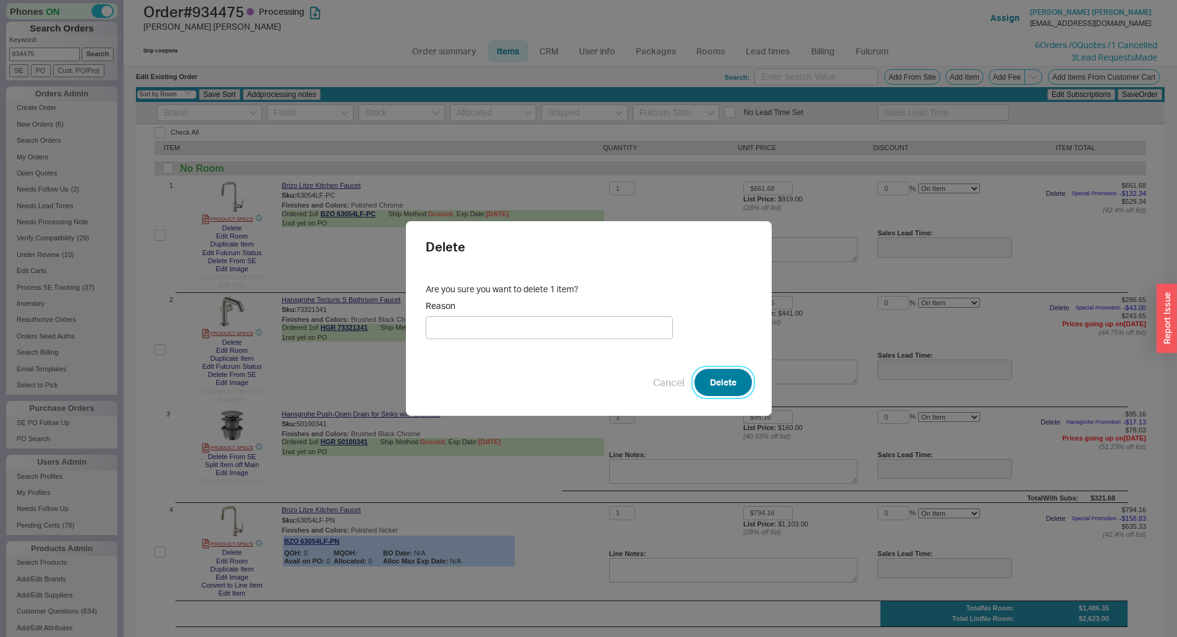
click at [709, 379] on button "Delete" at bounding box center [723, 382] width 57 height 27
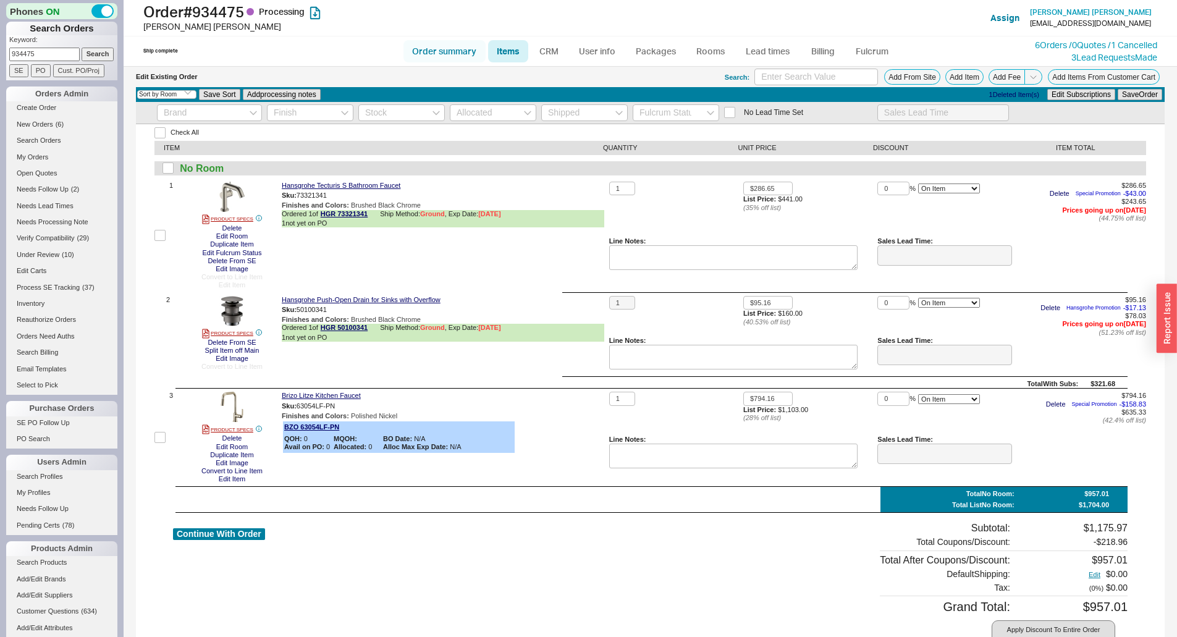
click at [433, 49] on link "Order summary" at bounding box center [445, 51] width 82 height 22
select select "*"
select select "LOW"
select select "3"
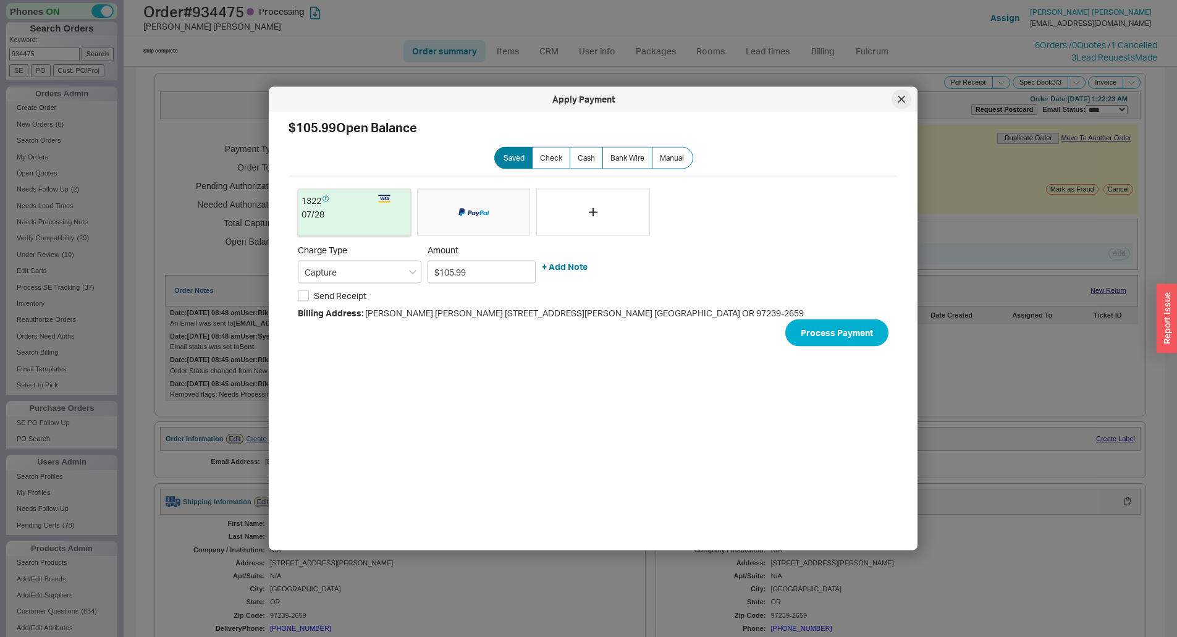
click at [905, 104] on div at bounding box center [902, 100] width 20 height 20
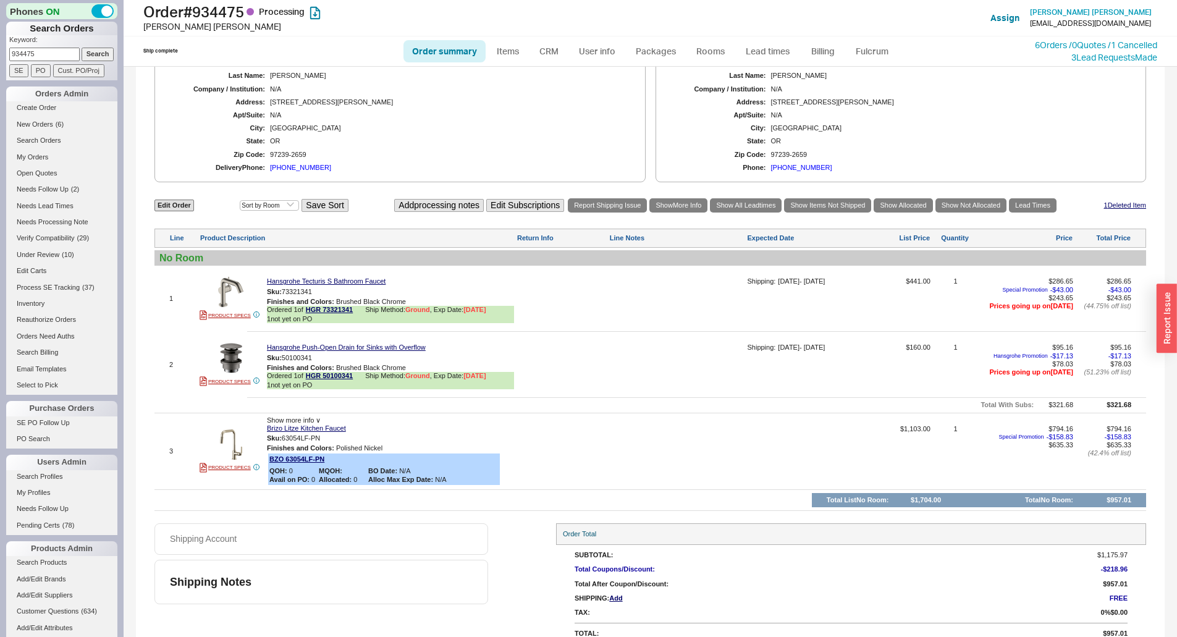
scroll to position [483, 0]
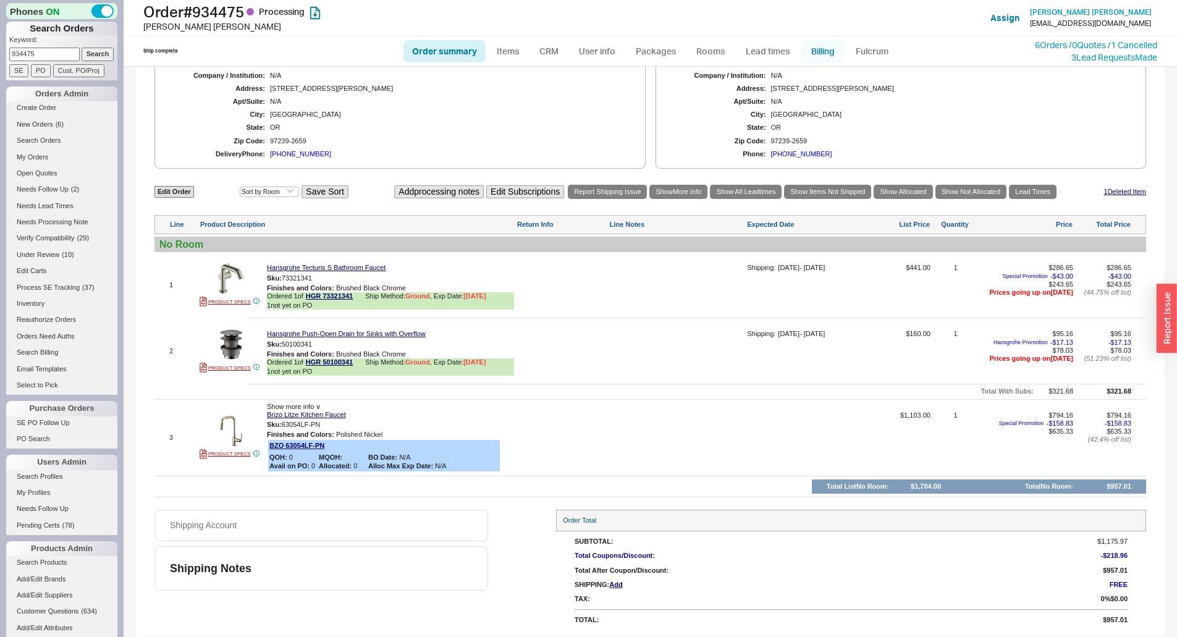
click at [823, 57] on link "Billing" at bounding box center [822, 51] width 43 height 22
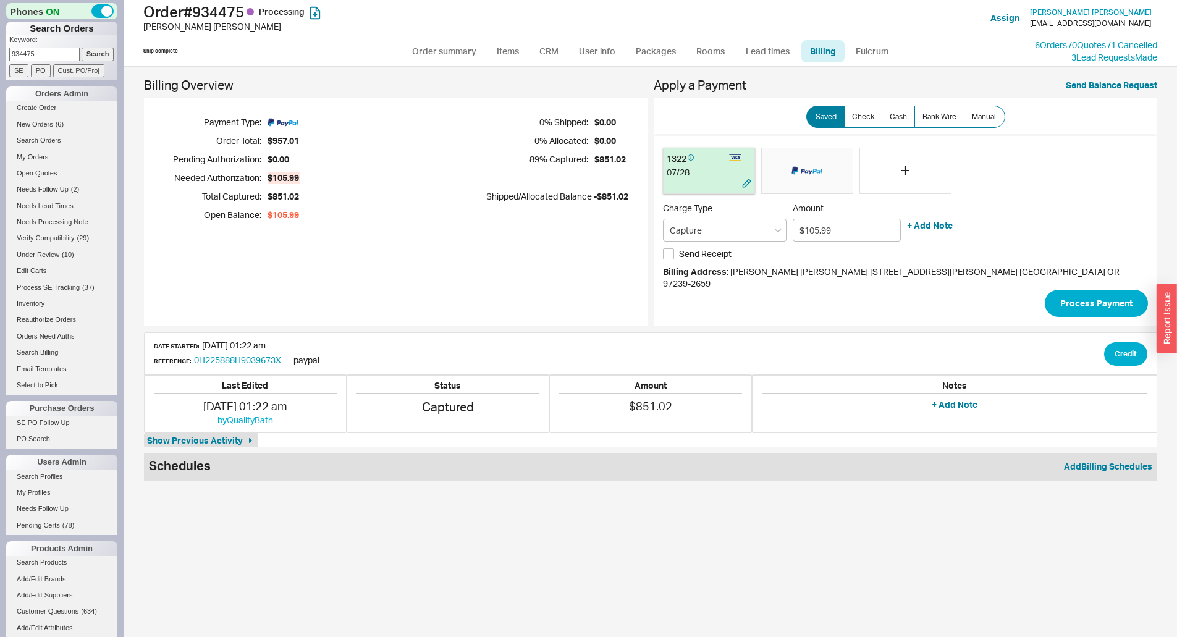
click at [711, 179] on div at bounding box center [695, 185] width 56 height 12
click at [445, 67] on div "Billing Overview Payment Type: Order Total: $957.01 Pending Authorization: $0.0…" at bounding box center [651, 352] width 1054 height 570
click at [445, 52] on link "Order summary" at bounding box center [445, 51] width 82 height 22
select select "*"
select select "LOW"
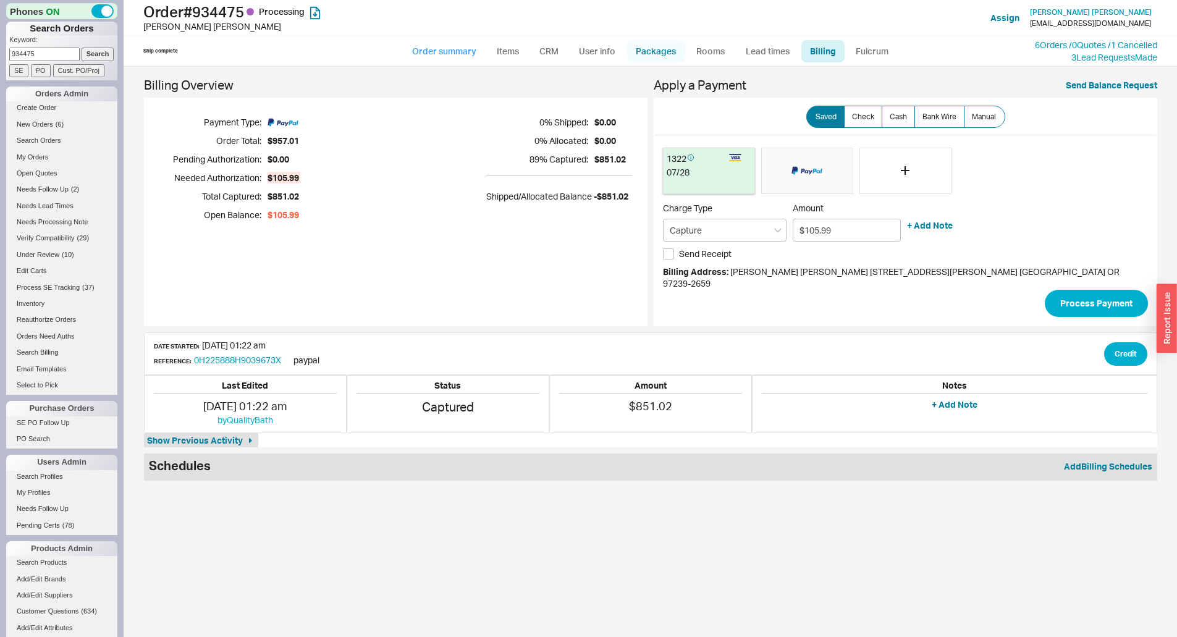
select select "3"
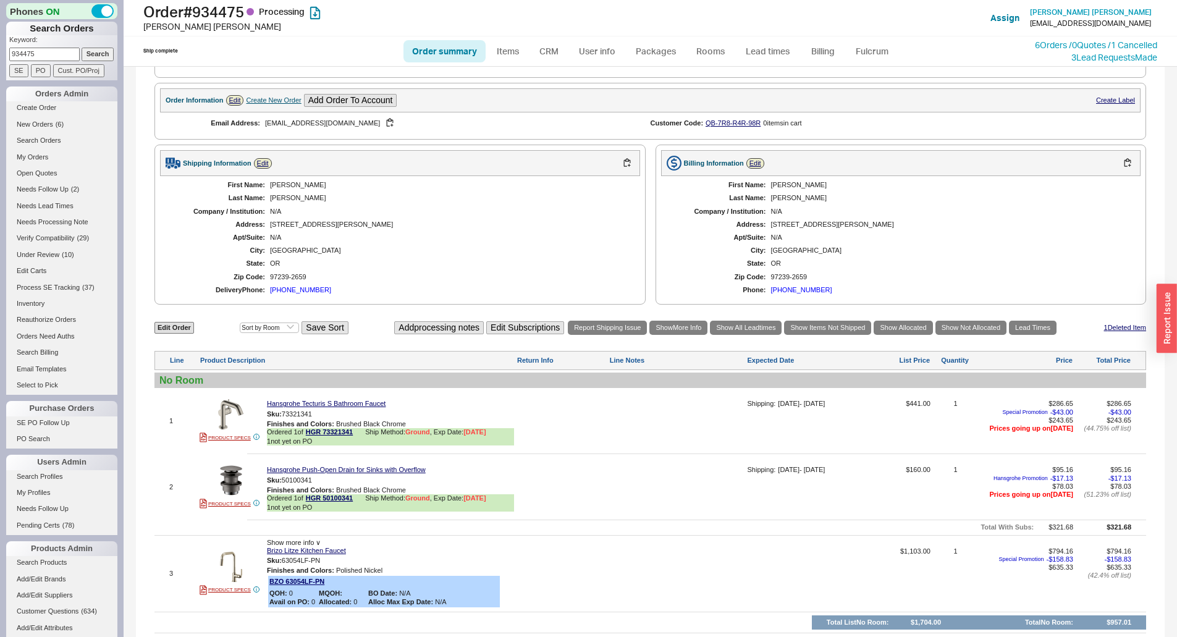
scroll to position [433, 0]
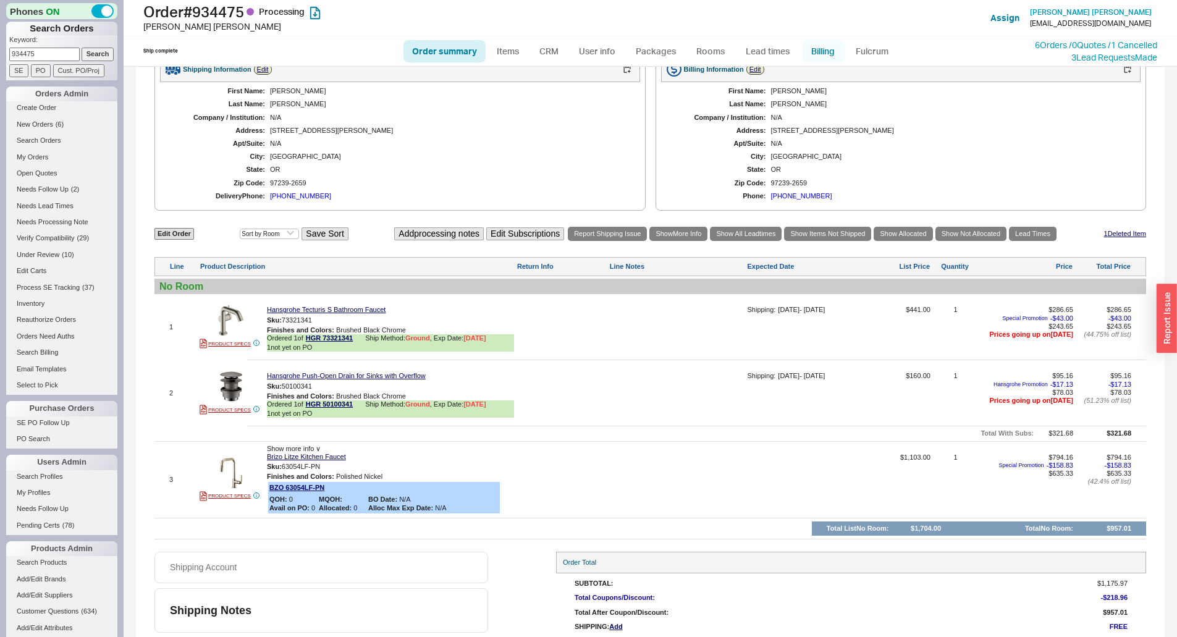
click at [819, 54] on link "Billing" at bounding box center [822, 51] width 43 height 22
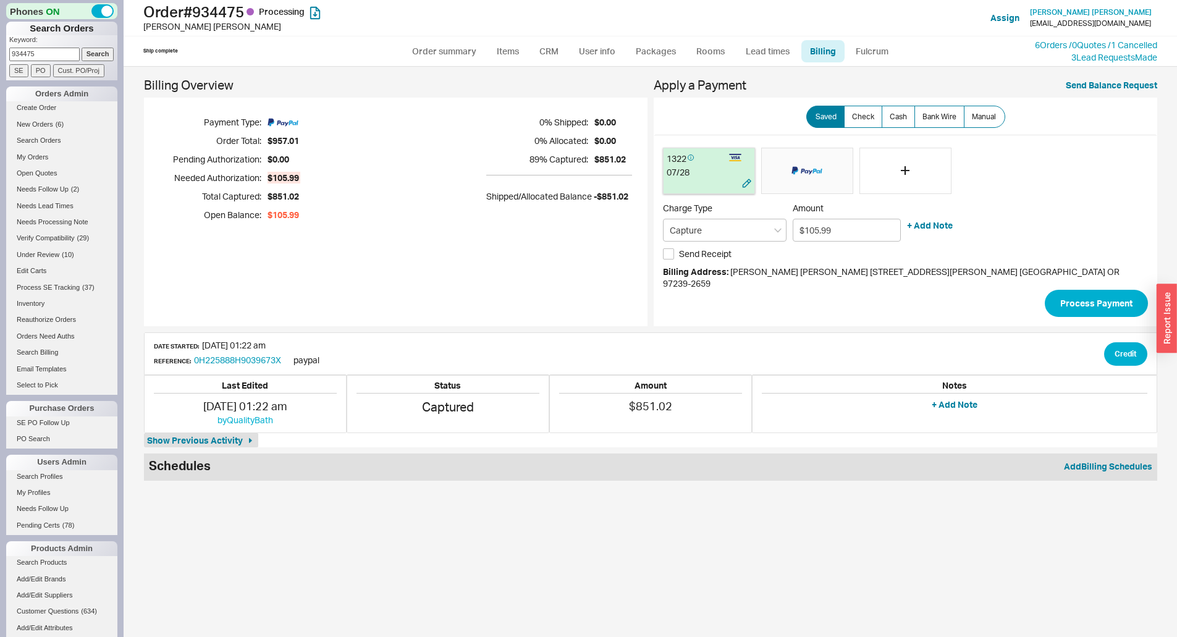
click at [719, 179] on div "1322 07 / 28" at bounding box center [709, 171] width 92 height 47
click at [1045, 292] on button "Process Payment" at bounding box center [1096, 303] width 103 height 27
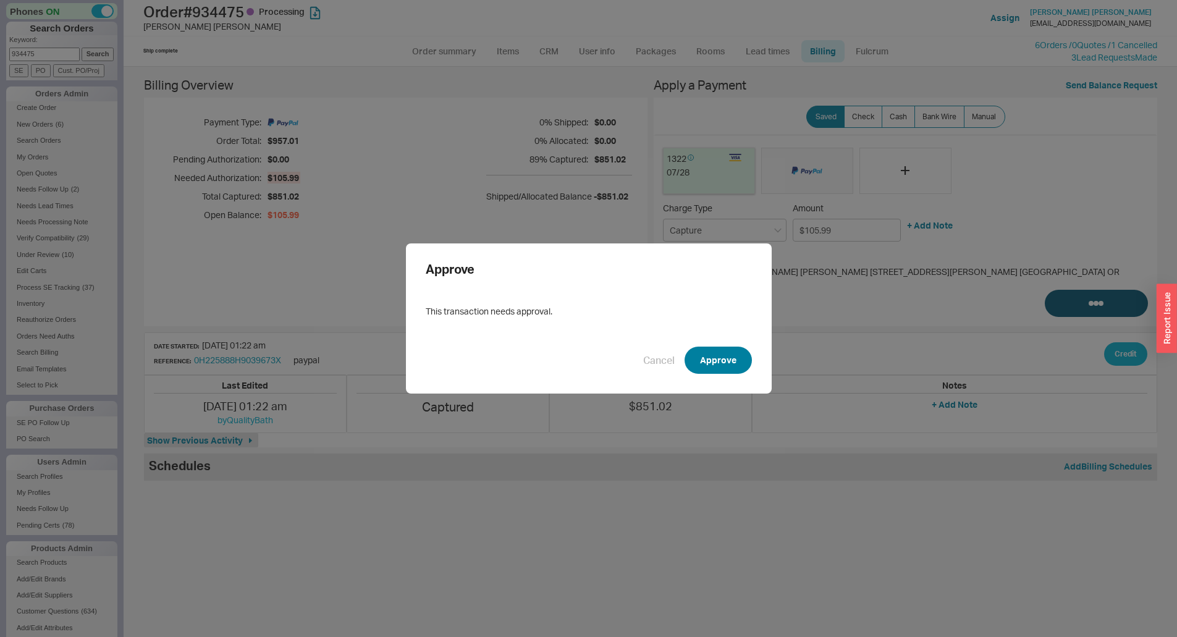
click at [730, 362] on button "Approve" at bounding box center [718, 360] width 67 height 27
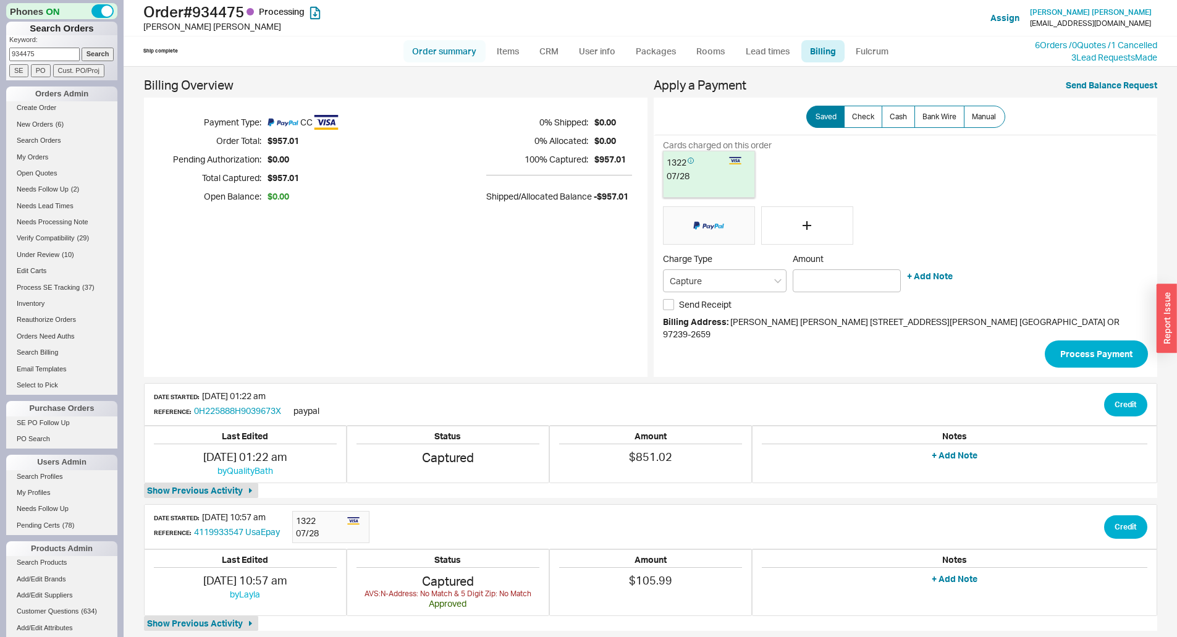
click at [432, 56] on link "Order summary" at bounding box center [445, 51] width 82 height 22
select select "*"
select select "LOW"
select select "3"
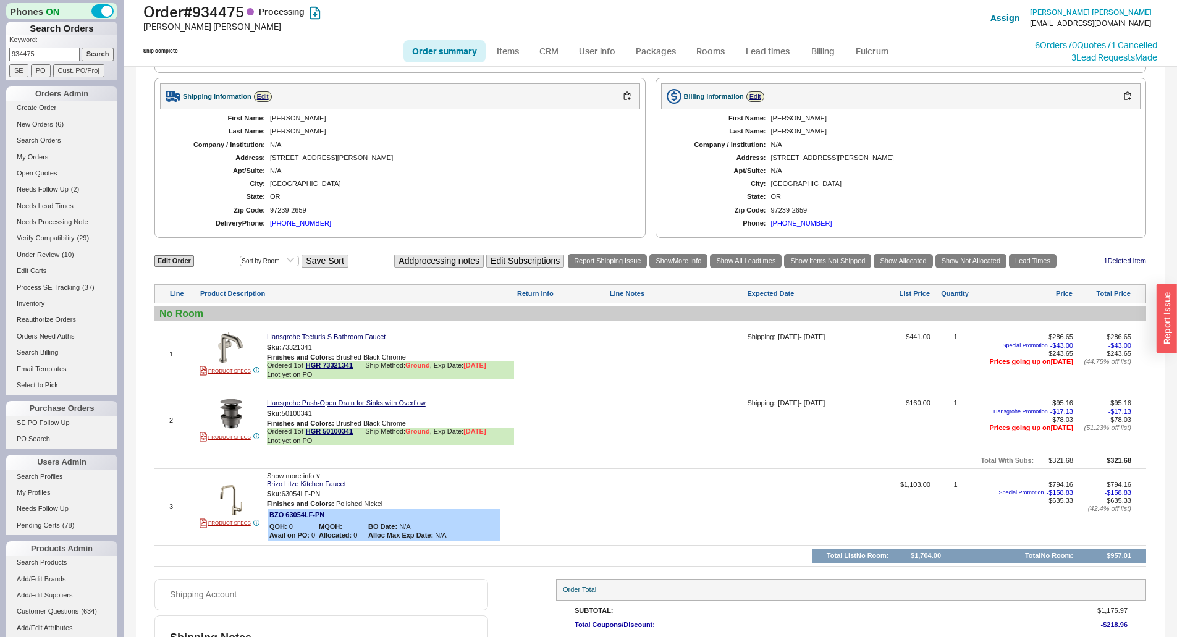
scroll to position [483, 0]
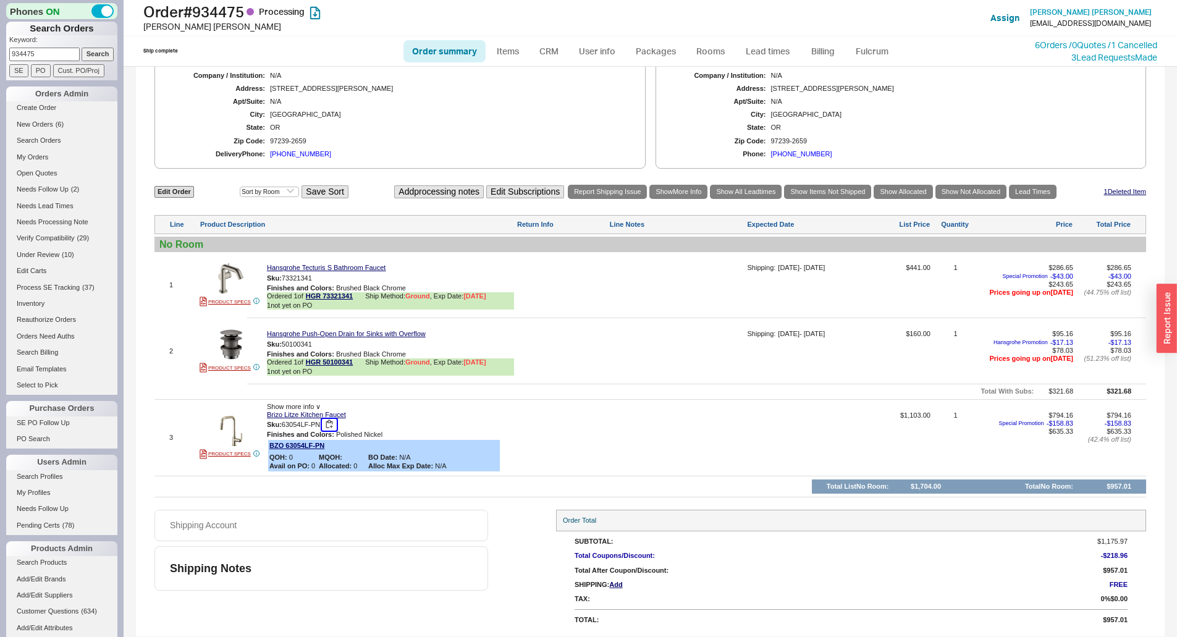
click at [329, 423] on button "button" at bounding box center [329, 425] width 15 height 12
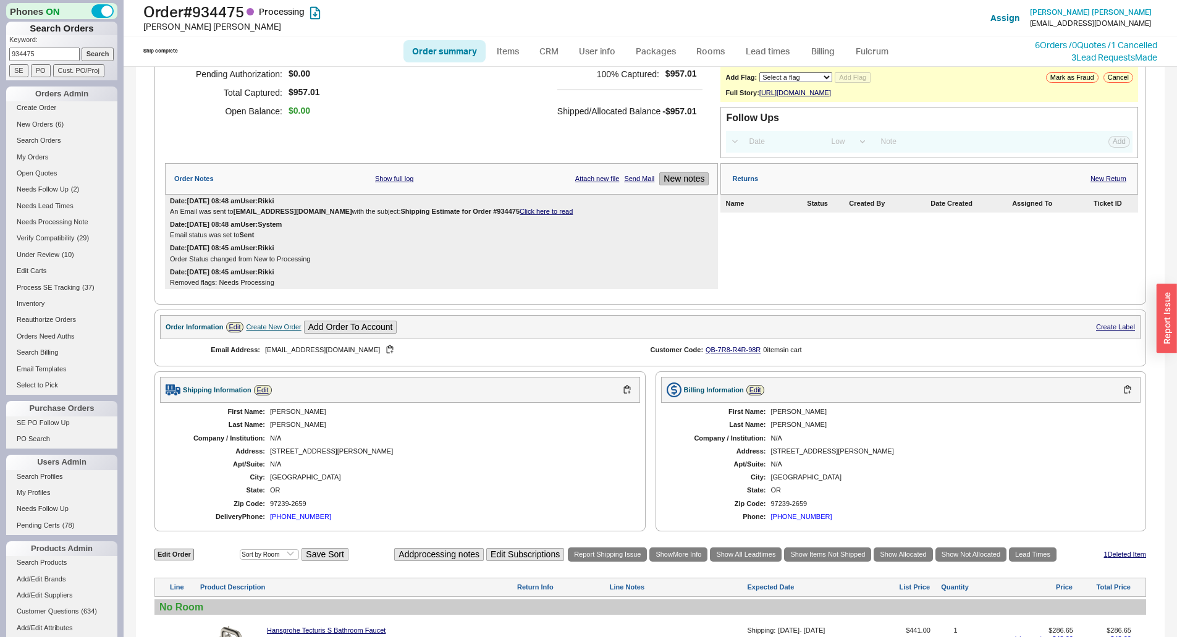
click at [687, 182] on button "New notes" at bounding box center [683, 178] width 49 height 13
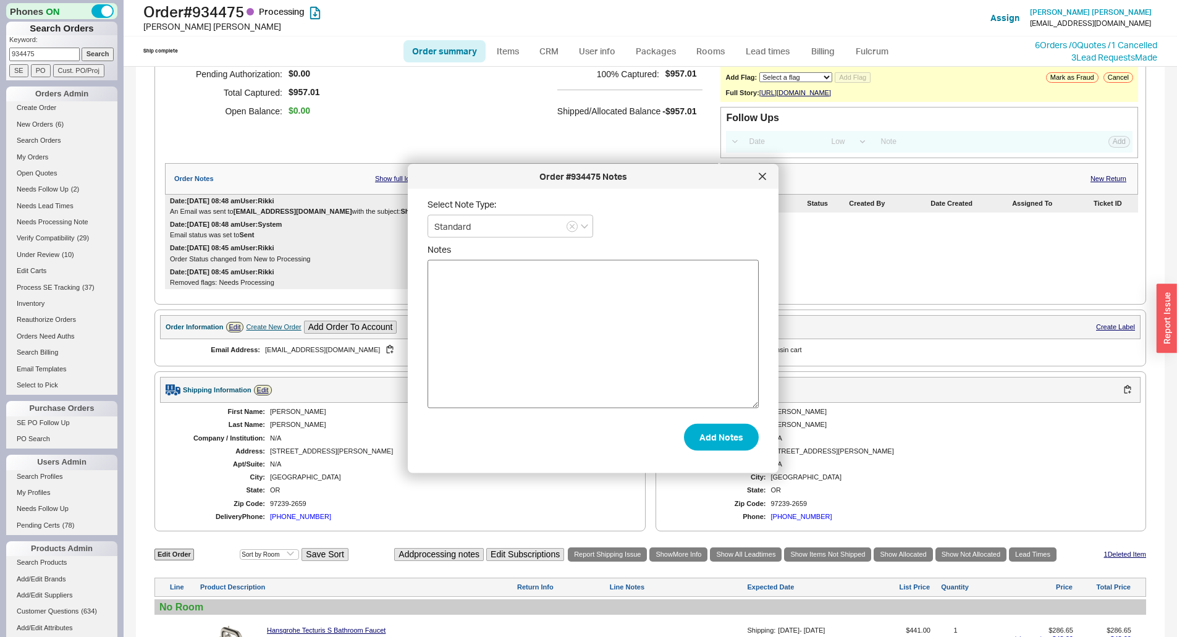
click at [646, 265] on label "Notes" at bounding box center [593, 326] width 331 height 164
drag, startPoint x: 640, startPoint y: 336, endPoint x: 669, endPoint y: 316, distance: 36.0
click at [641, 336] on textarea "Notes" at bounding box center [593, 334] width 331 height 148
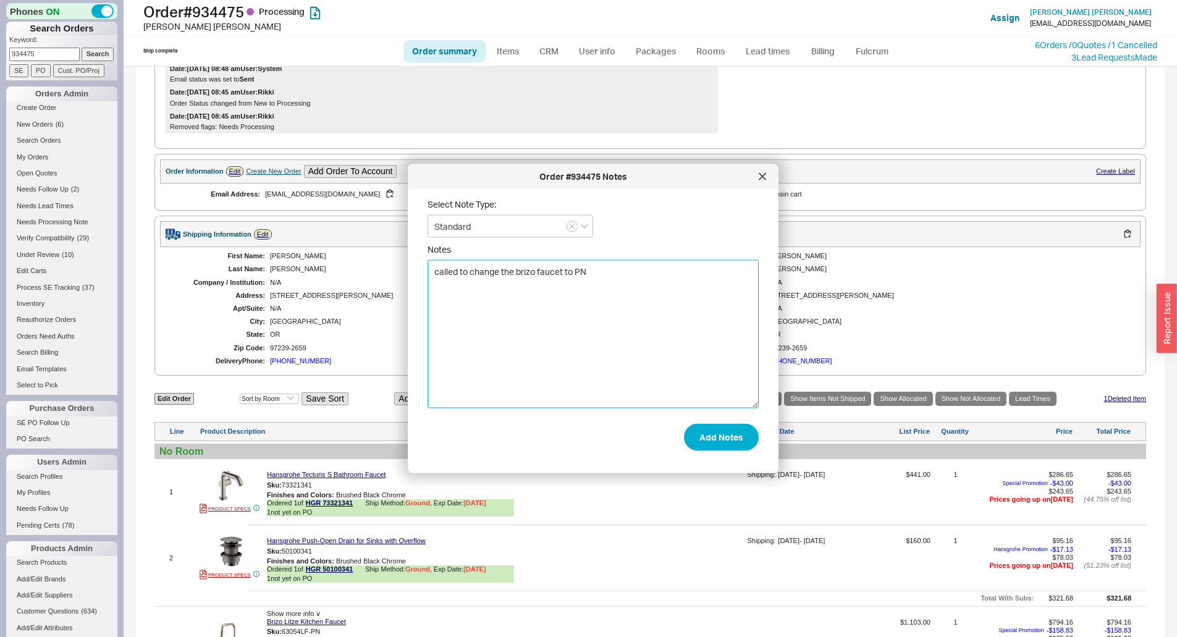
scroll to position [483, 0]
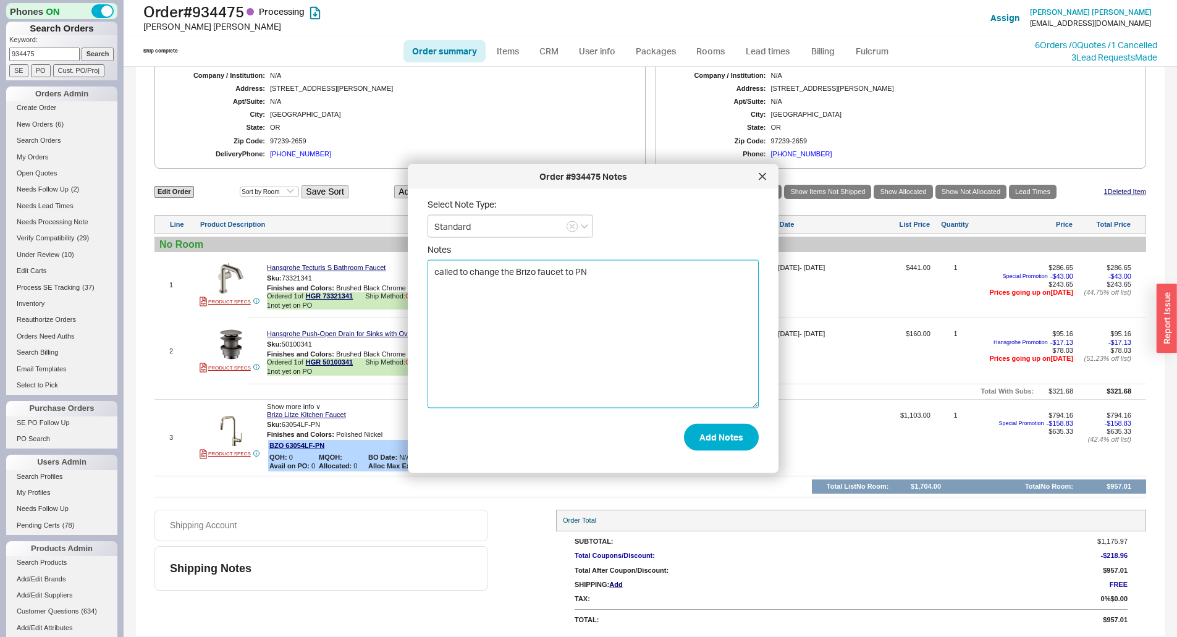
type textarea "called to change the Brizo faucet to PN"
drag, startPoint x: 682, startPoint y: 415, endPoint x: 697, endPoint y: 434, distance: 24.6
click at [682, 415] on form "Select Note Type: Standard Notes called to change the Brizo faucet to PN Add No…" at bounding box center [593, 325] width 331 height 252
click at [698, 436] on button "Add Notes" at bounding box center [721, 436] width 75 height 27
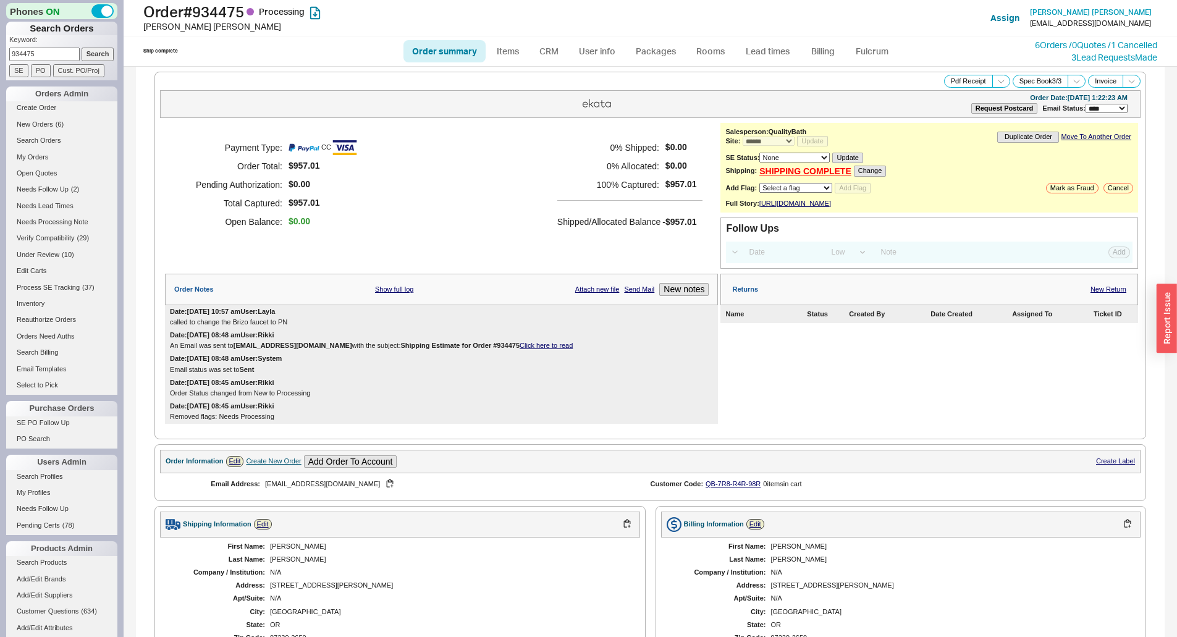
scroll to position [0, 0]
click at [788, 188] on select "Select a flag Under Review Hold Verify Compatibility Needs Processing Cannot Be…" at bounding box center [795, 189] width 73 height 10
select select "11"
click at [759, 184] on select "Select a flag Under Review Hold Verify Compatibility Needs Processing Cannot Be…" at bounding box center [795, 189] width 73 height 10
click at [850, 188] on button "Add Flag" at bounding box center [853, 189] width 36 height 11
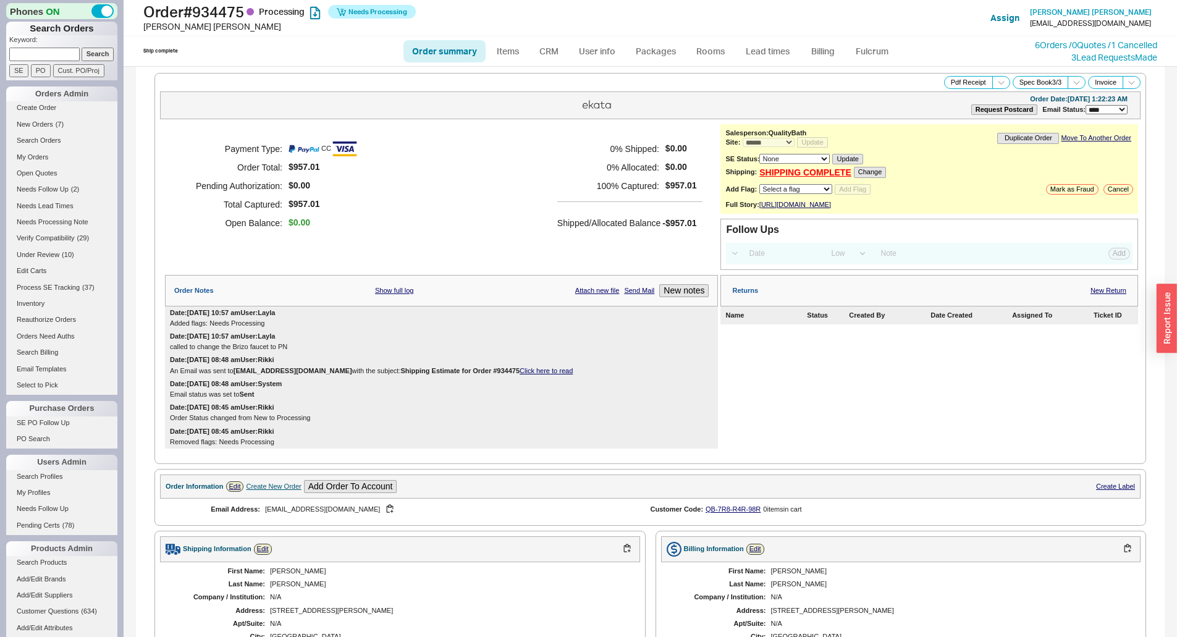
select select "*"
select select "LOW"
select select "3"
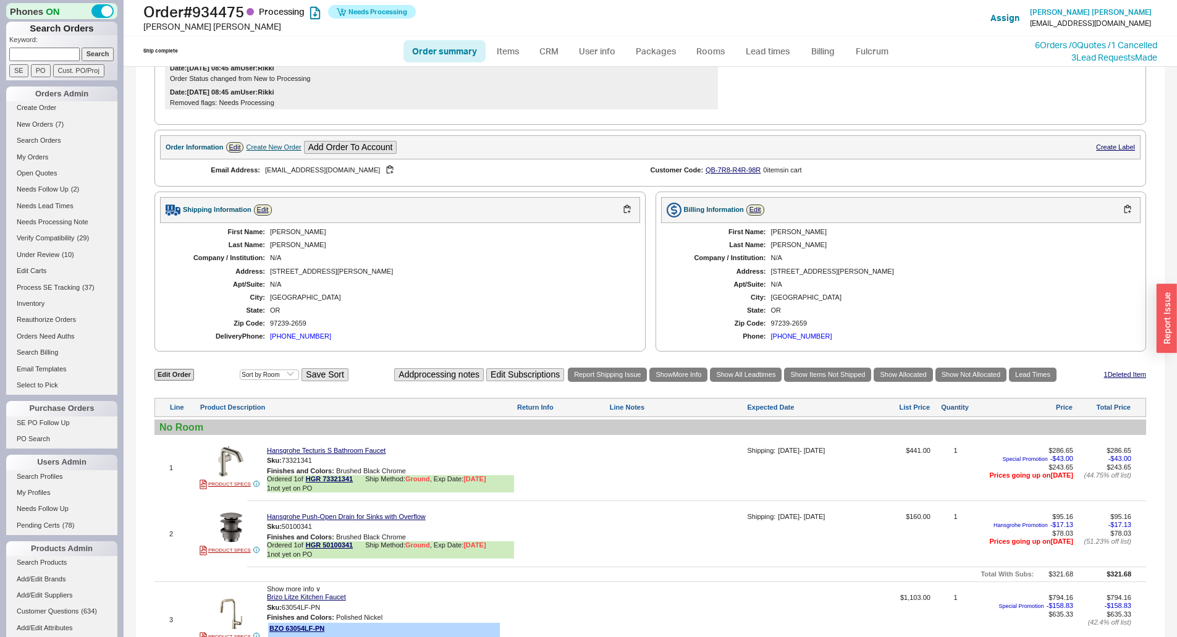
scroll to position [530, 0]
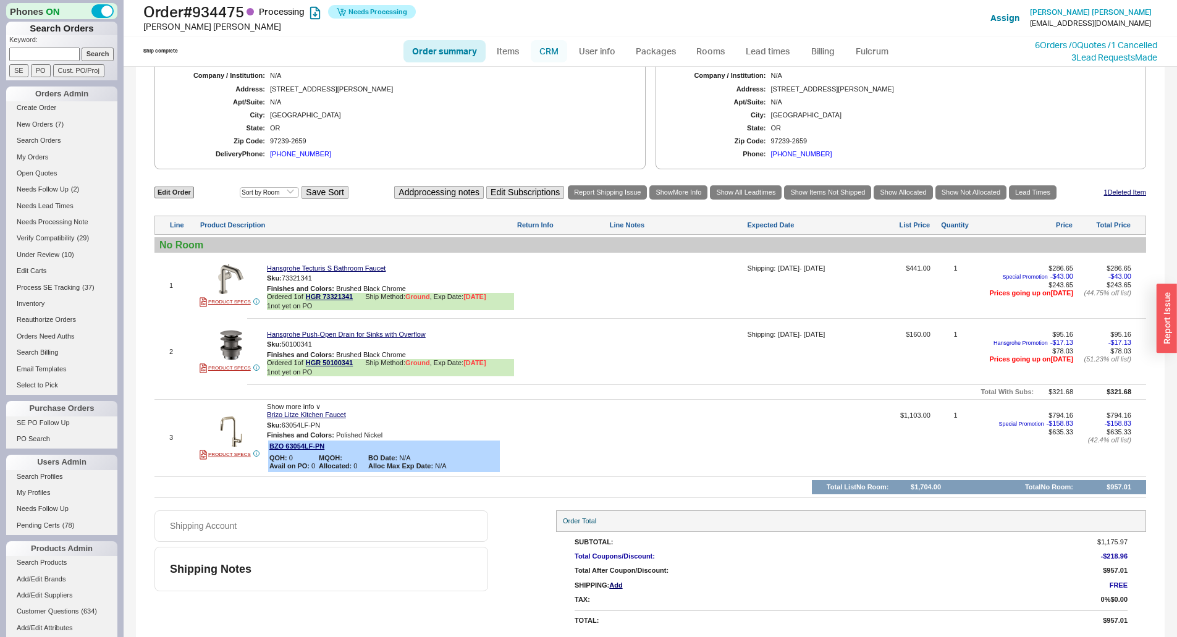
click at [552, 56] on link "CRM" at bounding box center [549, 51] width 36 height 22
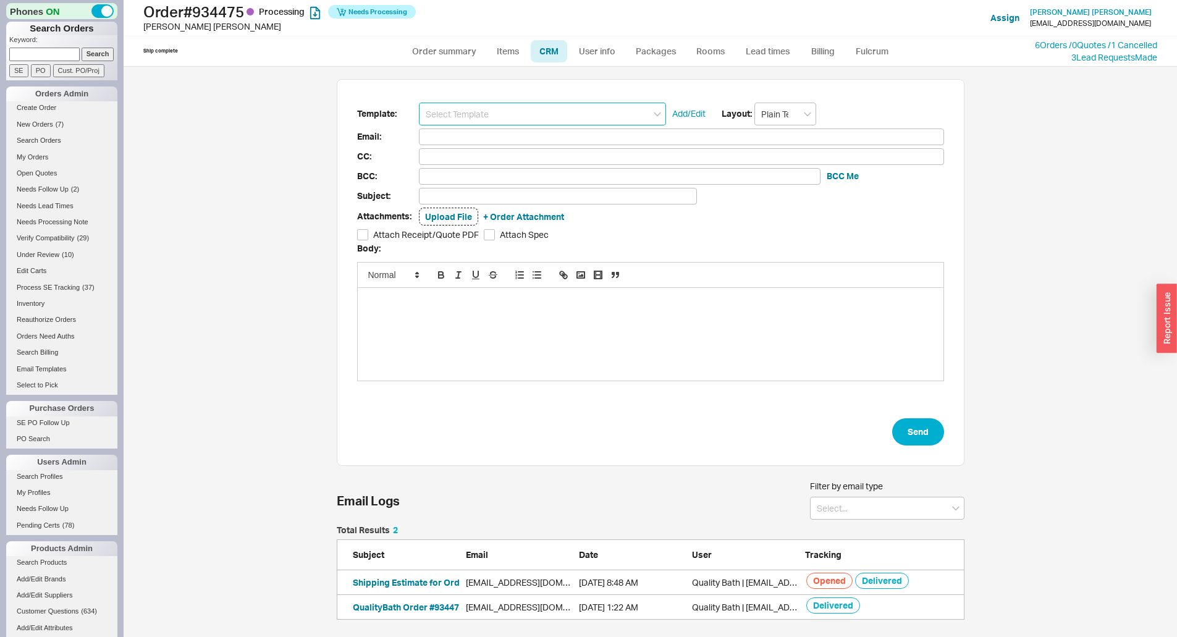
scroll to position [85, 619]
click at [482, 113] on input at bounding box center [542, 114] width 247 height 23
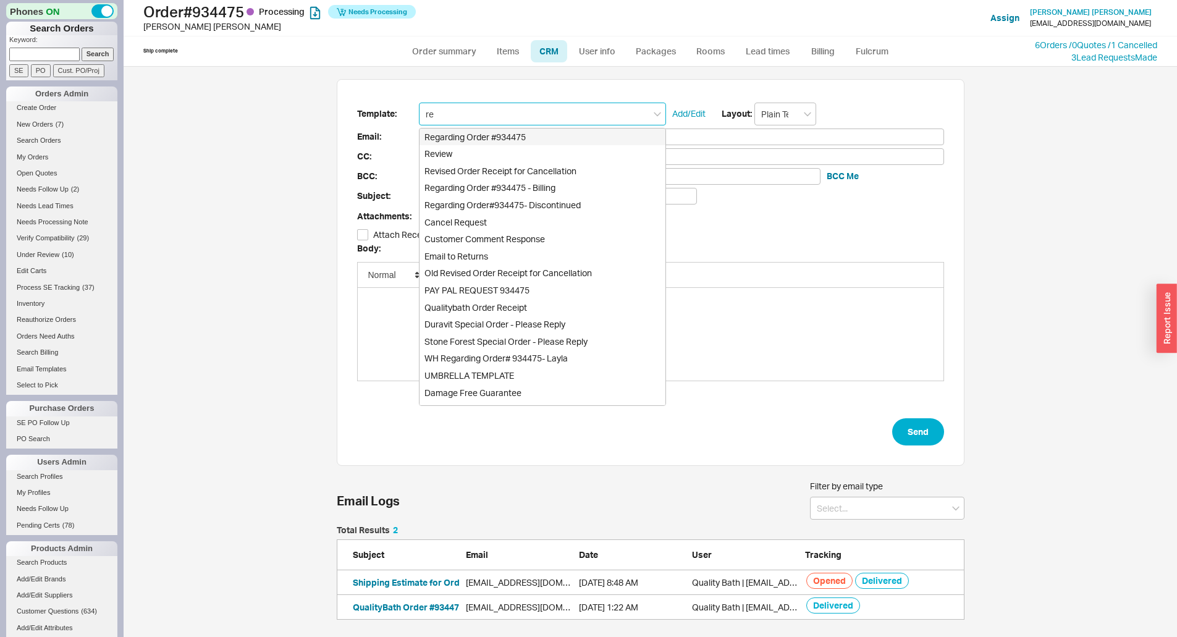
type input "rec"
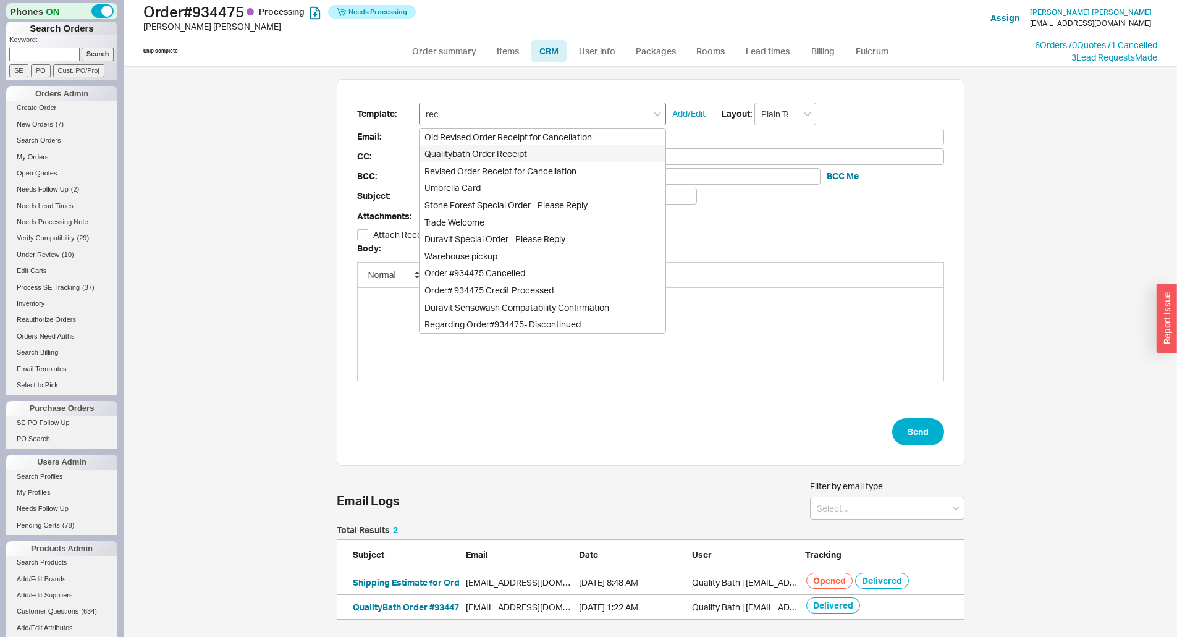
click at [492, 151] on div "Qualitybath Order Receipt" at bounding box center [543, 153] width 246 height 17
type input "Receipt"
type input "[EMAIL_ADDRESS][DOMAIN_NAME]"
type input "Quality Bath Order # 934475 Receipt"
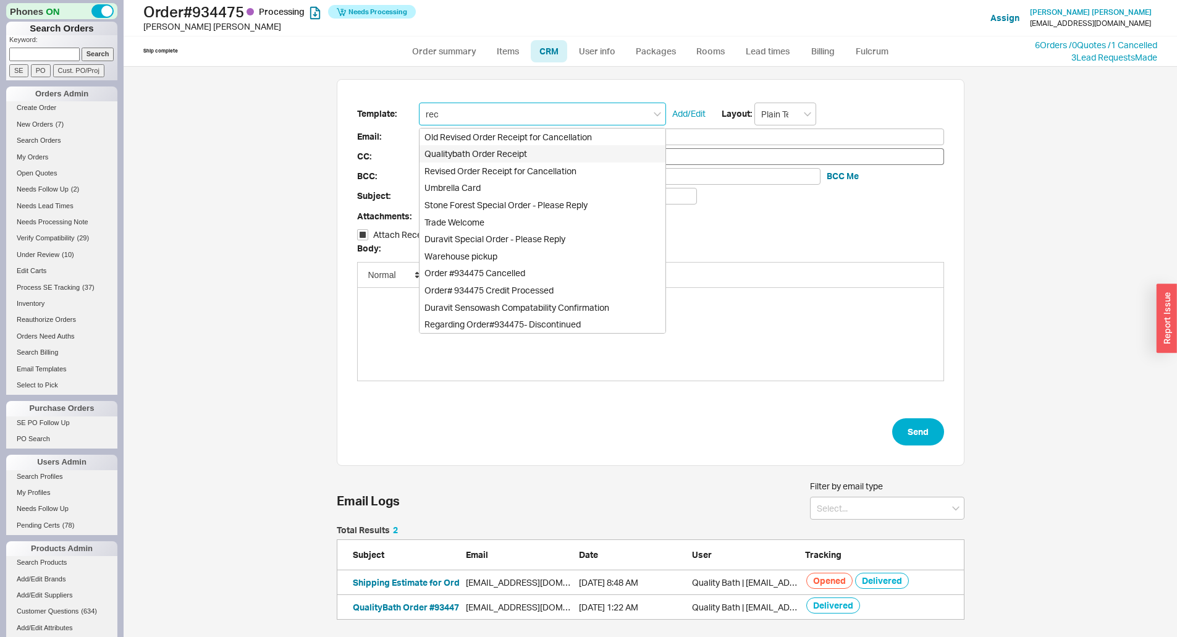
checkbox input "true"
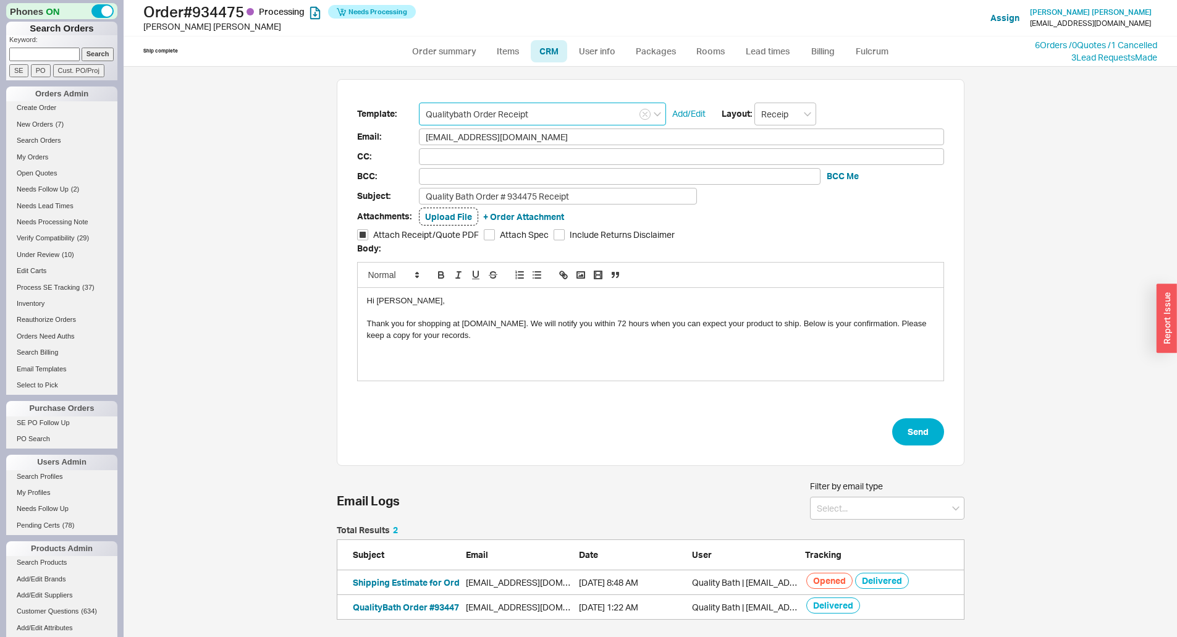
type input "Qualitybath Order Receipt"
click at [583, 187] on form "Template: Qualitybath Order Receipt Add/Edit Layout: Receipt Email: [EMAIL_ADDR…" at bounding box center [650, 275] width 587 height 344
click at [584, 198] on input "Quality Bath Order # 934475 Receipt" at bounding box center [558, 196] width 278 height 17
type input "Quality Bath Order # 934475 Receipt - Revised"
drag, startPoint x: 550, startPoint y: 325, endPoint x: 797, endPoint y: 327, distance: 247.2
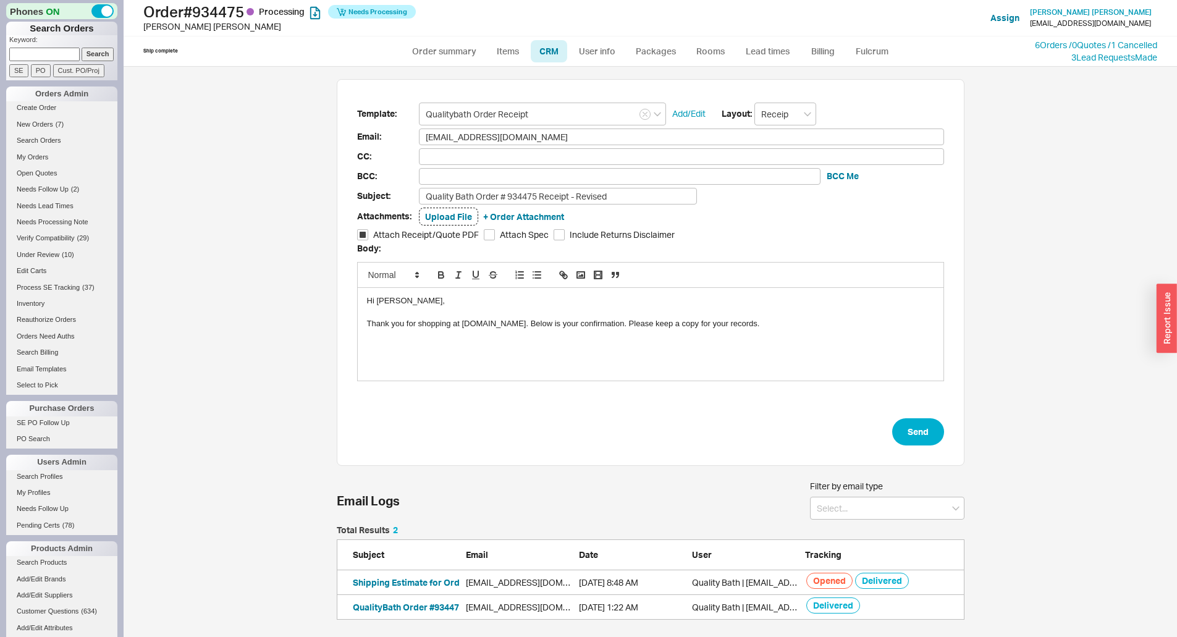
click at [573, 327] on div "Thank you for shopping at [DOMAIN_NAME]. Below is your confirmation. Please kee…" at bounding box center [650, 323] width 567 height 11
click at [575, 328] on div "Thank you for shopping at [DOMAIN_NAME]. Below is yourrevised confirmation. Ple…" at bounding box center [650, 323] width 567 height 11
click at [934, 434] on button "Send" at bounding box center [918, 431] width 52 height 27
select select "*"
select select "LOW"
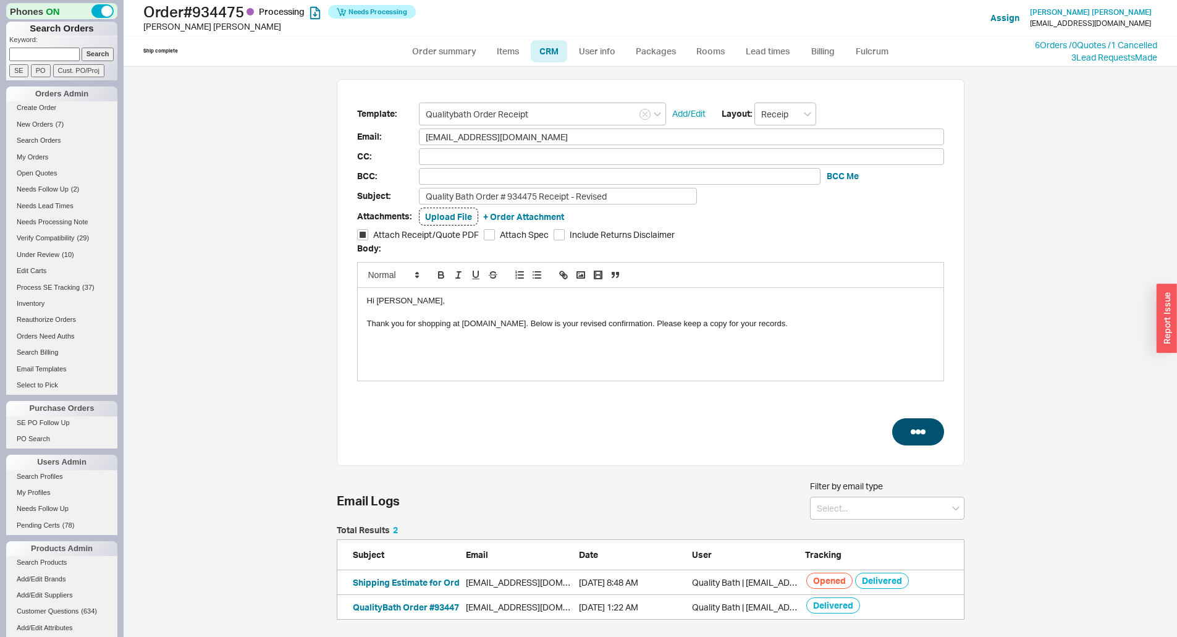
select select "3"
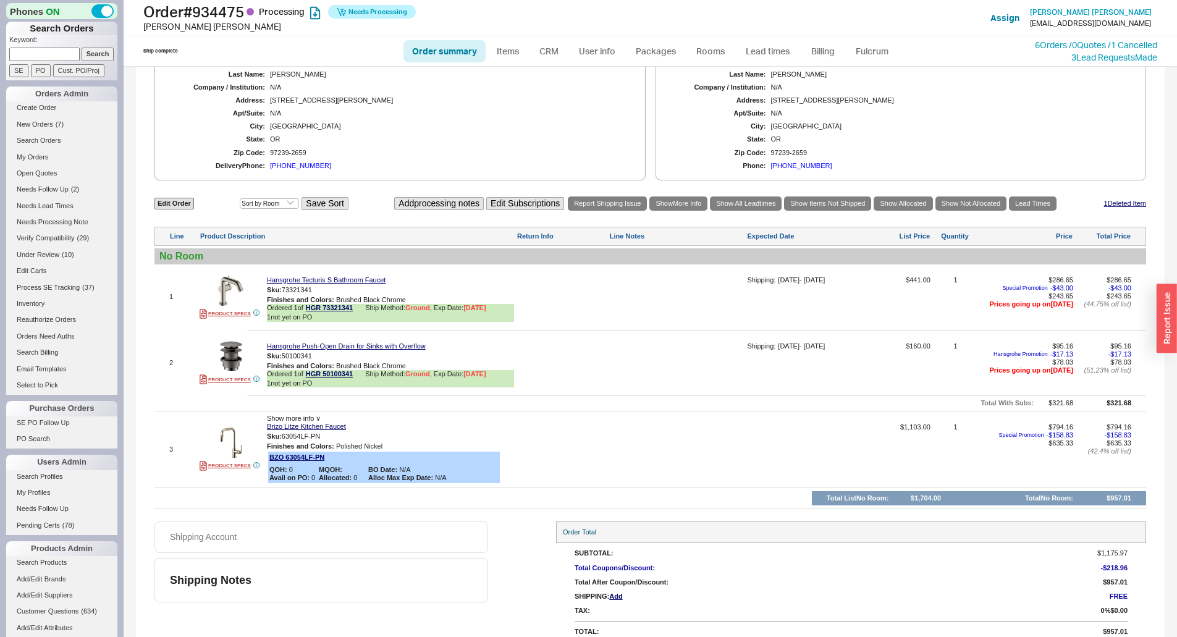
scroll to position [554, 0]
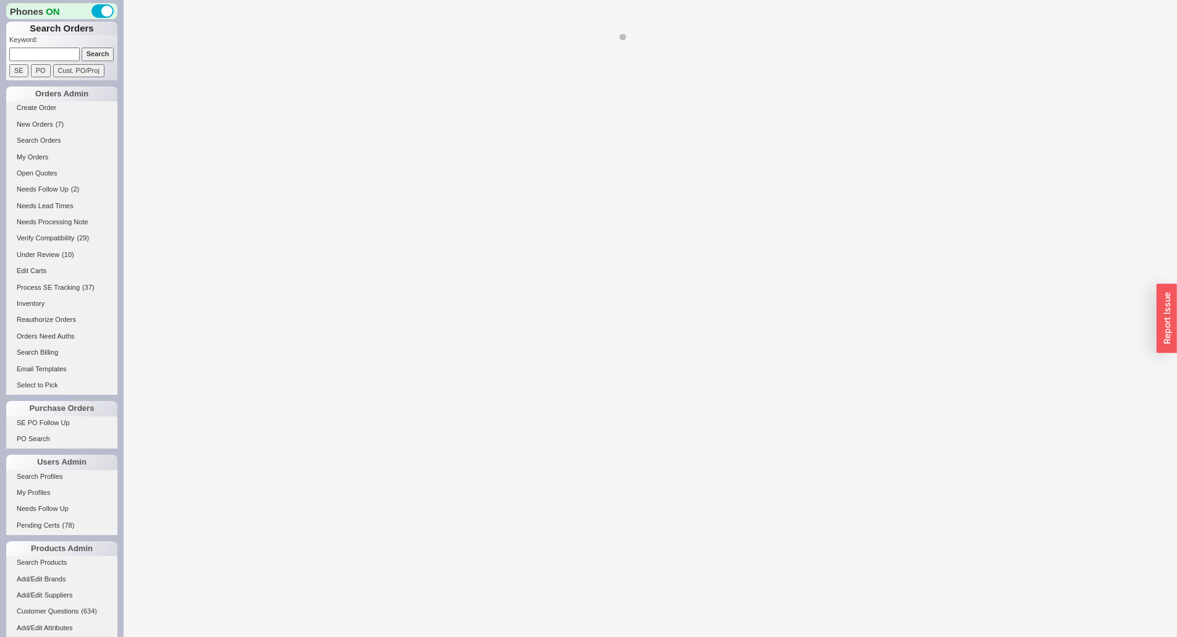
select select "*"
select select "LOW"
select select "3"
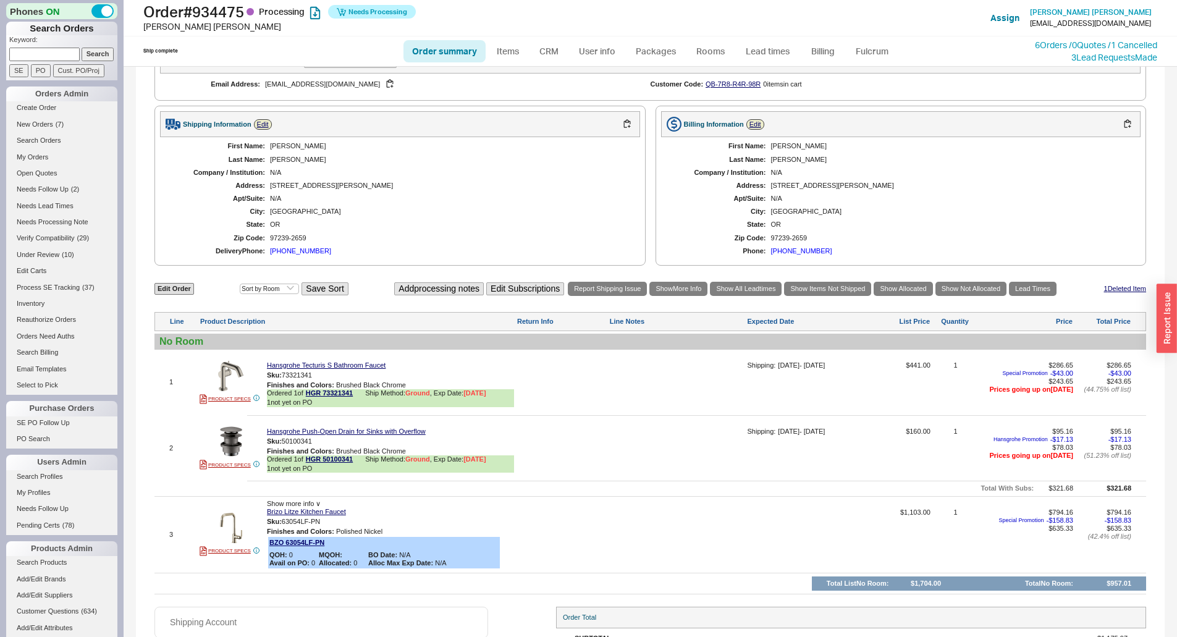
scroll to position [554, 0]
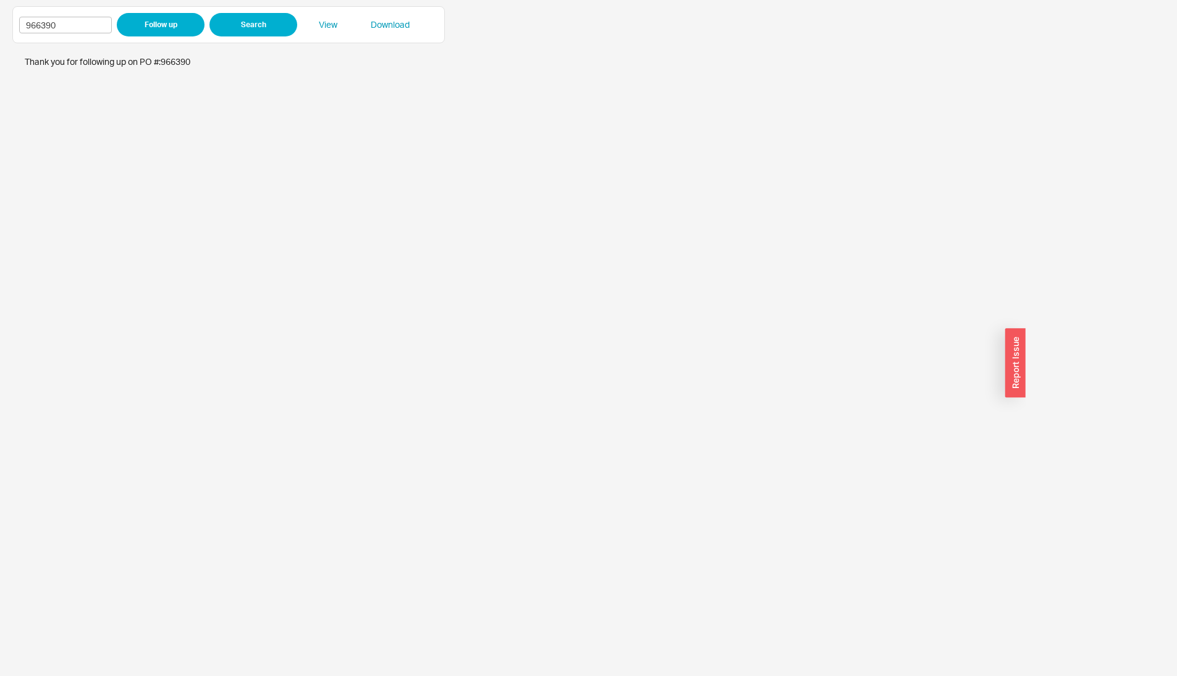
click at [855, 43] on div "966390 Follow up Search View Download" at bounding box center [518, 341] width 1013 height 670
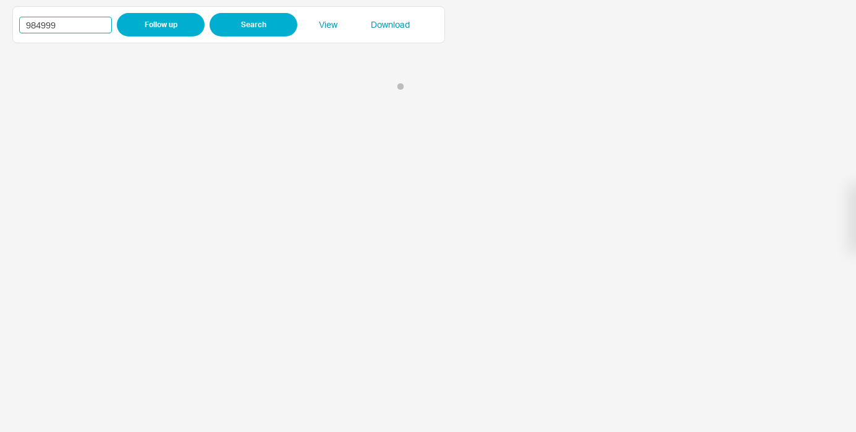
click at [45, 25] on input "984999" at bounding box center [65, 25] width 93 height 17
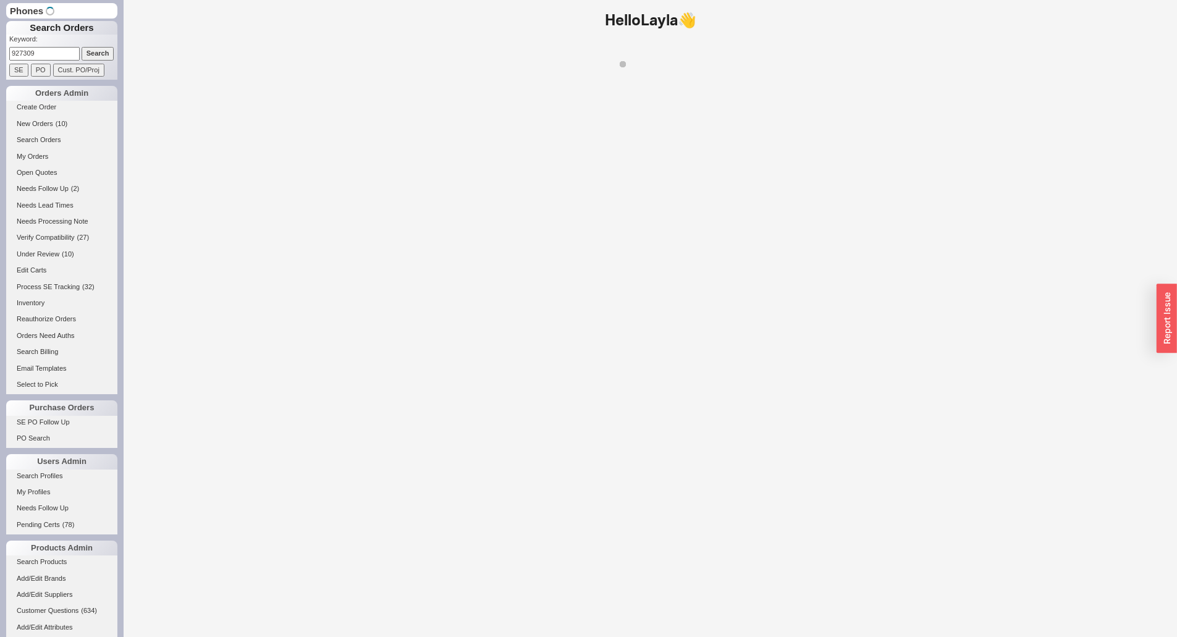
type input "927309"
click at [99, 49] on input "Search" at bounding box center [98, 54] width 33 height 13
select select "*"
select select "LOW"
select select "3"
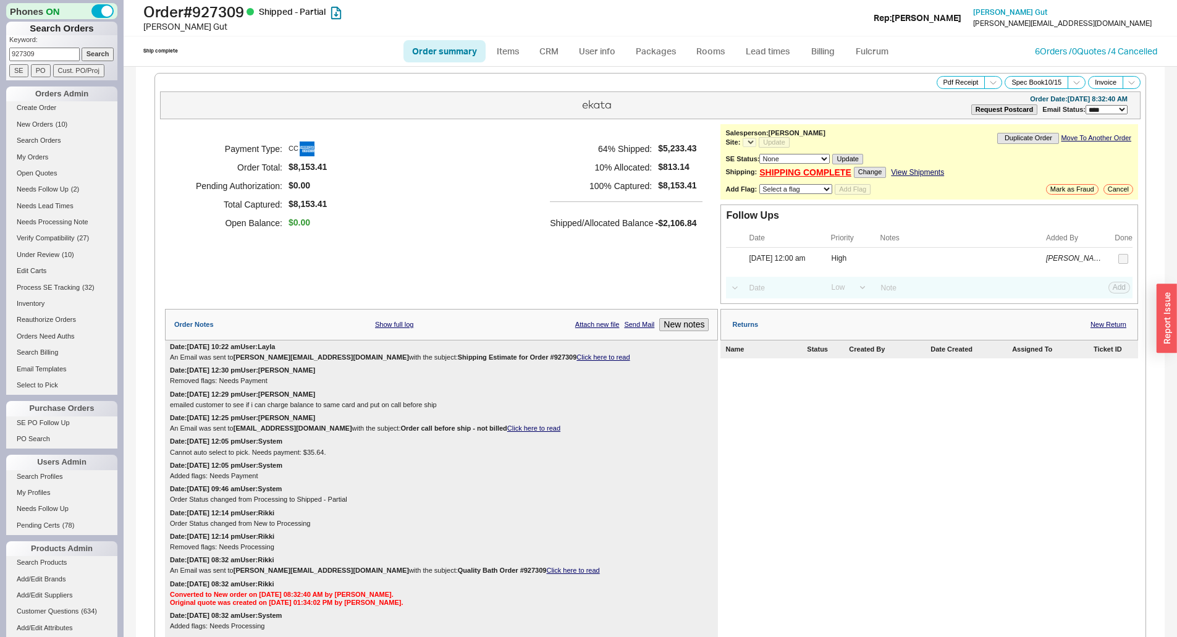
select select "*"
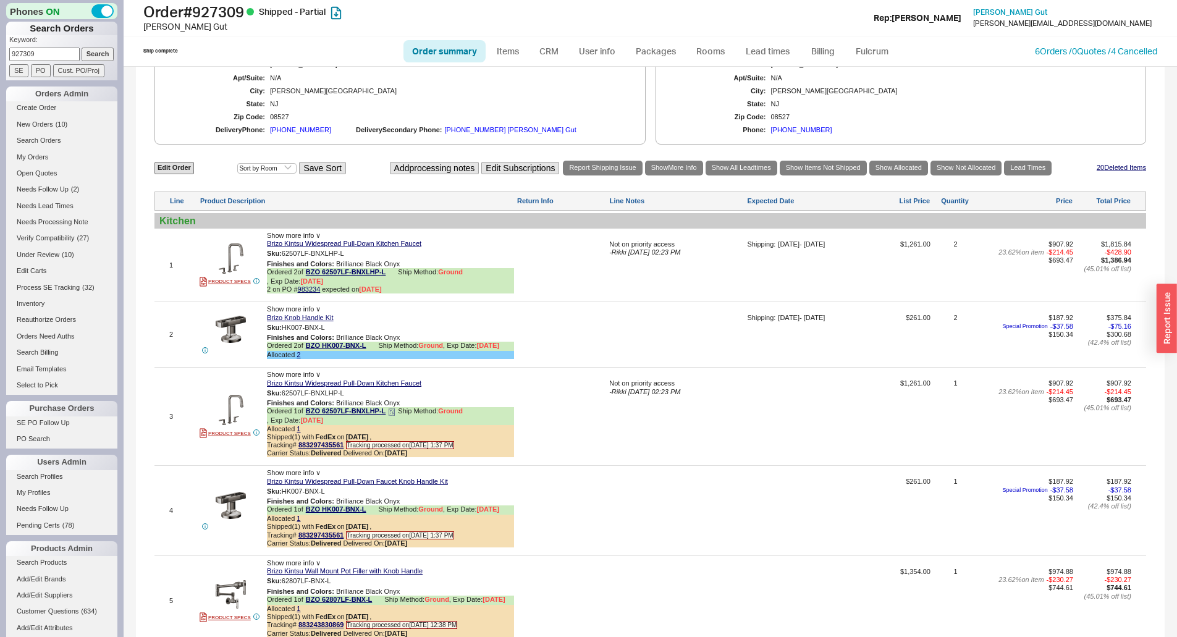
scroll to position [1050, 0]
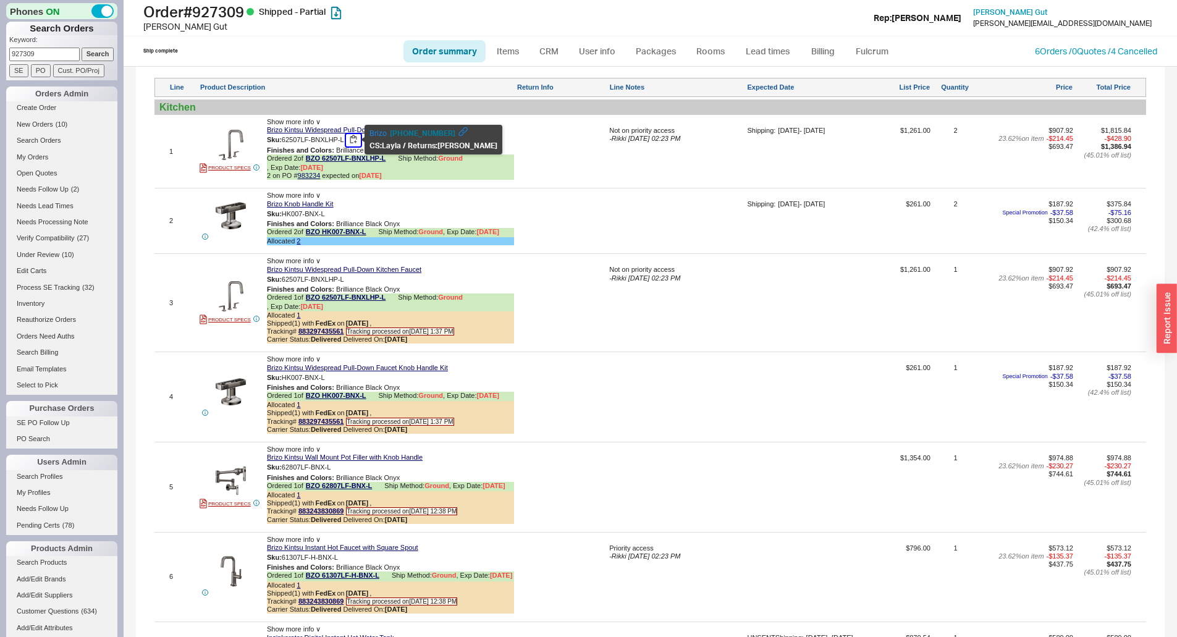
click at [355, 140] on button "button" at bounding box center [353, 140] width 15 height 12
click at [353, 137] on button "button" at bounding box center [353, 140] width 15 height 12
click at [619, 143] on div "Not on priority access - Rikki [DATE] 02:23 PM" at bounding box center [676, 135] width 135 height 16
click at [626, 138] on span "- Rikki [DATE] 02:23 PM" at bounding box center [644, 138] width 71 height 7
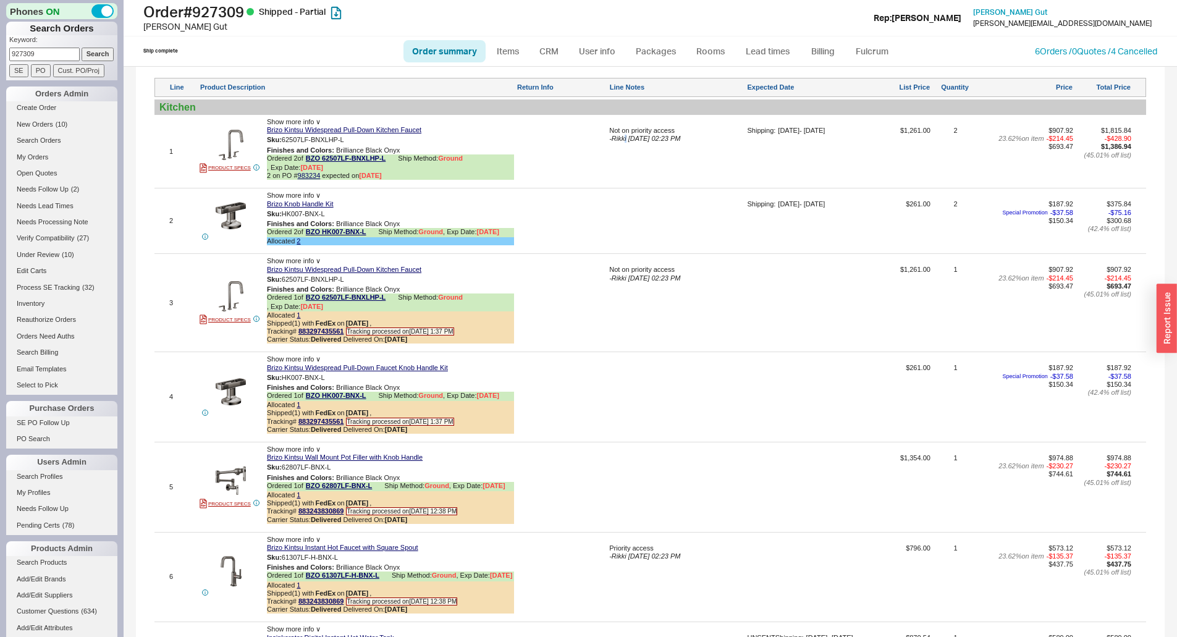
click at [626, 138] on span "- Rikki [DATE] 02:23 PM" at bounding box center [644, 138] width 71 height 7
click at [626, 138] on textarea "Not on priority access" at bounding box center [676, 137] width 135 height 20
type textarea "priority access does not have"
click at [633, 149] on button "SAVE" at bounding box center [622, 154] width 27 height 11
click at [623, 156] on div "priority access does not have - Rikki [DATE] 02:23 PM" at bounding box center [676, 156] width 135 height 58
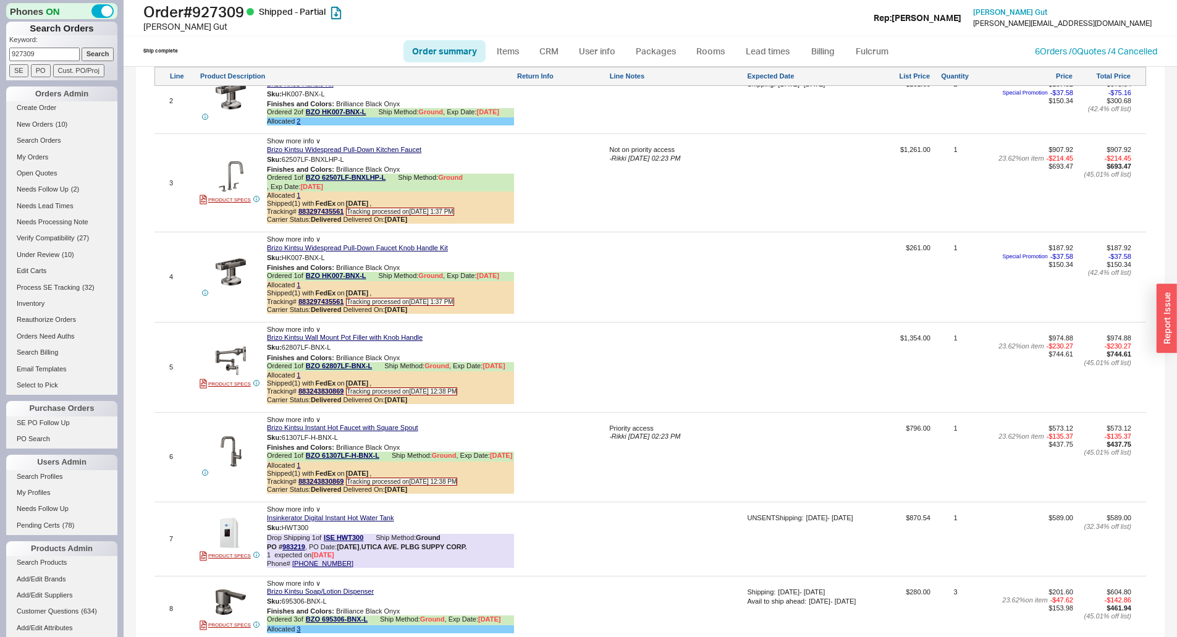
click at [660, 269] on div at bounding box center [676, 281] width 135 height 75
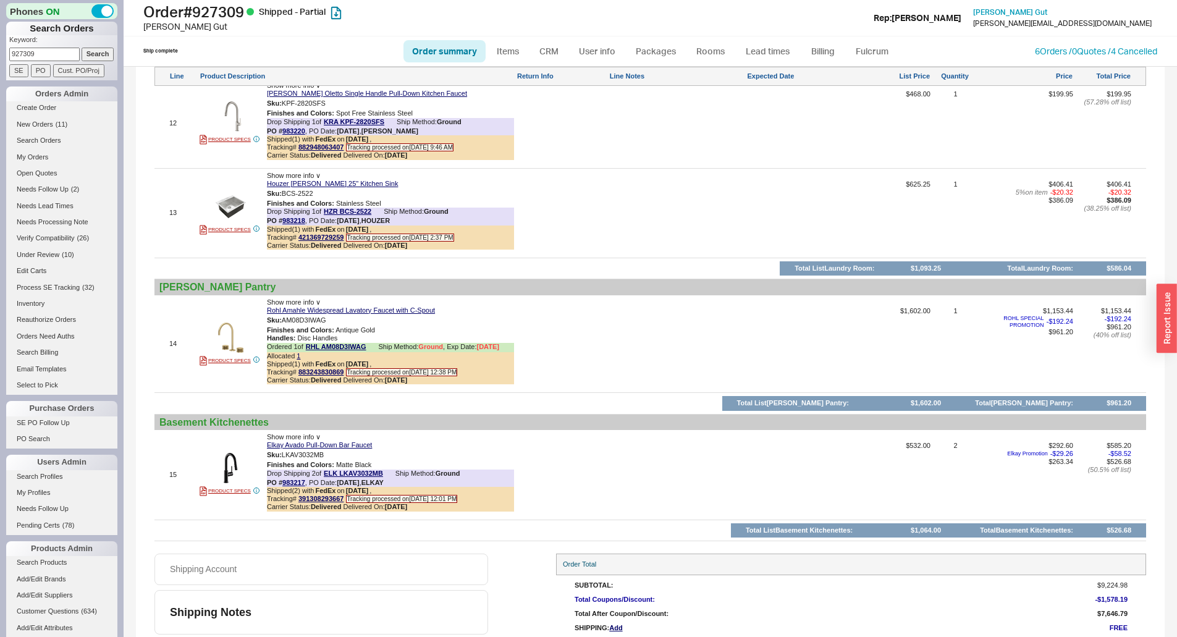
scroll to position [2144, 0]
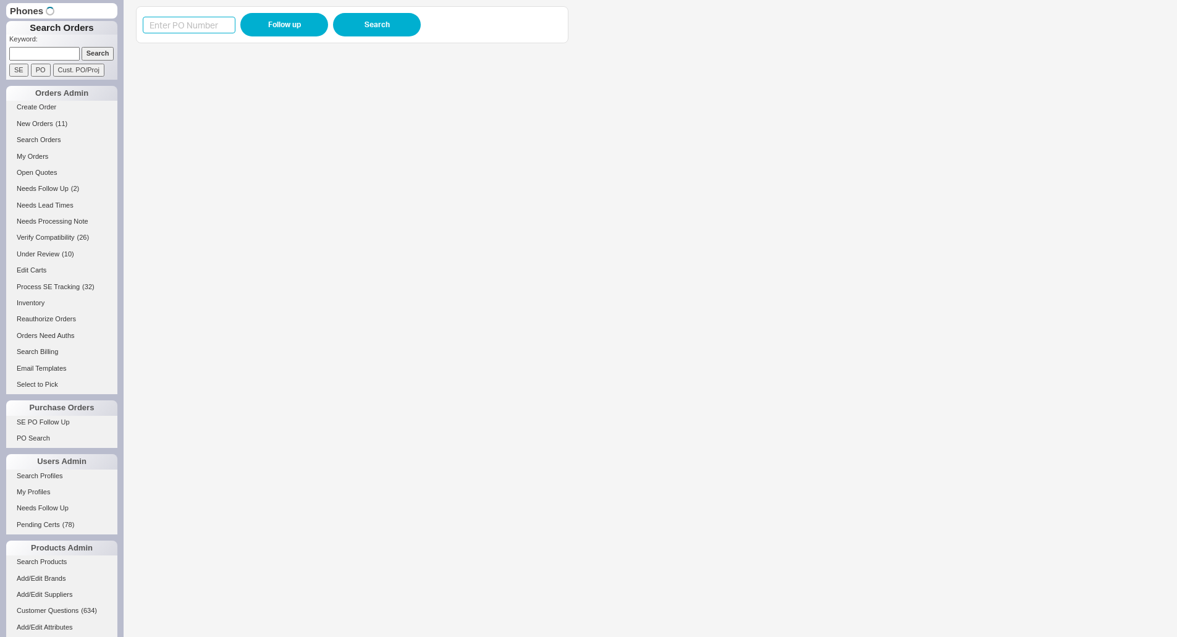
drag, startPoint x: 0, startPoint y: 0, endPoint x: 198, endPoint y: 22, distance: 199.5
click at [198, 22] on input at bounding box center [189, 25] width 93 height 17
paste input "933357"
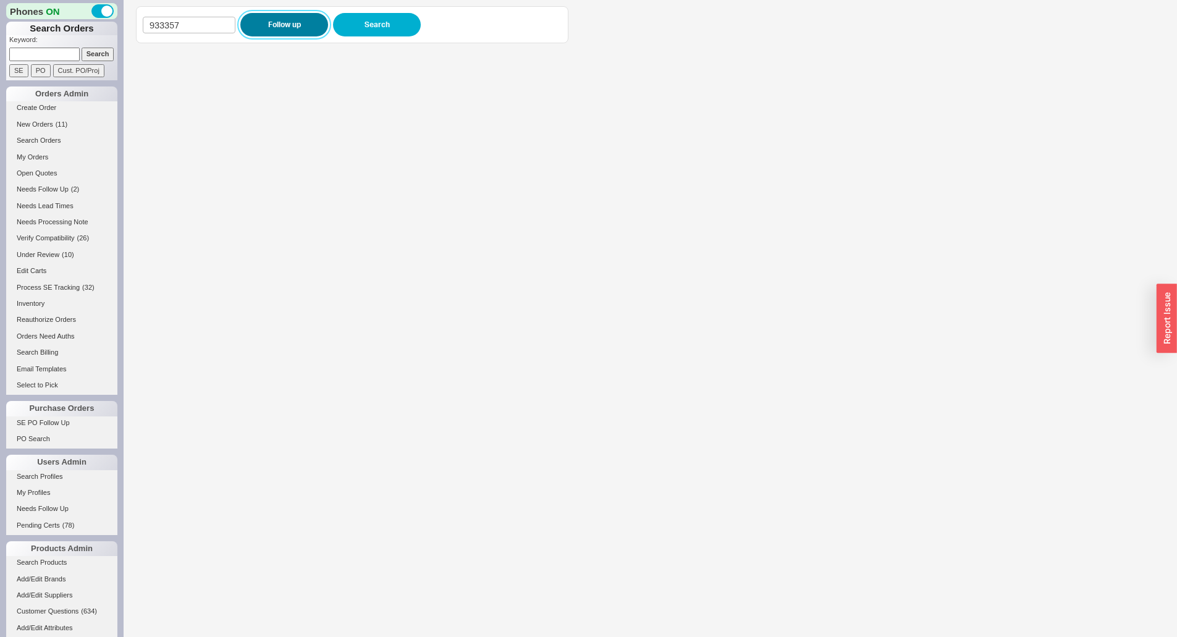
type input "933357"
click at [261, 27] on button "Follow up" at bounding box center [284, 24] width 88 height 23
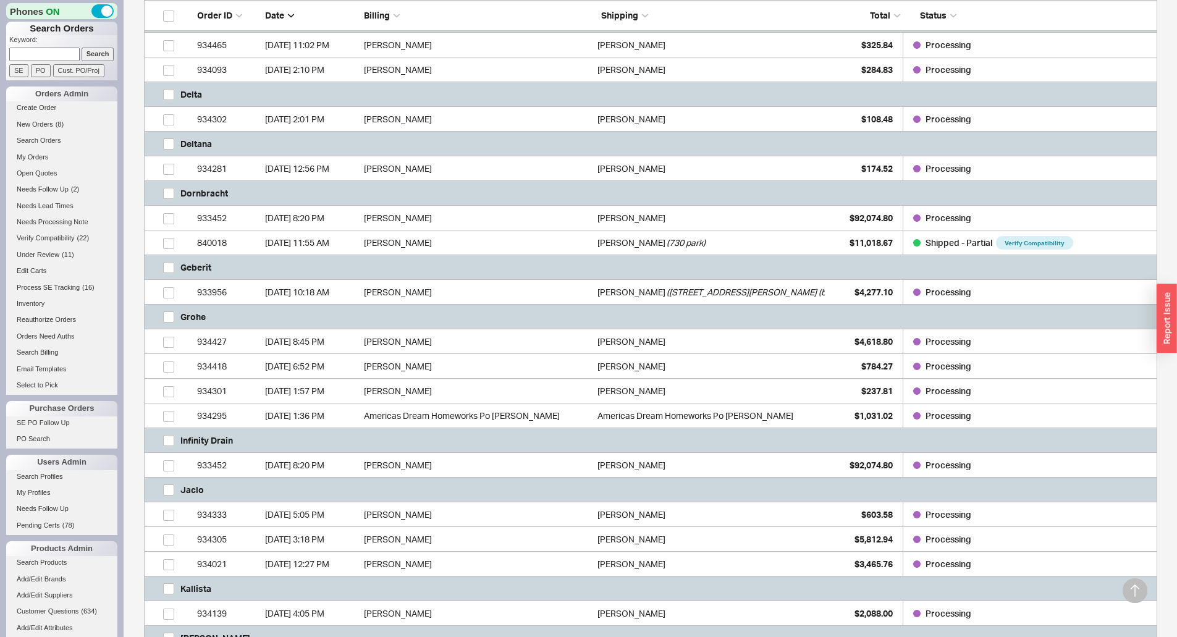
scroll to position [556, 0]
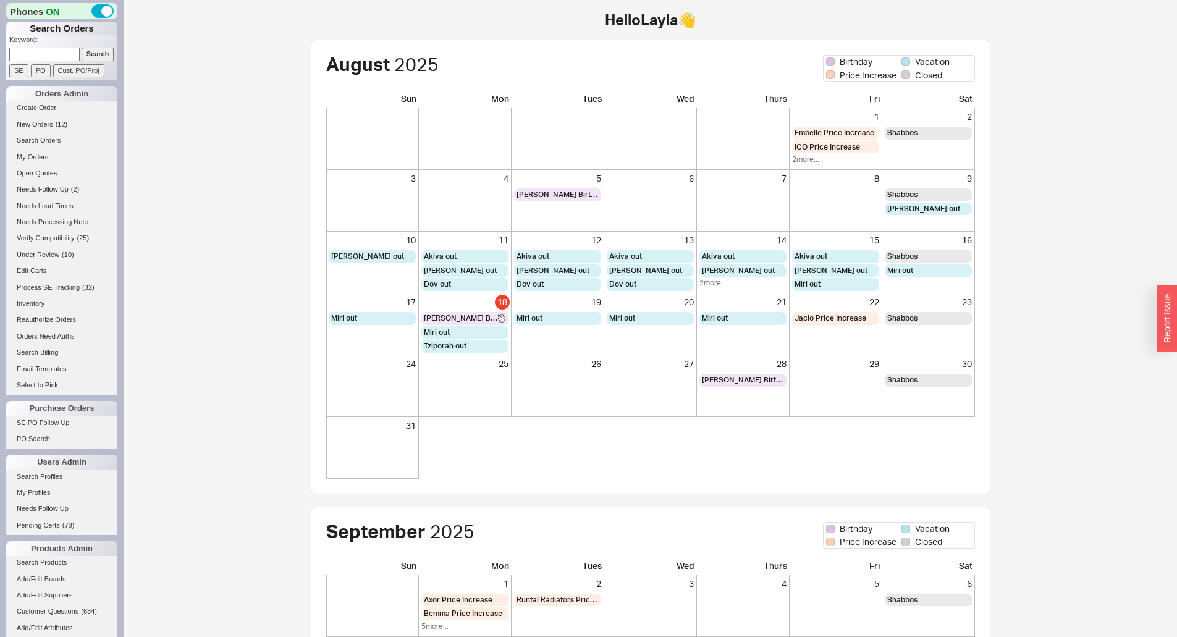
drag, startPoint x: 63, startPoint y: 55, endPoint x: 82, endPoint y: 55, distance: 19.2
click at [65, 55] on input at bounding box center [44, 54] width 70 height 13
paste input "933357"
type input "933357"
click at [87, 55] on input "Search" at bounding box center [98, 54] width 33 height 13
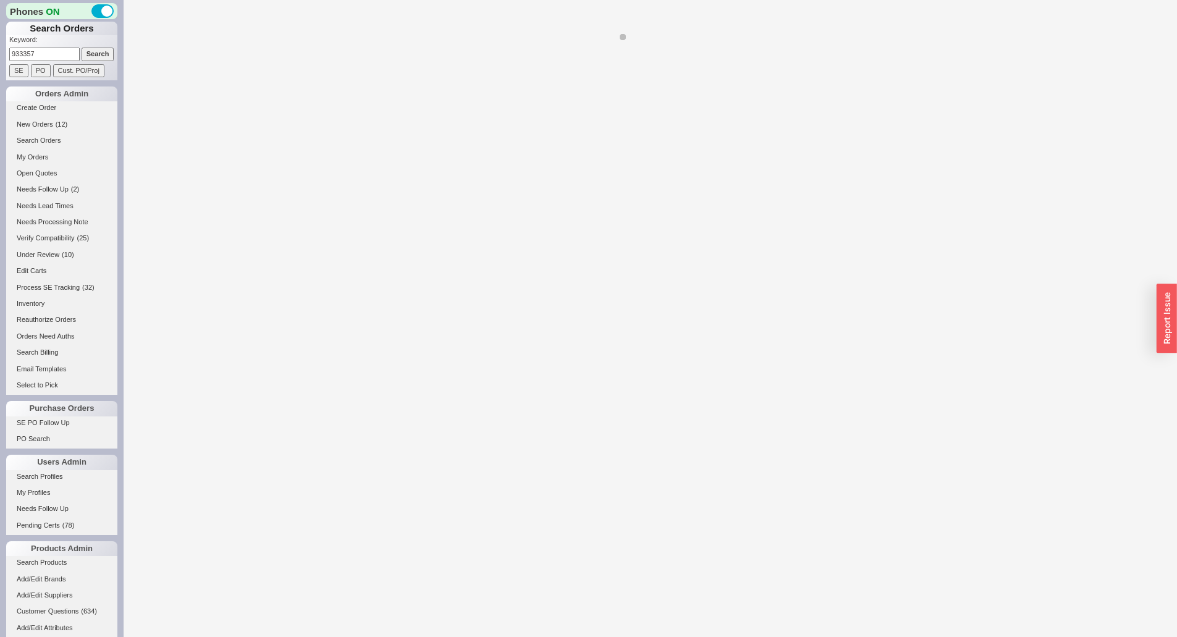
select select "*"
select select "LOW"
select select "3"
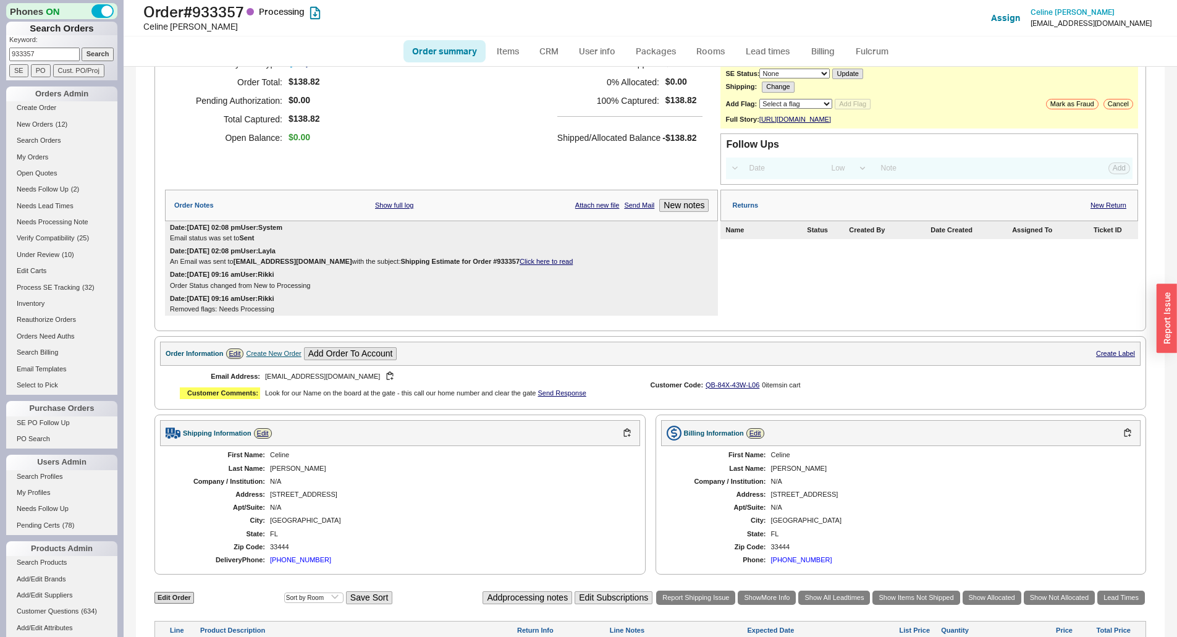
scroll to position [341, 0]
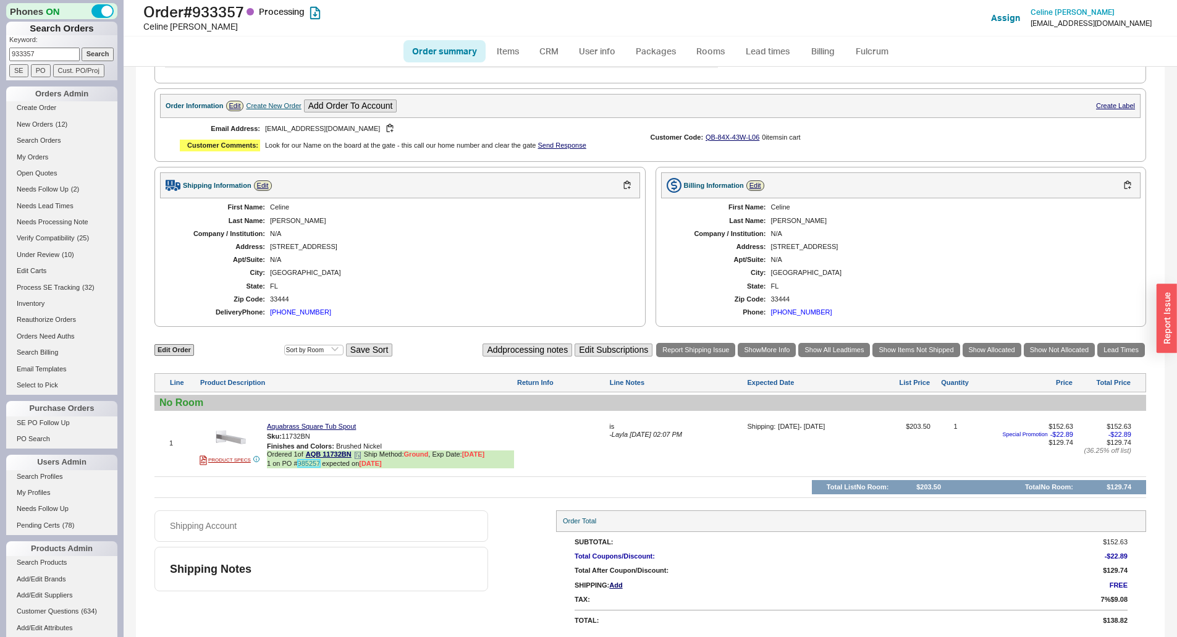
click at [306, 467] on link "985257" at bounding box center [309, 463] width 23 height 7
click at [402, 554] on div "Shipping Notes" at bounding box center [321, 569] width 334 height 44
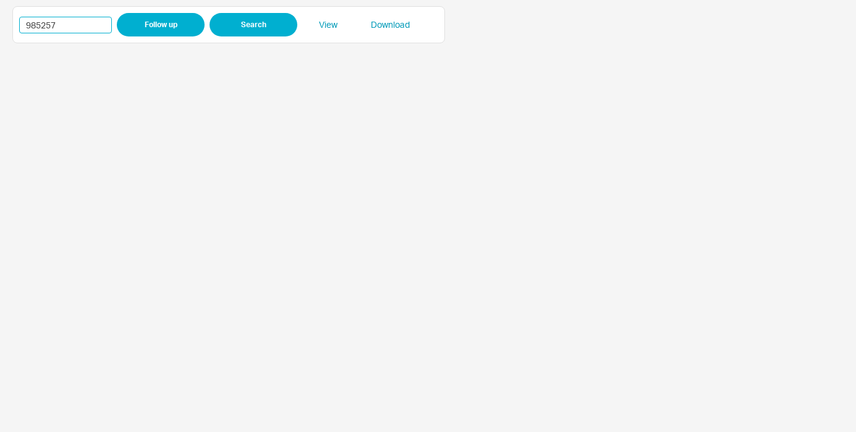
click at [35, 28] on input "985257" at bounding box center [65, 25] width 93 height 17
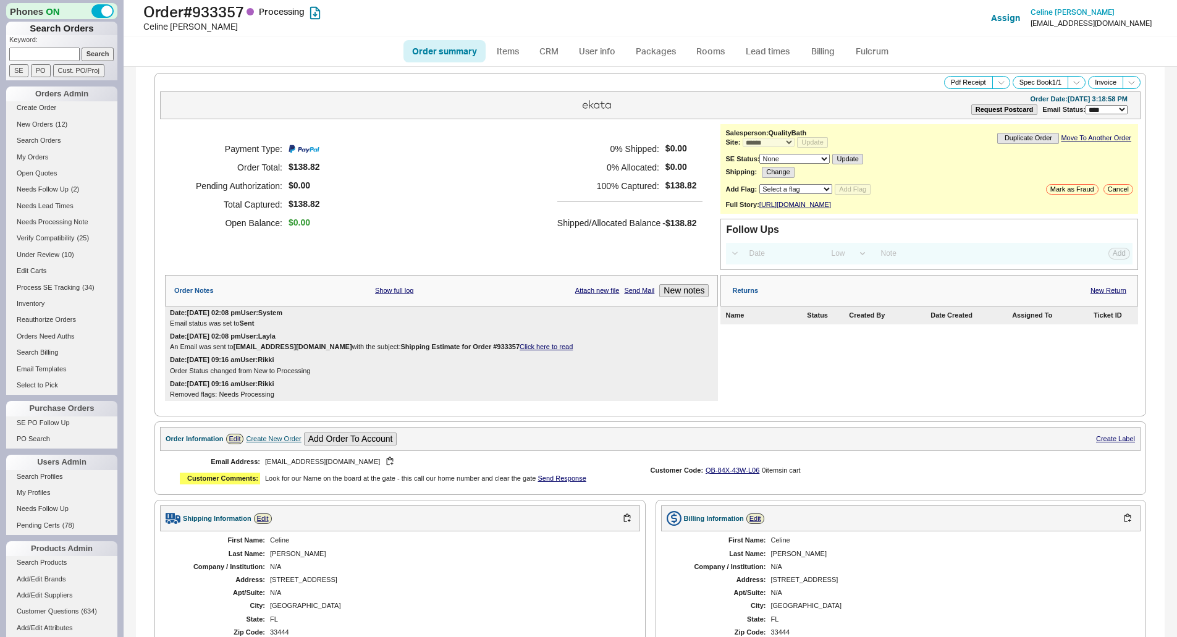
select select "*"
select select "LOW"
select select "3"
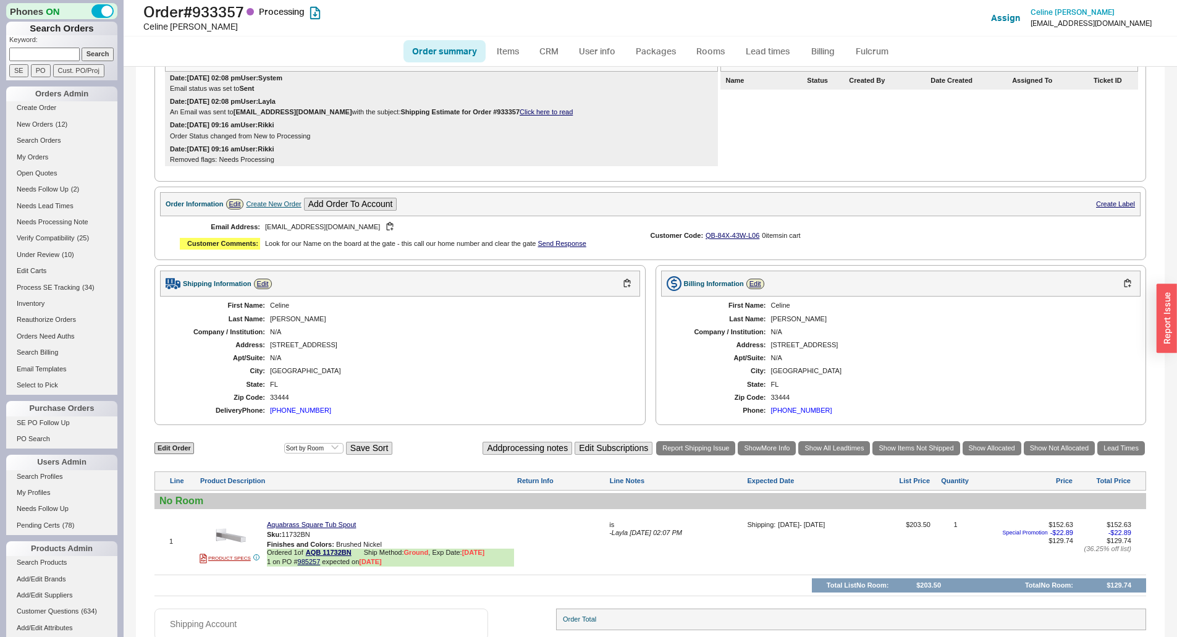
scroll to position [341, 0]
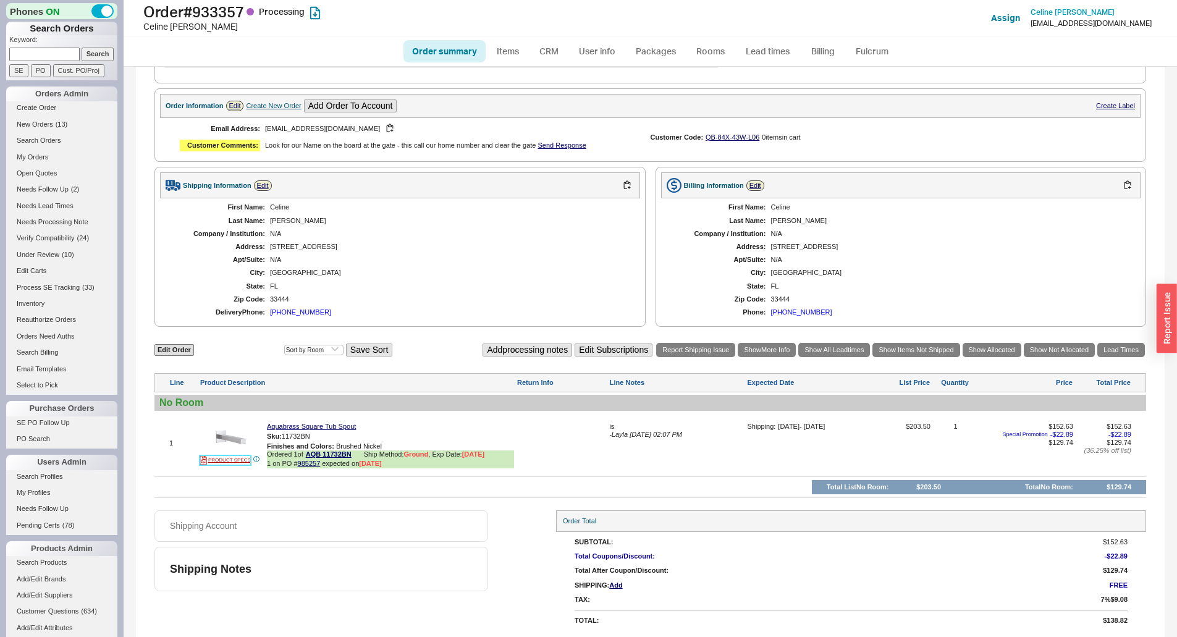
click at [246, 458] on link "PRODUCT SPECS" at bounding box center [225, 460] width 51 height 10
click at [318, 427] on link "Aquabrass Square Tub Spout" at bounding box center [311, 427] width 89 height 8
click at [285, 302] on div "33444" at bounding box center [449, 299] width 358 height 8
copy div "33444"
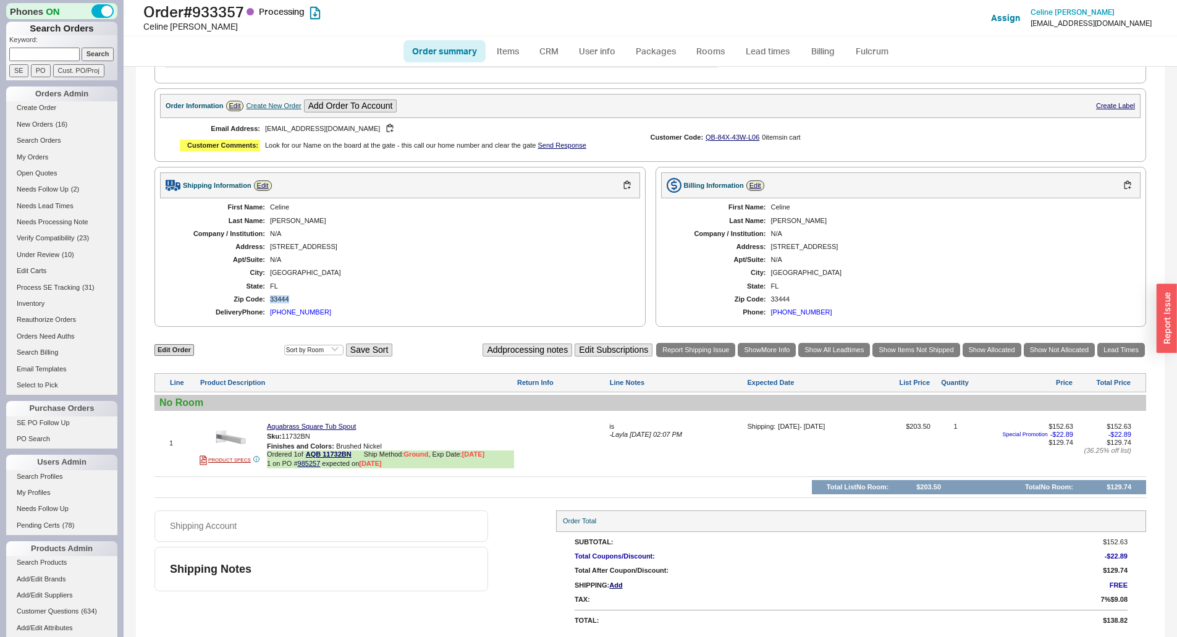
click at [278, 303] on div "33444" at bounding box center [449, 299] width 358 height 8
click at [282, 299] on div "33444" at bounding box center [449, 299] width 358 height 8
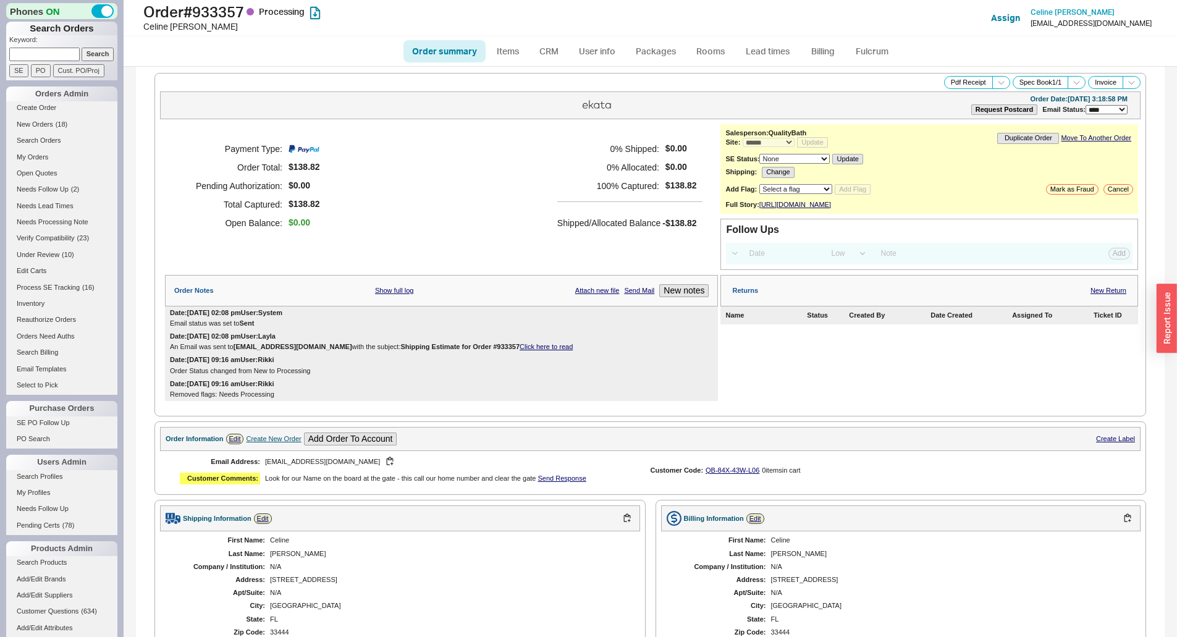
click at [683, 305] on div "Order Notes Show full log Attach new file Send Mail New notes" at bounding box center [441, 291] width 553 height 32
click at [686, 297] on button "New notes" at bounding box center [683, 290] width 49 height 13
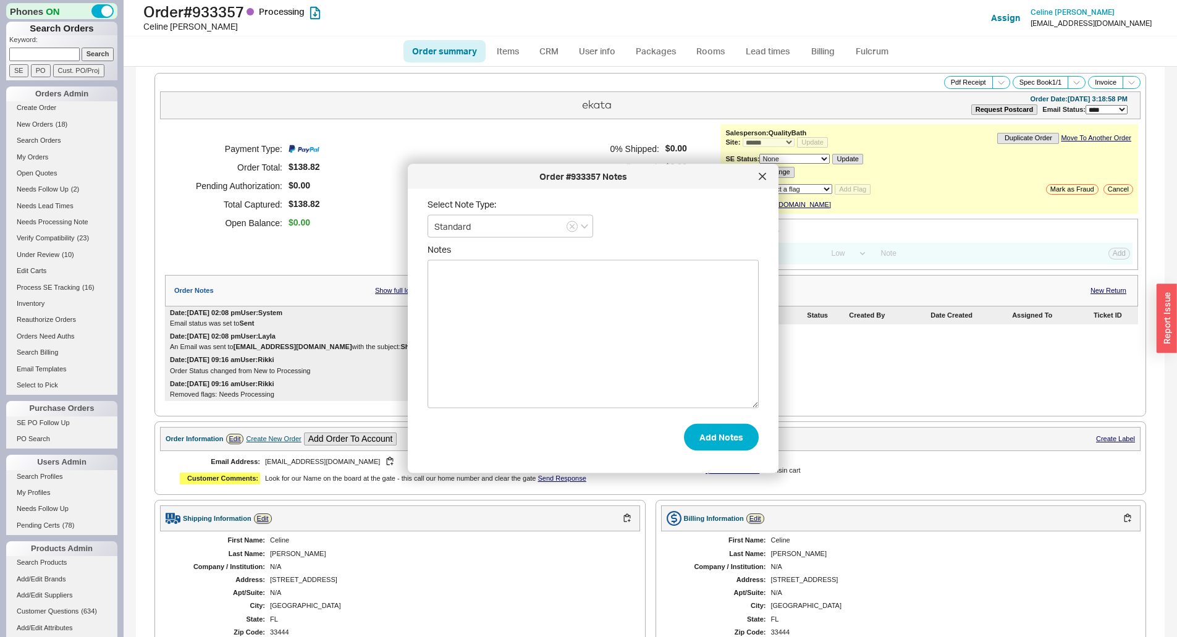
click at [677, 348] on textarea "Notes" at bounding box center [593, 334] width 331 height 148
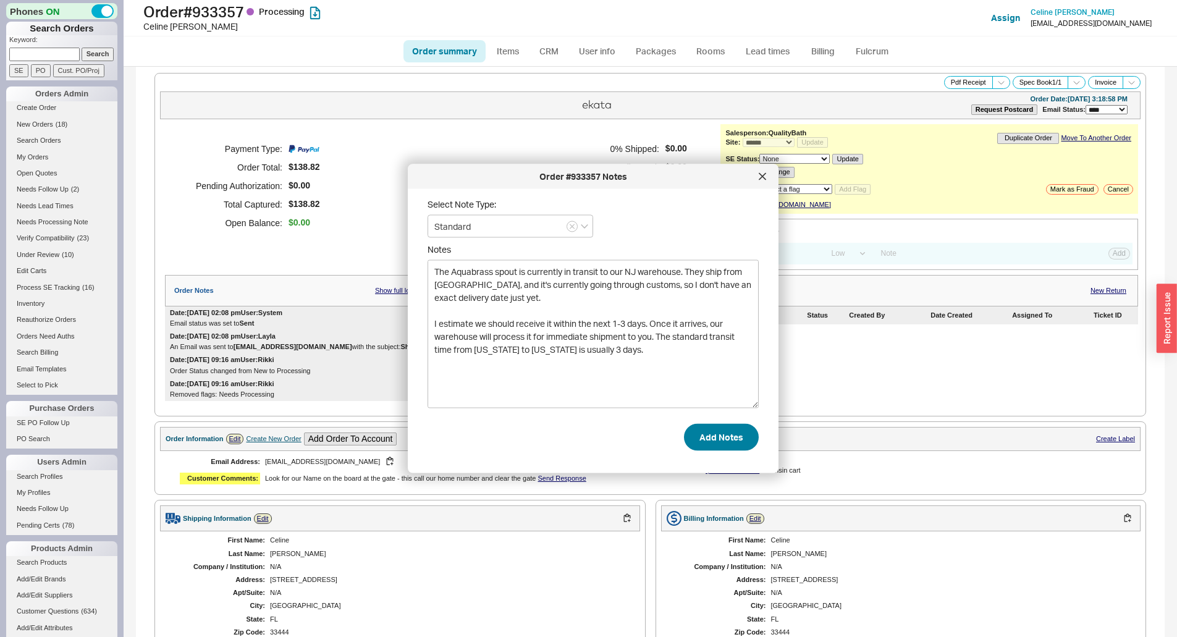
type textarea "The Aquabrass spout is currently in transit to our NJ warehouse. They ship from…"
click at [723, 444] on button "Add Notes" at bounding box center [721, 436] width 75 height 27
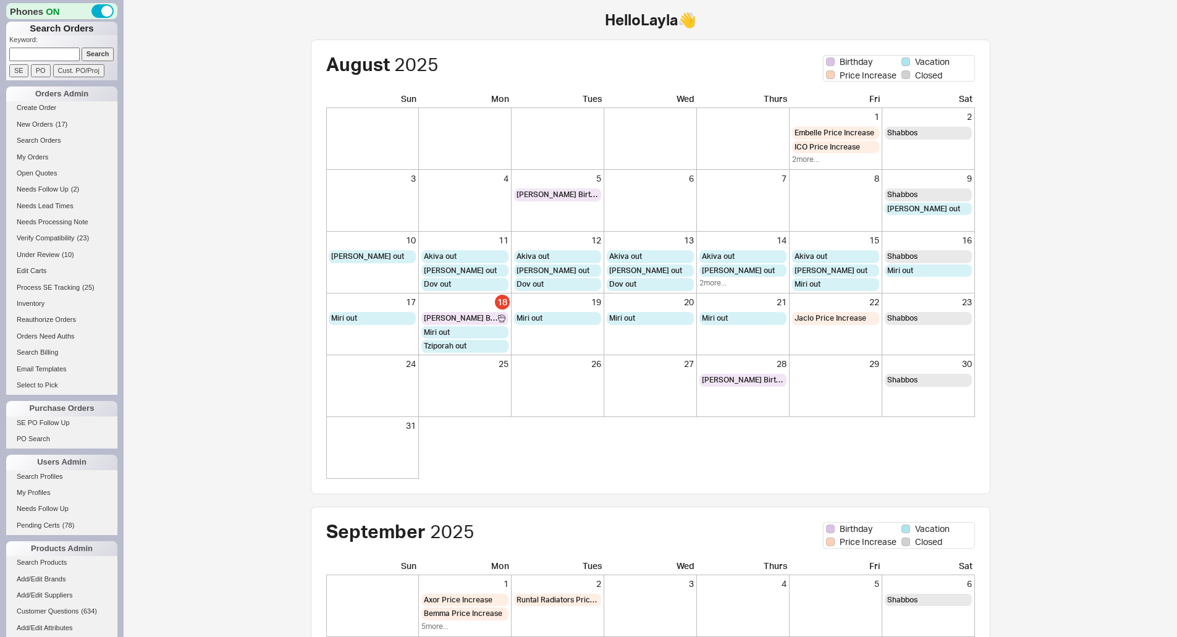
drag, startPoint x: 0, startPoint y: 0, endPoint x: 53, endPoint y: 56, distance: 76.9
click at [53, 56] on input at bounding box center [44, 54] width 70 height 13
click at [54, 50] on input at bounding box center [44, 54] width 70 height 13
type input "932078"
click at [82, 48] on input "Search" at bounding box center [98, 54] width 33 height 13
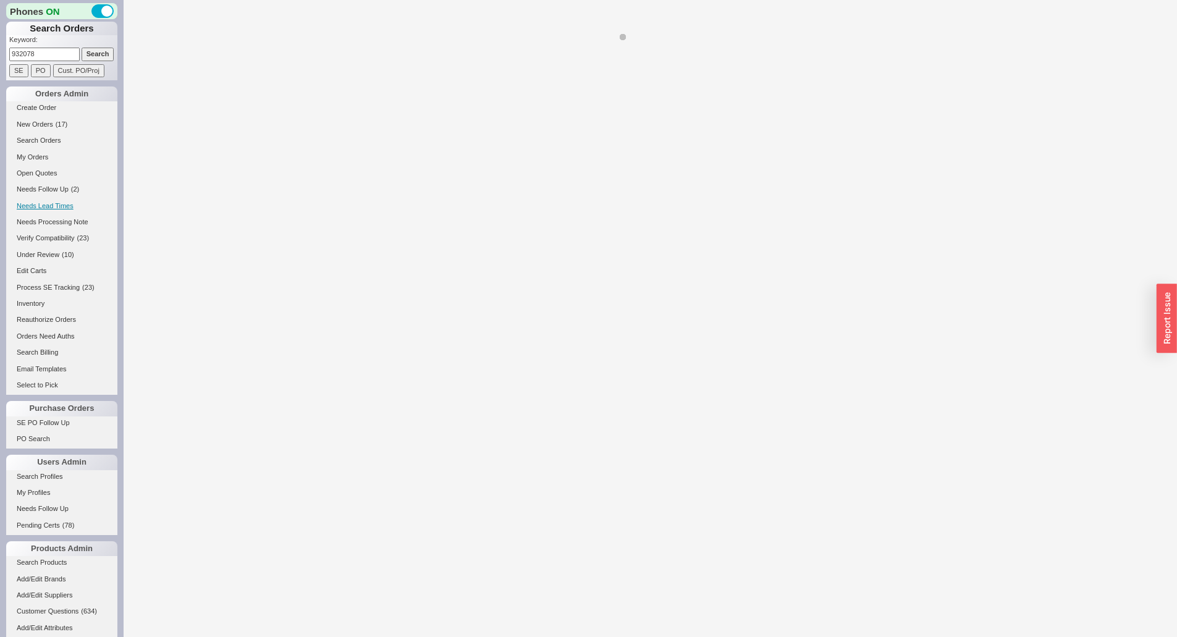
select select "*"
select select "LOW"
select select "3"
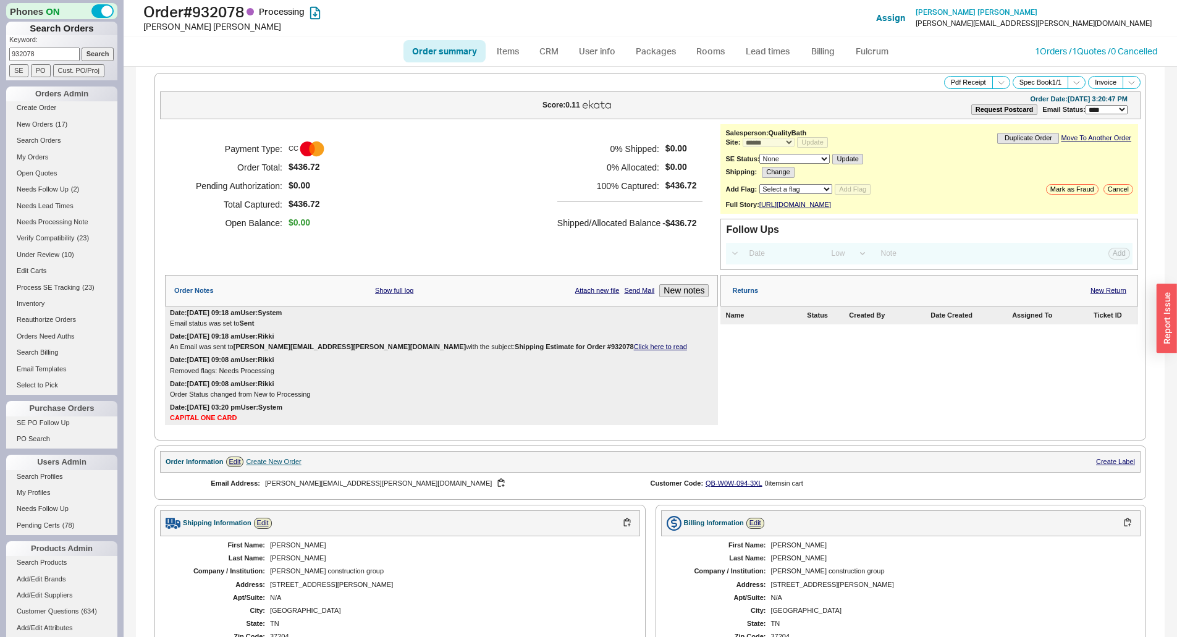
scroll to position [370, 0]
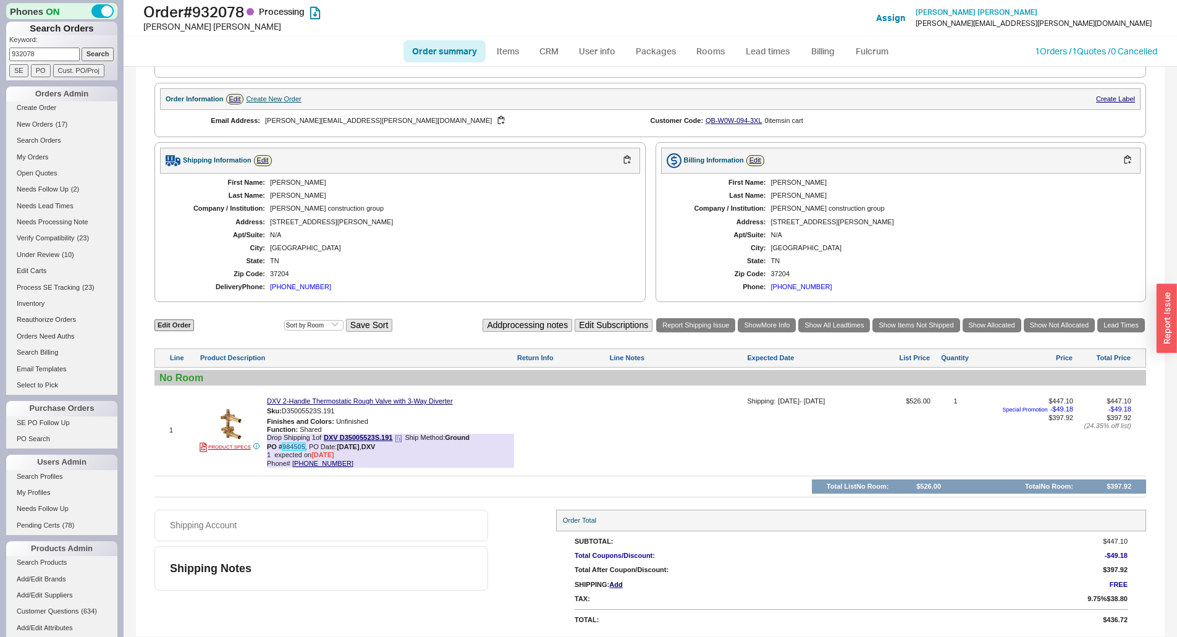
click at [294, 449] on link "984505" at bounding box center [293, 446] width 23 height 7
drag, startPoint x: 457, startPoint y: 528, endPoint x: 625, endPoint y: 463, distance: 180.4
click at [456, 526] on div "Shipping Account" at bounding box center [321, 526] width 334 height 32
click at [345, 413] on button "button" at bounding box center [343, 411] width 15 height 12
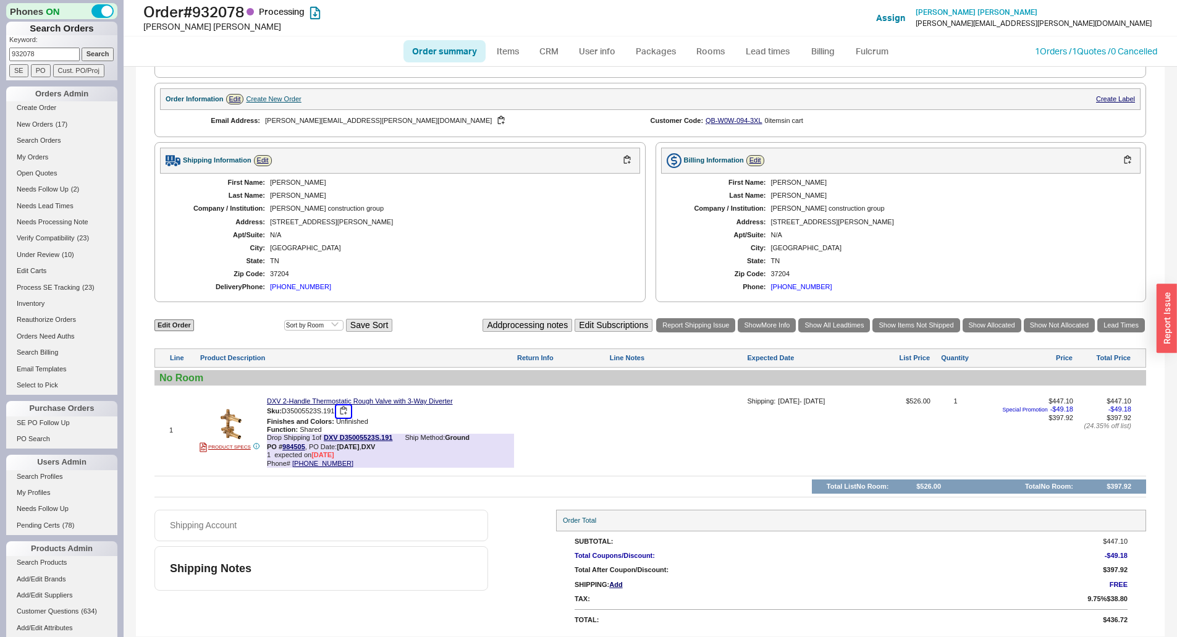
click at [347, 411] on button "button" at bounding box center [343, 411] width 15 height 12
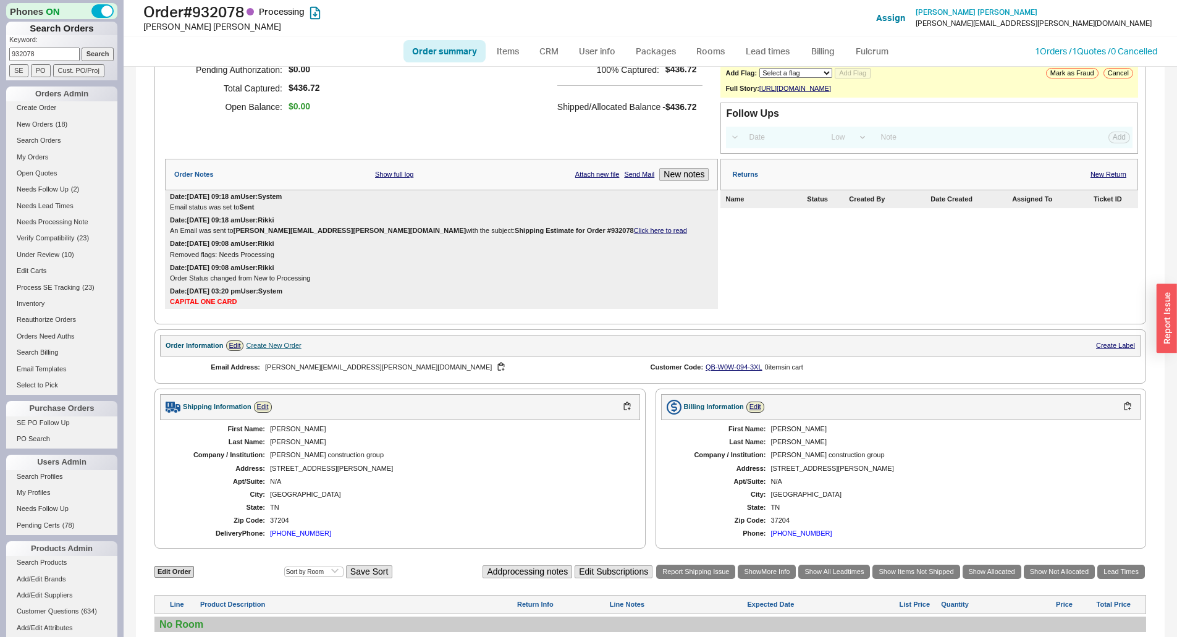
scroll to position [0, 0]
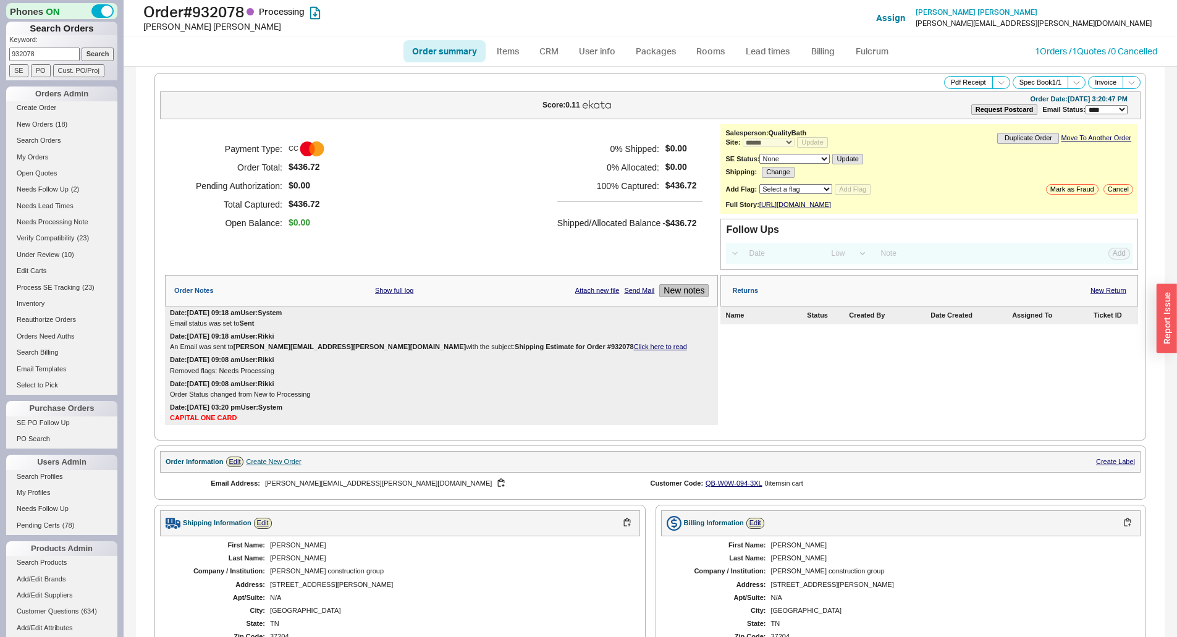
click at [693, 297] on button "New notes" at bounding box center [683, 290] width 49 height 13
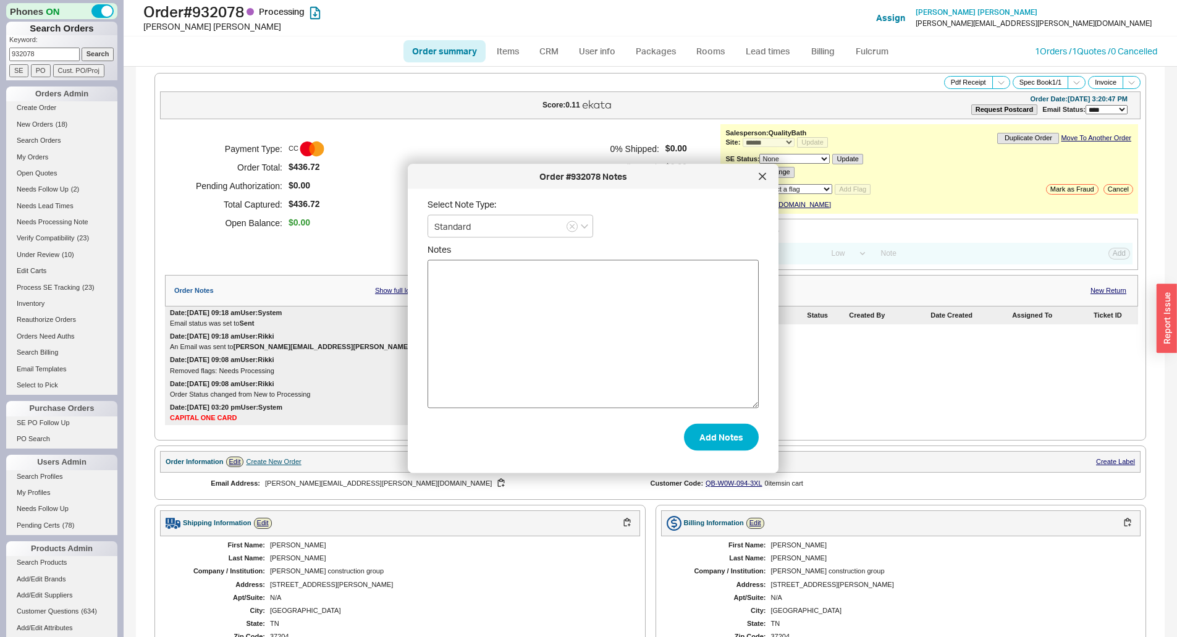
click at [651, 369] on textarea "Notes" at bounding box center [593, 334] width 331 height 148
drag, startPoint x: 496, startPoint y: 287, endPoint x: 465, endPoint y: 286, distance: 30.9
click at [465, 286] on textarea "told him its weird bc the rough is still showing in stock but ship date pushed …" at bounding box center [593, 334] width 331 height 148
click at [458, 296] on textarea "told him its weird bc the rough is still showing in stock but ship date pushed …" at bounding box center [593, 334] width 331 height 148
type textarea "told him its weird bc the rough is still showing in stock but ship date pushed …"
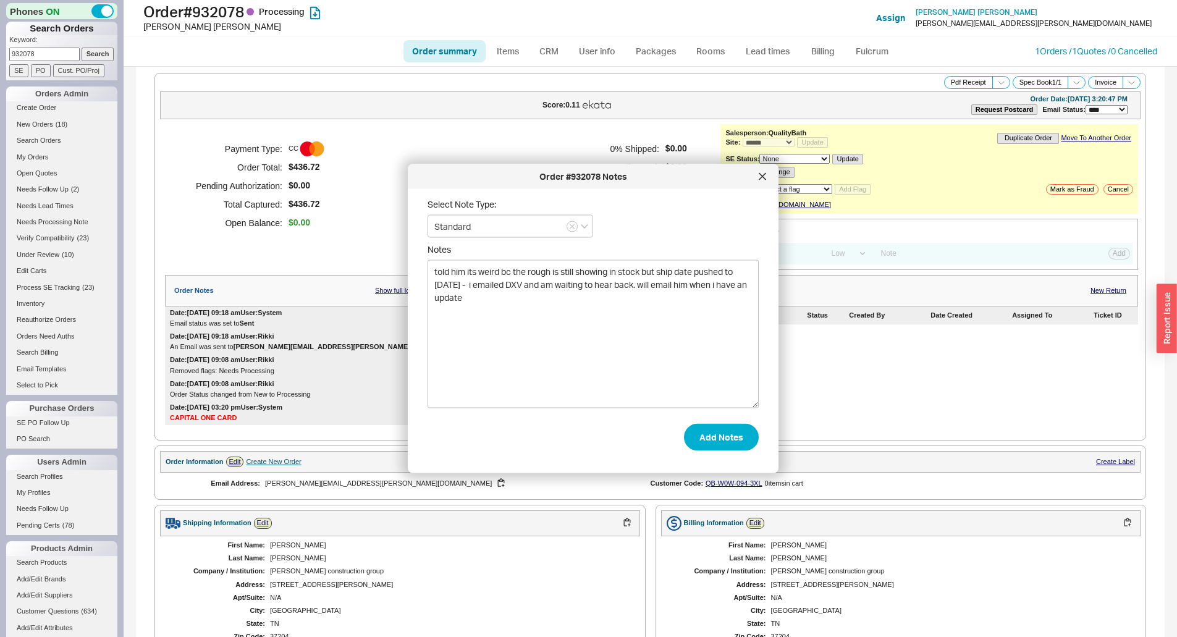
click at [709, 421] on form "Select Note Type: Standard Notes told him its weird bc the rough is still showi…" at bounding box center [593, 325] width 331 height 252
click at [709, 430] on button "Add Notes" at bounding box center [721, 436] width 75 height 27
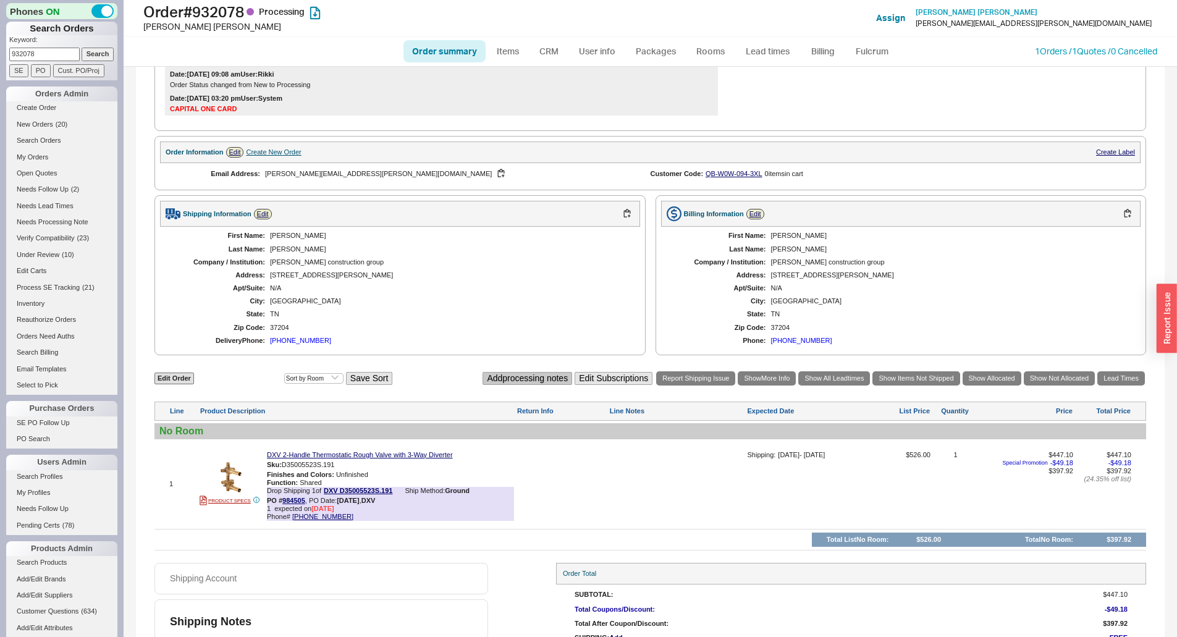
scroll to position [394, 0]
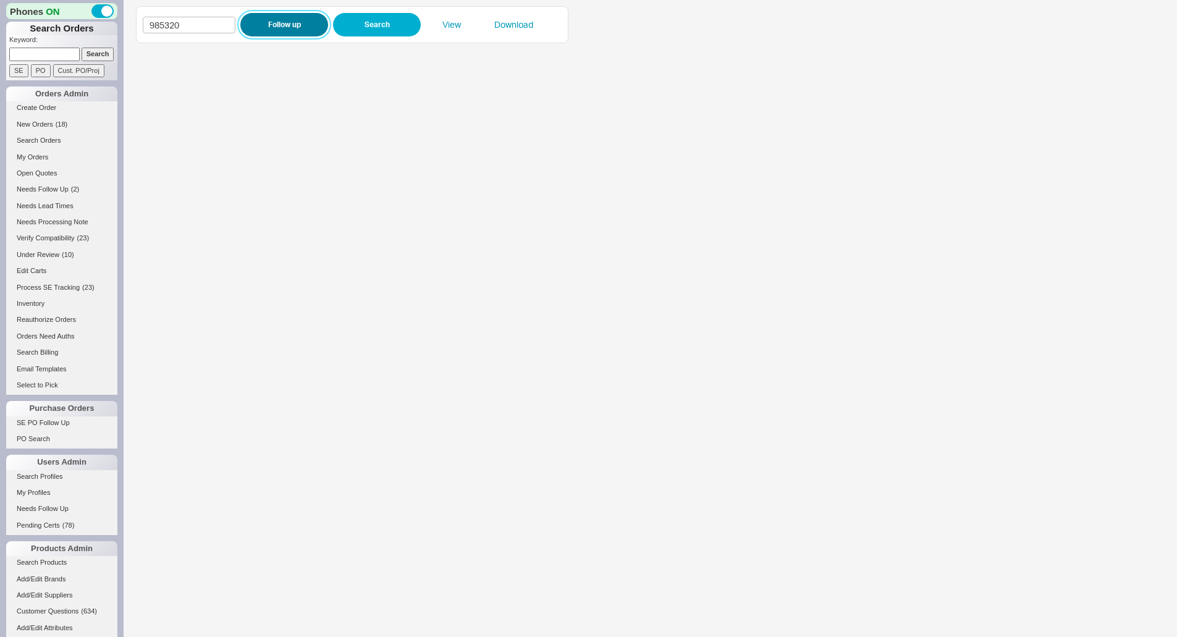
click at [271, 27] on button "Follow up" at bounding box center [284, 24] width 88 height 23
drag, startPoint x: 226, startPoint y: 20, endPoint x: 240, endPoint y: 18, distance: 13.8
click at [227, 20] on input at bounding box center [189, 25] width 93 height 17
paste input "984465"
type input "984465"
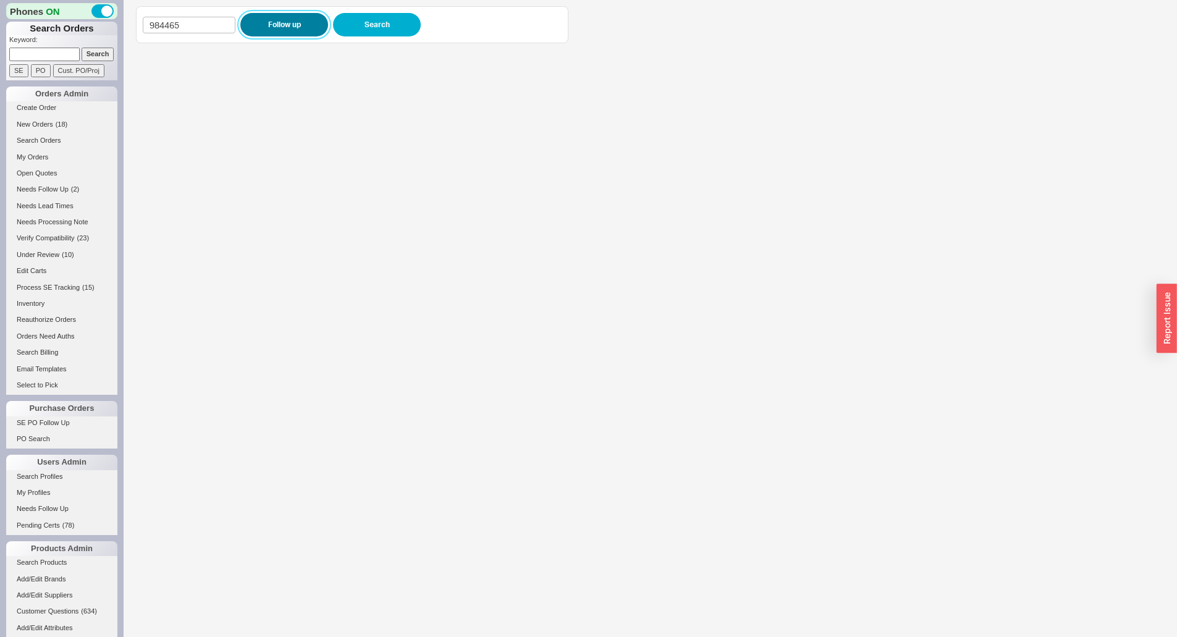
click at [256, 17] on button "Follow up" at bounding box center [284, 24] width 88 height 23
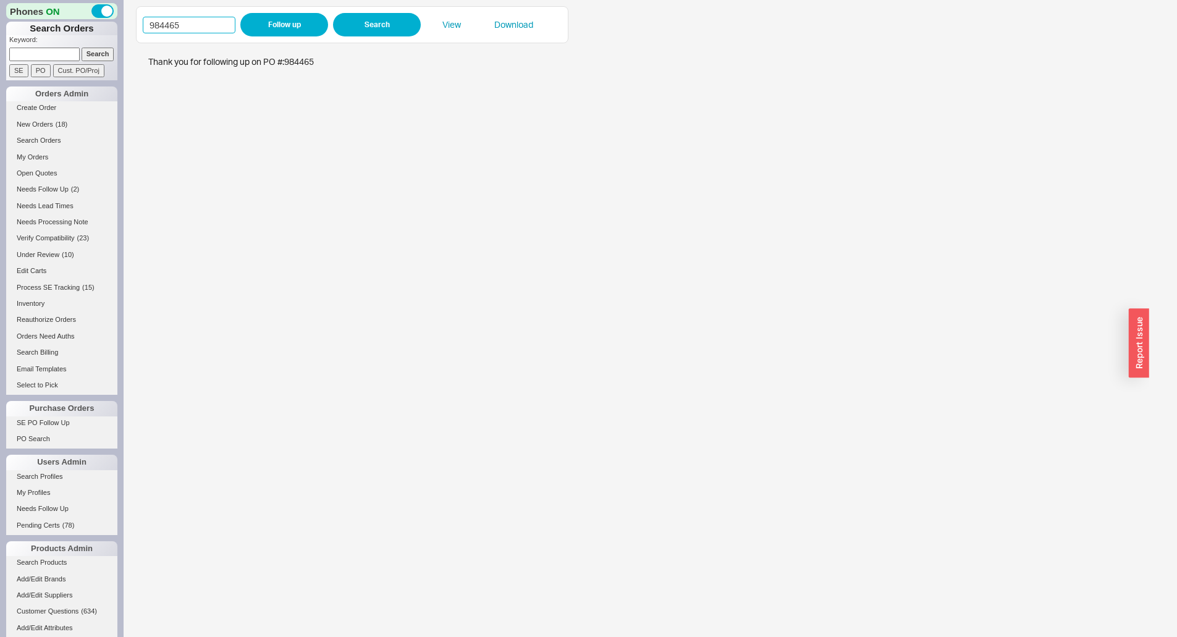
click at [216, 17] on input "984465" at bounding box center [189, 25] width 93 height 17
paste input "570"
type input "984570"
click at [263, 21] on button "Follow up" at bounding box center [284, 24] width 88 height 23
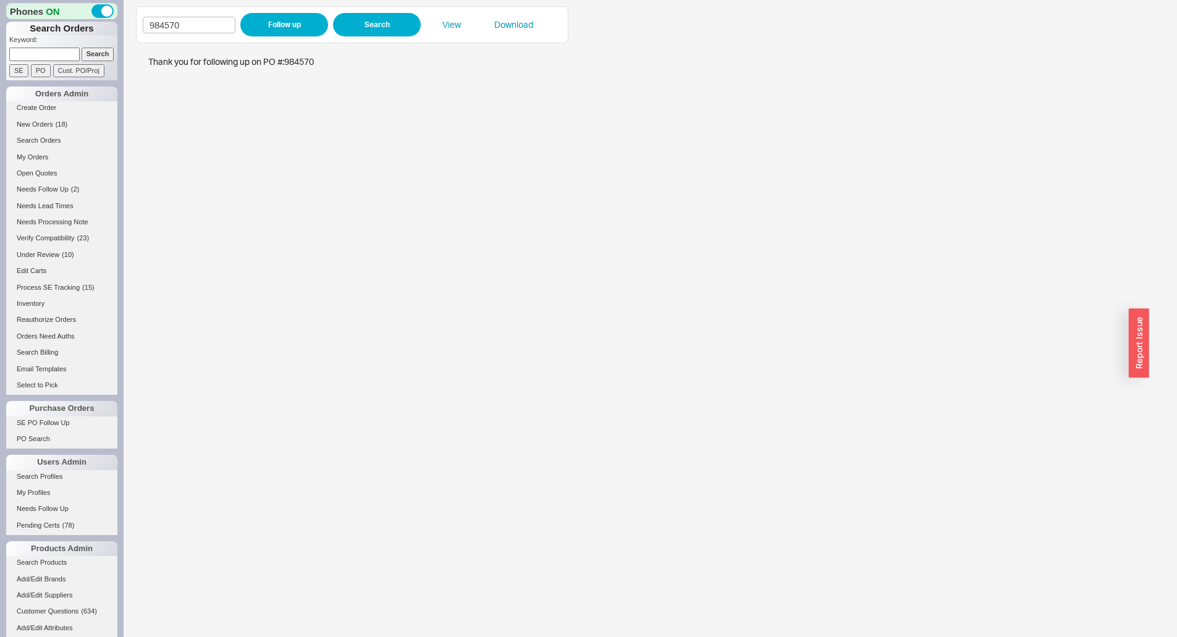
drag, startPoint x: 62, startPoint y: 55, endPoint x: 75, endPoint y: 56, distance: 13.7
click at [63, 55] on input at bounding box center [44, 54] width 70 height 13
paste input "917873"
type input "917873"
click at [83, 56] on input "Search" at bounding box center [98, 54] width 33 height 13
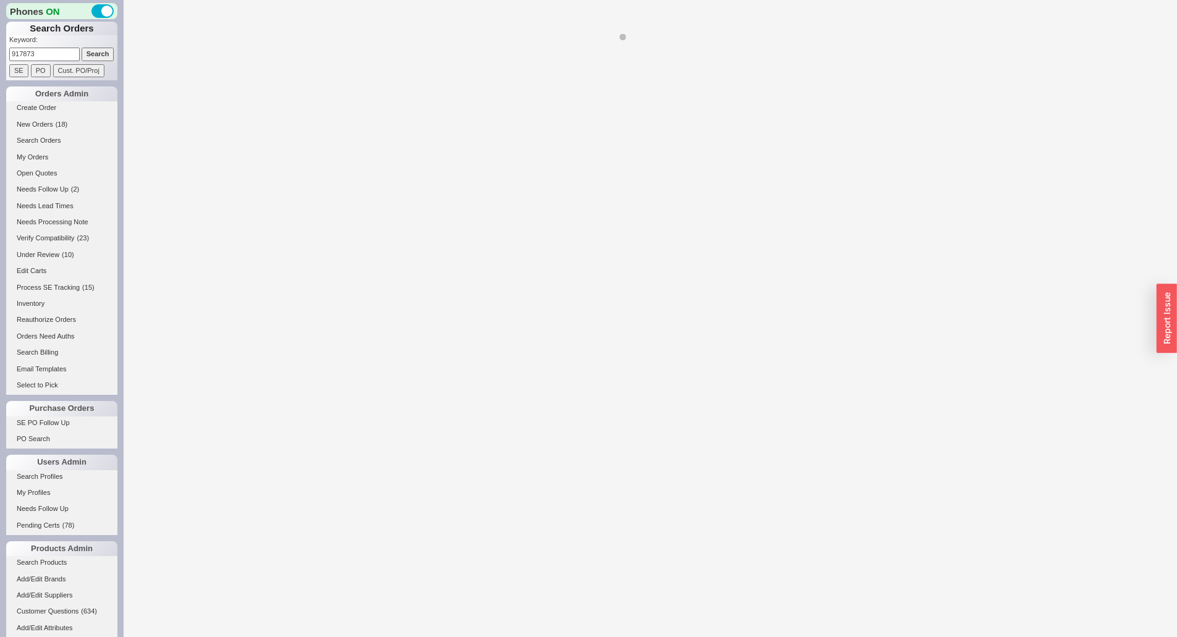
select select "*"
select select "LOW"
select select "3"
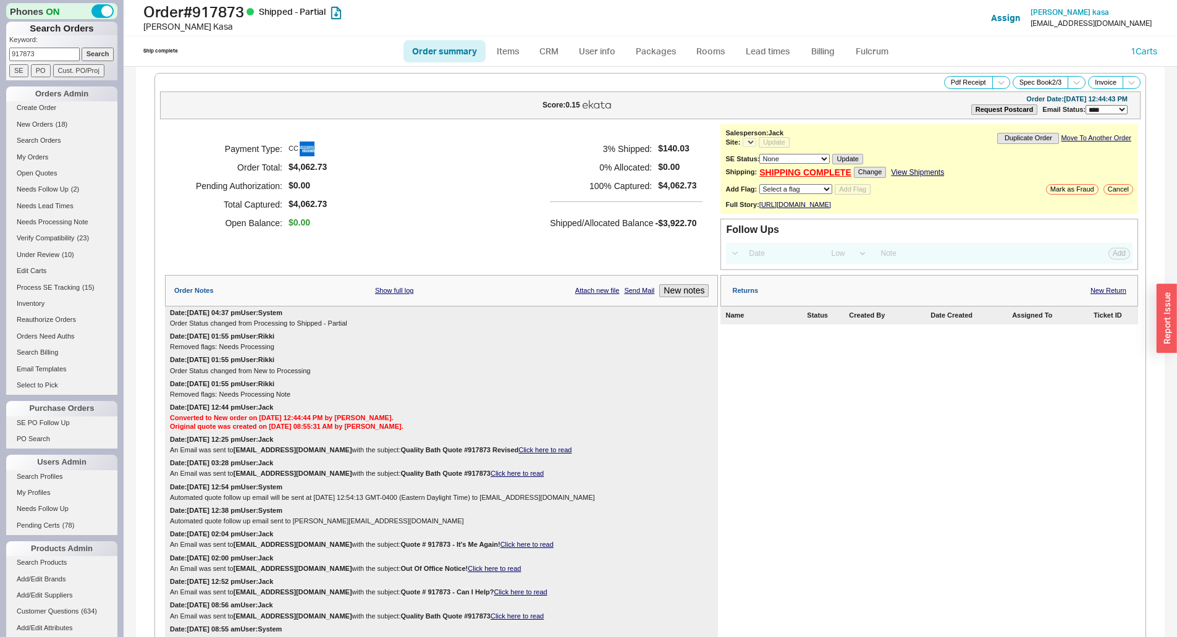
select select "*"
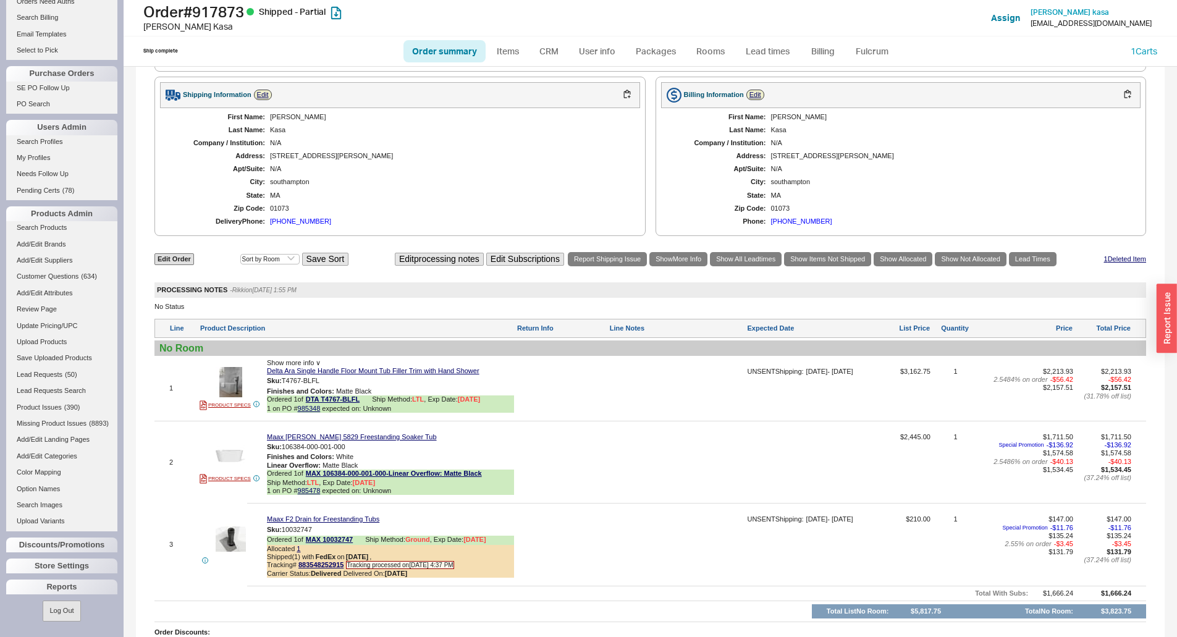
scroll to position [803, 0]
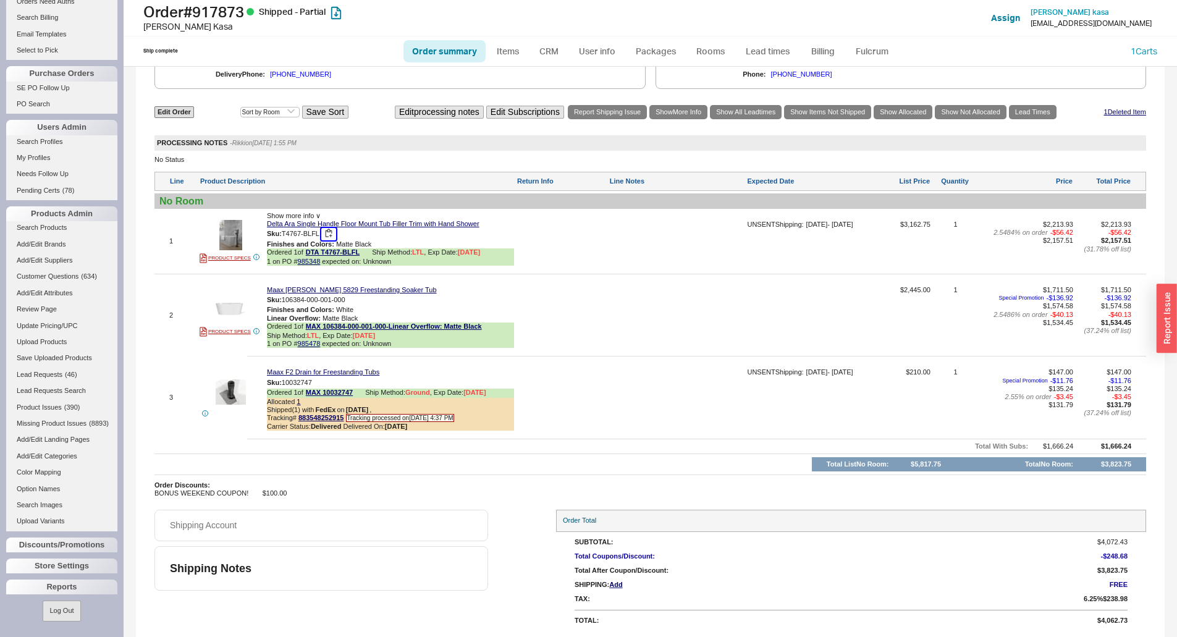
click at [334, 233] on button "button" at bounding box center [328, 234] width 15 height 12
click at [309, 264] on link "985348" at bounding box center [309, 261] width 23 height 7
drag, startPoint x: 379, startPoint y: 518, endPoint x: 423, endPoint y: 487, distance: 53.7
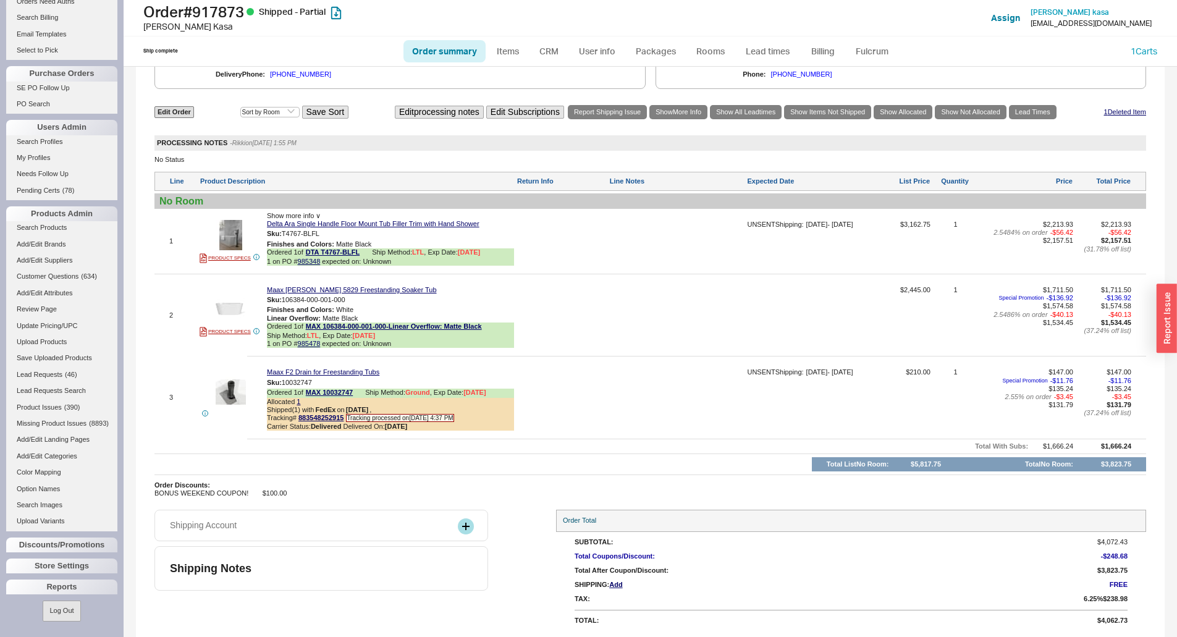
click at [379, 517] on div "Shipping Account" at bounding box center [321, 526] width 334 height 32
click at [689, 250] on div at bounding box center [676, 246] width 135 height 50
click at [687, 245] on div at bounding box center [676, 246] width 135 height 50
click at [660, 232] on textarea at bounding box center [676, 231] width 135 height 20
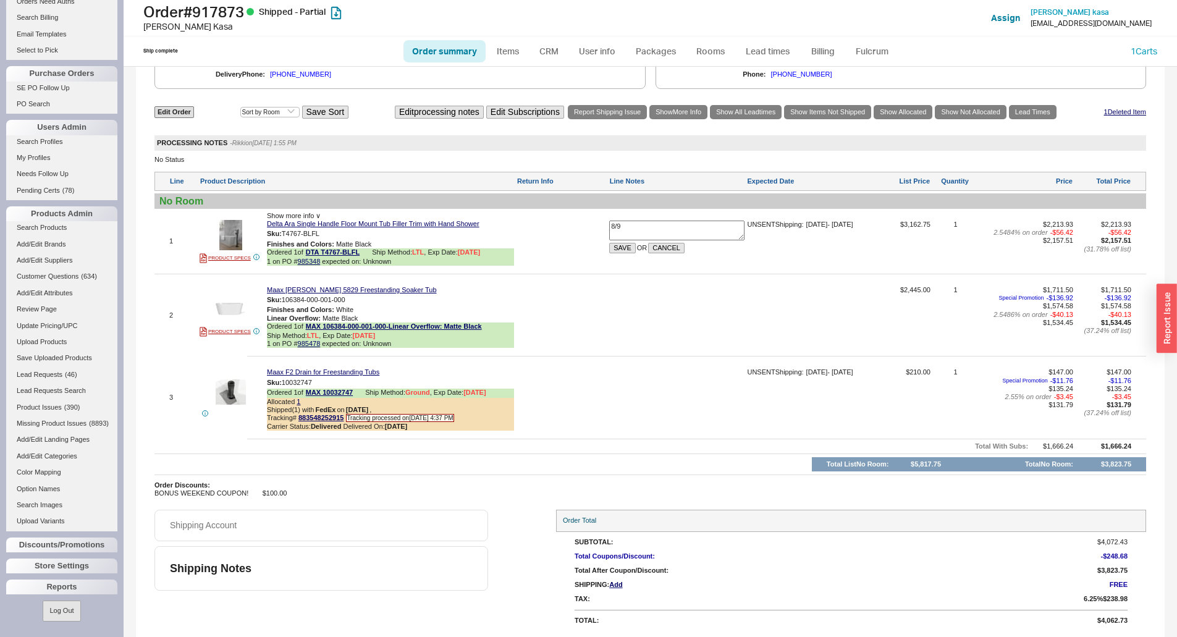
click at [615, 226] on textarea "8/9" at bounding box center [676, 231] width 135 height 20
type textarea "8/19"
click at [620, 249] on button "SAVE" at bounding box center [622, 248] width 27 height 11
click at [332, 239] on button "button" at bounding box center [328, 234] width 15 height 12
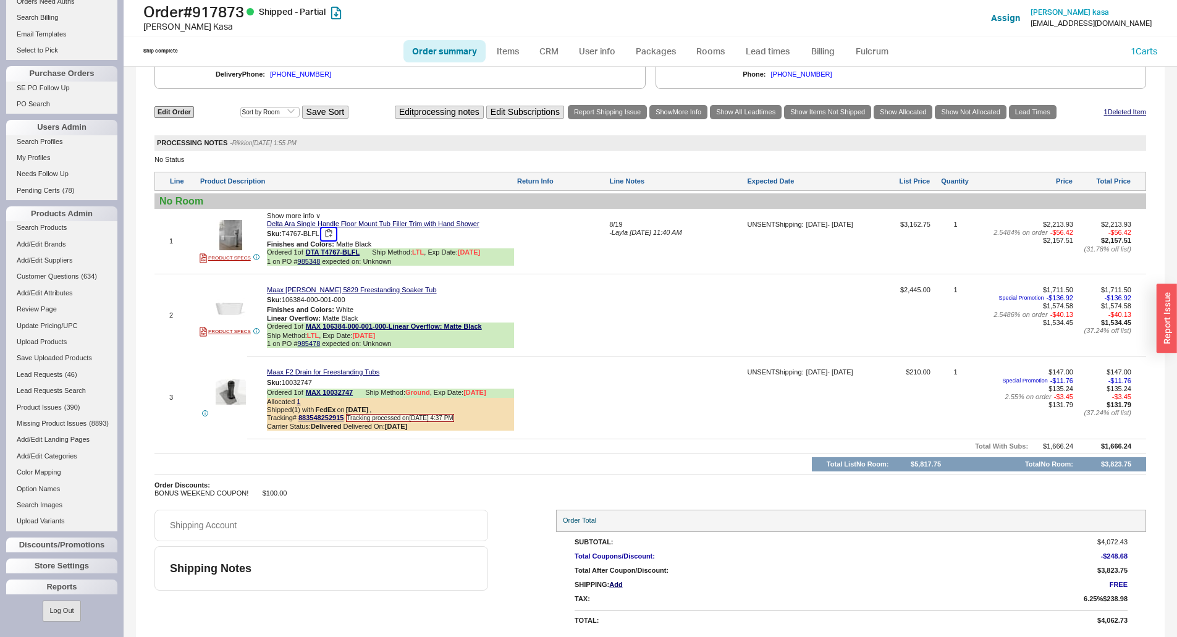
click at [331, 234] on button "button" at bounding box center [328, 234] width 15 height 12
click at [626, 250] on div "8/19 - Layla 08/18/2025 11:40 AM" at bounding box center [676, 246] width 135 height 50
click at [626, 250] on button "SAVE" at bounding box center [622, 248] width 27 height 11
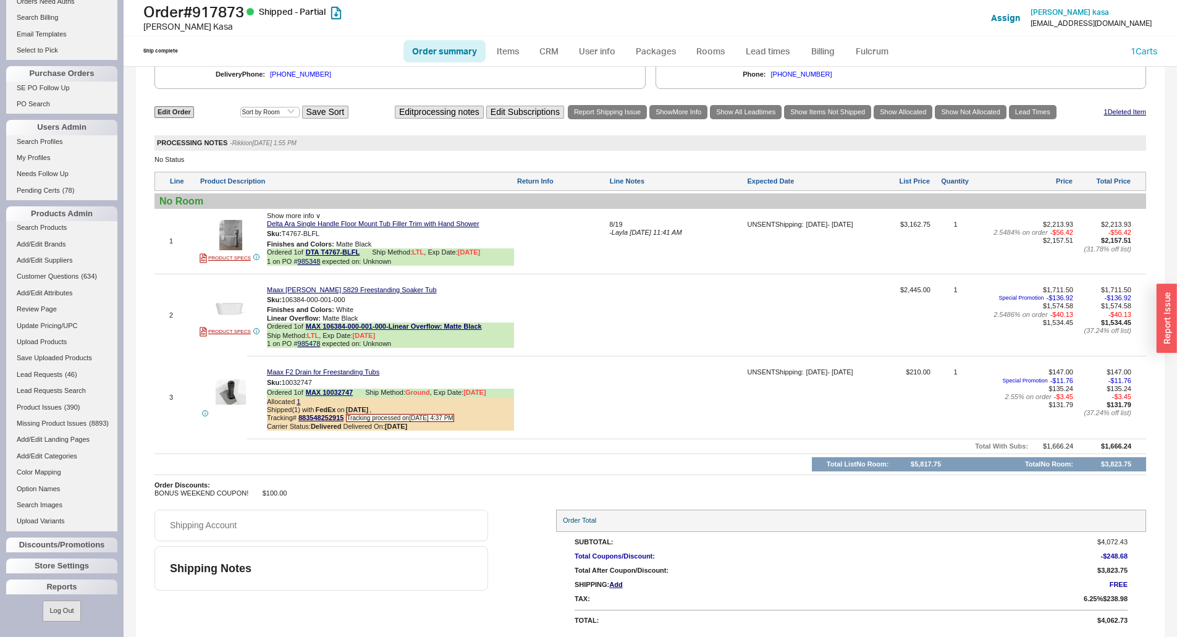
click at [618, 235] on span "- Layla 08/18/2025 11:41 AM" at bounding box center [645, 232] width 72 height 7
click at [612, 230] on span "- Layla 08/18/2025 11:41 AM" at bounding box center [645, 232] width 72 height 7
click at [612, 230] on textarea "8/19" at bounding box center [676, 231] width 135 height 20
click at [606, 230] on div "1 PRODUCT SPECS Show more info ∨ Delta Ara Single Handle Floor Mount Tub Filler…" at bounding box center [650, 241] width 992 height 59
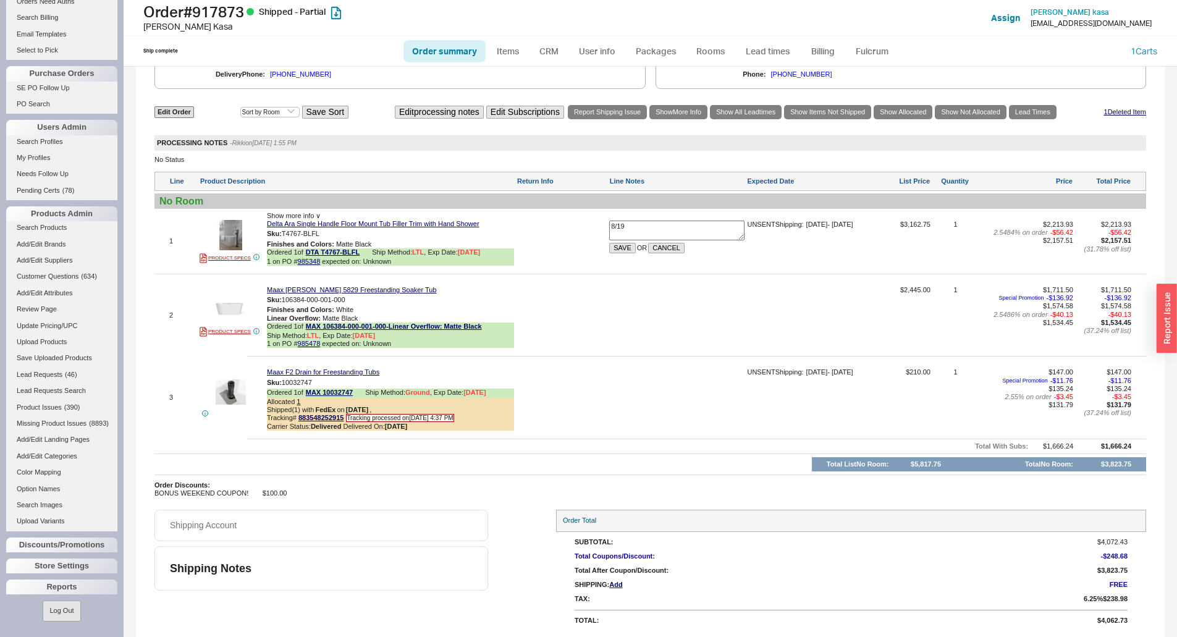
click at [612, 230] on textarea "8/19" at bounding box center [676, 231] width 135 height 20
type textarea "in stock 8/19"
click at [622, 251] on button "SAVE" at bounding box center [622, 248] width 27 height 11
click at [318, 346] on link "985478" at bounding box center [309, 343] width 23 height 7
click at [333, 513] on div "Shipping Account" at bounding box center [321, 526] width 334 height 32
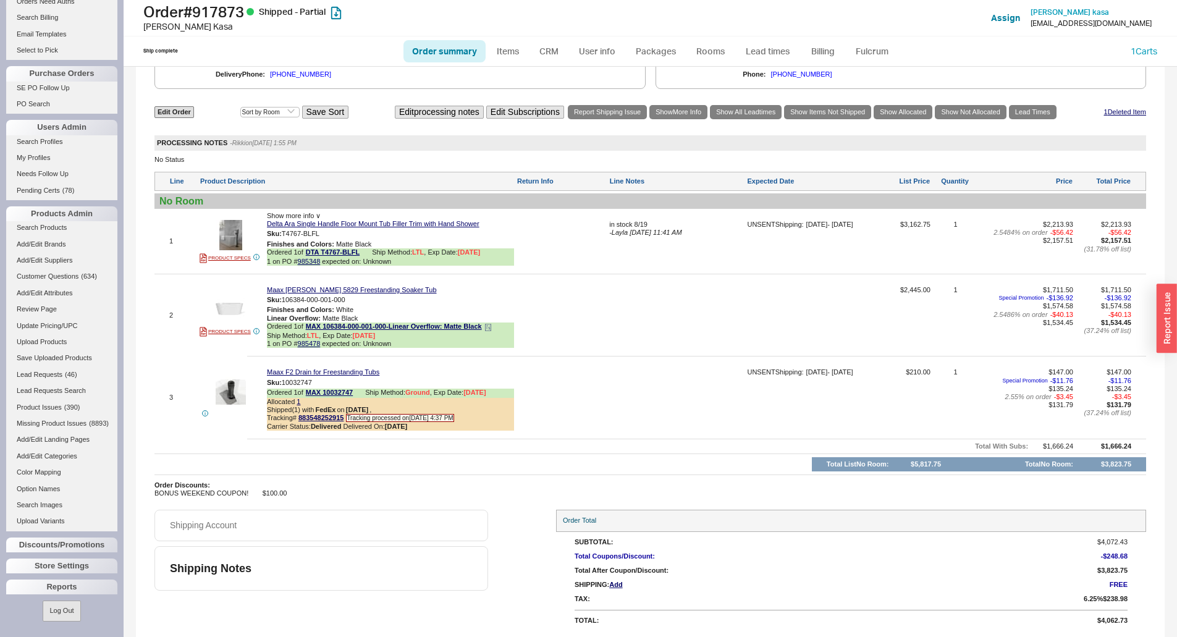
click at [308, 348] on span "1 on PO # 985478" at bounding box center [293, 344] width 53 height 8
click at [313, 345] on link "985478" at bounding box center [309, 343] width 23 height 7
click at [498, 512] on div "Shipping Account Shipping Notes Order Total SubTotal: $4,072.43 Total Coupons/D…" at bounding box center [650, 570] width 992 height 120
click at [667, 315] on div at bounding box center [676, 319] width 135 height 67
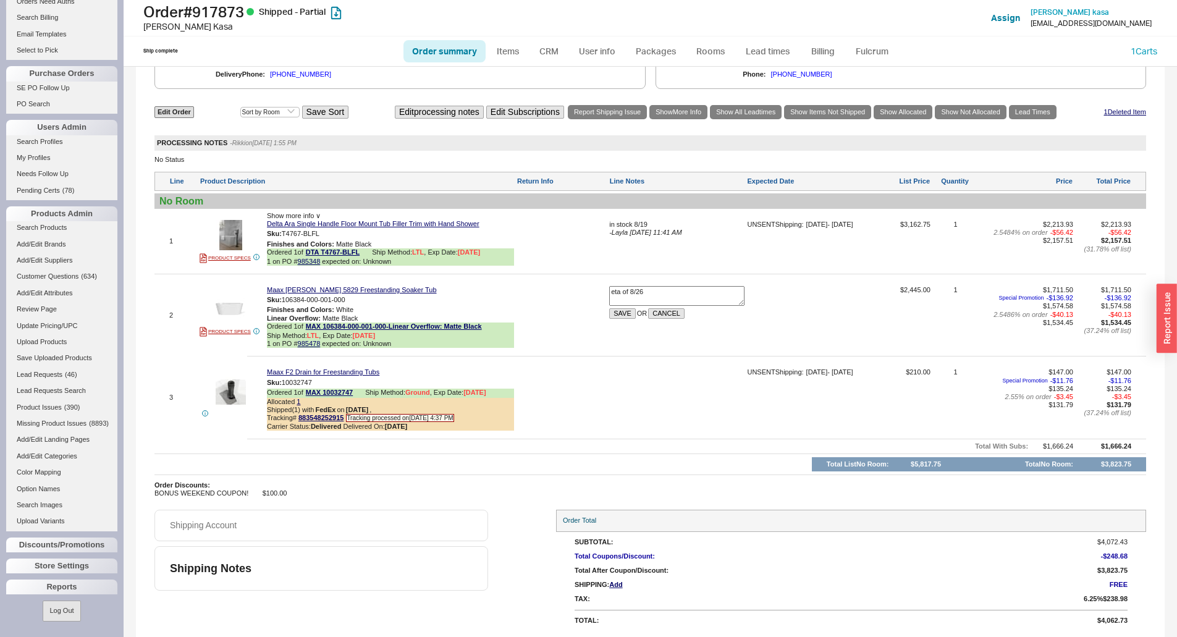
click at [610, 297] on textarea "eta of 8/26" at bounding box center [676, 296] width 135 height 20
click at [614, 295] on textarea "is - eta of 8/26" at bounding box center [676, 296] width 135 height 20
click at [611, 295] on textarea "is - eta of 8/26" at bounding box center [676, 296] width 135 height 20
click at [639, 296] on textarea "is - eta of 8/26" at bounding box center [676, 296] width 135 height 20
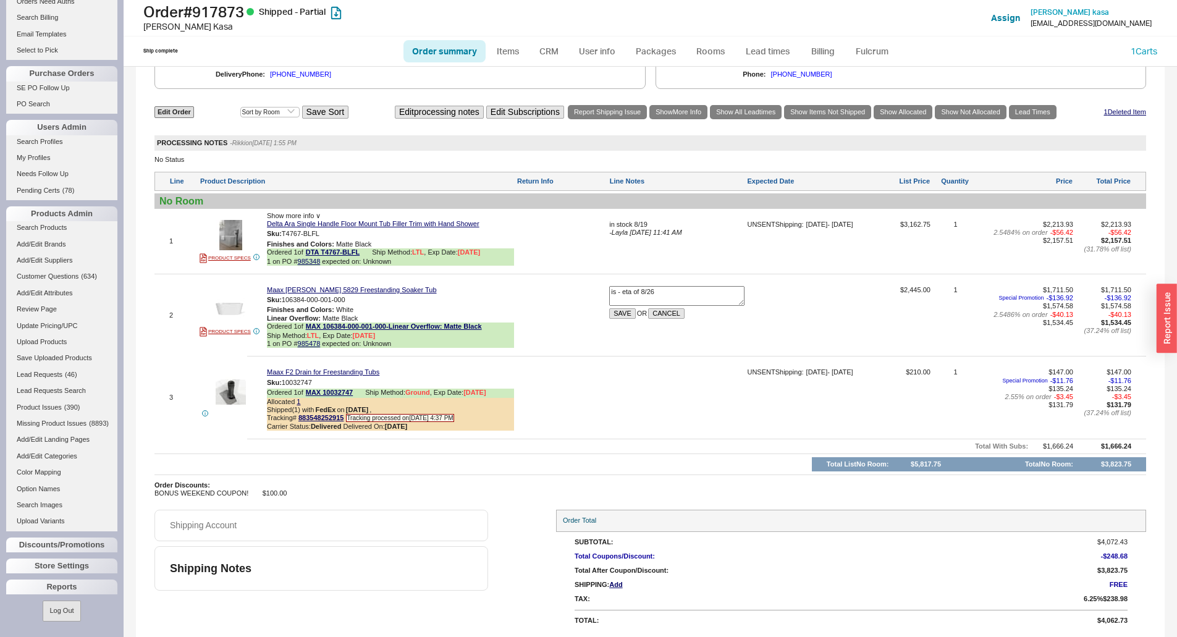
click at [662, 293] on textarea "is - eta of 8/26" at bounding box center [676, 296] width 135 height 20
type textarea "is - eta of 8/26 for us to receive"
click at [619, 315] on button "SAVE" at bounding box center [622, 313] width 27 height 11
click at [1041, 116] on link "Lead Times" at bounding box center [1033, 112] width 48 height 14
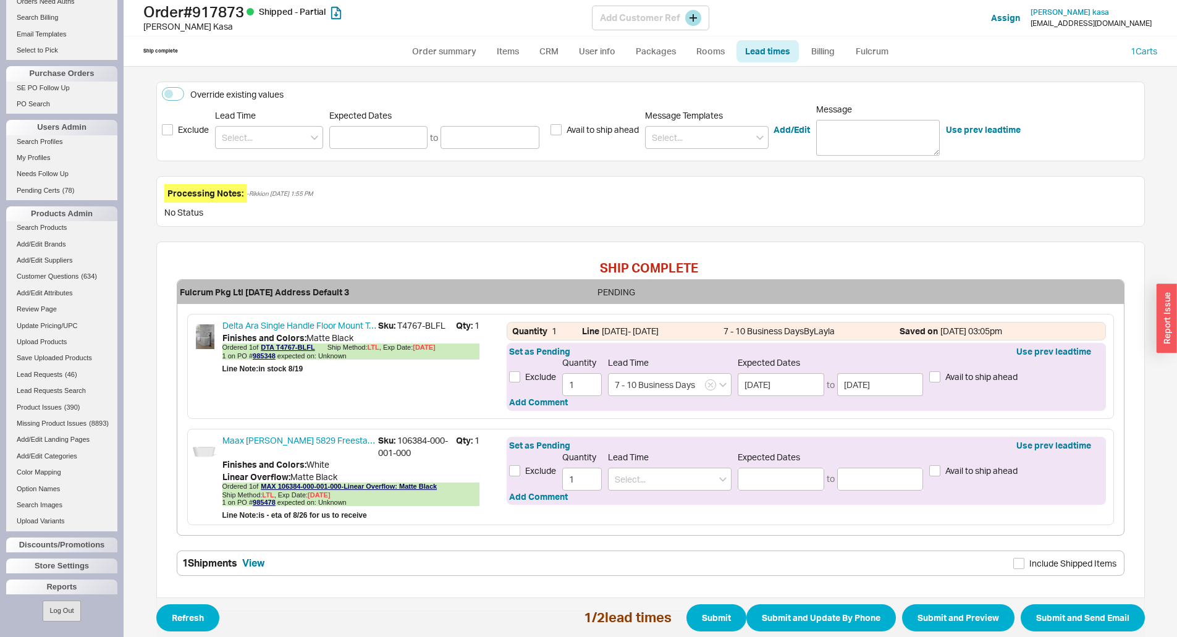
scroll to position [259, 0]
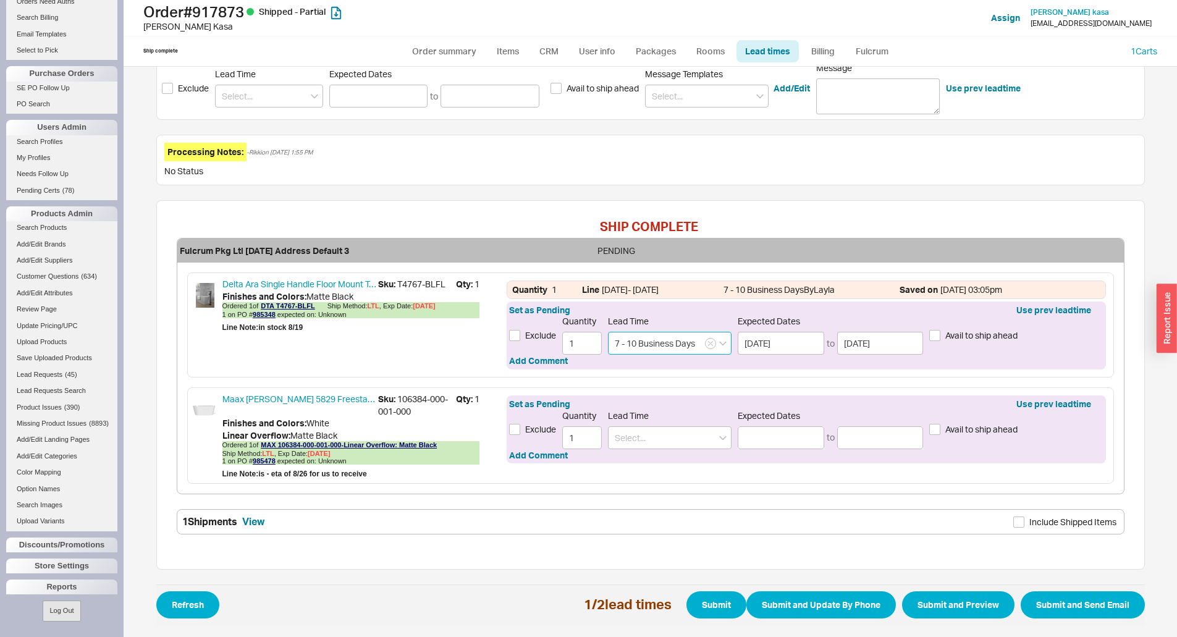
click at [695, 350] on input "7 - 10 Business Days" at bounding box center [670, 343] width 124 height 23
click at [701, 347] on input "7 - 10 Business Days" at bounding box center [670, 343] width 124 height 23
click at [465, 58] on link "Order summary" at bounding box center [445, 51] width 82 height 22
select select "*"
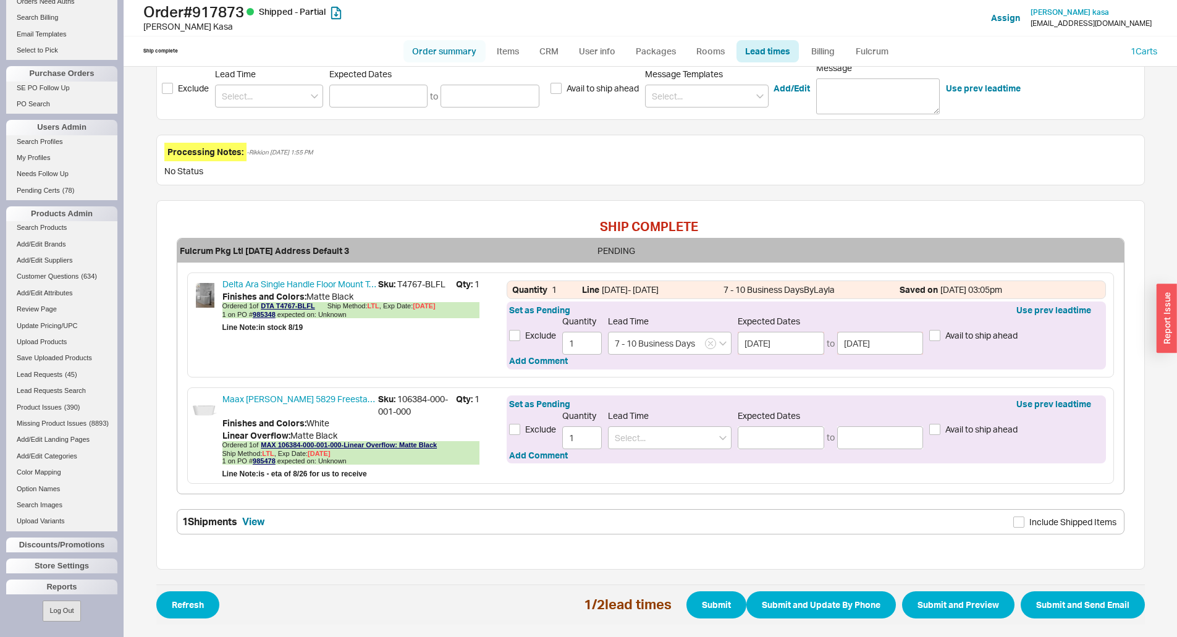
select select "LOW"
select select "3"
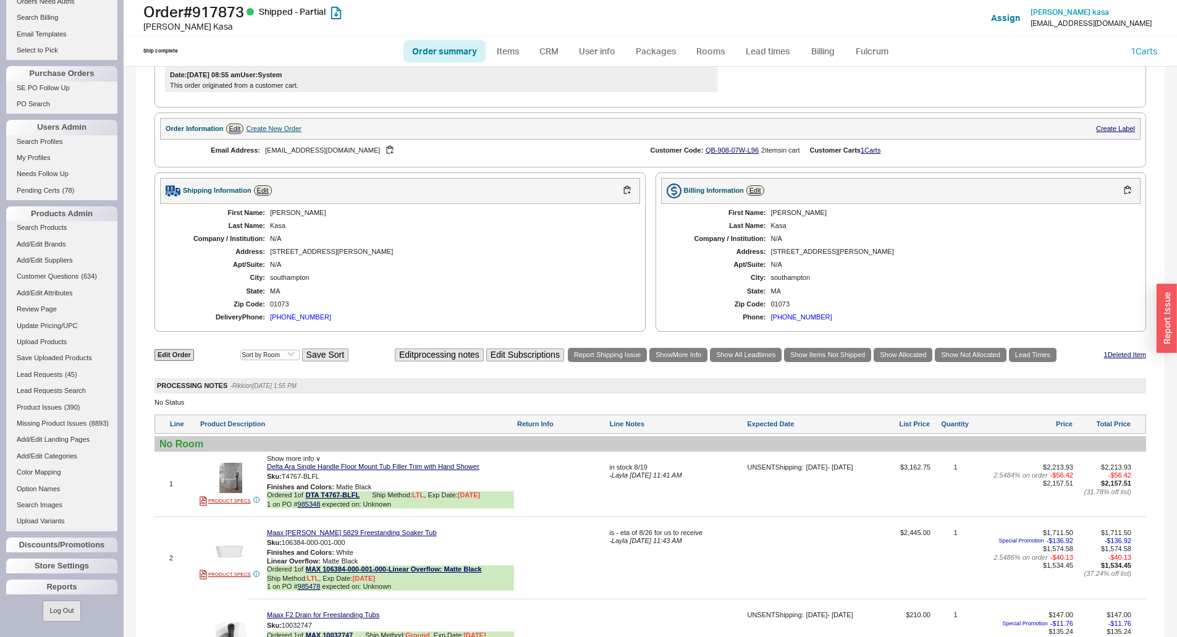
scroll to position [742, 0]
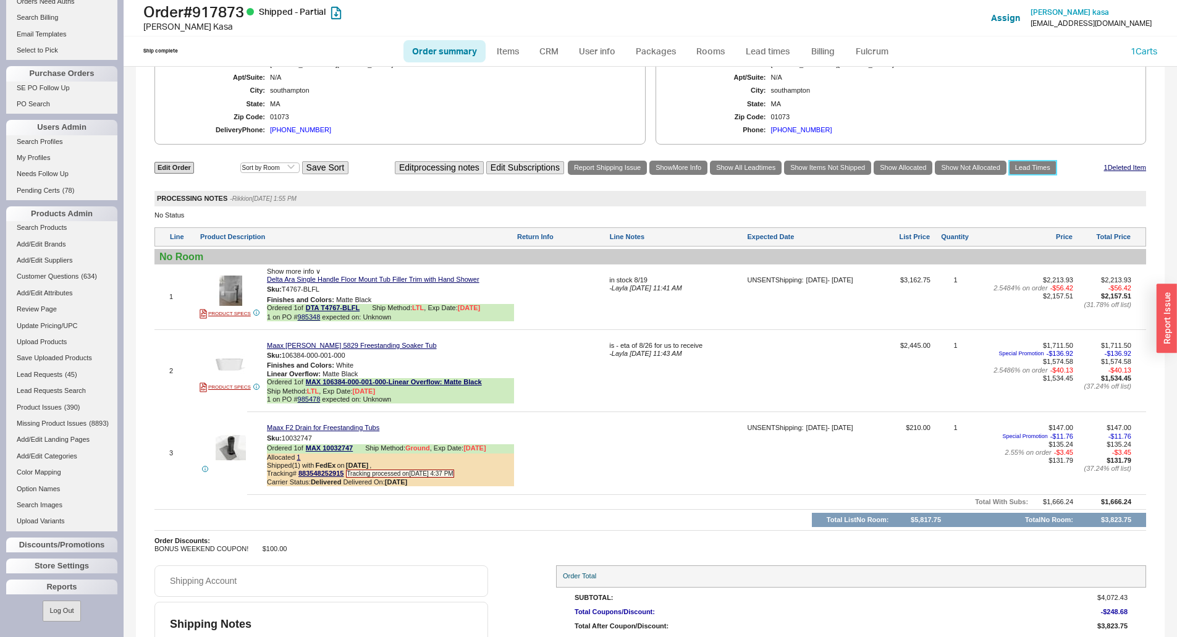
click at [1030, 174] on link "Lead Times" at bounding box center [1033, 168] width 48 height 14
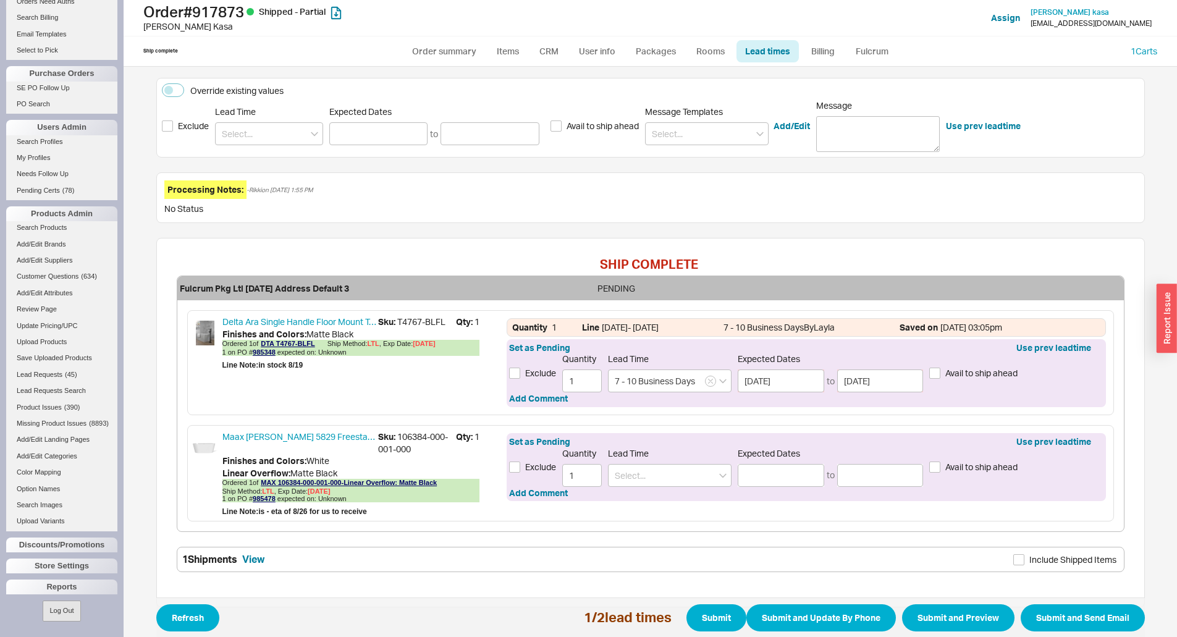
scroll to position [259, 0]
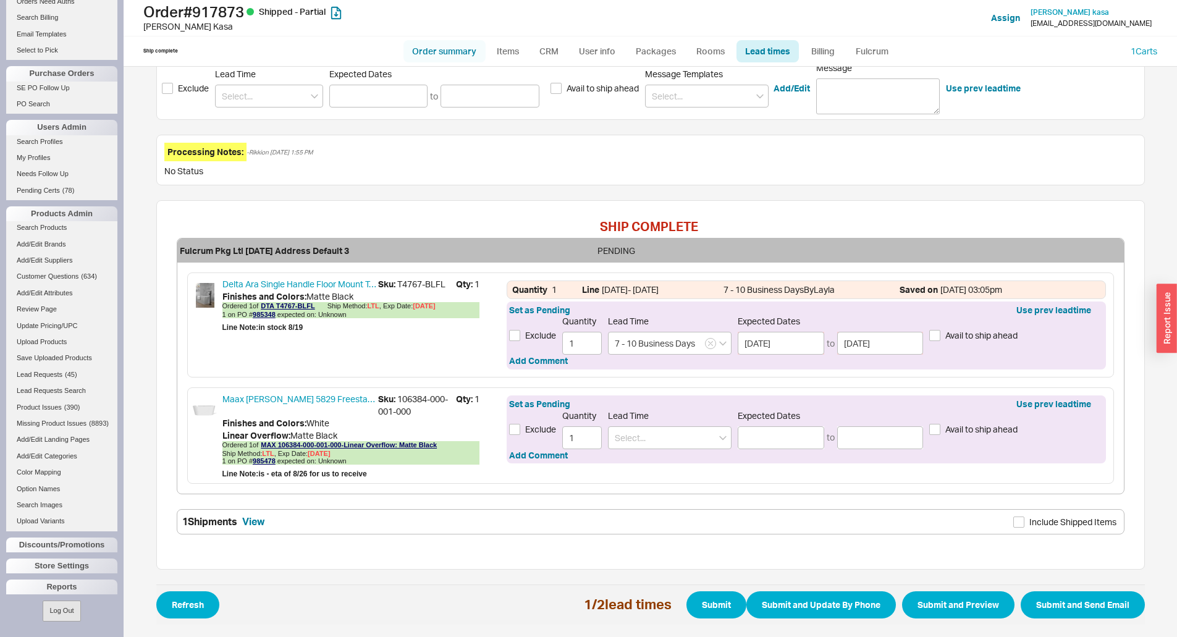
click at [437, 52] on link "Order summary" at bounding box center [445, 51] width 82 height 22
select select "*"
select select "LOW"
select select "3"
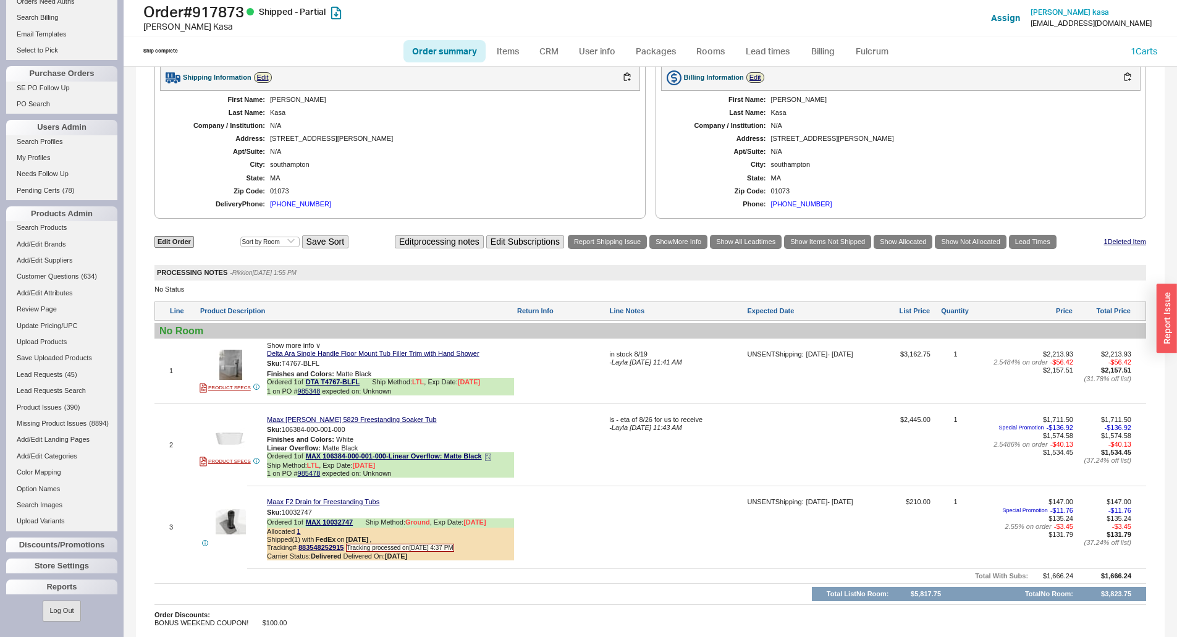
scroll to position [805, 0]
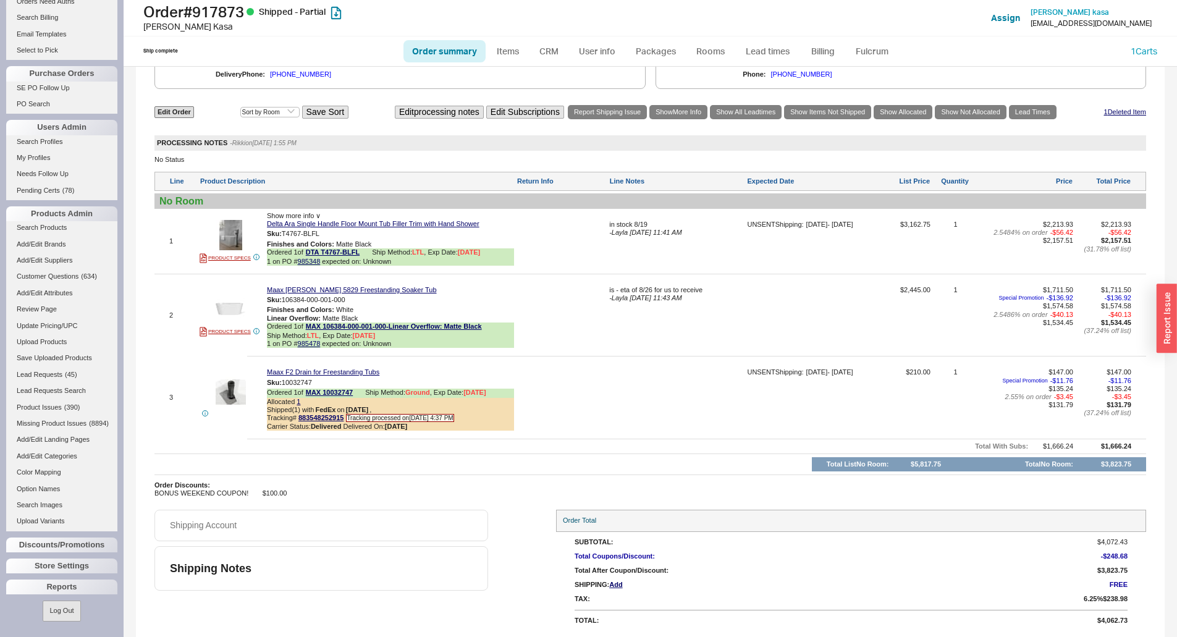
click at [646, 298] on span "- Layla 08/18/2025 11:43 AM" at bounding box center [645, 297] width 72 height 7
click at [726, 303] on textarea "is - eta of 8/26 for us to receive" at bounding box center [676, 296] width 135 height 20
type textarea "is - eta of 8/26 for us to receive per maaz"
click at [637, 311] on span "OR" at bounding box center [642, 314] width 11 height 8
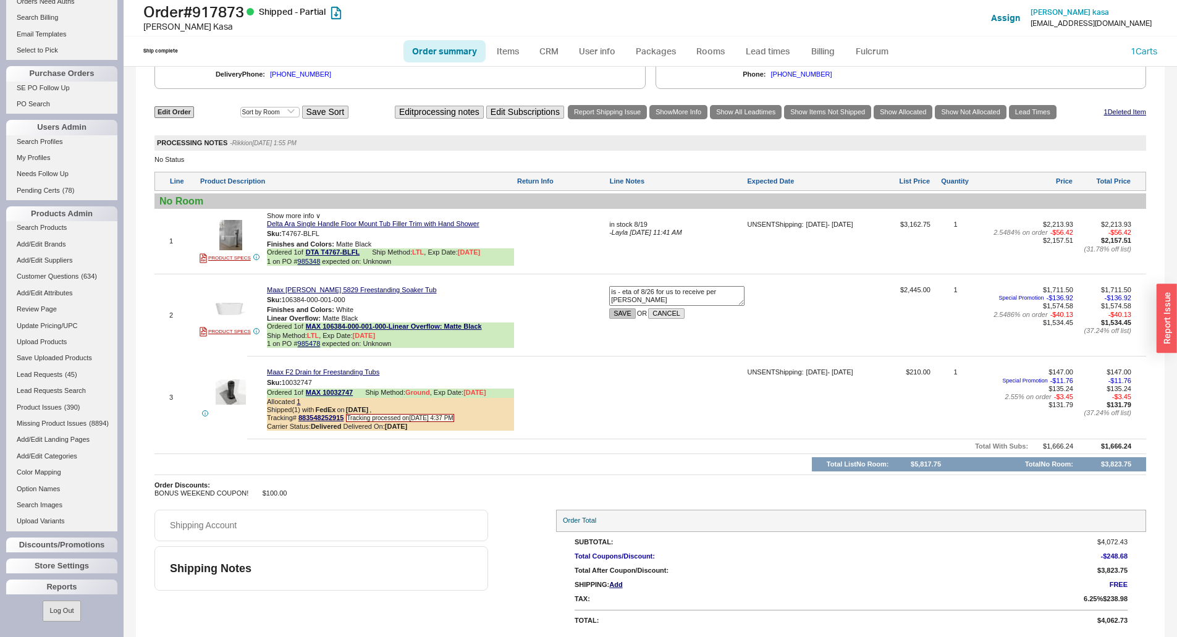
click at [625, 312] on button "SAVE" at bounding box center [622, 313] width 27 height 11
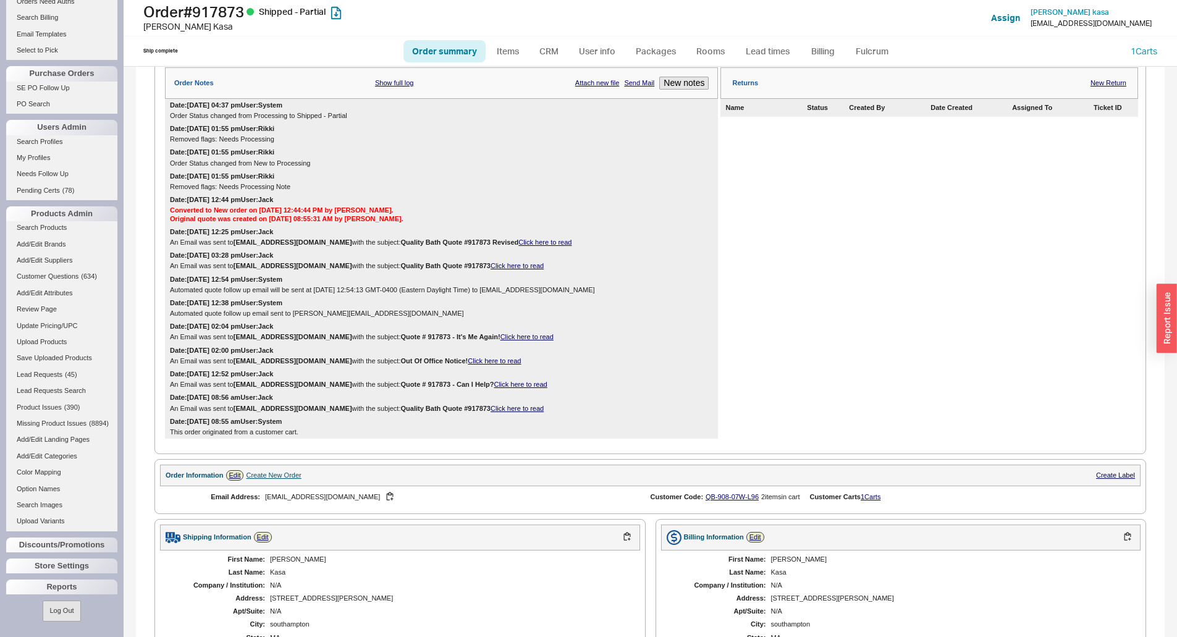
scroll to position [125, 0]
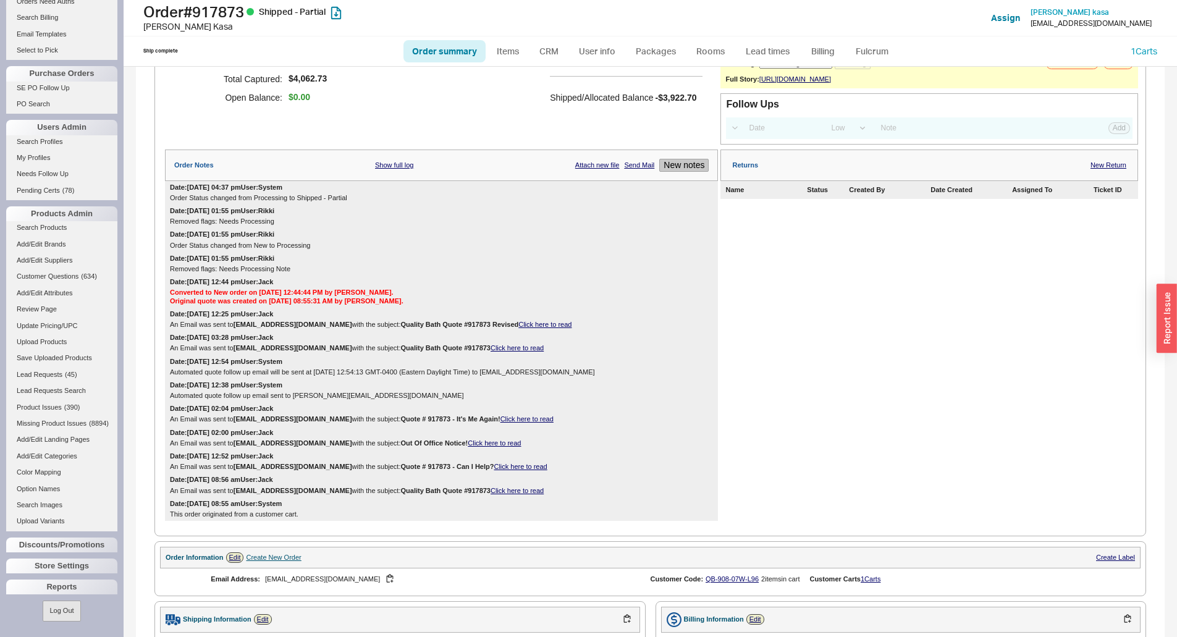
click at [672, 171] on button "New notes" at bounding box center [683, 165] width 49 height 13
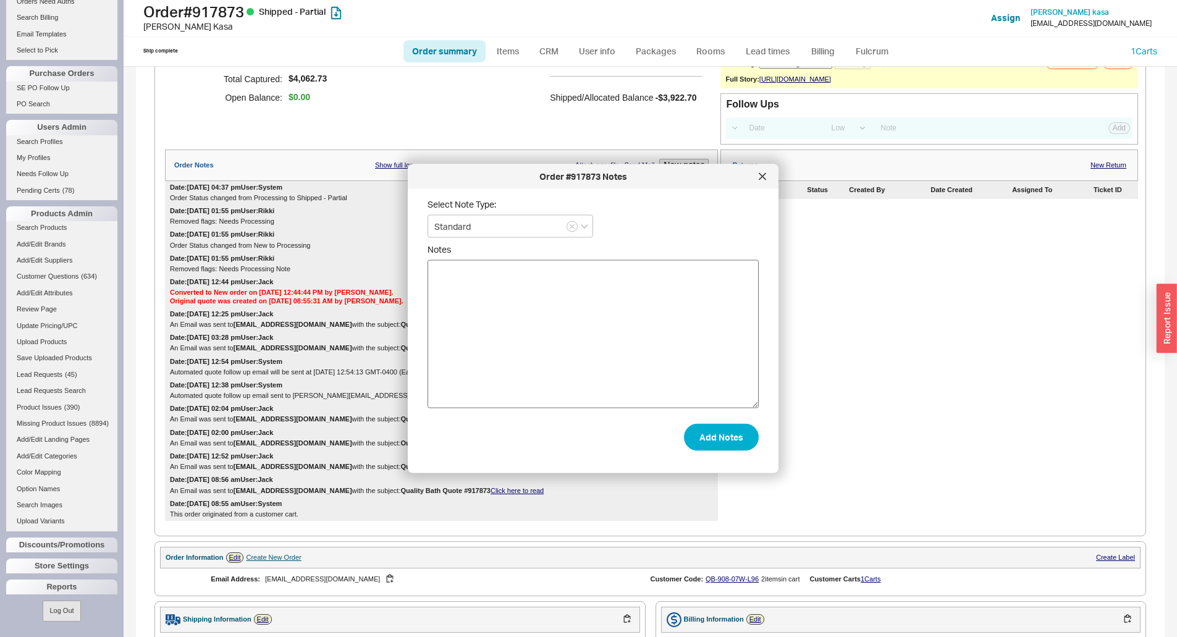
click at [613, 281] on textarea "Notes" at bounding box center [593, 334] width 331 height 148
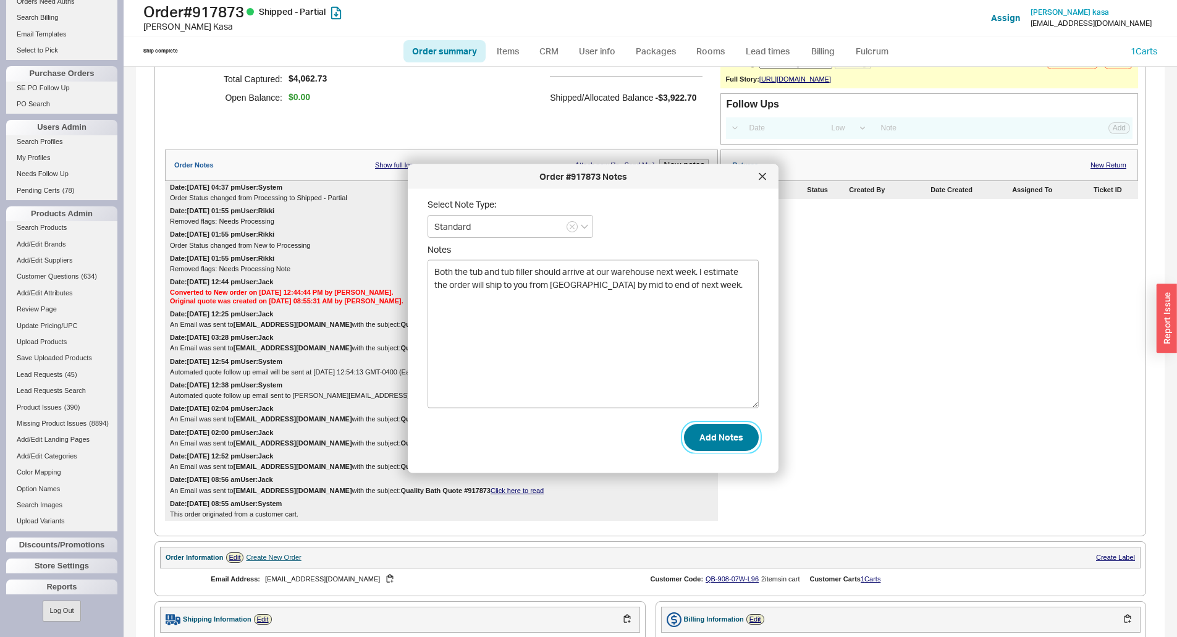
type textarea "Both the tub and tub filler should arrive at our warehouse next week. I estimat…"
click at [686, 437] on button "Add Notes" at bounding box center [721, 436] width 75 height 27
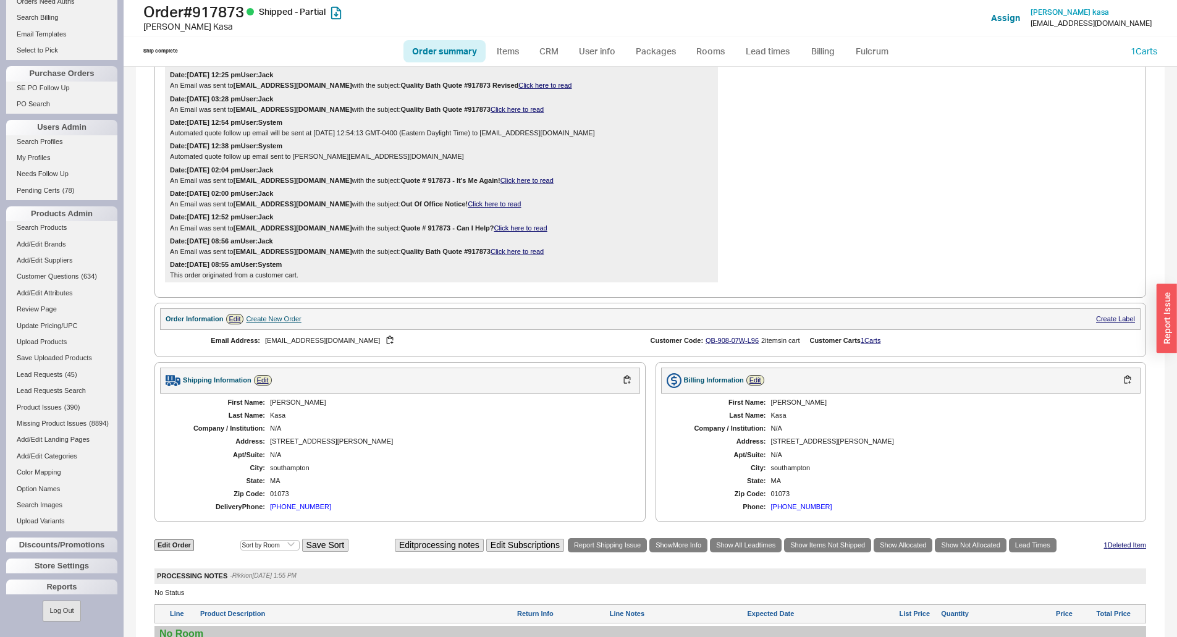
scroll to position [558, 0]
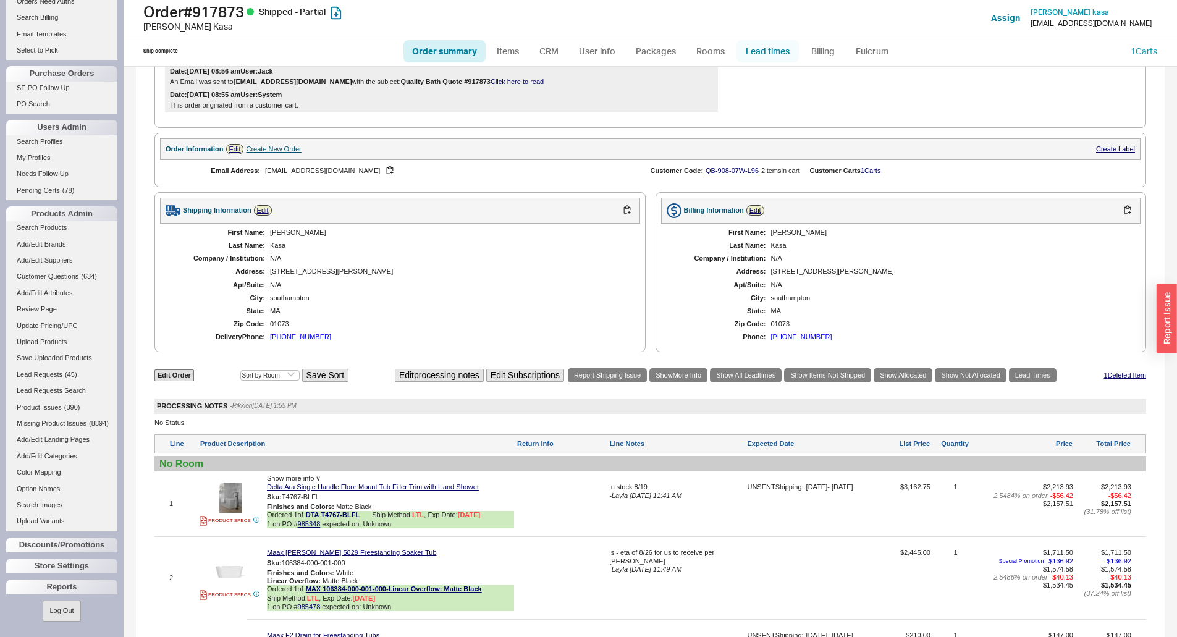
click at [767, 52] on link "Lead times" at bounding box center [768, 51] width 62 height 22
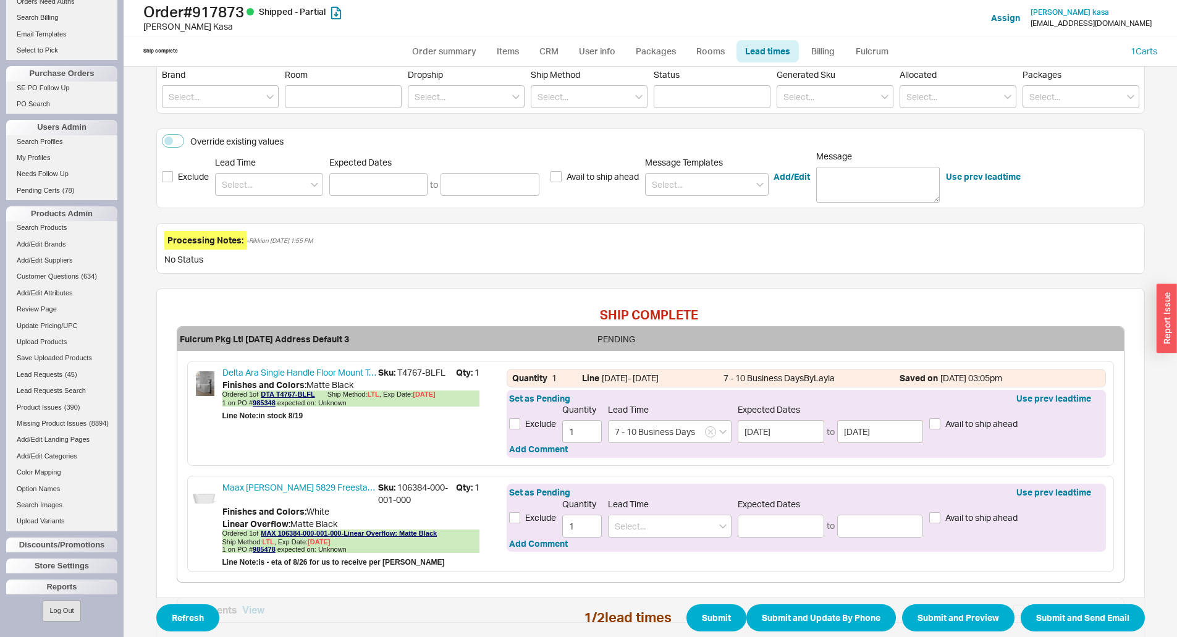
scroll to position [259, 0]
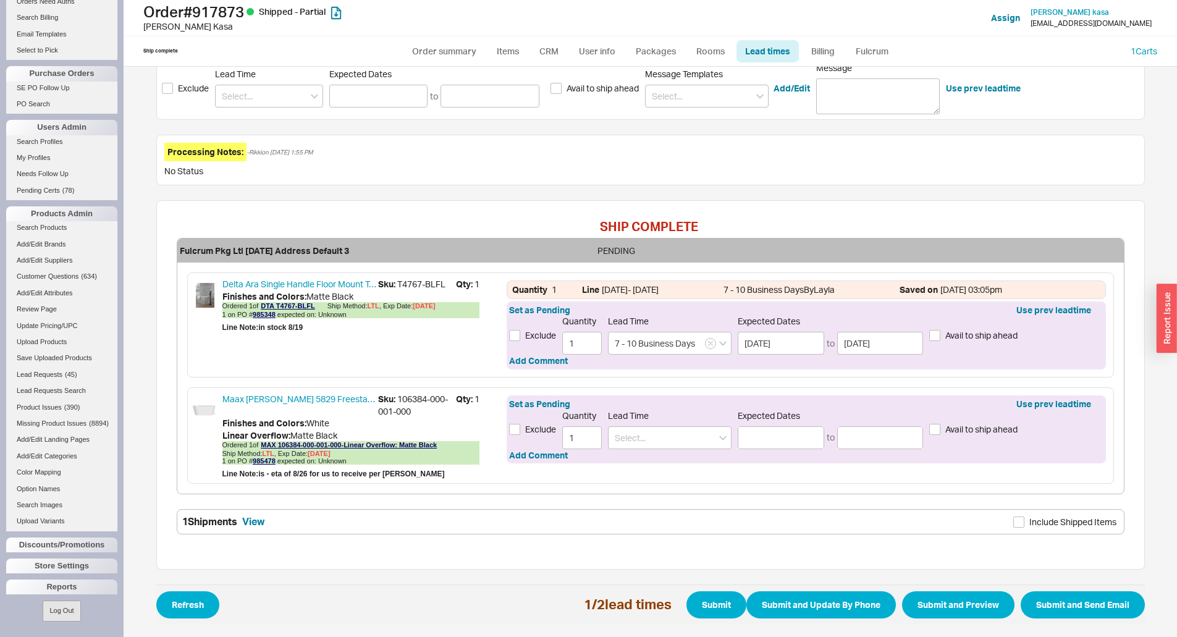
click at [360, 70] on span "Expected Dates" at bounding box center [434, 74] width 210 height 11
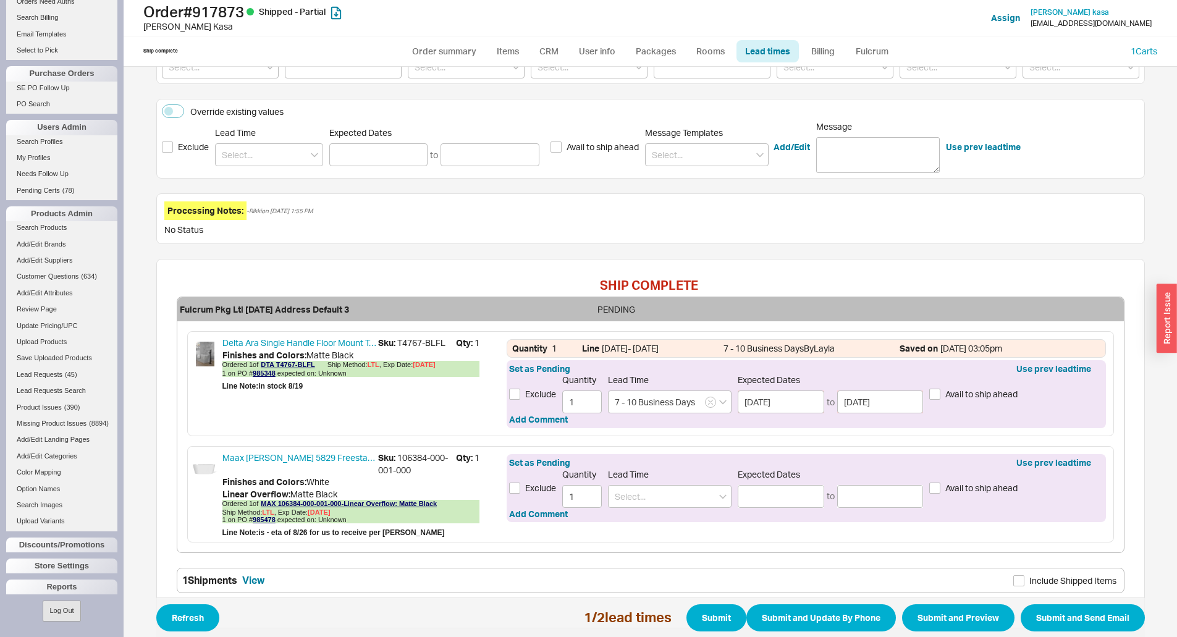
scroll to position [135, 0]
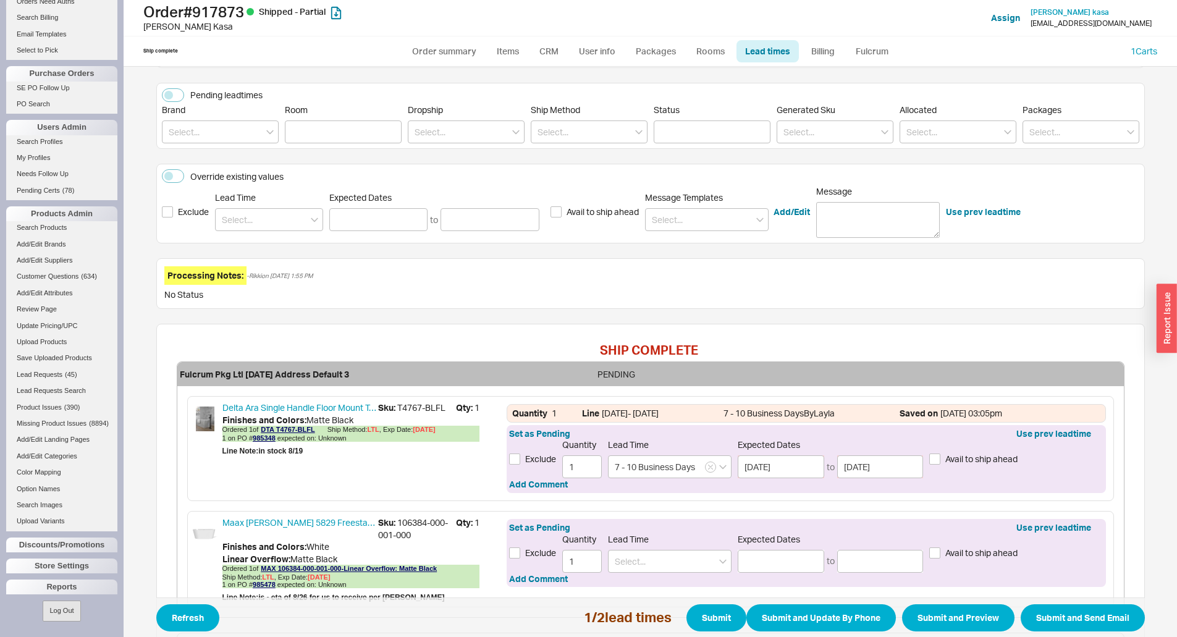
click at [182, 172] on label "Override existing values" at bounding box center [223, 176] width 122 height 14
click at [182, 172] on button "Override existing values" at bounding box center [173, 176] width 22 height 14
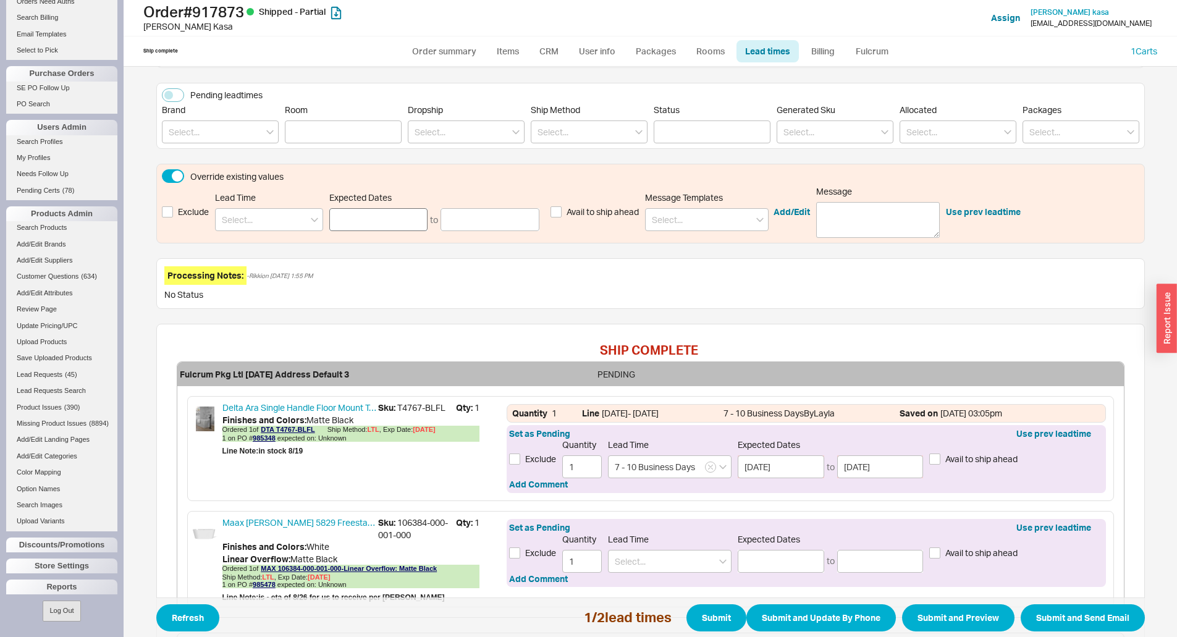
drag, startPoint x: 357, startPoint y: 206, endPoint x: 356, endPoint y: 213, distance: 7.4
click at [357, 211] on div "Expected Dates to" at bounding box center [434, 211] width 210 height 39
click at [356, 215] on input at bounding box center [378, 219] width 99 height 23
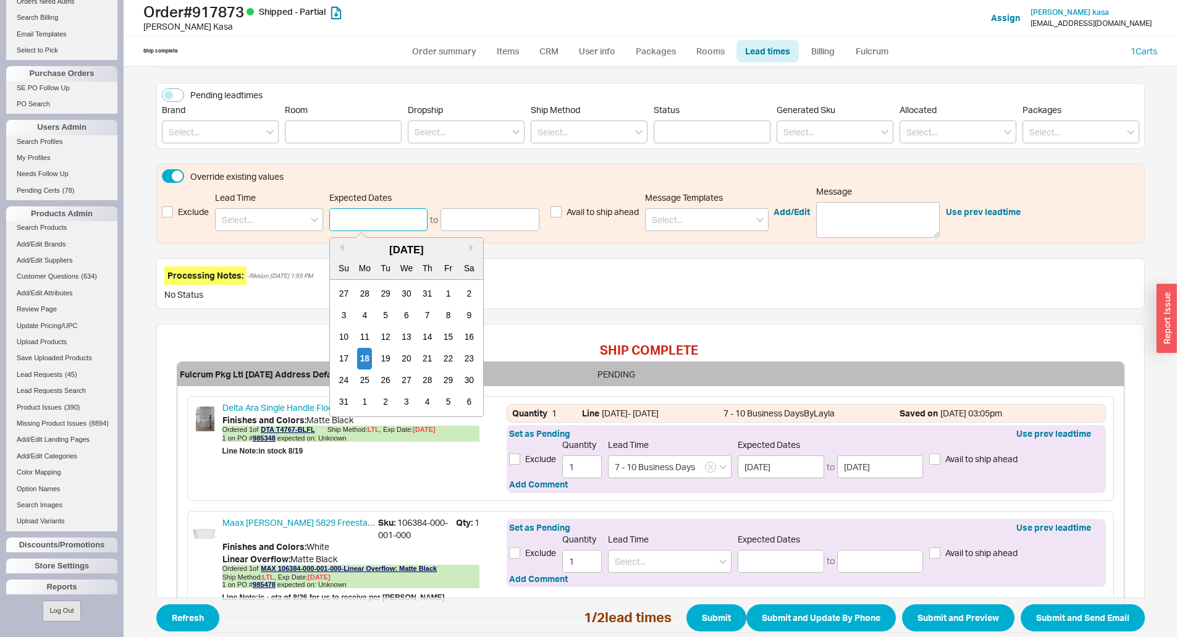
drag, startPoint x: 402, startPoint y: 383, endPoint x: 471, endPoint y: 306, distance: 102.8
click at [404, 381] on div "27" at bounding box center [406, 381] width 15 height 22
type input "08/27/2025"
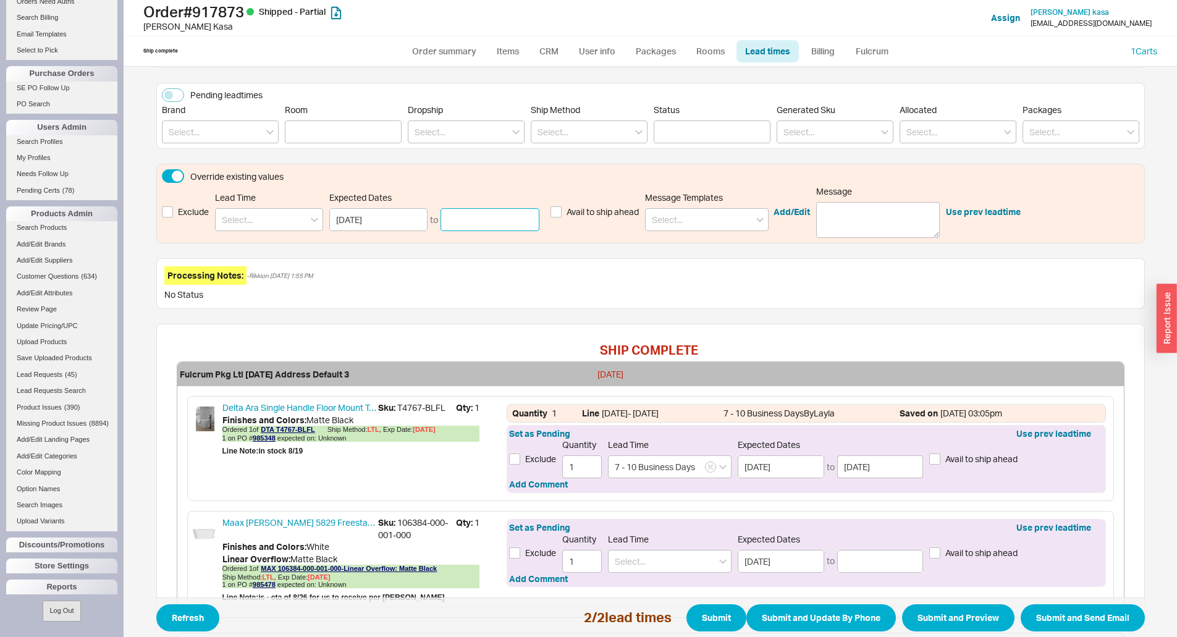
click at [470, 216] on input at bounding box center [490, 219] width 99 height 23
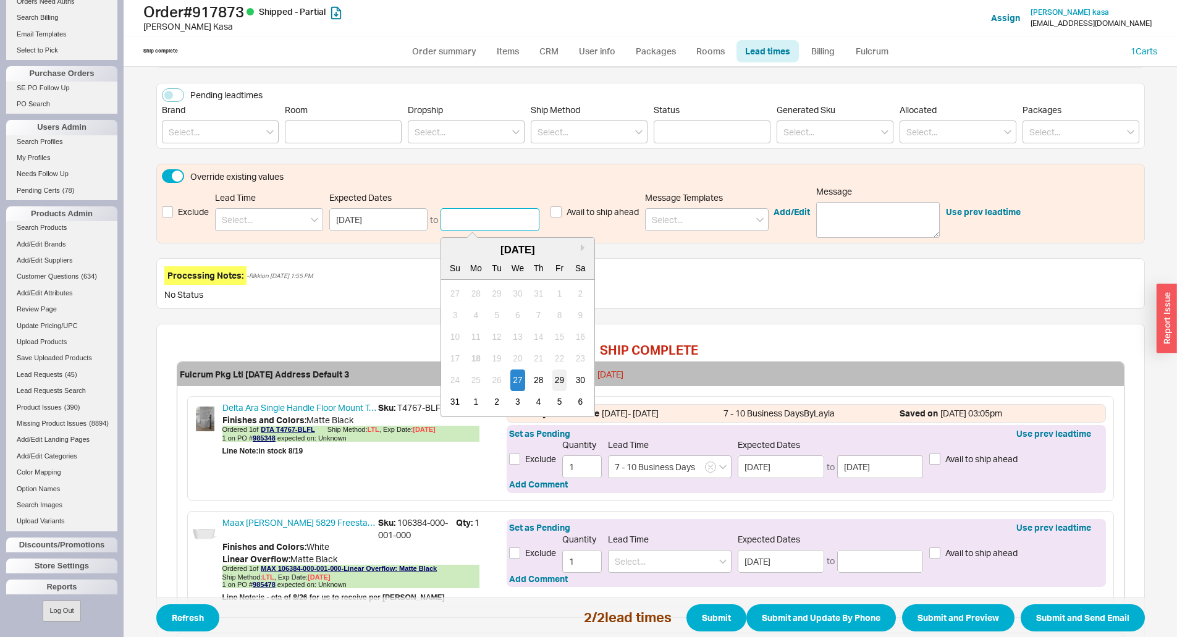
click at [552, 381] on div "29" at bounding box center [559, 381] width 15 height 22
type input "08/29/2025"
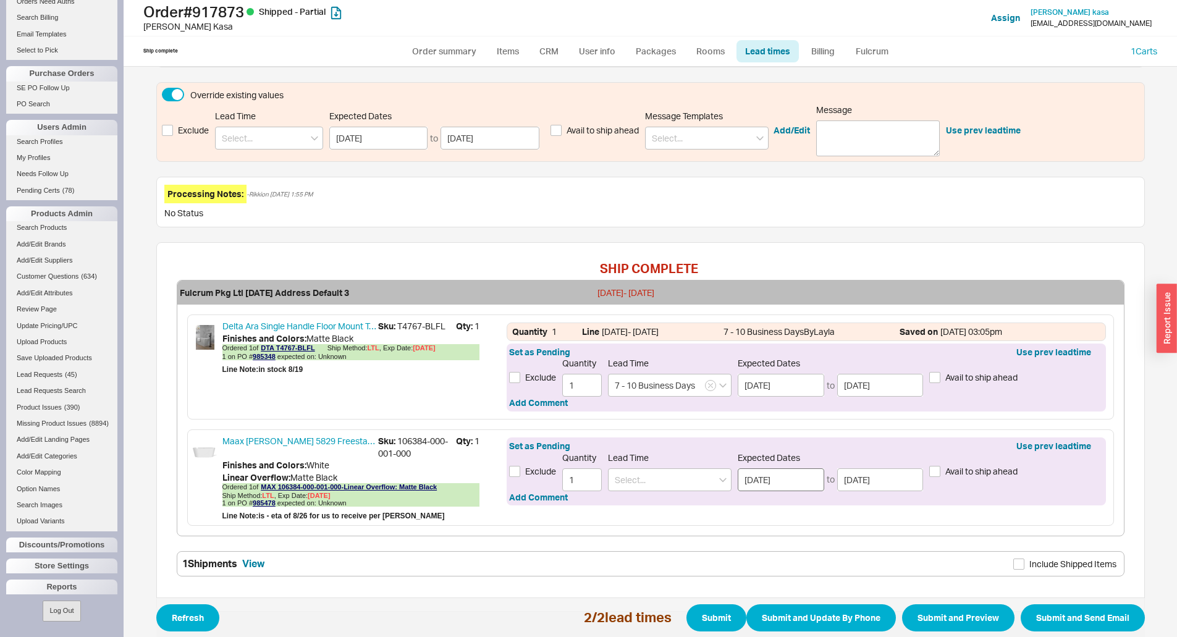
scroll to position [259, 0]
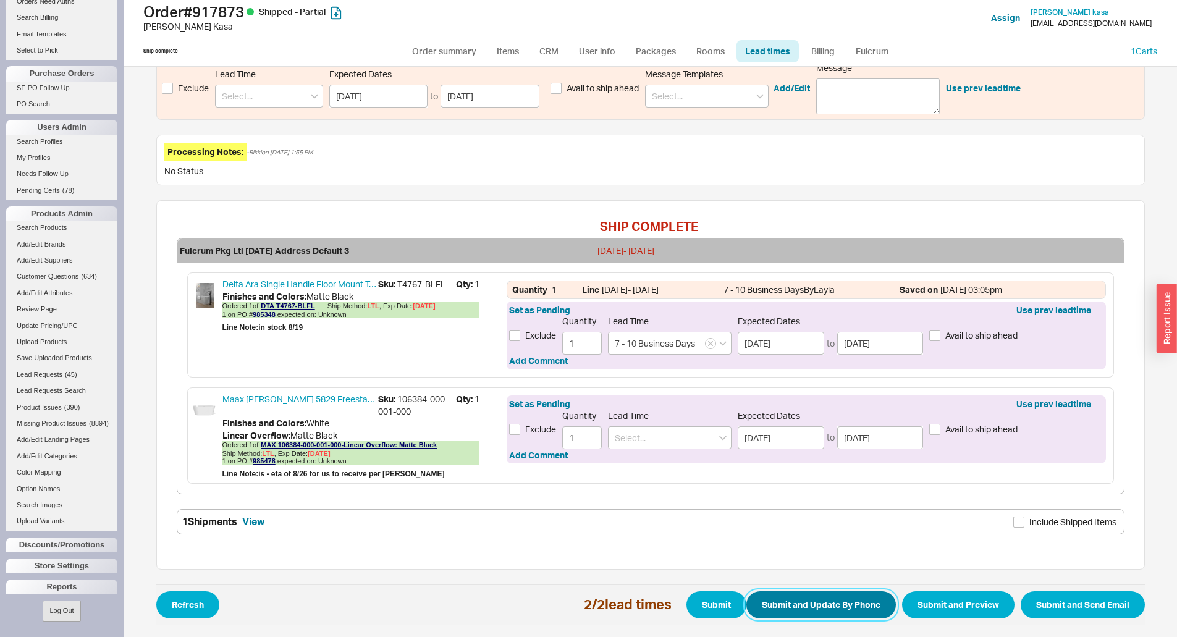
click at [801, 610] on button "Submit and Update By Phone" at bounding box center [821, 604] width 150 height 27
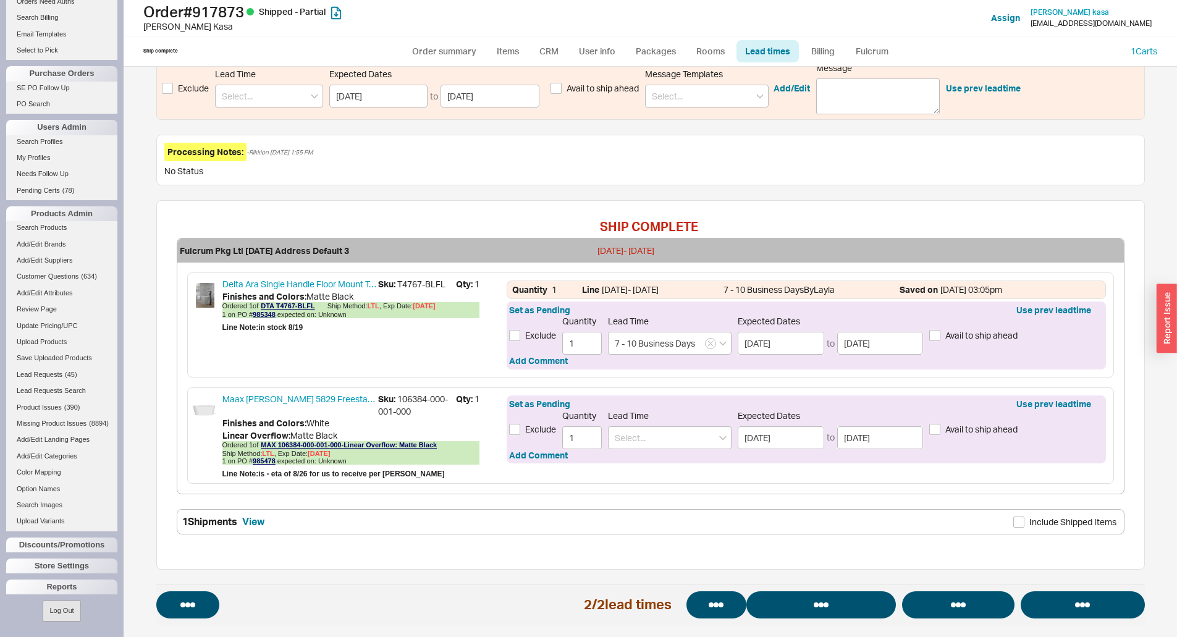
select select "*"
select select "LOW"
select select "3"
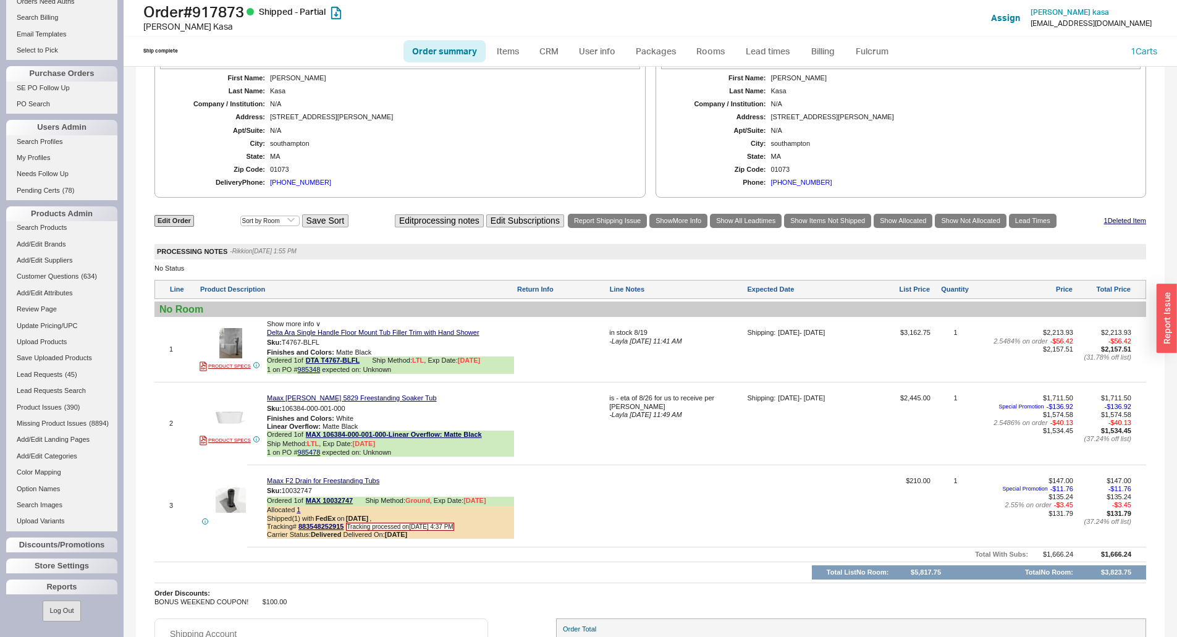
scroll to position [829, 0]
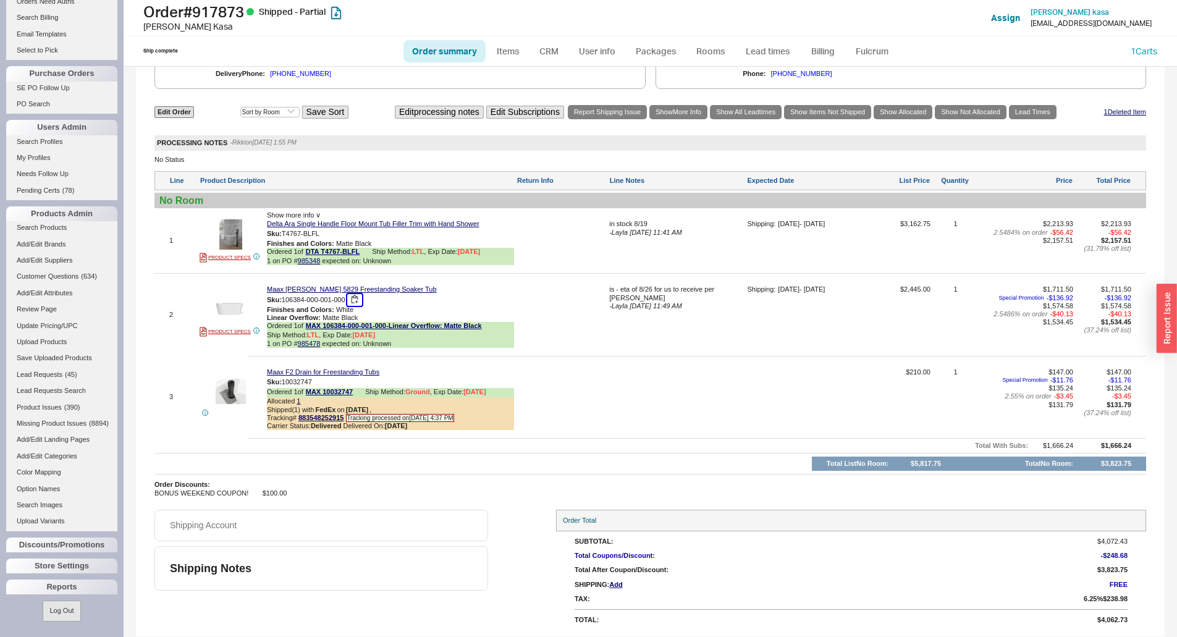
click at [353, 299] on button "button" at bounding box center [354, 300] width 15 height 12
click at [307, 347] on link "985478" at bounding box center [309, 343] width 23 height 7
click at [448, 522] on div "Shipping Account" at bounding box center [321, 526] width 334 height 32
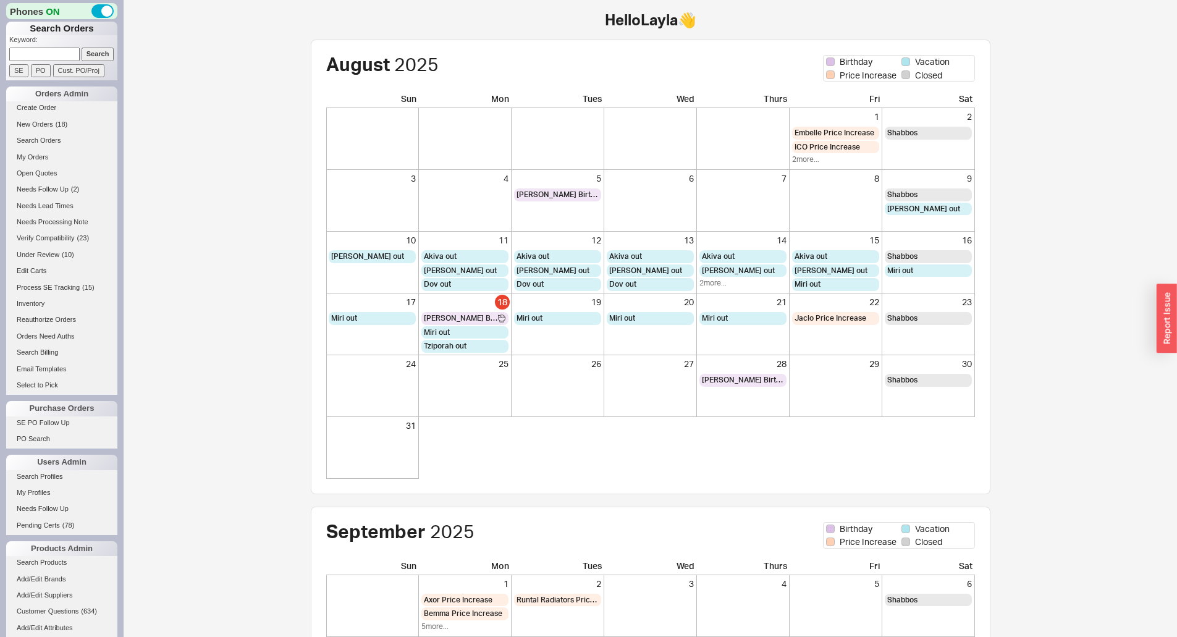
click at [46, 57] on input at bounding box center [44, 54] width 70 height 13
type input "923973"
click at [82, 48] on input "Search" at bounding box center [98, 54] width 33 height 13
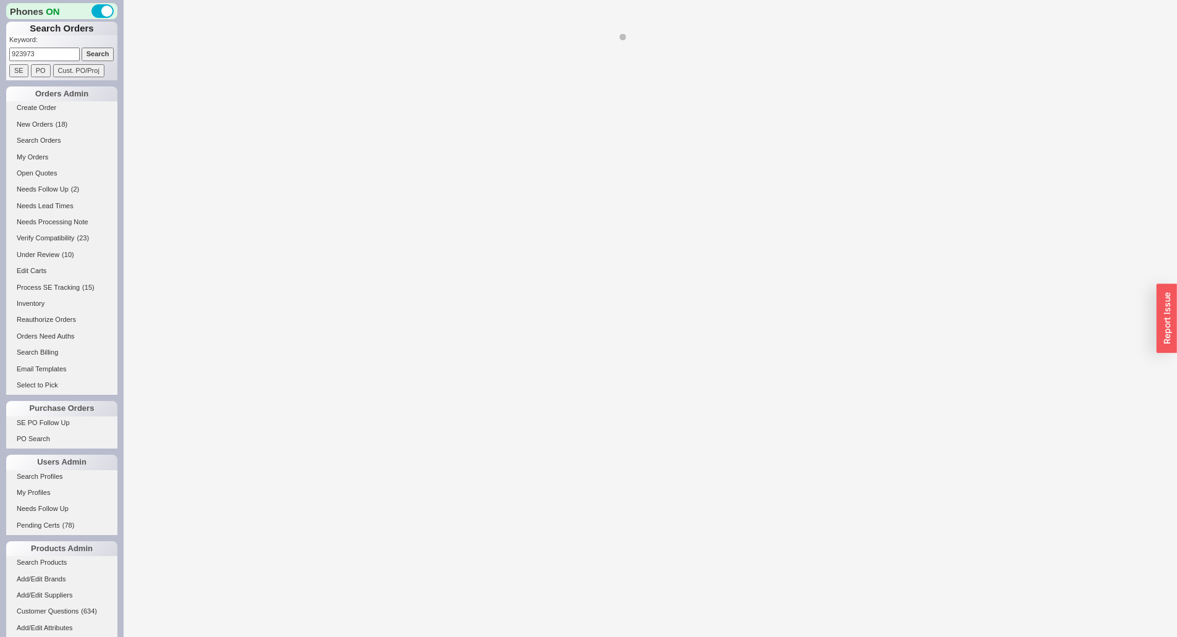
select select "*"
select select "LOW"
select select "3"
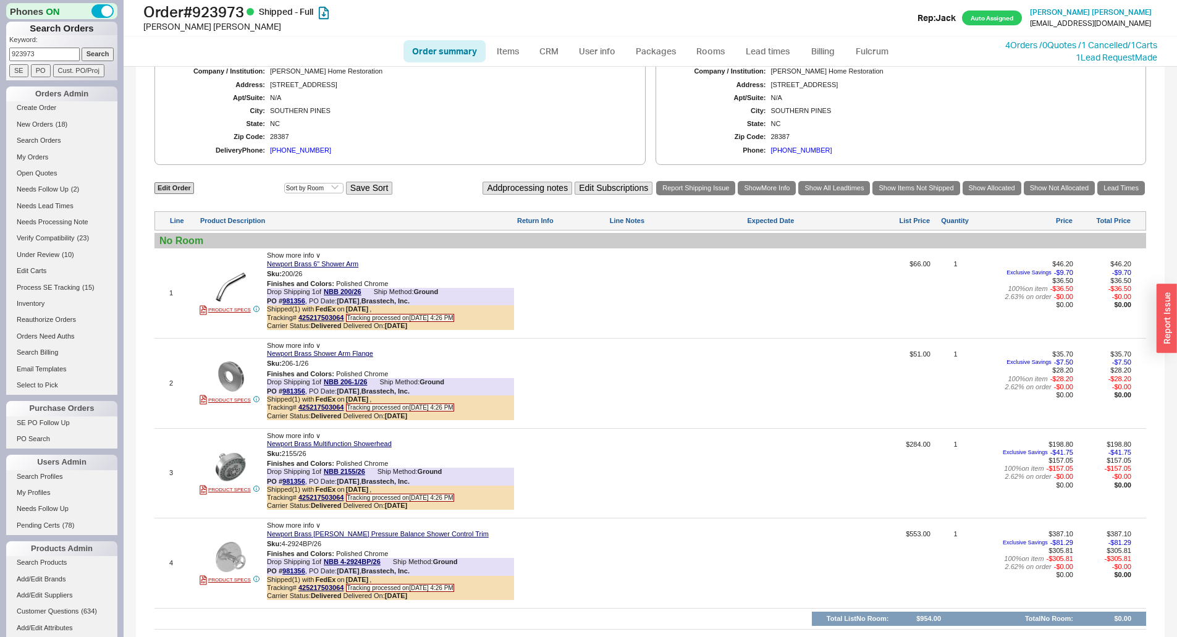
scroll to position [349, 0]
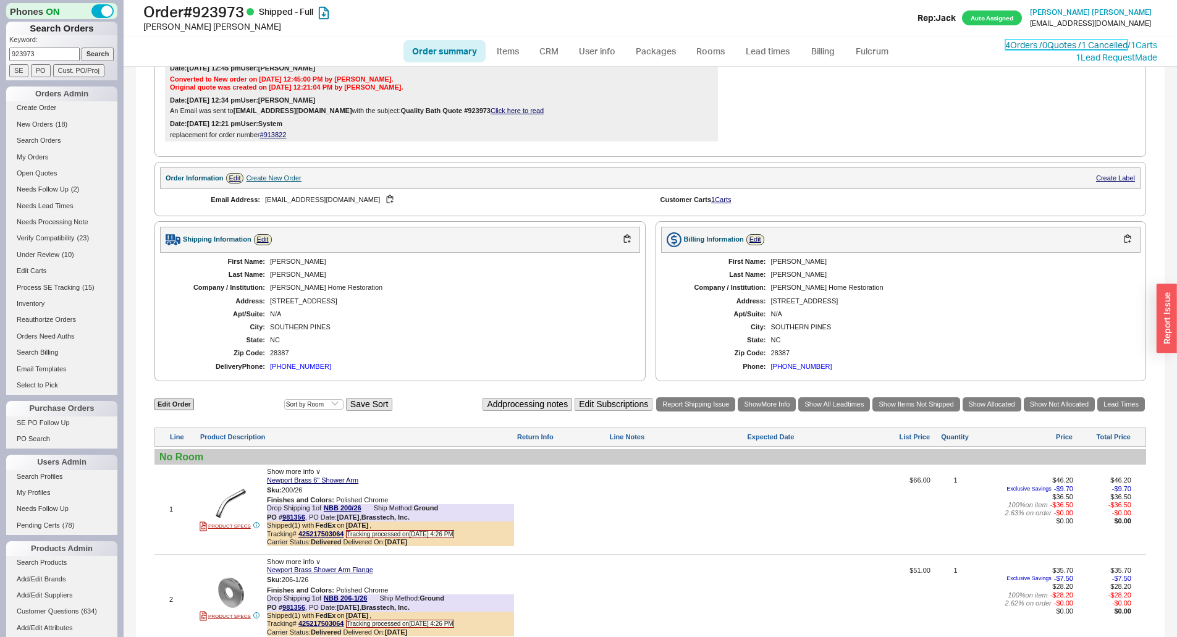
click at [1007, 43] on link "4 Orders / 0 Quotes / 1 Cancelled" at bounding box center [1066, 45] width 122 height 11
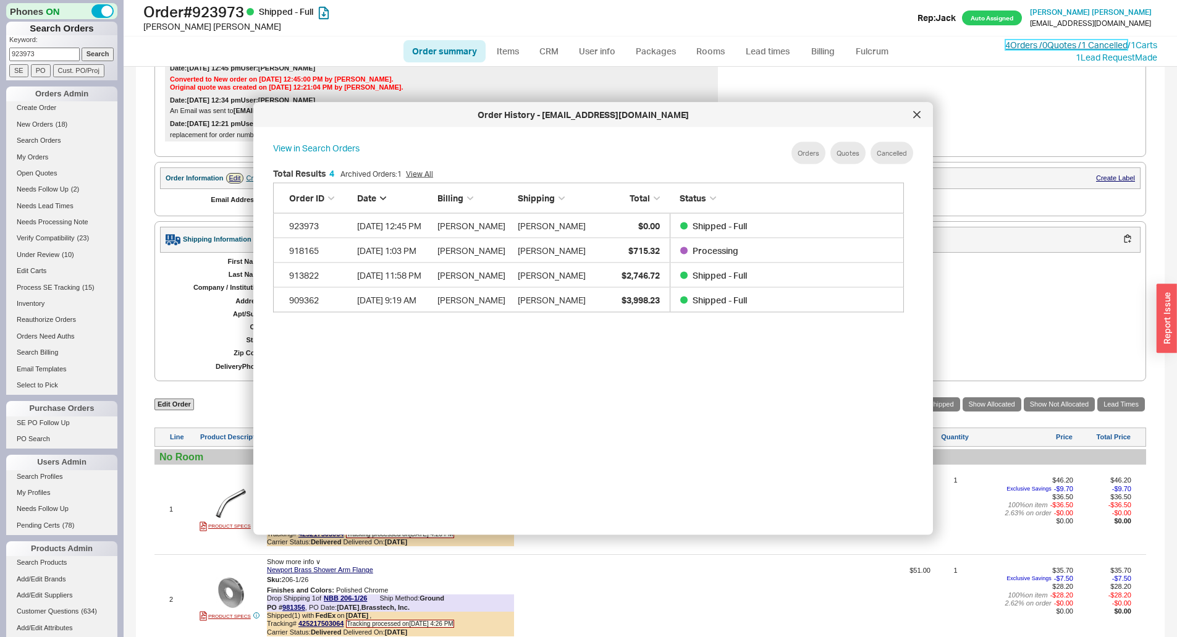
scroll to position [10, 10]
click at [783, 245] on div "Processing" at bounding box center [783, 250] width 207 height 25
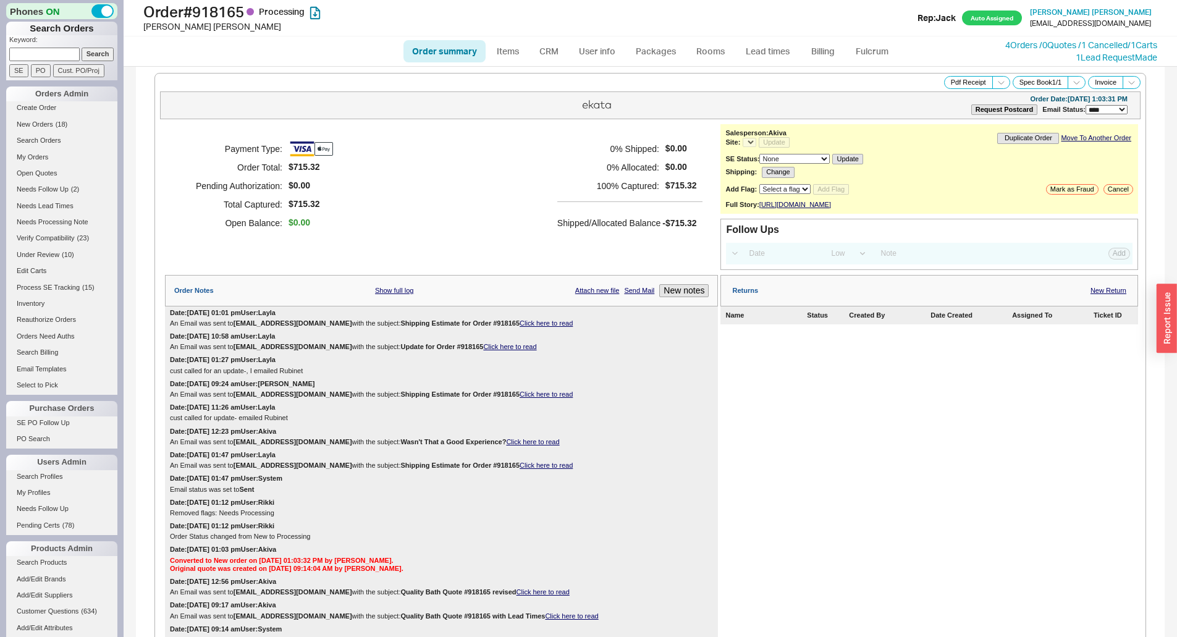
select select "LOW"
select select "3"
select select "*"
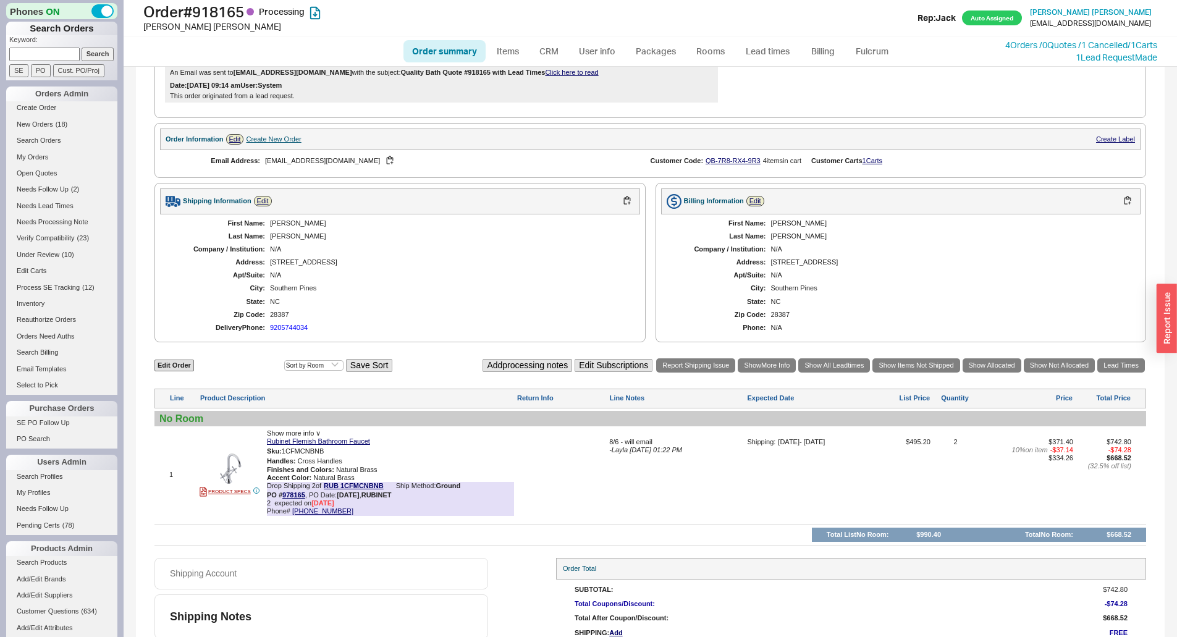
scroll to position [599, 0]
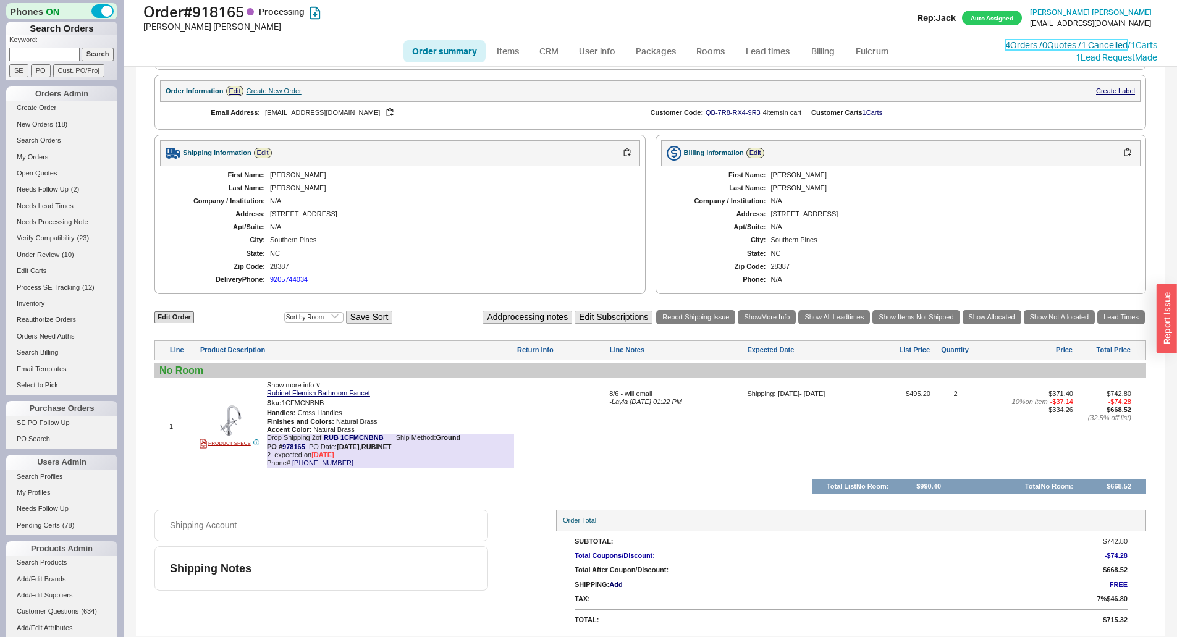
click at [1013, 46] on link "4 Orders / 0 Quotes / 1 Cancelled" at bounding box center [1066, 45] width 122 height 11
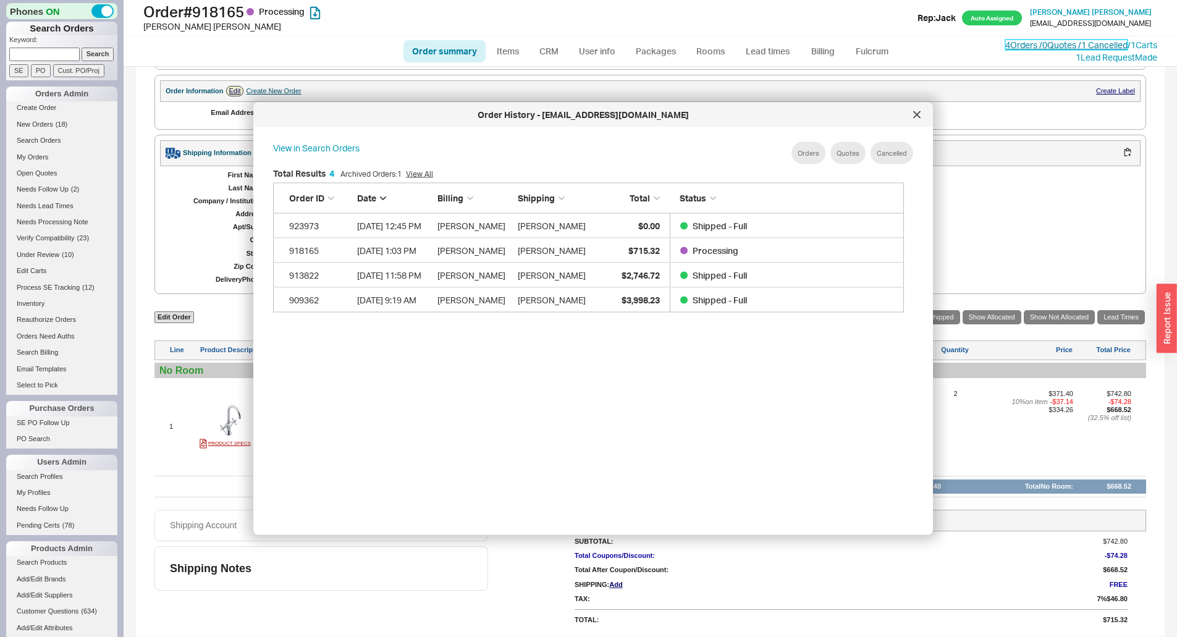
scroll to position [369, 641]
click at [773, 229] on div "Shipped - Full" at bounding box center [783, 225] width 207 height 25
click at [922, 113] on div at bounding box center [917, 115] width 20 height 20
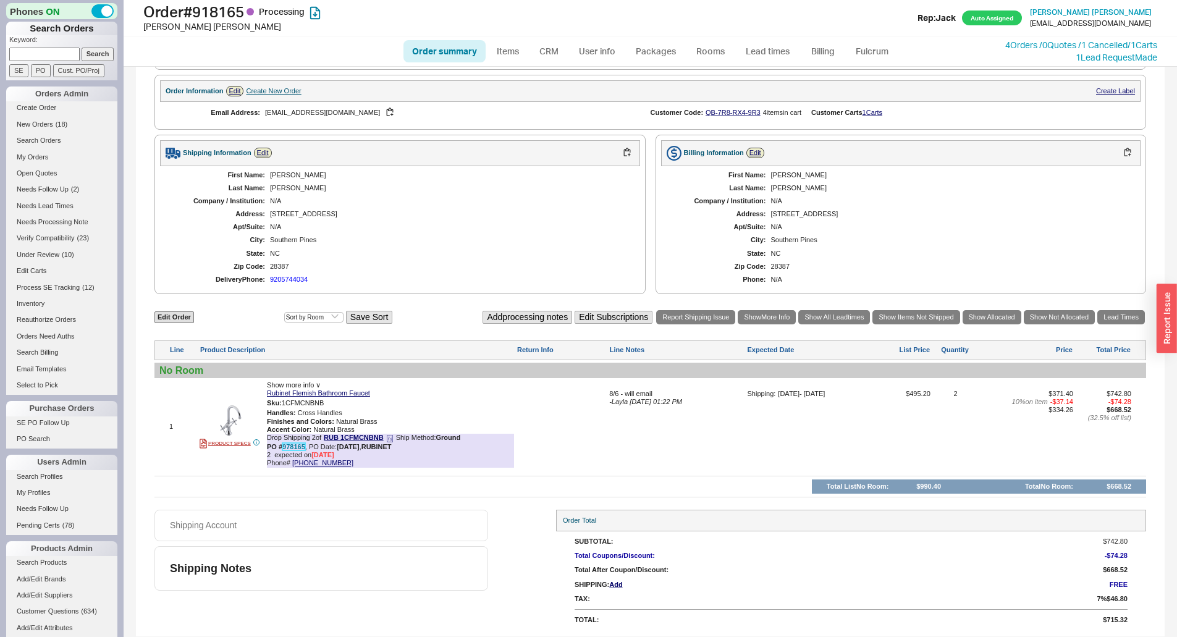
click at [295, 448] on link "978165" at bounding box center [293, 446] width 23 height 7
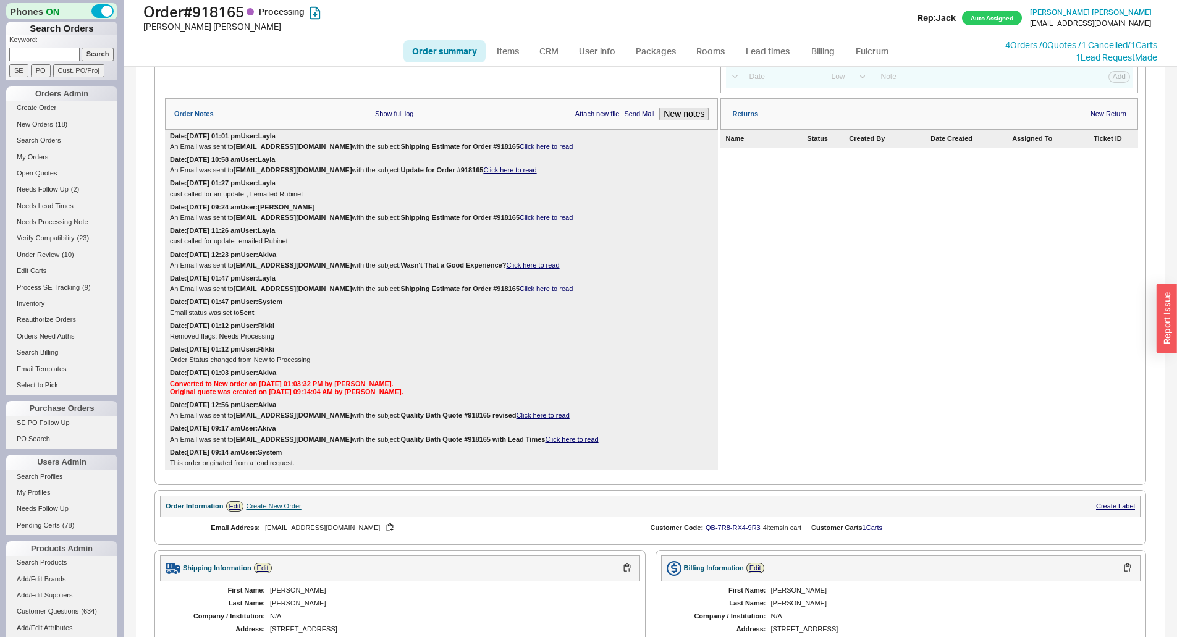
scroll to position [43, 0]
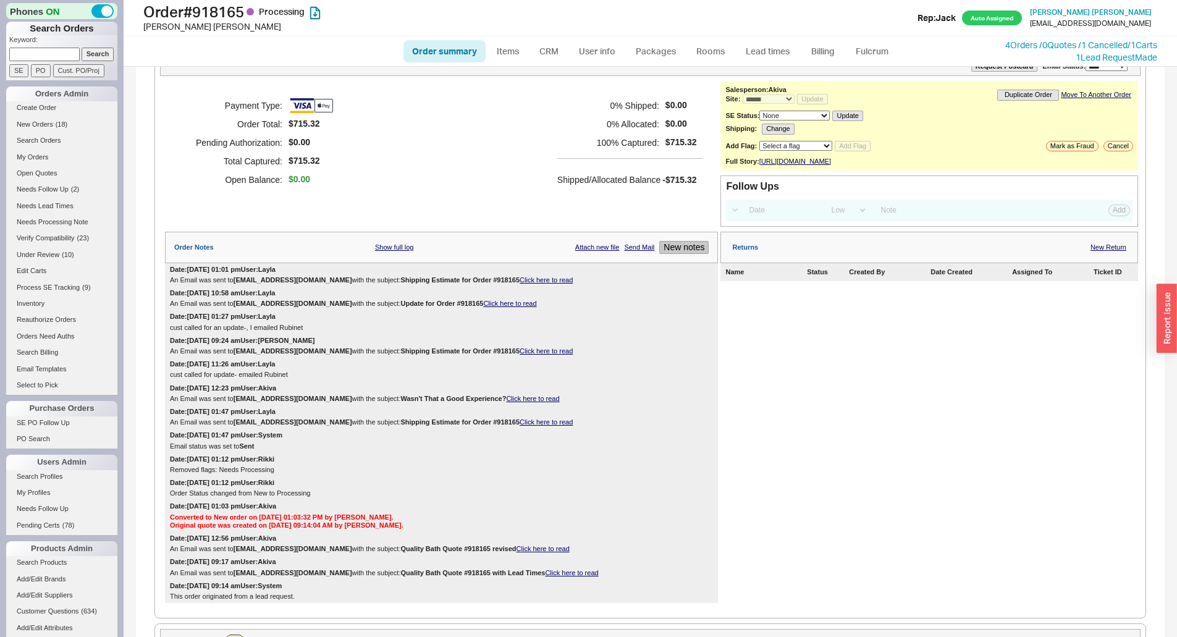
click at [679, 254] on button "New notes" at bounding box center [683, 247] width 49 height 13
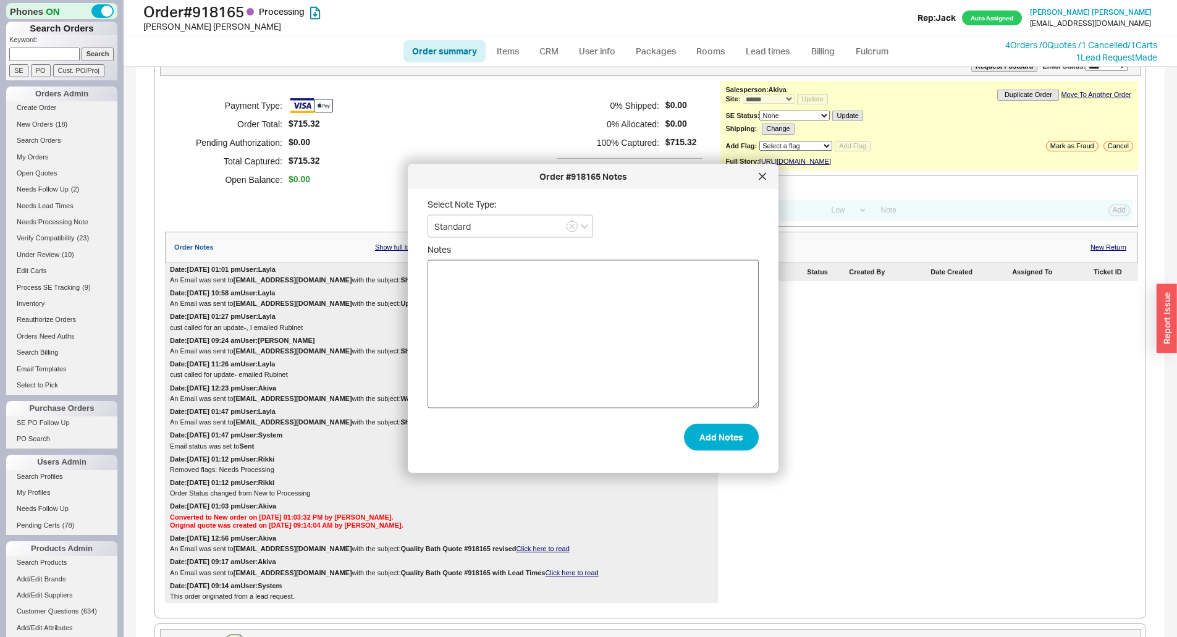
click at [630, 345] on textarea "Notes" at bounding box center [593, 334] width 331 height 148
click at [652, 276] on textarea "cust called for update- told him per Rubinet some co" at bounding box center [593, 334] width 331 height 148
type textarea "cust called for update- told him per Rubinet some components did not pass qc so…"
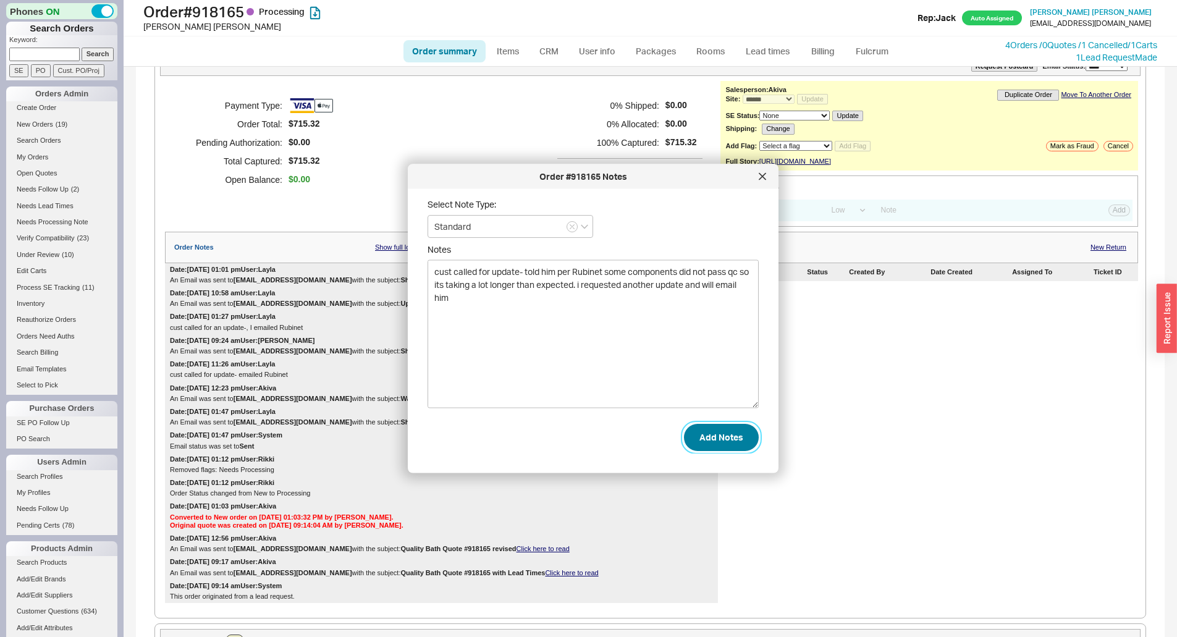
click at [708, 437] on button "Add Notes" at bounding box center [721, 436] width 75 height 27
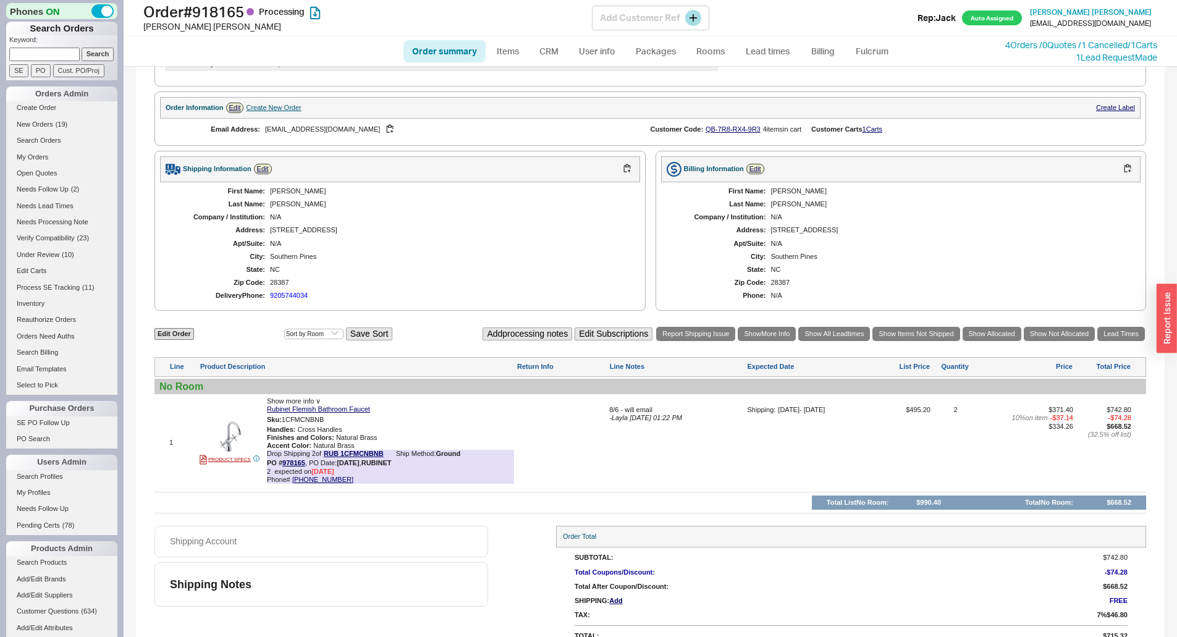
scroll to position [623, 0]
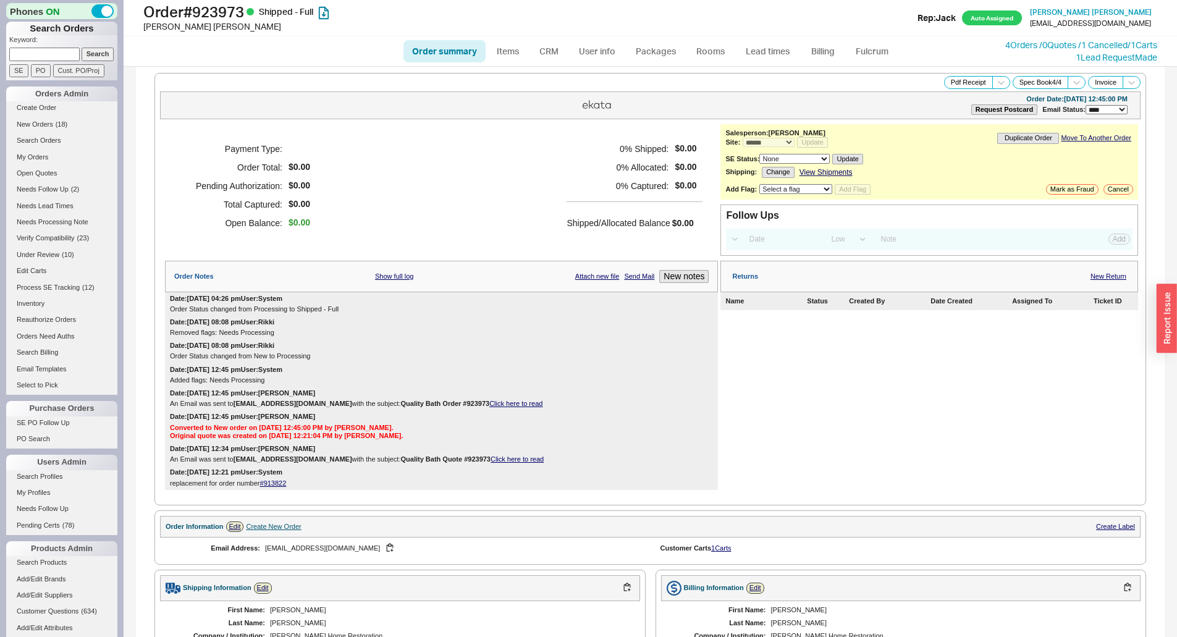
select select "*"
select select "LOW"
select select "3"
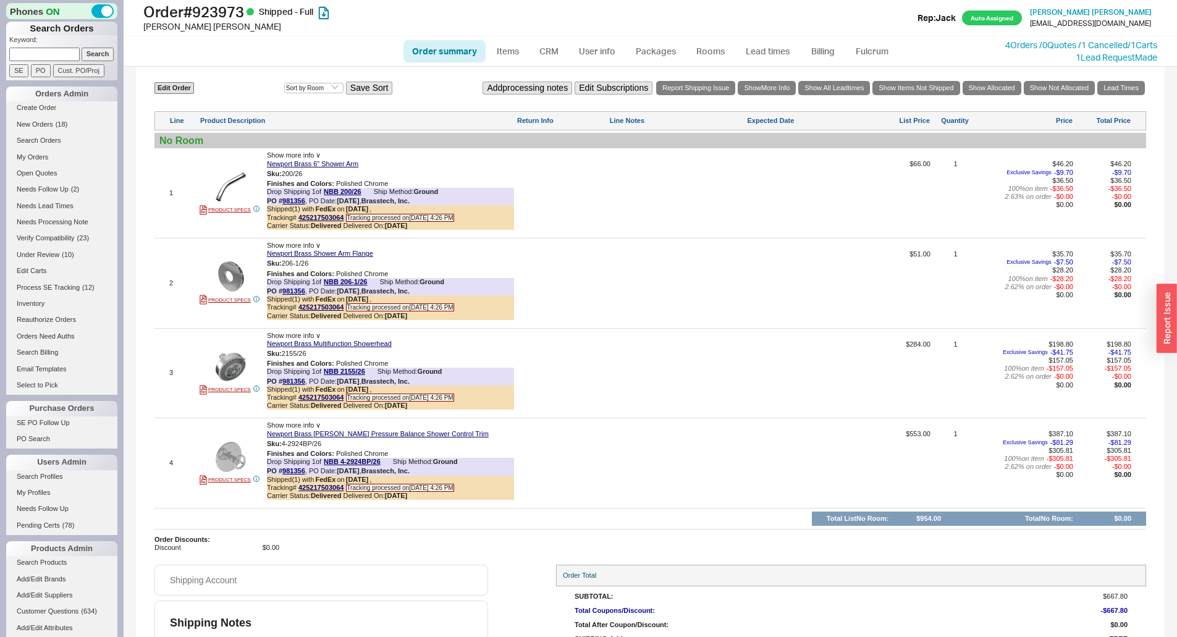
scroll to position [719, 0]
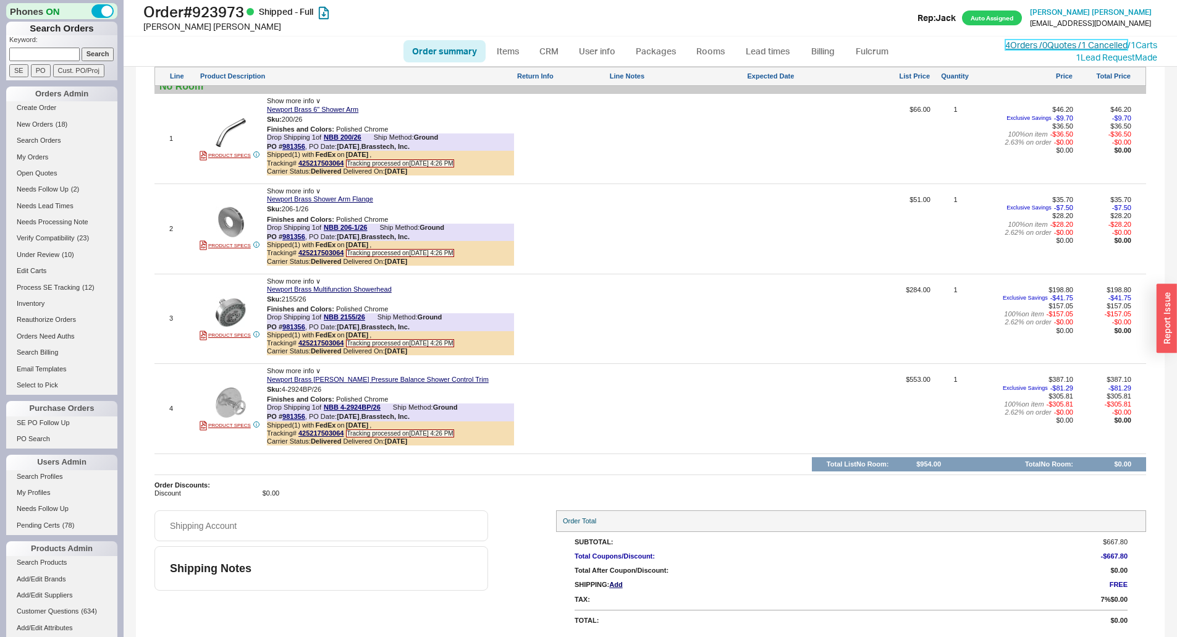
click at [1019, 48] on link "4 Orders / 0 Quotes / 1 Cancelled" at bounding box center [1066, 45] width 122 height 11
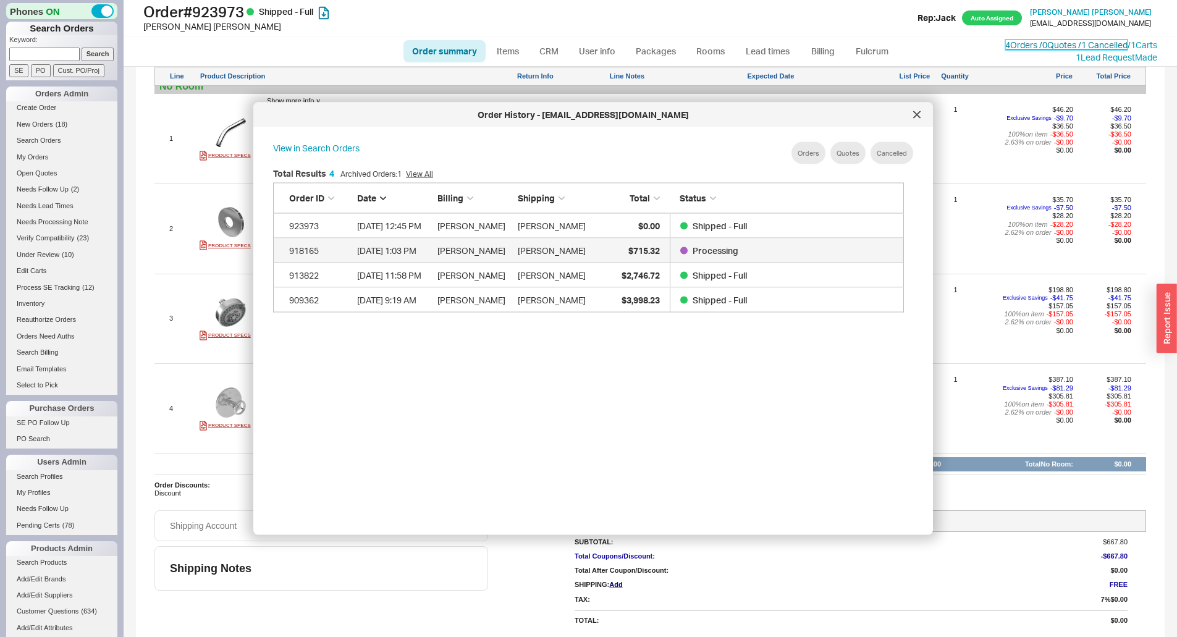
scroll to position [369, 641]
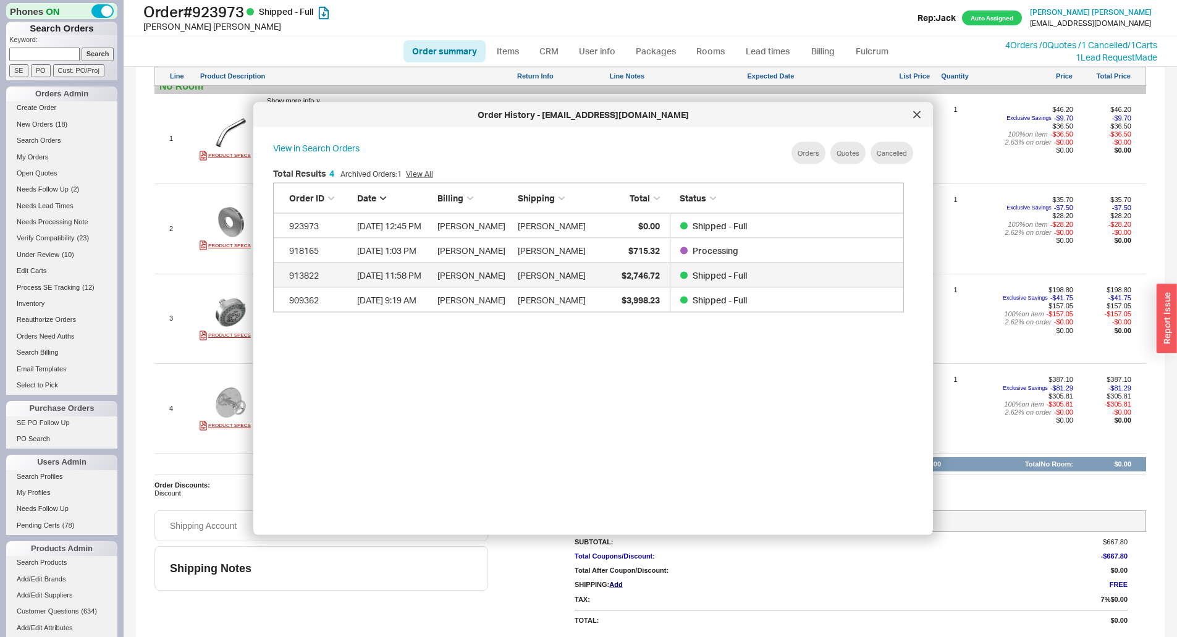
click at [751, 276] on div "Shipped - Full" at bounding box center [783, 275] width 207 height 25
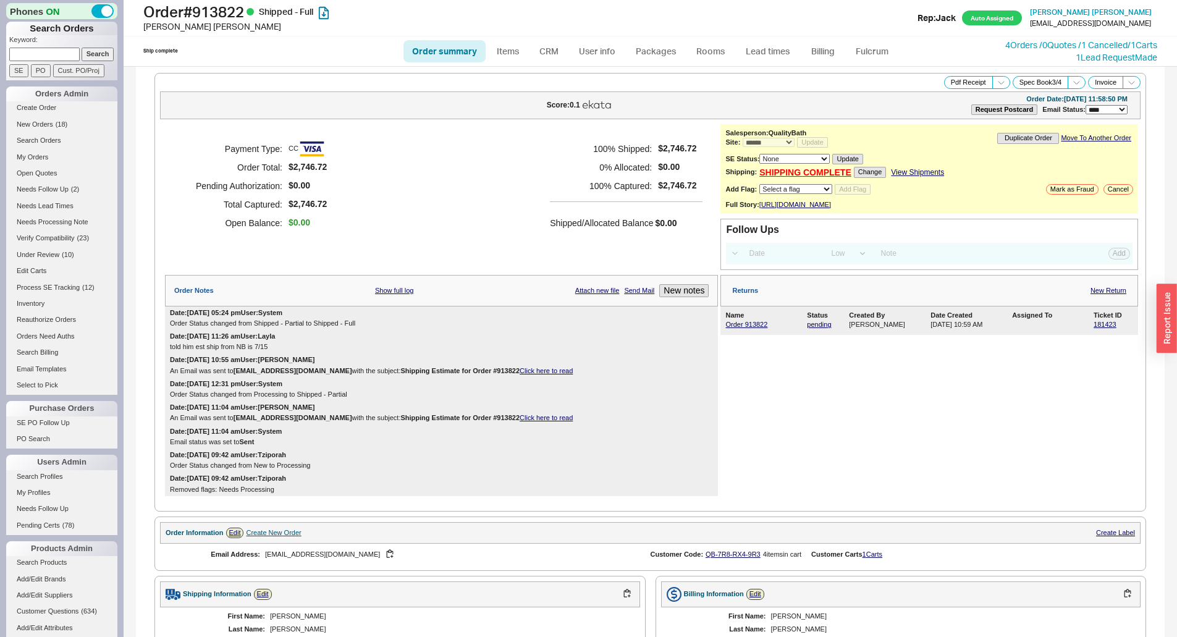
select select "*"
select select "LOW"
select select "3"
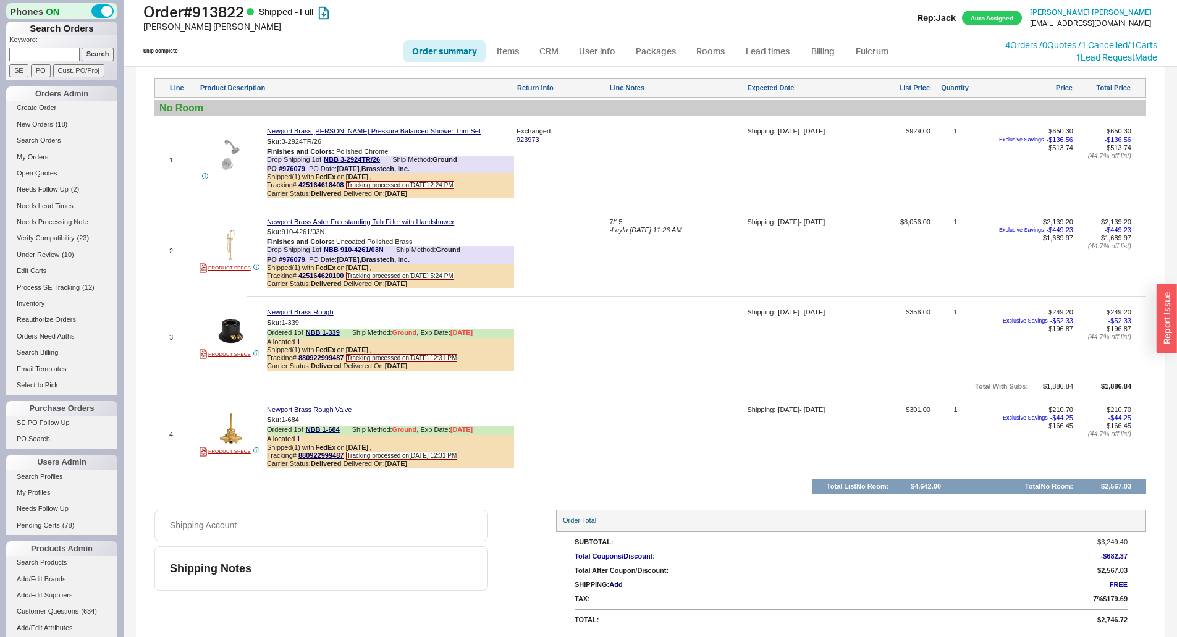
scroll to position [712, 0]
click at [1005, 48] on link "4 Orders / 0 Quotes / 1 Cancelled" at bounding box center [1066, 45] width 122 height 11
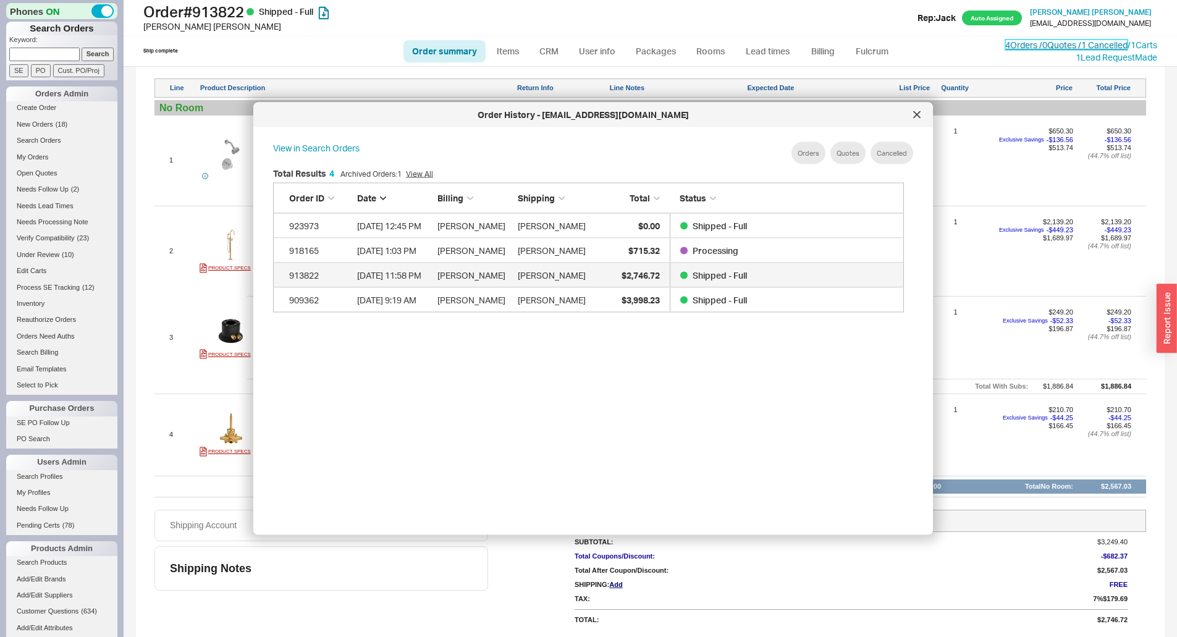
scroll to position [369, 641]
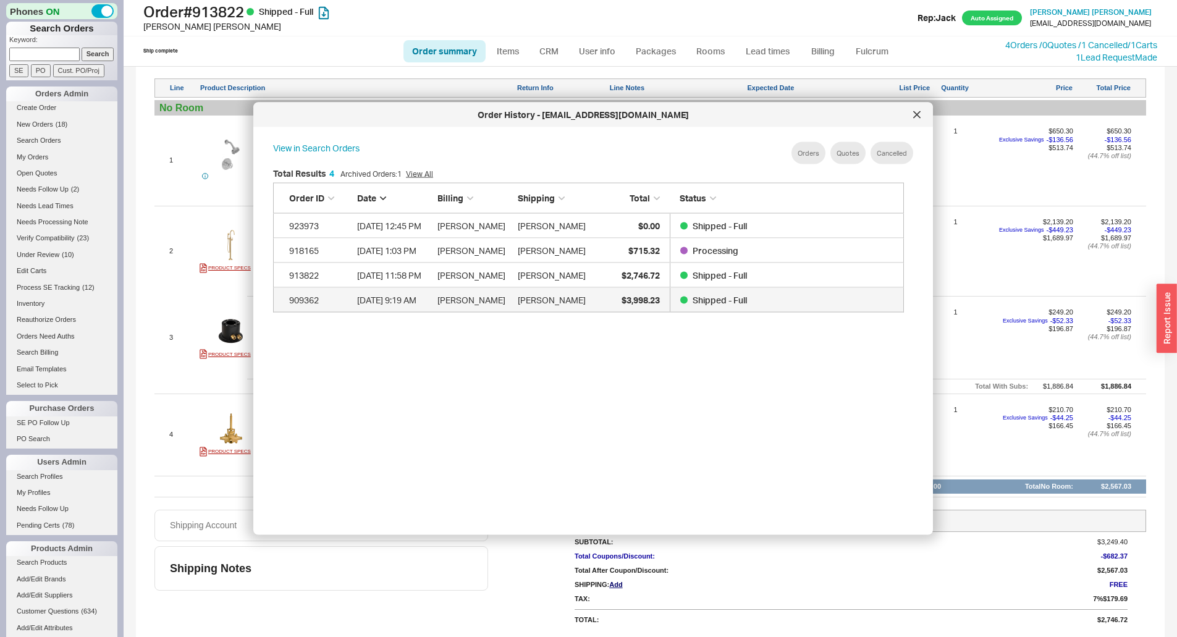
click at [787, 296] on div "Shipped - Full" at bounding box center [783, 299] width 207 height 25
click at [913, 120] on div at bounding box center [917, 115] width 20 height 20
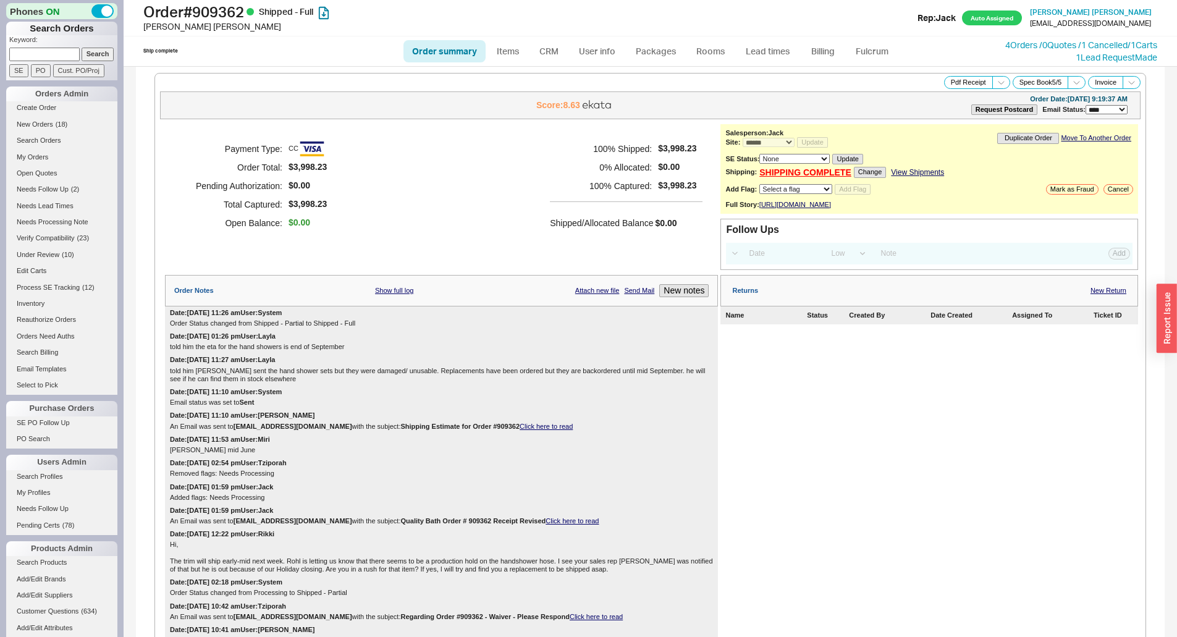
select select "*"
select select "LOW"
select select "3"
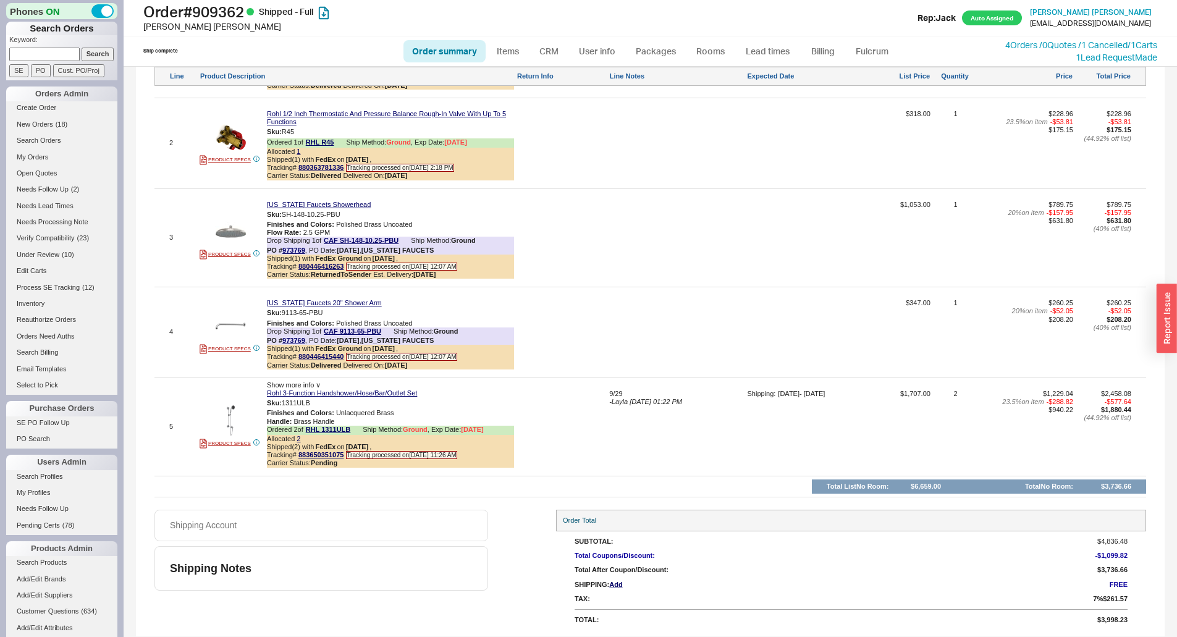
scroll to position [1174, 0]
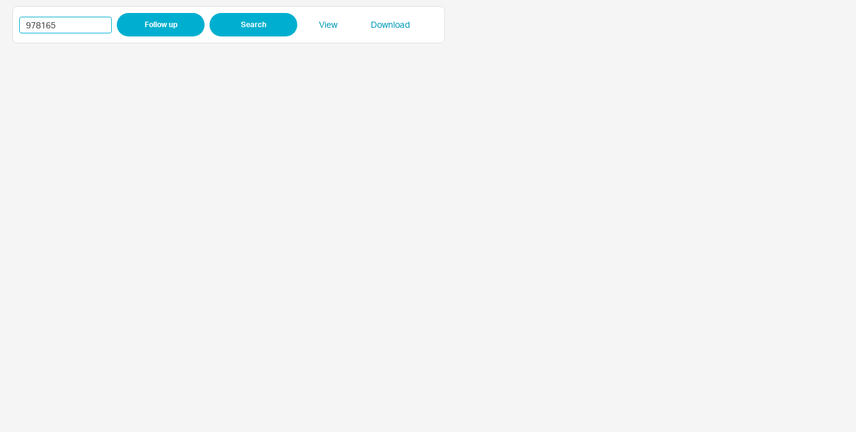
click at [30, 23] on input "978165" at bounding box center [65, 25] width 93 height 17
click at [41, 26] on input "978165" at bounding box center [65, 25] width 93 height 17
click at [34, 27] on input "985478" at bounding box center [65, 25] width 93 height 17
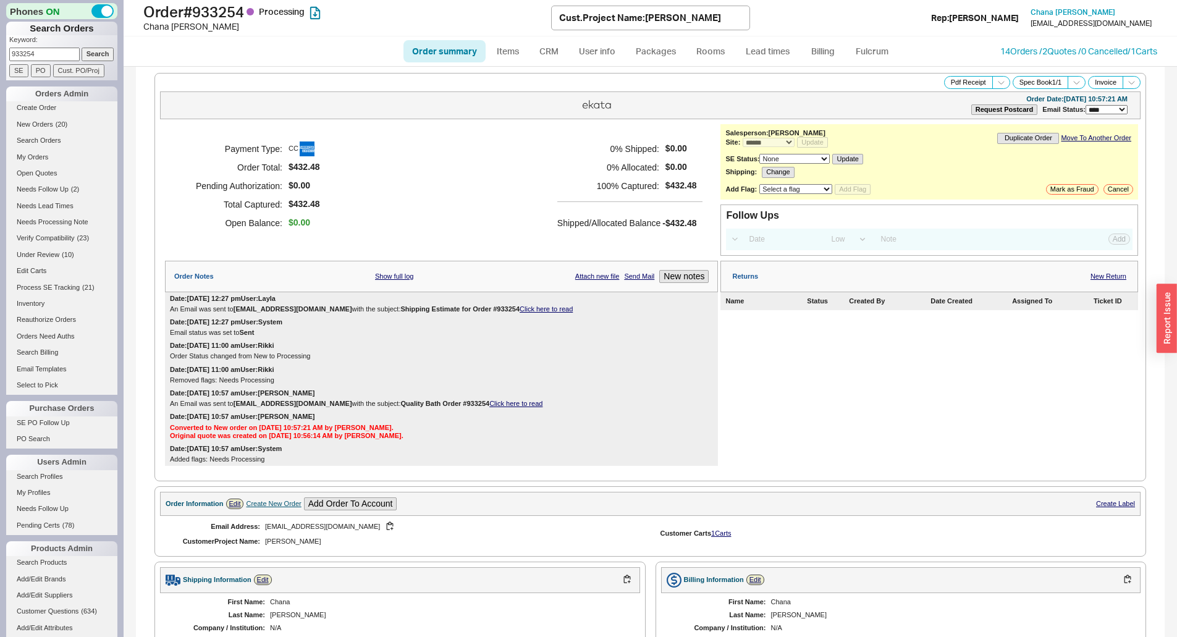
select select "*"
select select "LOW"
select select "3"
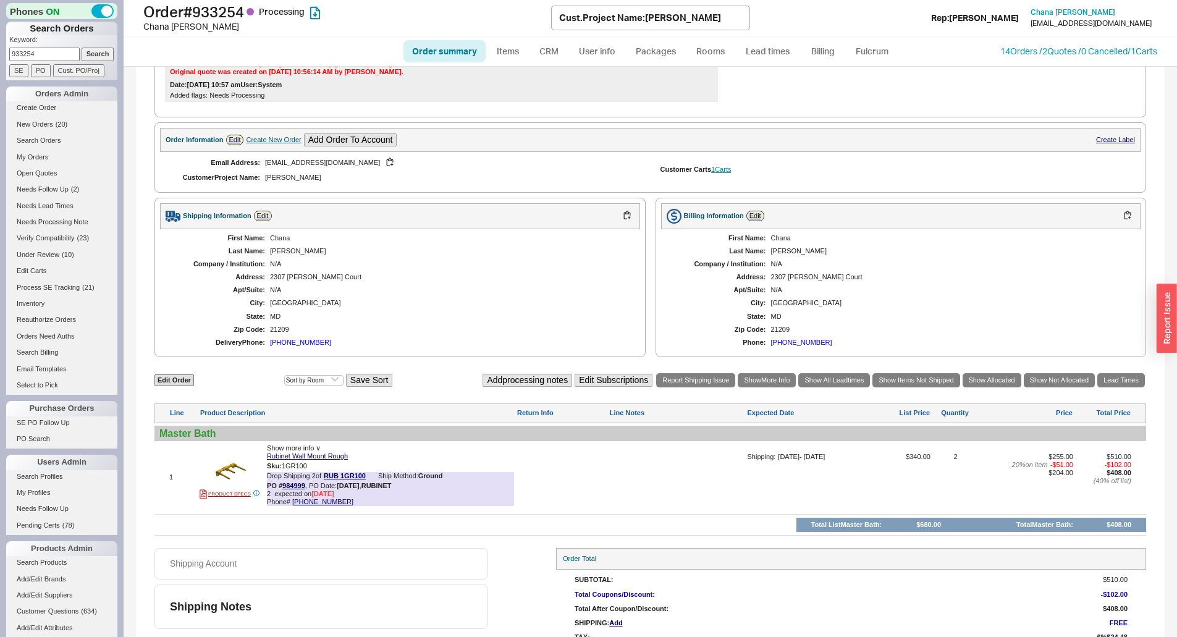
scroll to position [402, 0]
